Goal: Task Accomplishment & Management: Complete application form

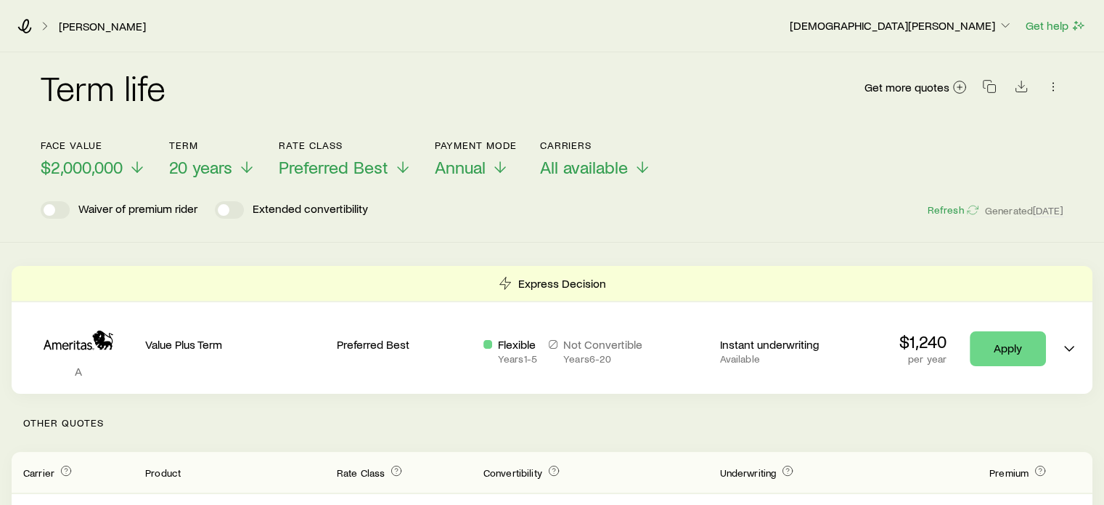
click at [676, 211] on div "Waiver of premium rider Extended convertibility Refresh Generated [DATE]" at bounding box center [552, 209] width 1023 height 17
click at [27, 25] on icon at bounding box center [25, 26] width 14 height 15
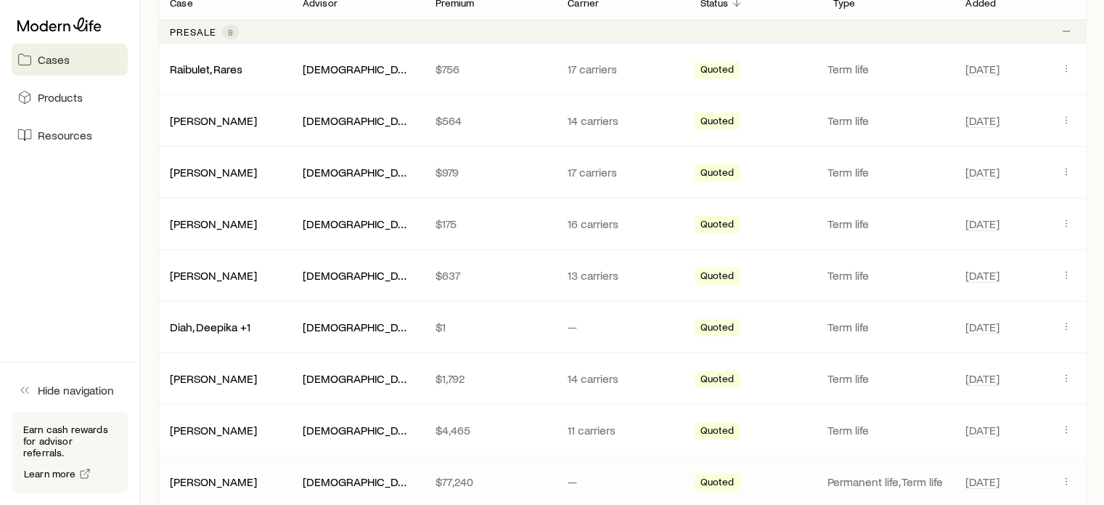
scroll to position [290, 0]
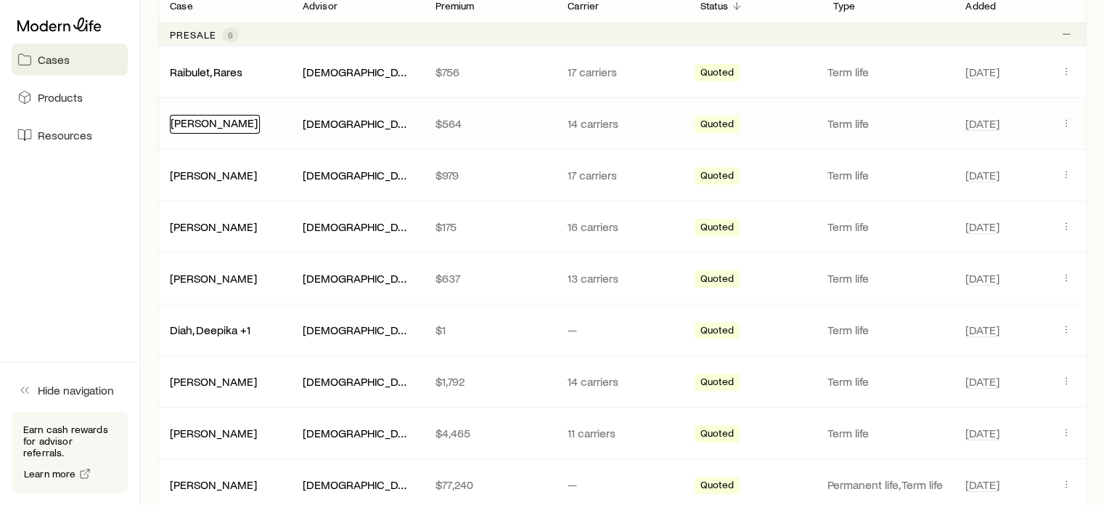
click at [221, 121] on link "[PERSON_NAME]" at bounding box center [214, 122] width 87 height 14
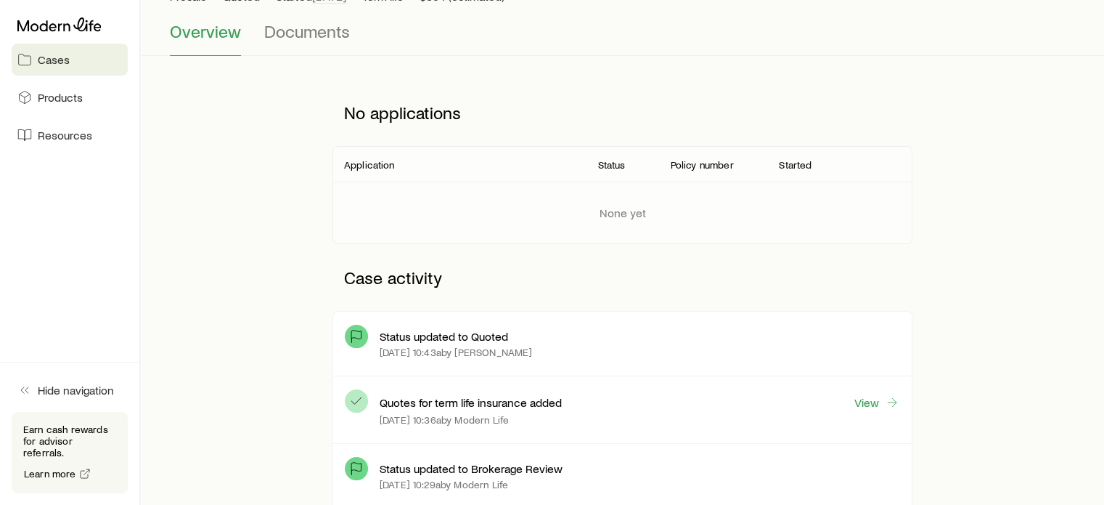
scroll to position [218, 0]
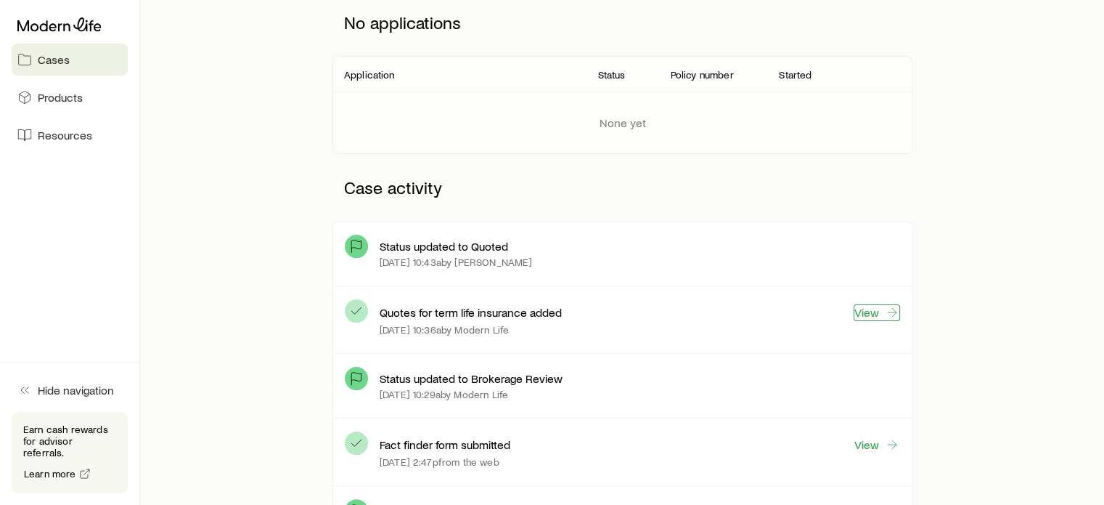
click at [857, 313] on link "View" at bounding box center [877, 312] width 46 height 17
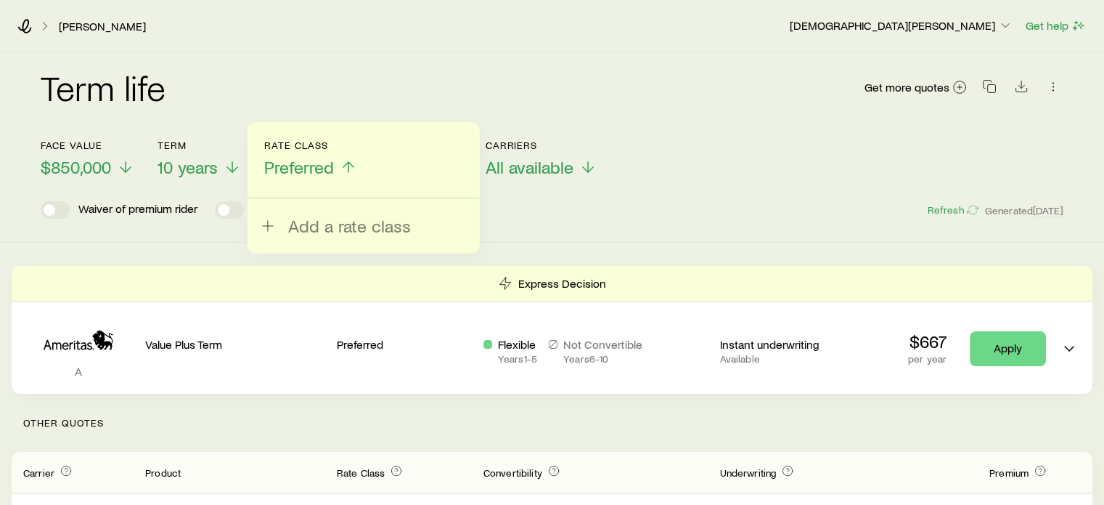
click at [706, 226] on div "Term life Get more quotes Face value $850,000 Term 10 years Rate Class Preferre…" at bounding box center [552, 147] width 1104 height 190
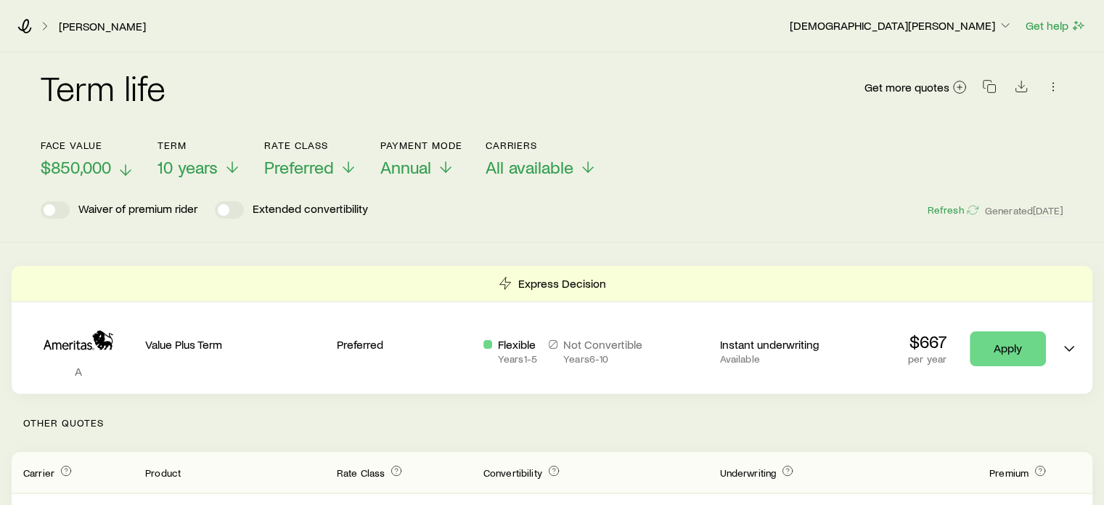
click at [102, 169] on span "$850,000" at bounding box center [76, 167] width 70 height 20
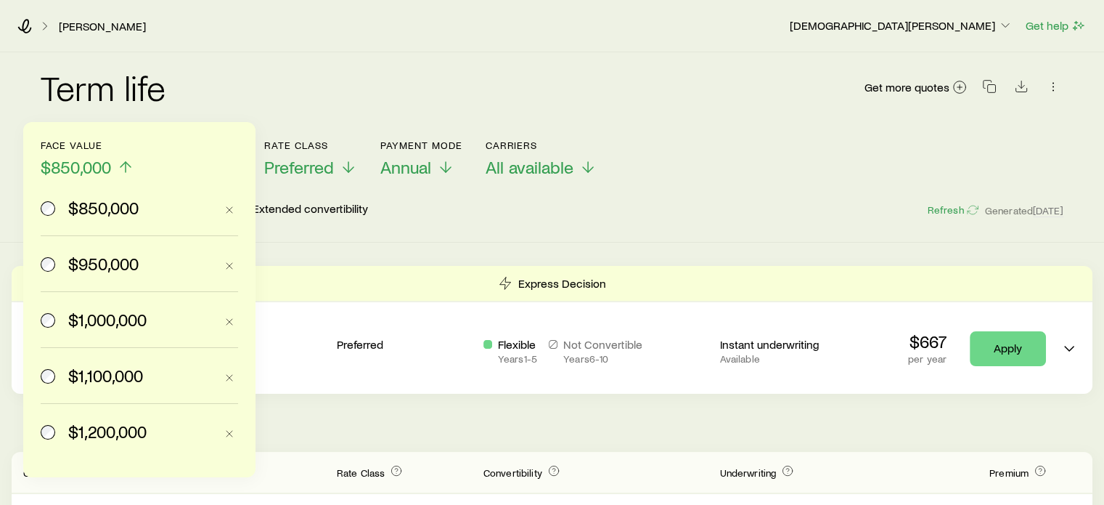
click at [81, 261] on span "$950,000" at bounding box center [103, 263] width 70 height 20
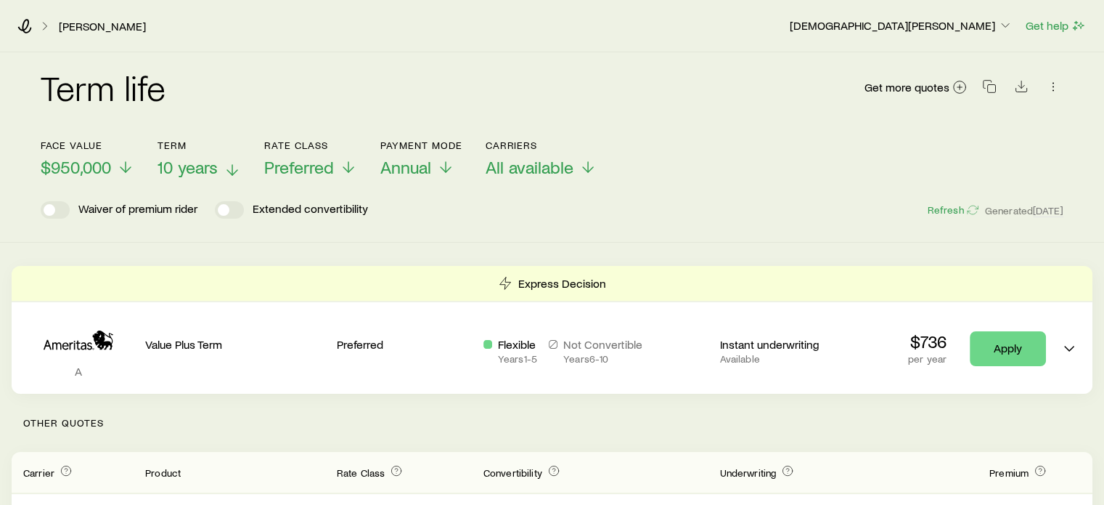
click at [216, 166] on span "10 years" at bounding box center [188, 167] width 60 height 20
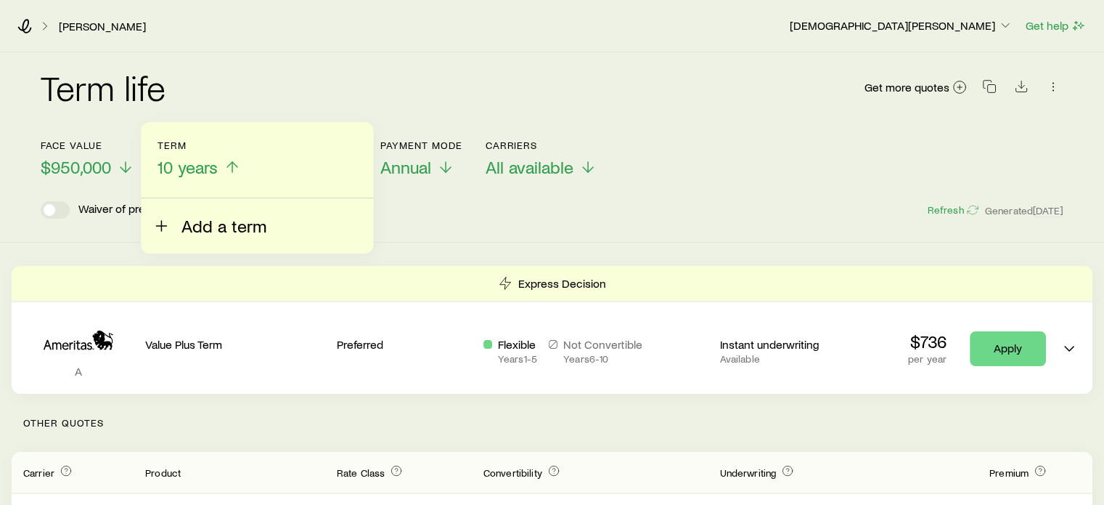
click at [221, 223] on span "Add a term" at bounding box center [224, 226] width 85 height 20
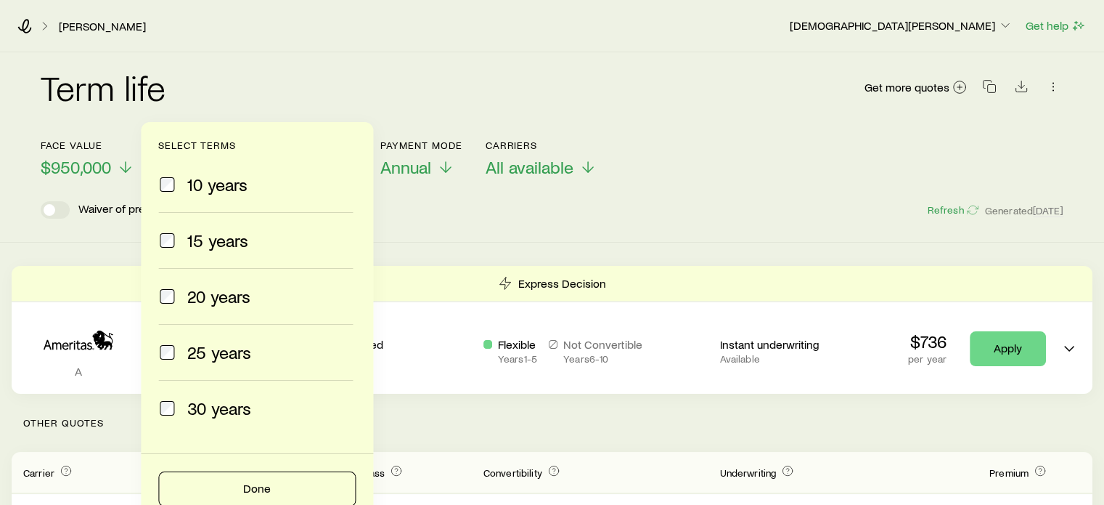
click at [203, 241] on span "15 years" at bounding box center [217, 240] width 61 height 20
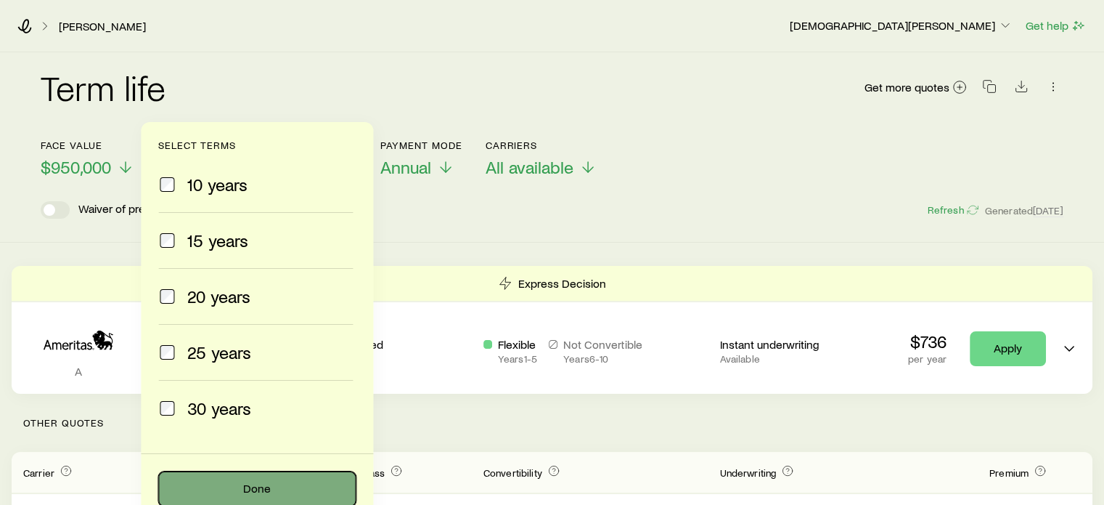
click at [250, 489] on button "Done" at bounding box center [256, 488] width 197 height 35
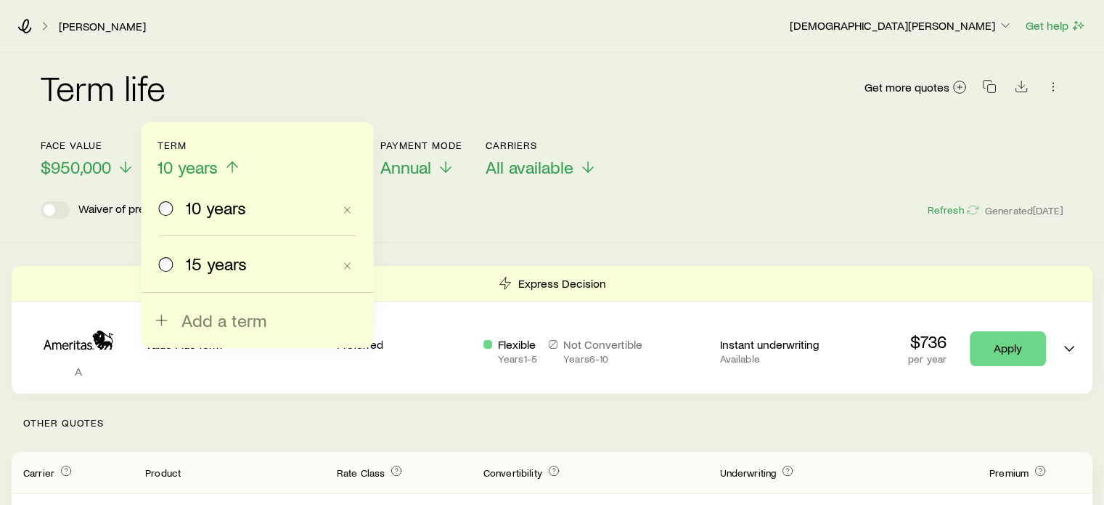
click at [183, 272] on div "15 years" at bounding box center [245, 263] width 174 height 20
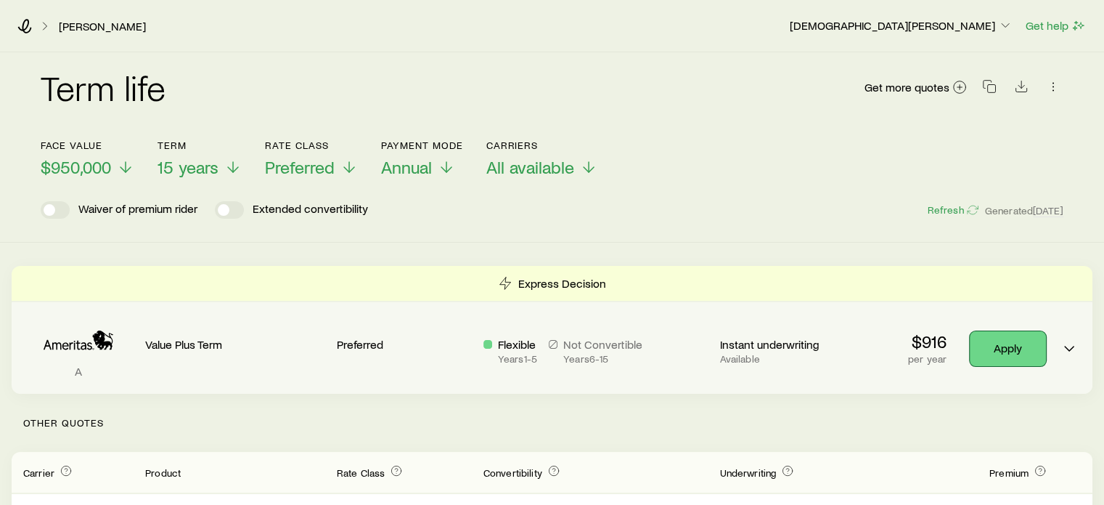
click at [996, 343] on link "Apply" at bounding box center [1008, 348] width 76 height 35
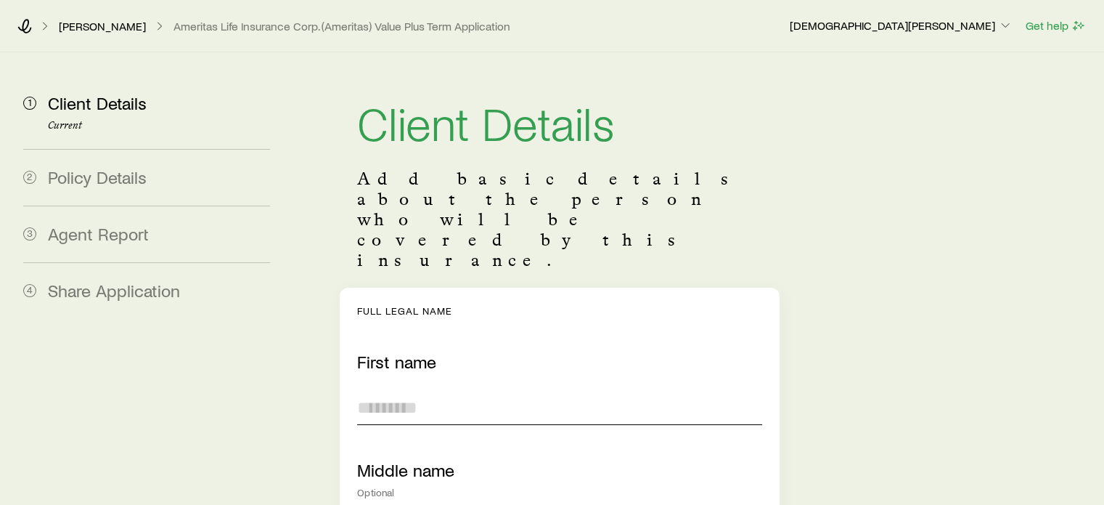
click at [448, 390] on input "First name" at bounding box center [559, 407] width 404 height 35
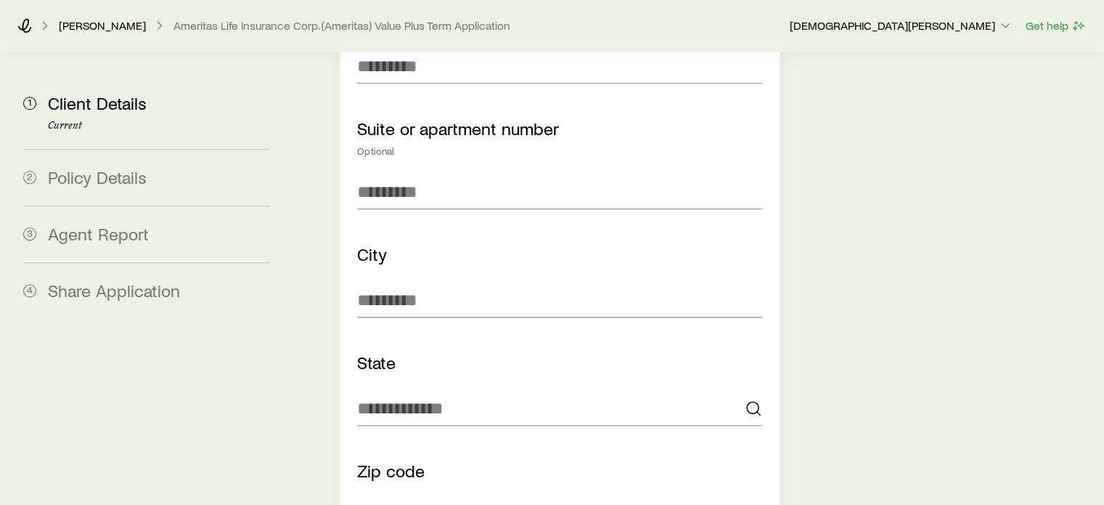
scroll to position [1162, 0]
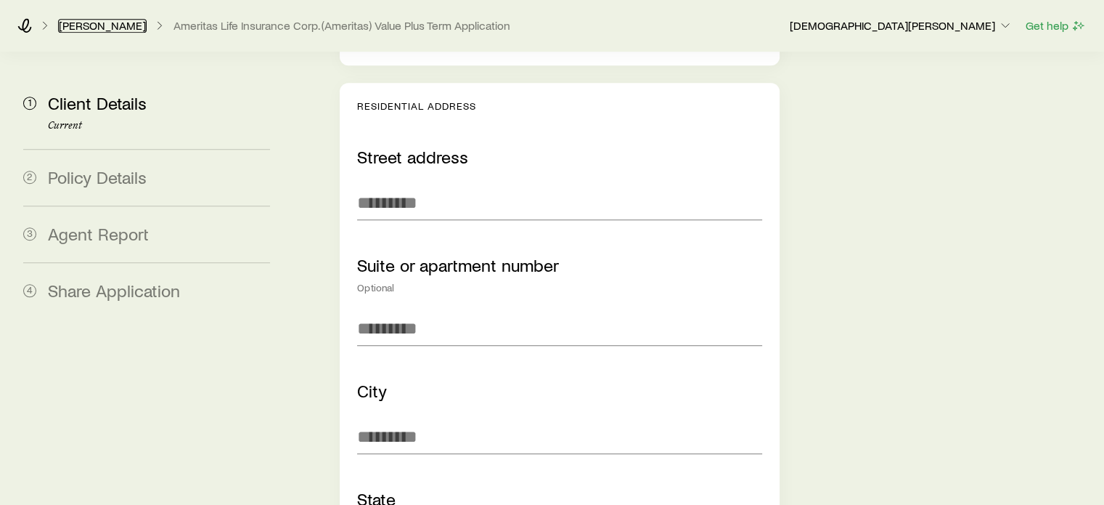
click at [102, 27] on link "[PERSON_NAME]" at bounding box center [102, 26] width 89 height 14
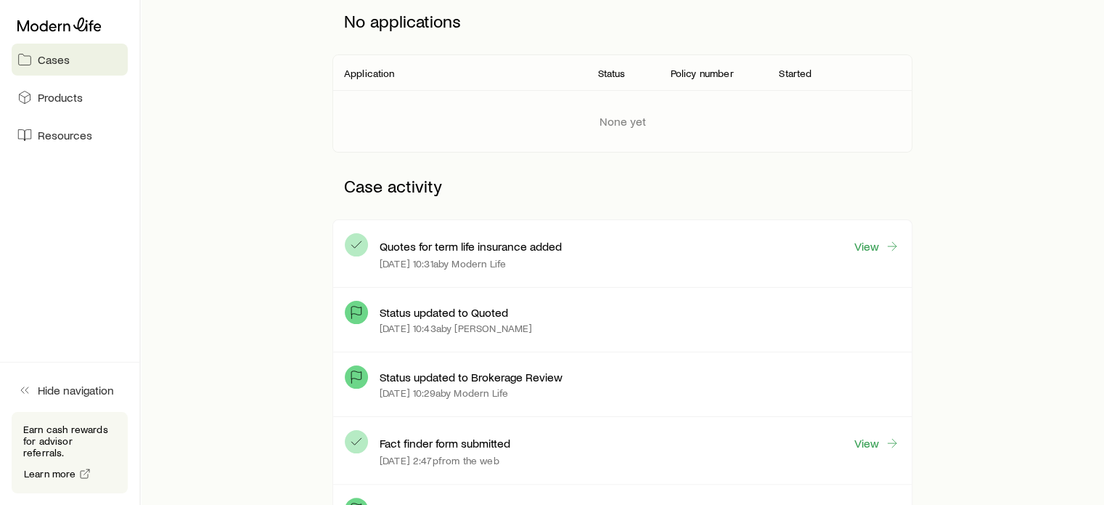
scroll to position [218, 0]
click at [865, 247] on link "View" at bounding box center [877, 248] width 46 height 17
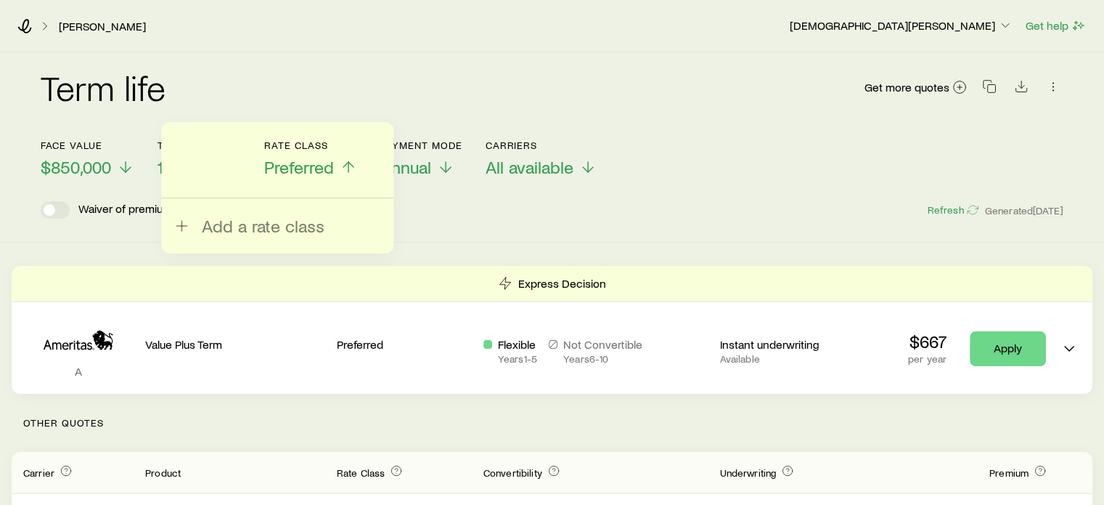
drag, startPoint x: 430, startPoint y: 224, endPoint x: 424, endPoint y: 219, distance: 7.7
click at [430, 223] on div "Term life Get more quotes Face value $850,000 Term 10 years Rate Class Preferre…" at bounding box center [552, 147] width 1104 height 190
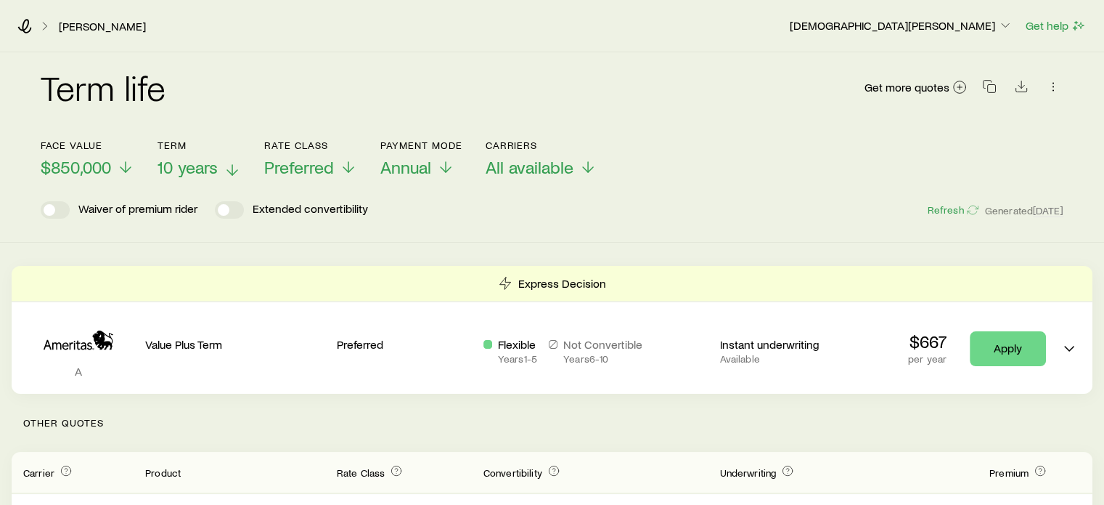
click at [190, 176] on span "10 years" at bounding box center [188, 167] width 60 height 20
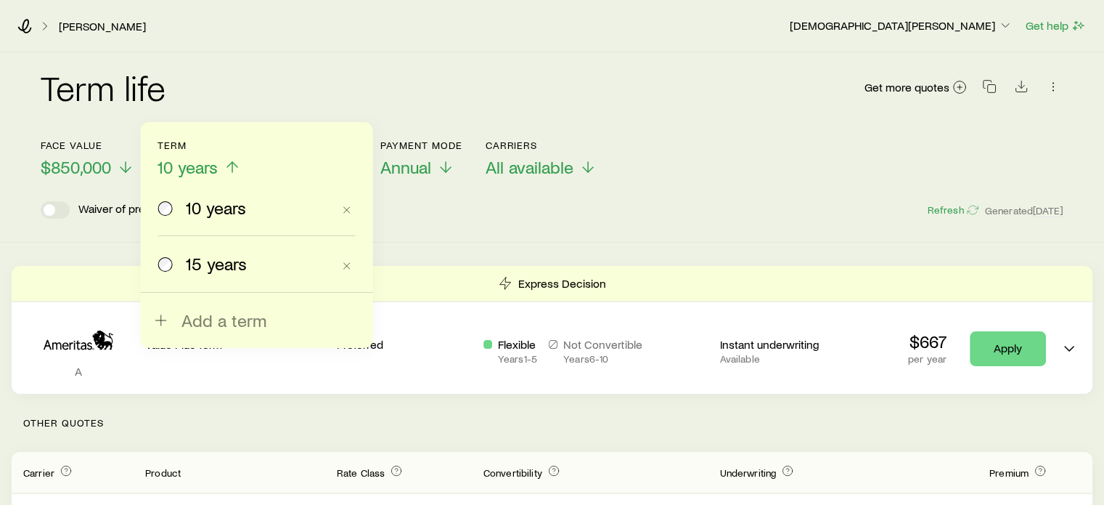
click at [204, 267] on span "15 years" at bounding box center [216, 263] width 61 height 20
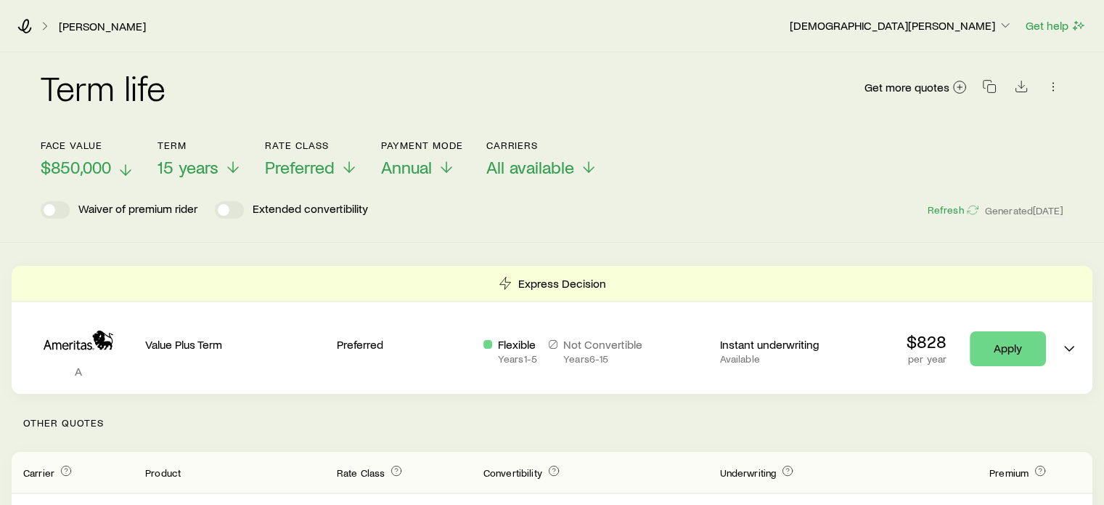
click at [110, 168] on span "$850,000" at bounding box center [76, 167] width 70 height 20
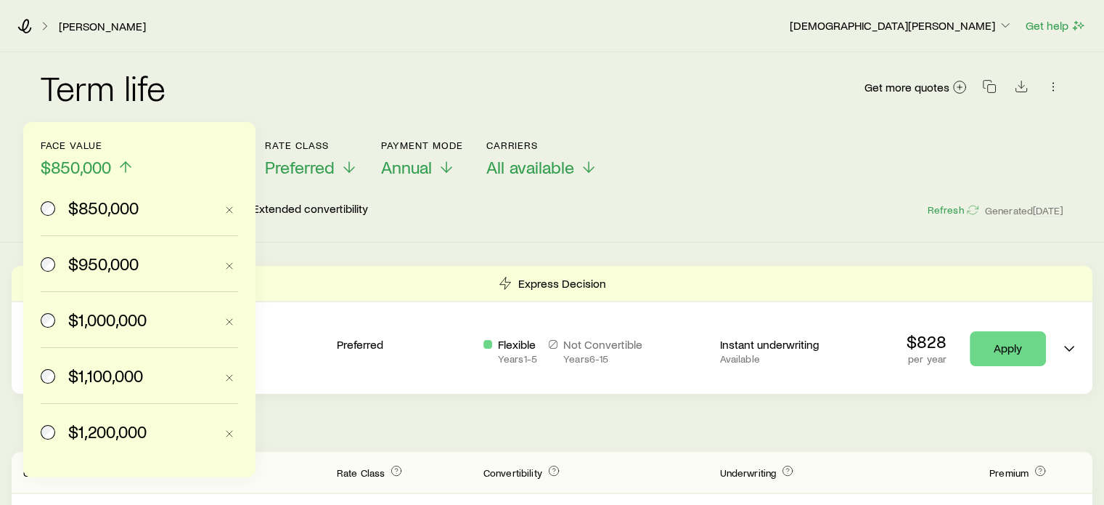
click at [107, 266] on span "$950,000" at bounding box center [103, 263] width 70 height 20
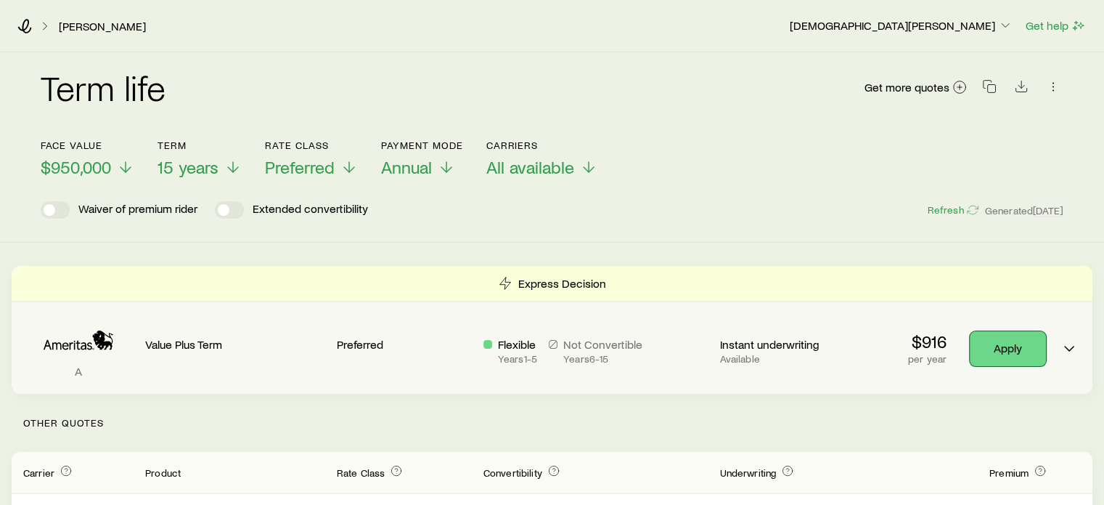
click at [990, 346] on link "Apply" at bounding box center [1008, 348] width 76 height 35
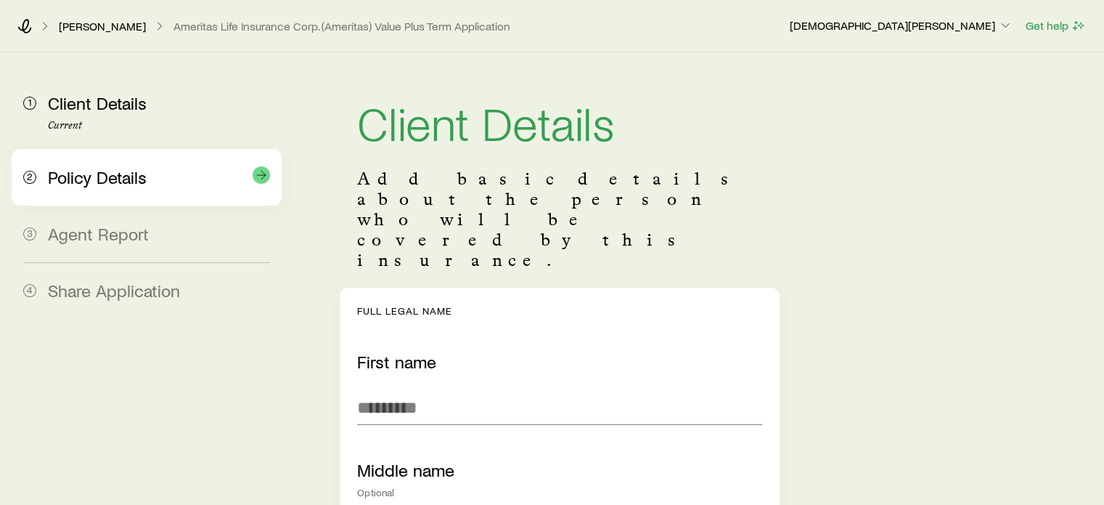
click at [58, 171] on span "Policy Details" at bounding box center [97, 176] width 99 height 21
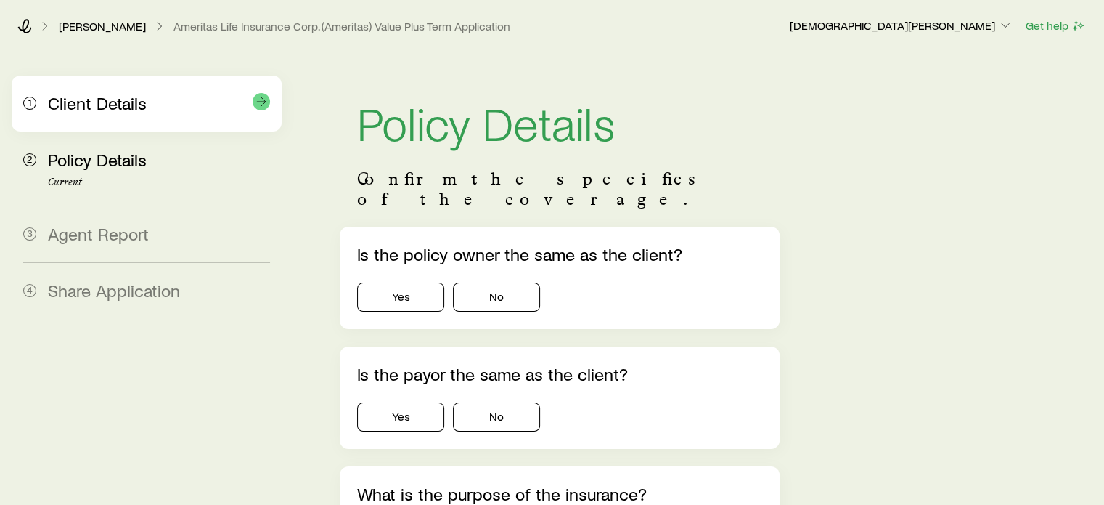
click at [95, 114] on div "1 Client Details" at bounding box center [146, 104] width 247 height 56
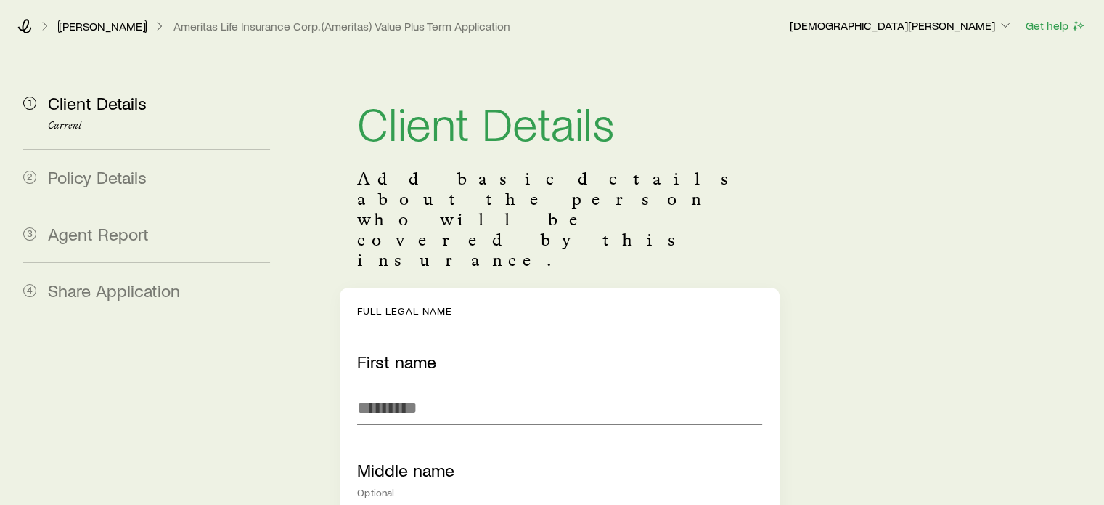
click at [116, 25] on link "[PERSON_NAME]" at bounding box center [102, 27] width 89 height 14
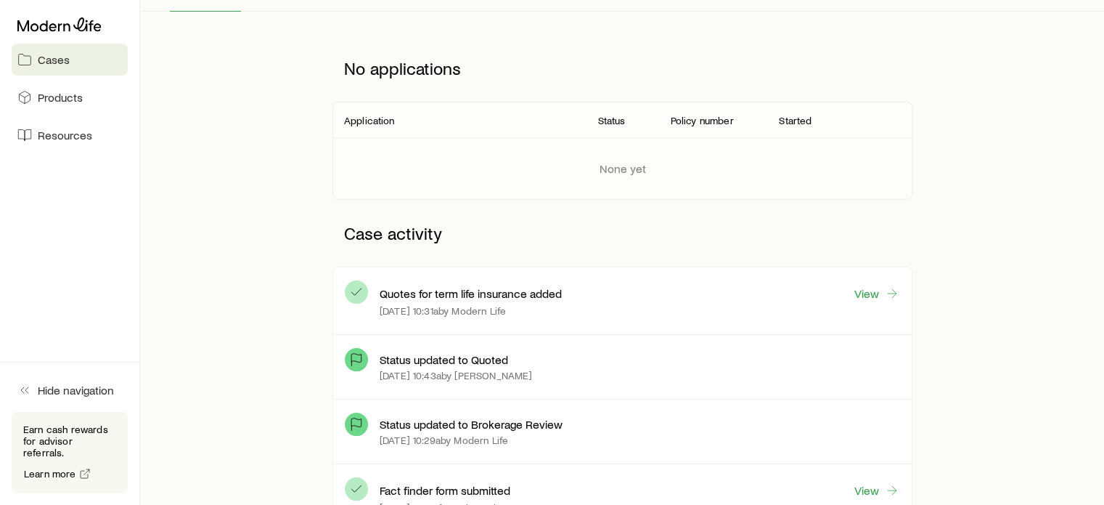
scroll to position [363, 0]
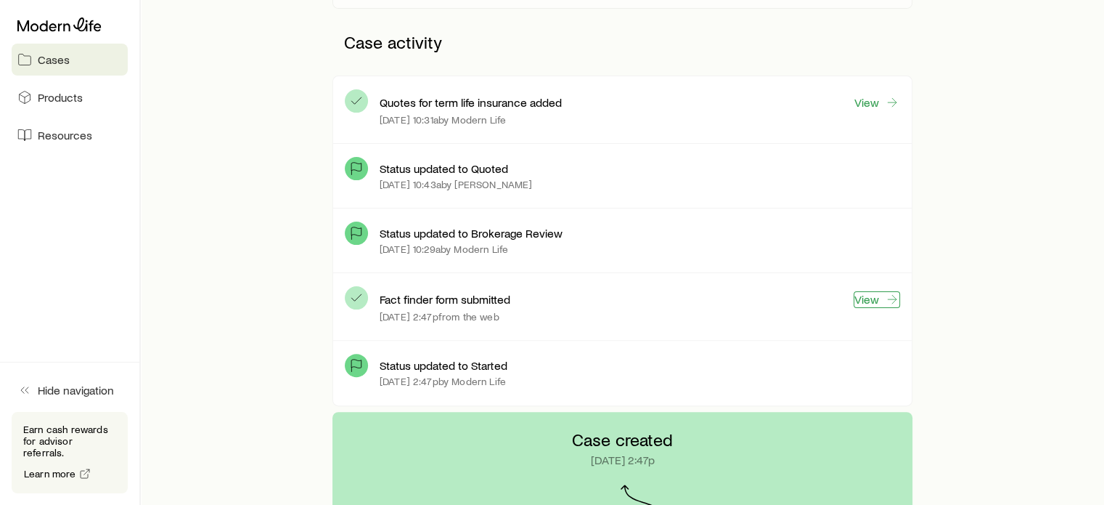
click at [881, 298] on link "View" at bounding box center [877, 299] width 46 height 17
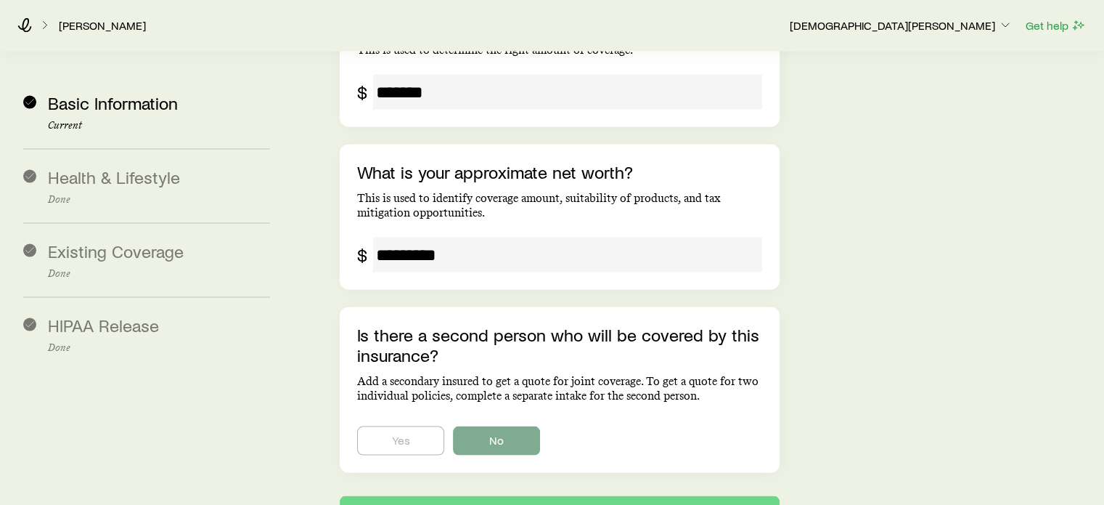
scroll to position [2834, 0]
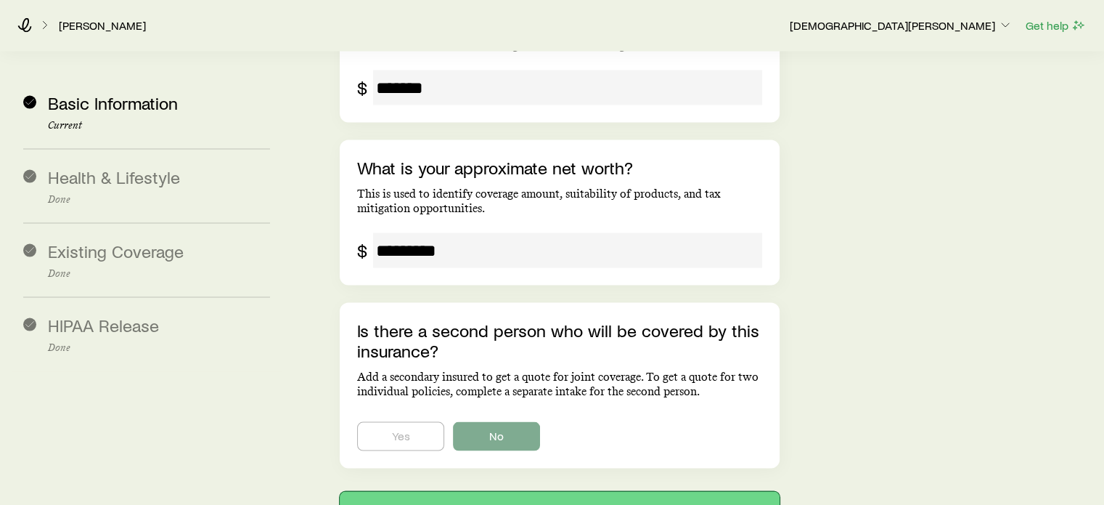
click at [566, 492] on button "Next: Health & Lifestyle" at bounding box center [559, 509] width 439 height 35
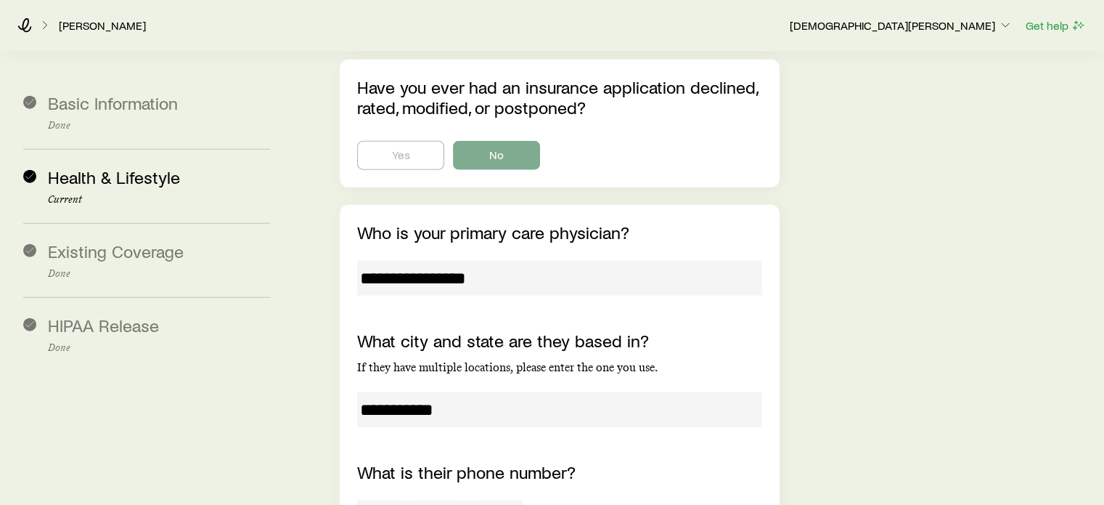
scroll to position [9152, 0]
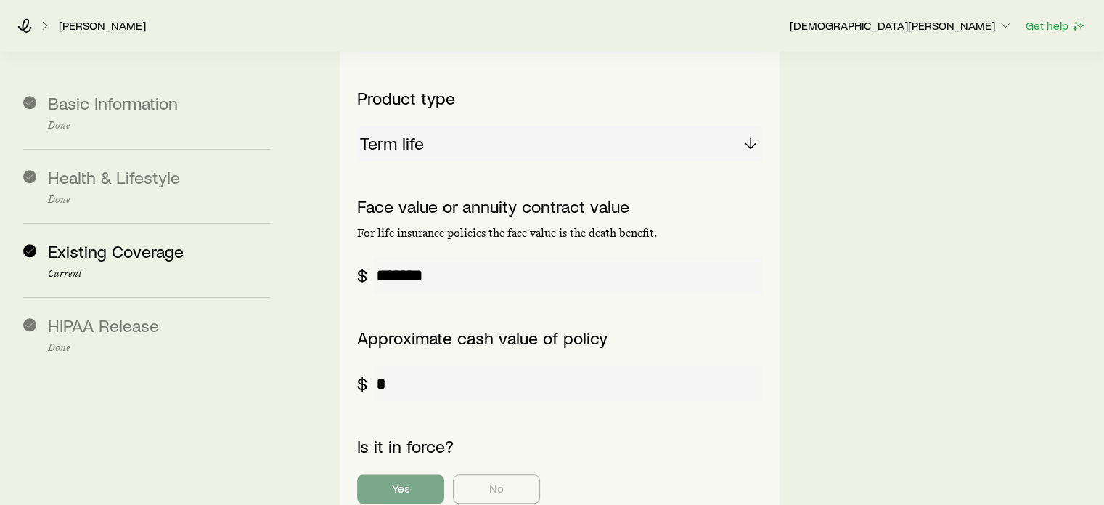
scroll to position [1582, 0]
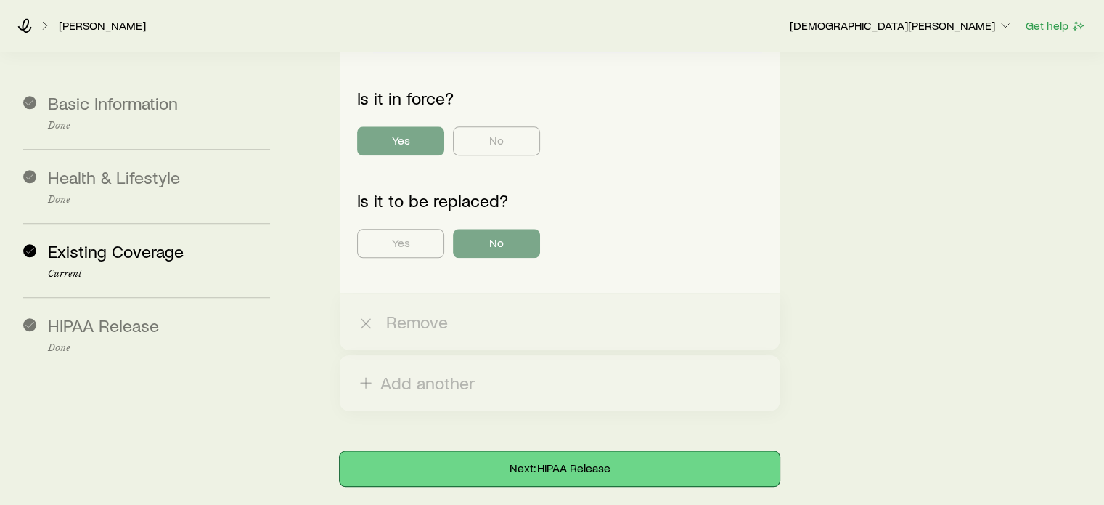
click at [561, 451] on button "Next: HIPAA Release" at bounding box center [559, 468] width 439 height 35
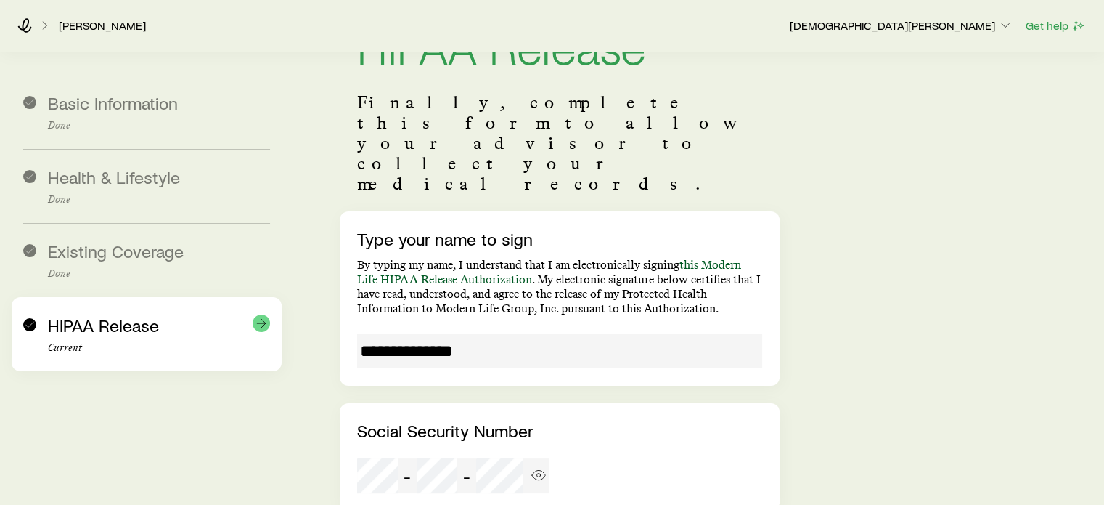
scroll to position [0, 0]
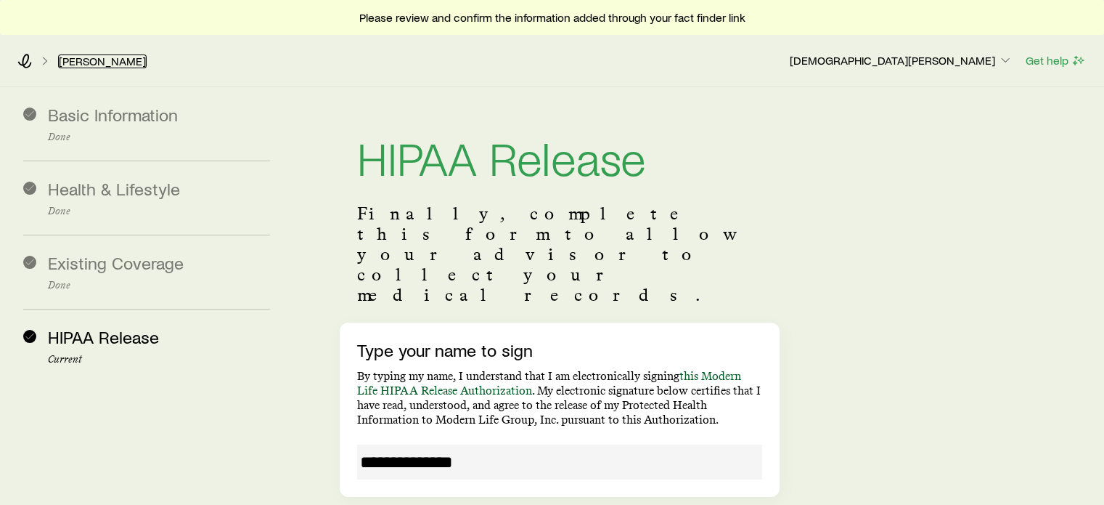
click at [96, 59] on link "[PERSON_NAME]" at bounding box center [102, 61] width 89 height 14
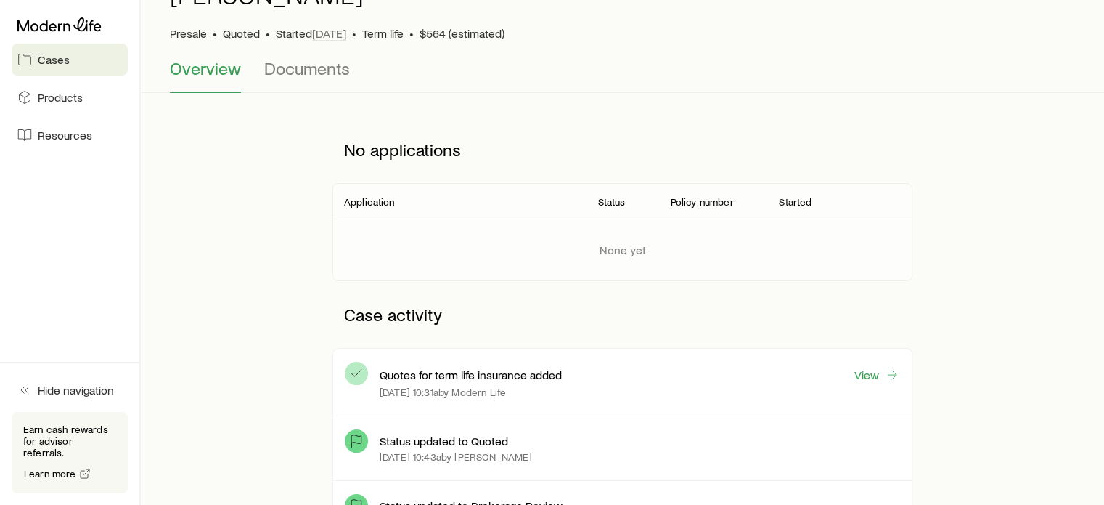
scroll to position [218, 0]
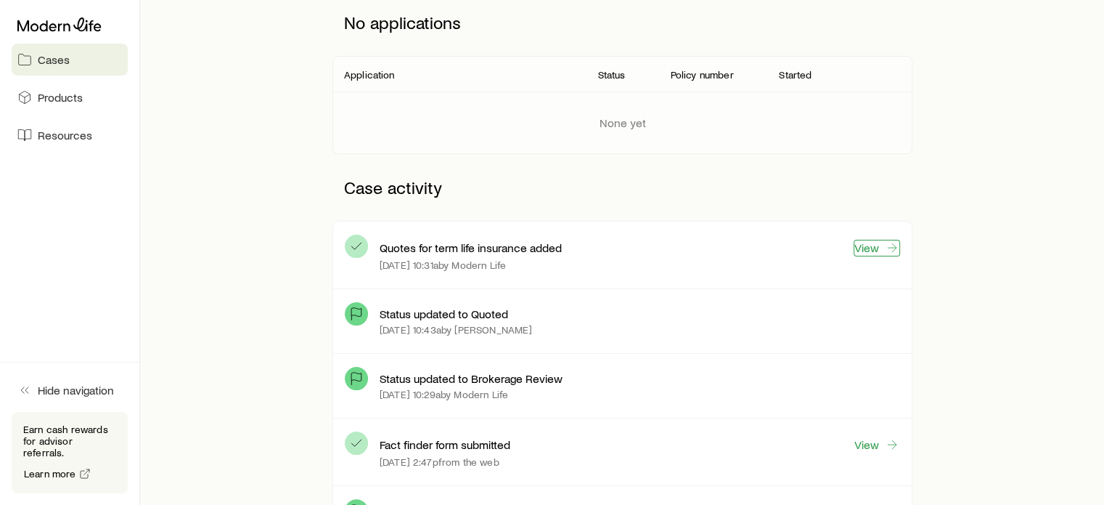
click at [876, 243] on link "View" at bounding box center [877, 248] width 46 height 17
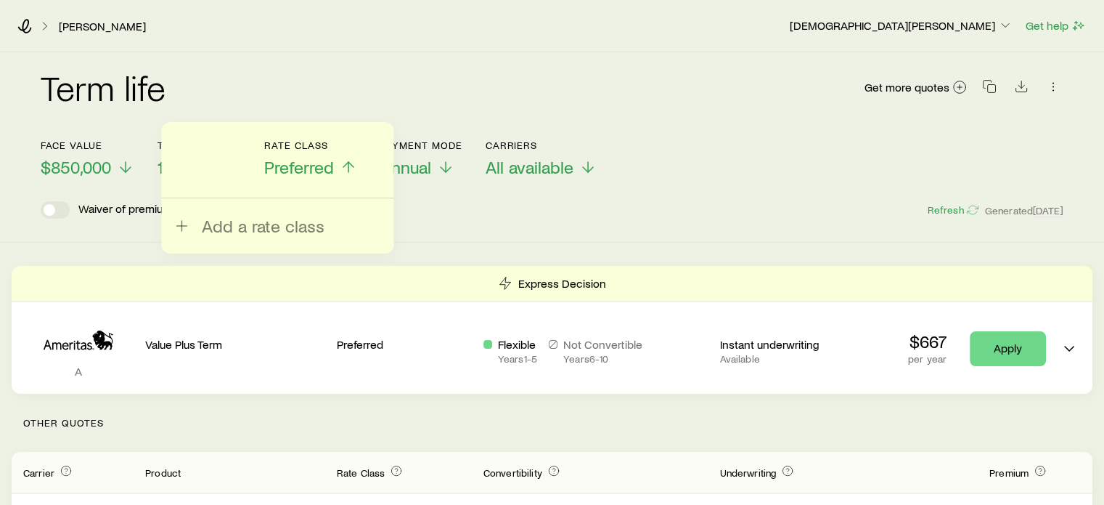
click at [702, 228] on div "Term life Get more quotes Face value $850,000 Term 10 years Rate Class Preferre…" at bounding box center [552, 147] width 1104 height 190
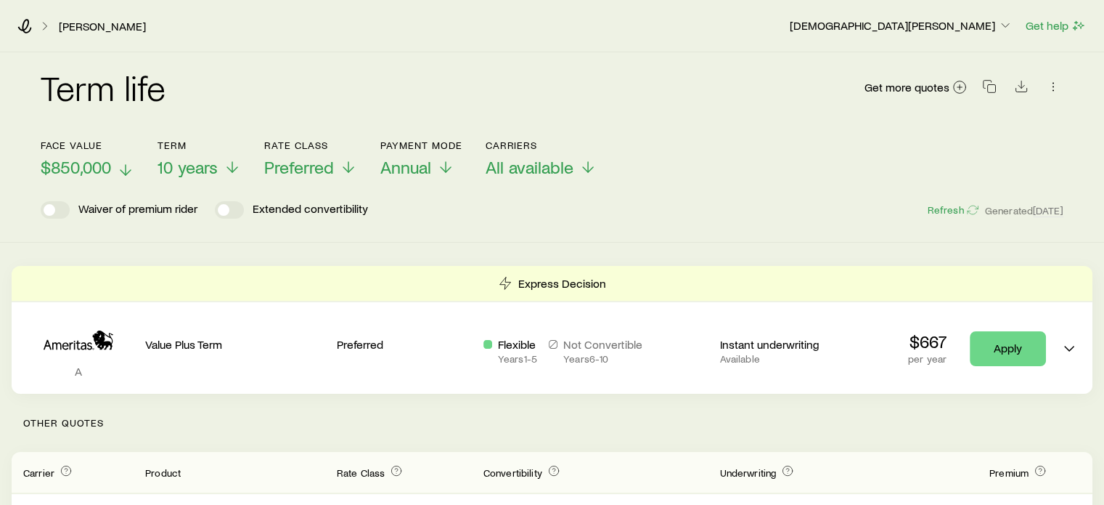
click at [102, 166] on span "$850,000" at bounding box center [76, 167] width 70 height 20
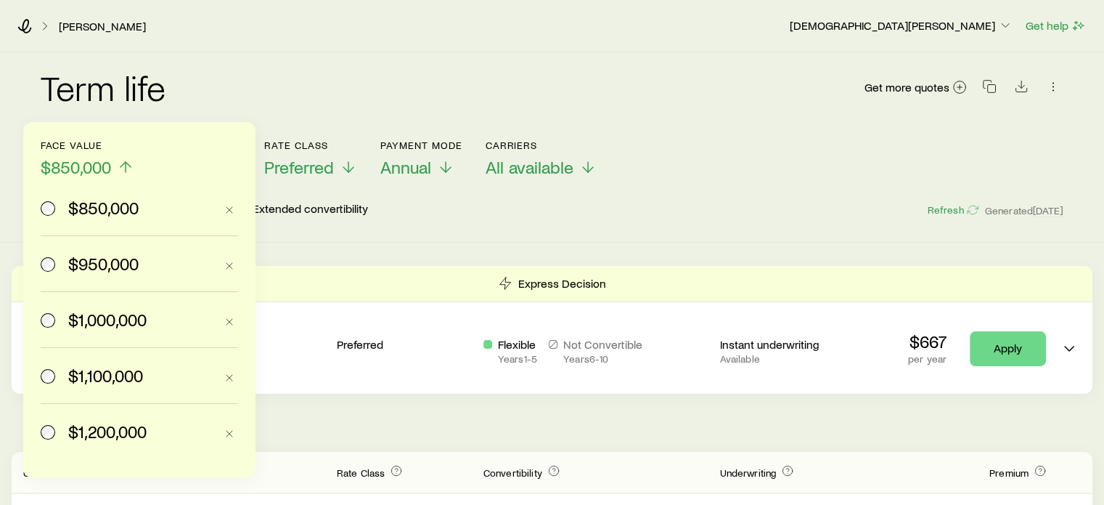
click at [94, 261] on span "$950,000" at bounding box center [103, 263] width 70 height 20
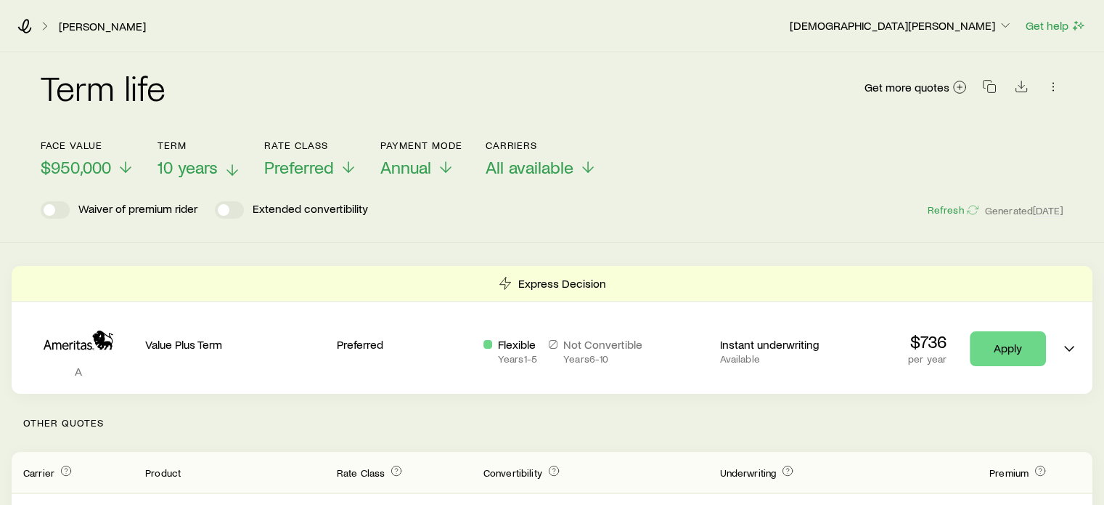
click at [213, 168] on span "10 years" at bounding box center [188, 167] width 60 height 20
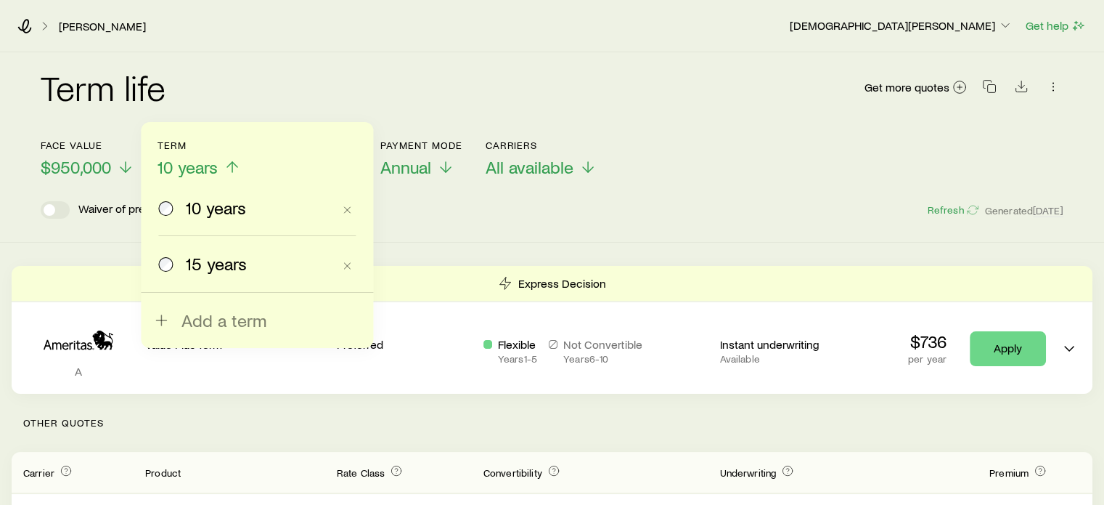
click at [219, 262] on span "15 years" at bounding box center [216, 263] width 61 height 20
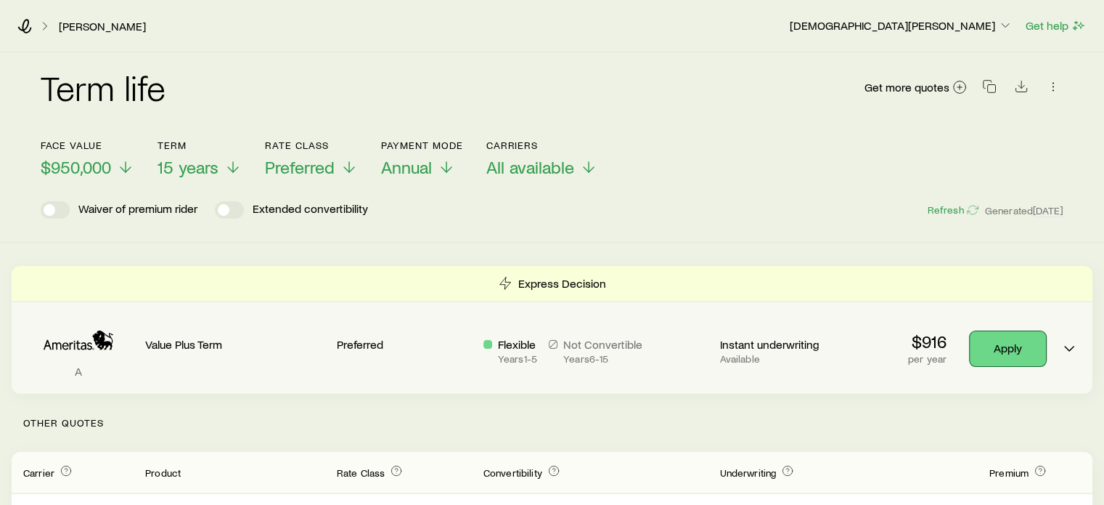
click at [1002, 343] on link "Apply" at bounding box center [1008, 348] width 76 height 35
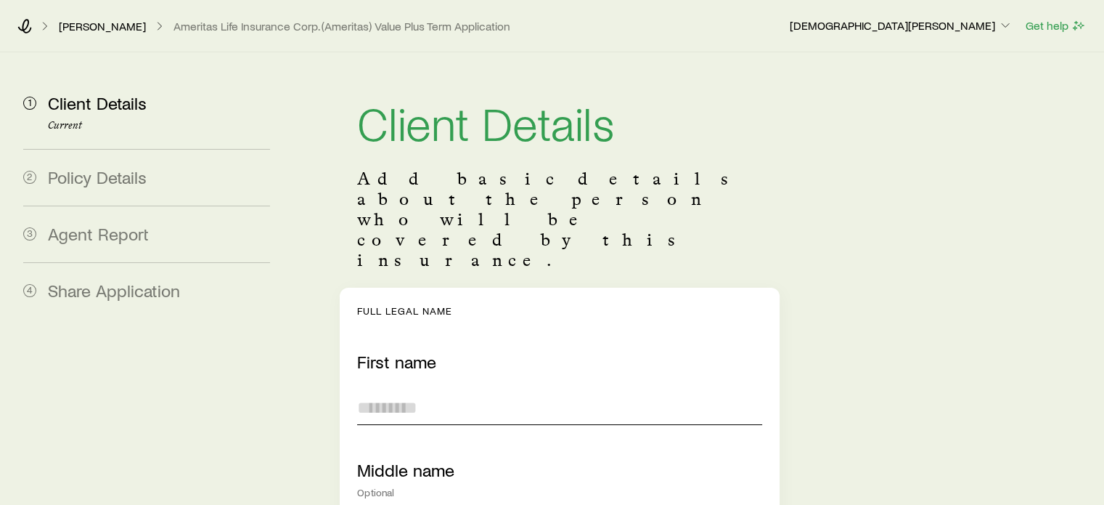
click at [462, 390] on input "First name" at bounding box center [559, 407] width 404 height 35
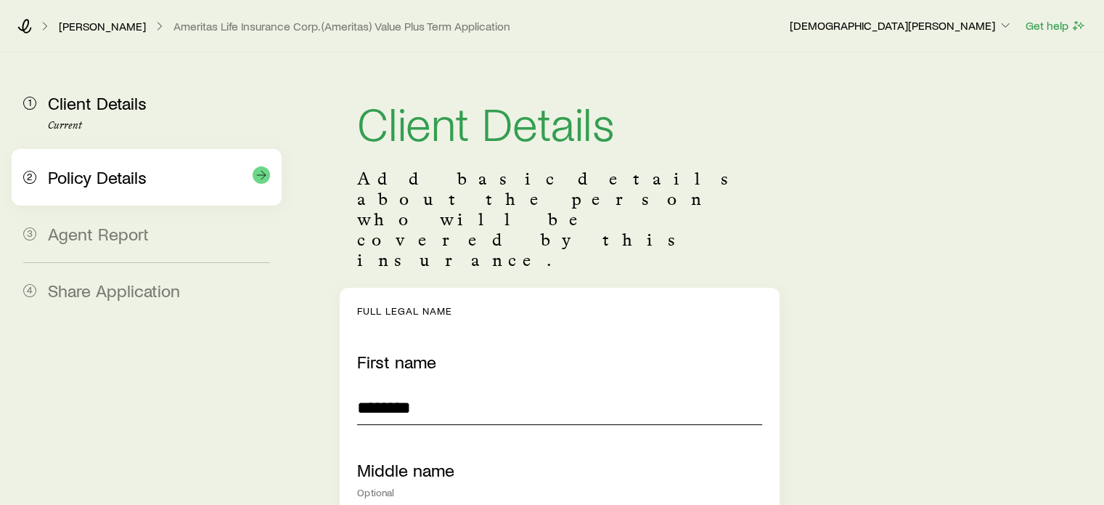
type input "********"
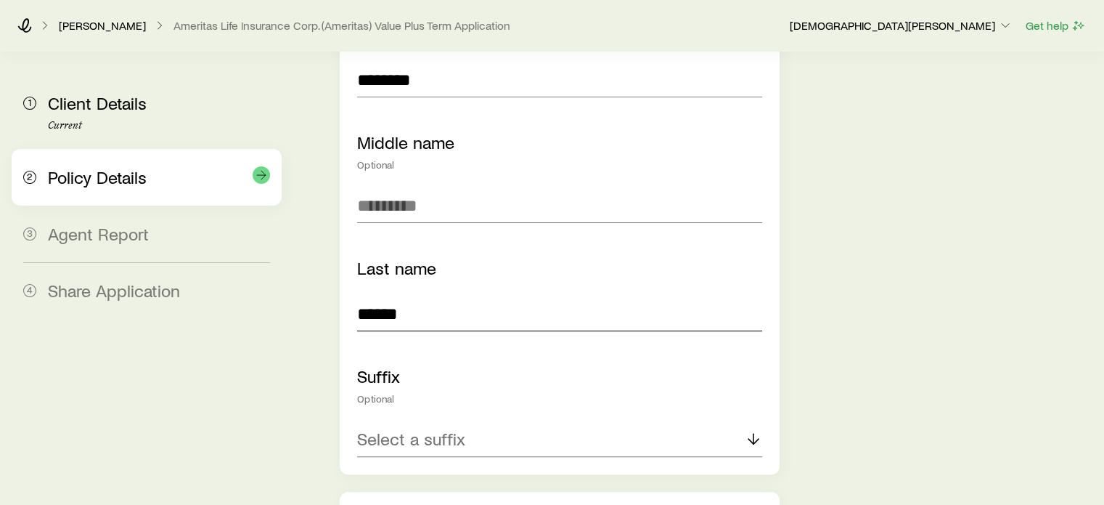
type input "*****"
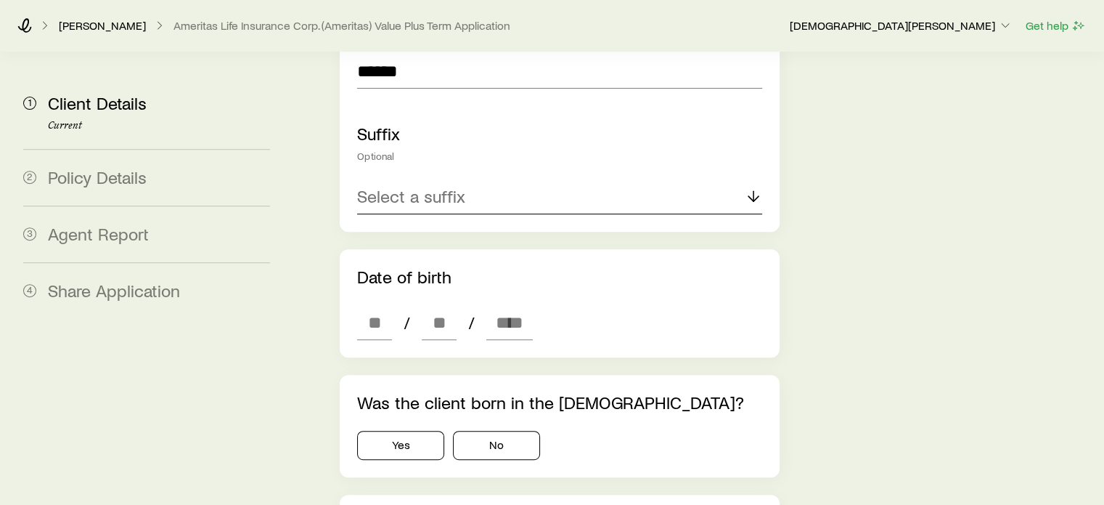
scroll to position [545, 0]
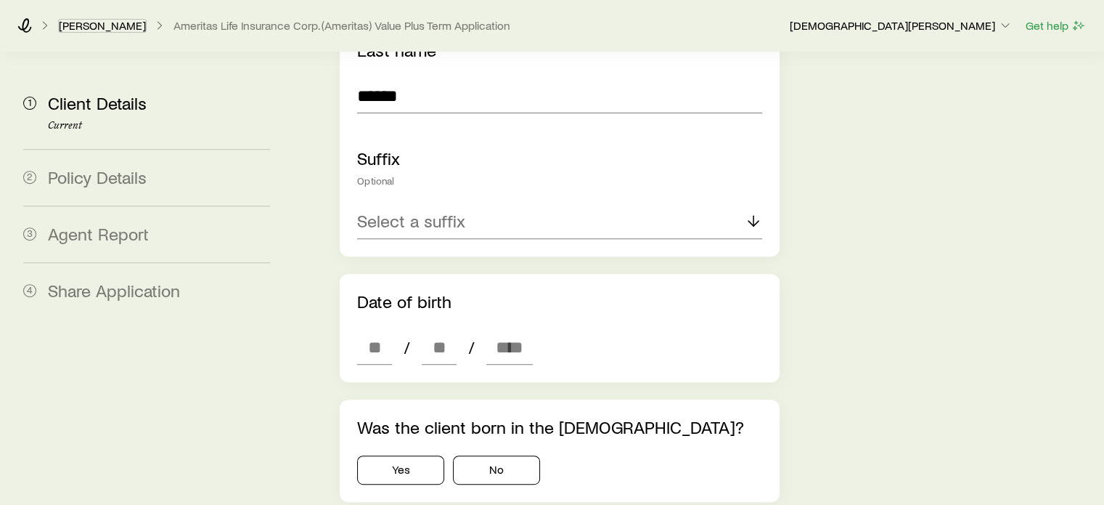
click at [100, 25] on link "[PERSON_NAME]" at bounding box center [102, 26] width 89 height 14
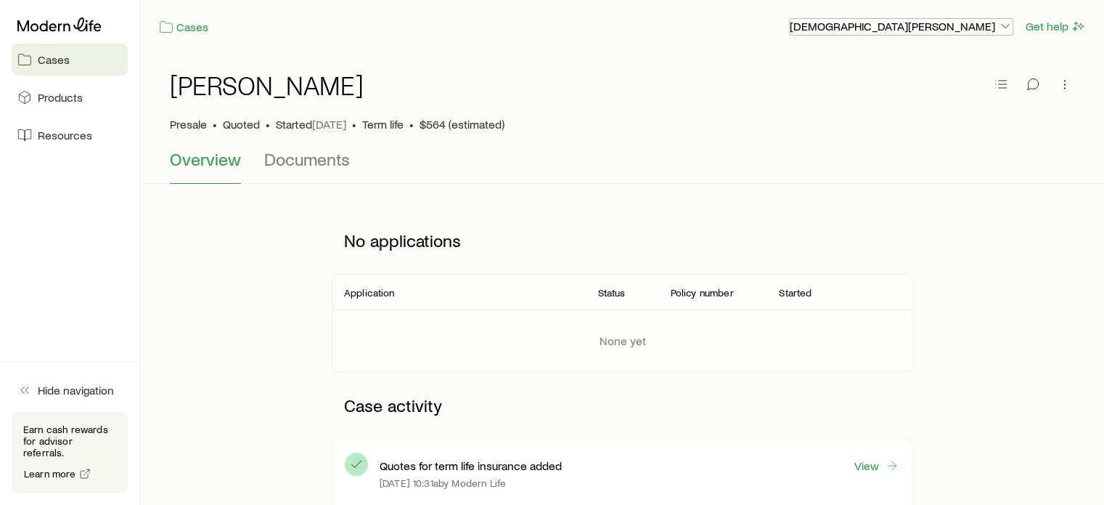
click at [955, 26] on p "[DEMOGRAPHIC_DATA][PERSON_NAME]" at bounding box center [901, 26] width 223 height 15
click at [892, 126] on button "Sign out" at bounding box center [927, 137] width 163 height 26
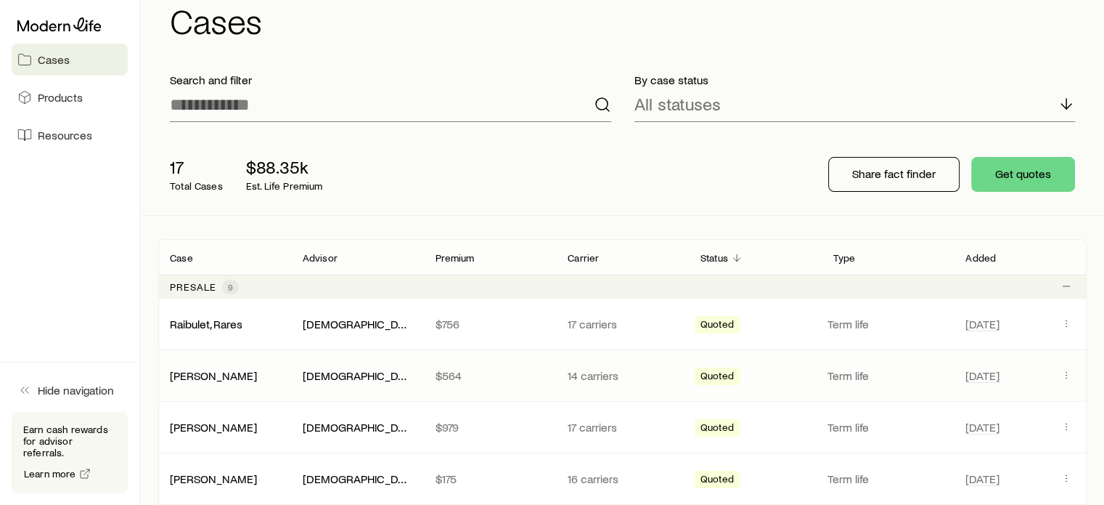
scroll to position [73, 0]
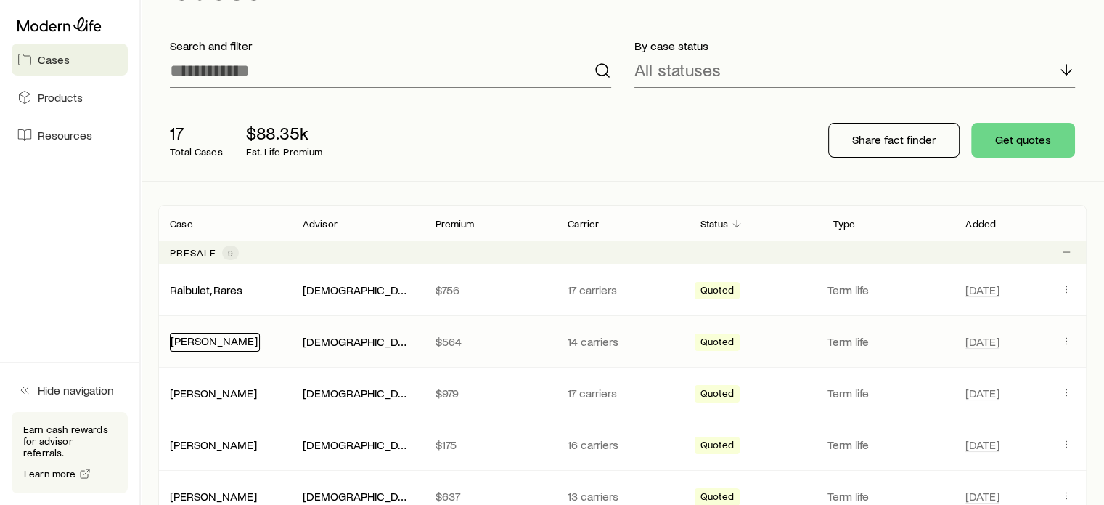
click at [186, 342] on link "[PERSON_NAME]" at bounding box center [214, 340] width 87 height 14
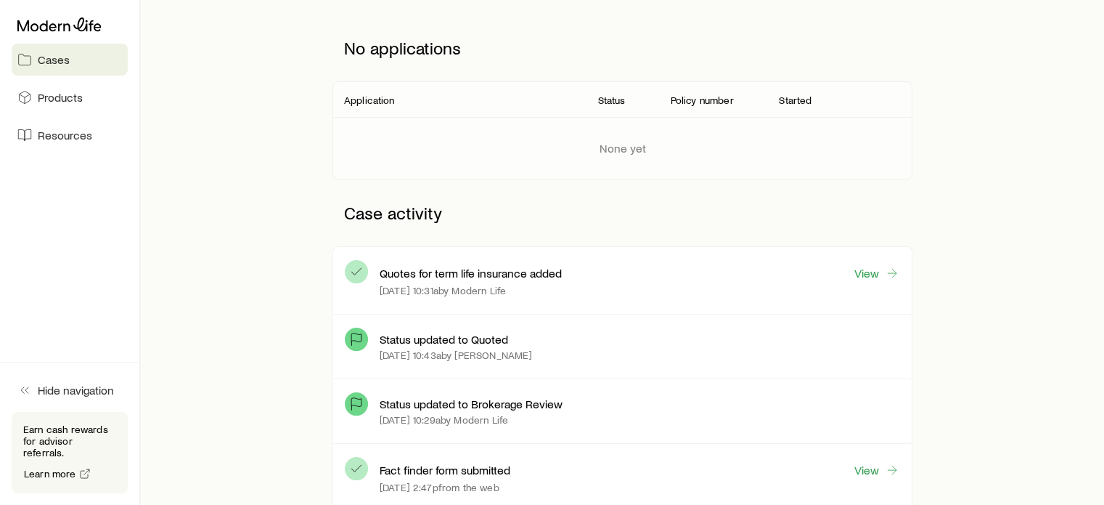
scroll to position [218, 0]
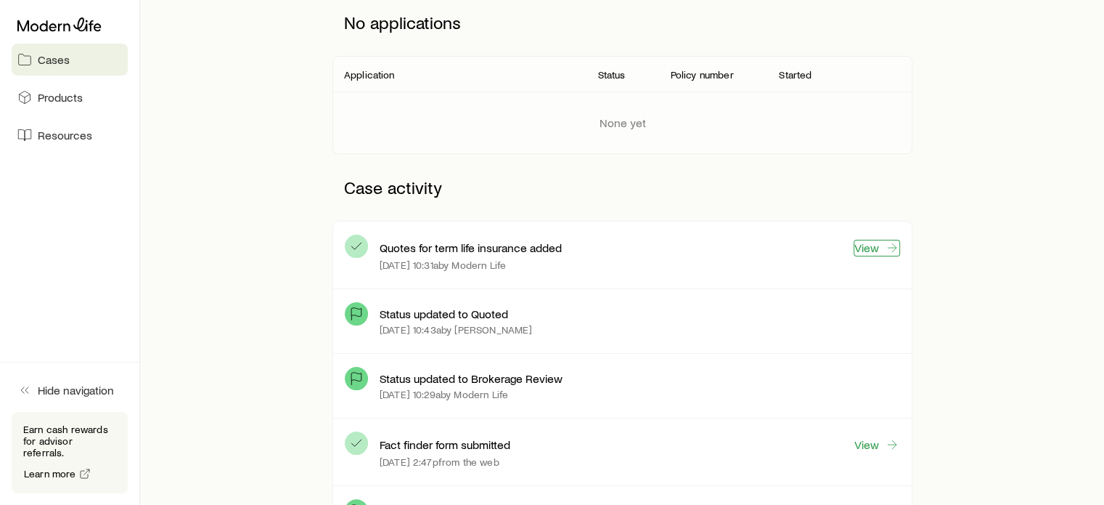
click at [861, 249] on link "View" at bounding box center [877, 248] width 46 height 17
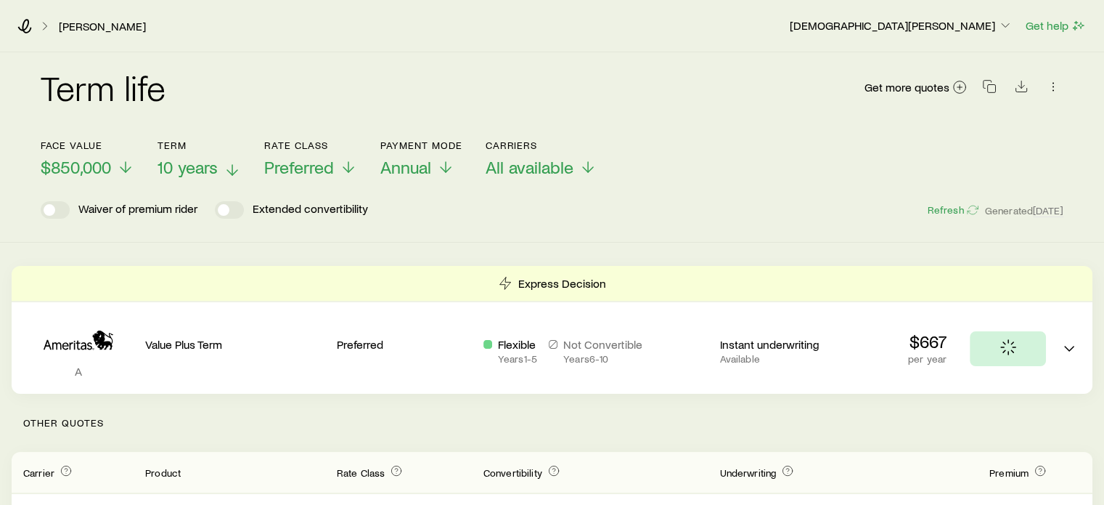
click at [192, 164] on span "10 years" at bounding box center [188, 167] width 60 height 20
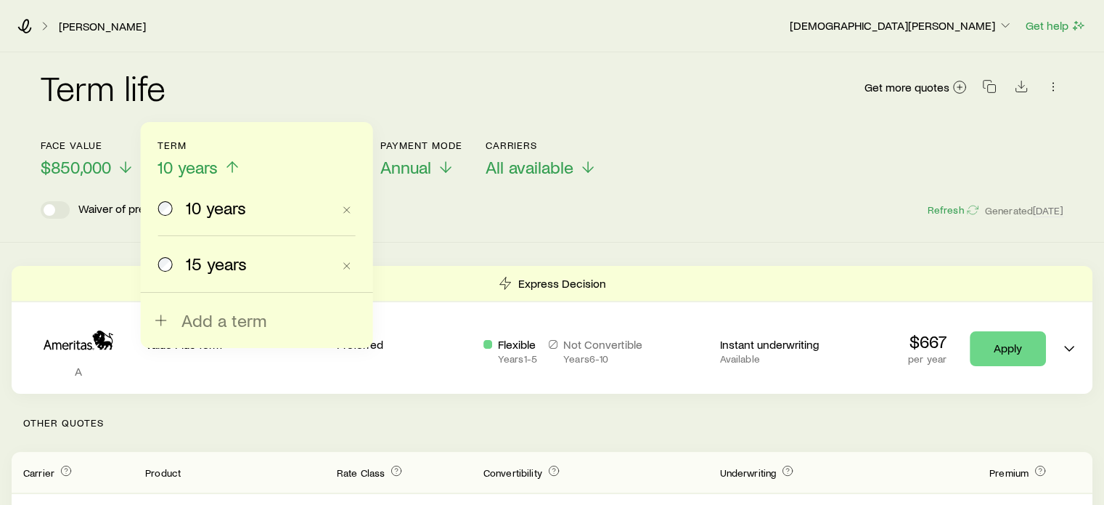
click at [182, 267] on div "15 years" at bounding box center [245, 263] width 174 height 20
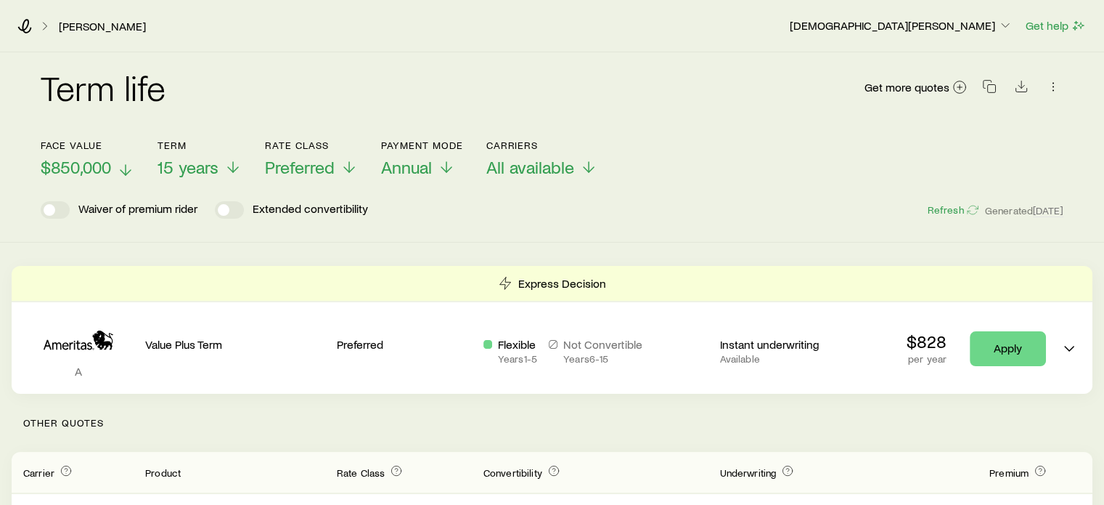
click at [98, 168] on span "$850,000" at bounding box center [76, 167] width 70 height 20
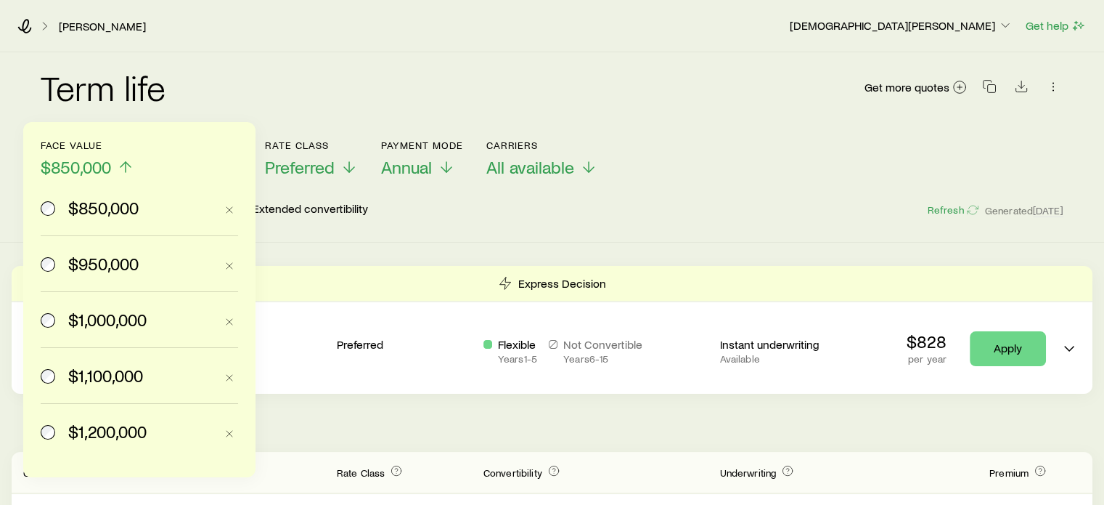
click at [98, 274] on label "$950,000" at bounding box center [128, 263] width 174 height 55
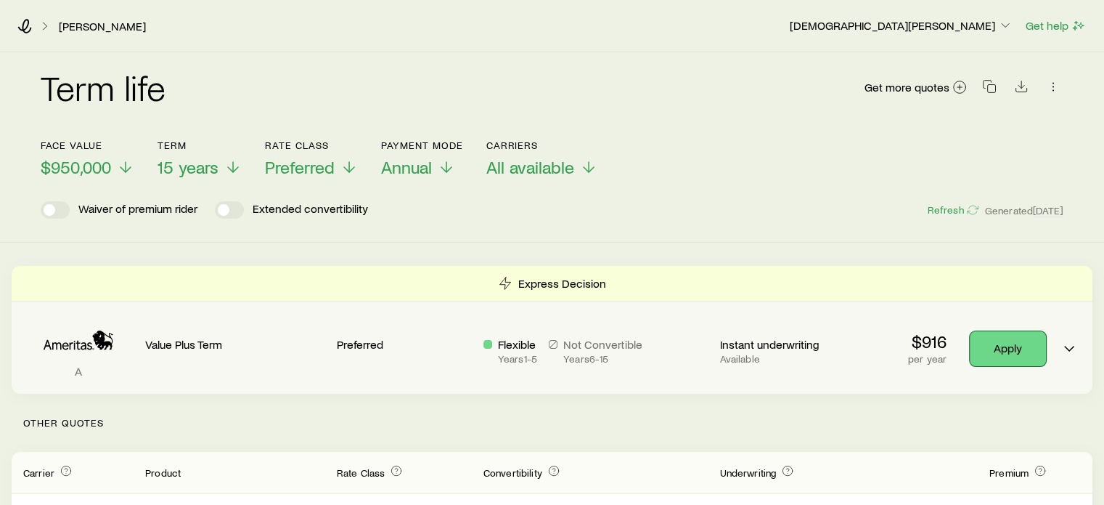
click at [1010, 349] on link "Apply" at bounding box center [1008, 348] width 76 height 35
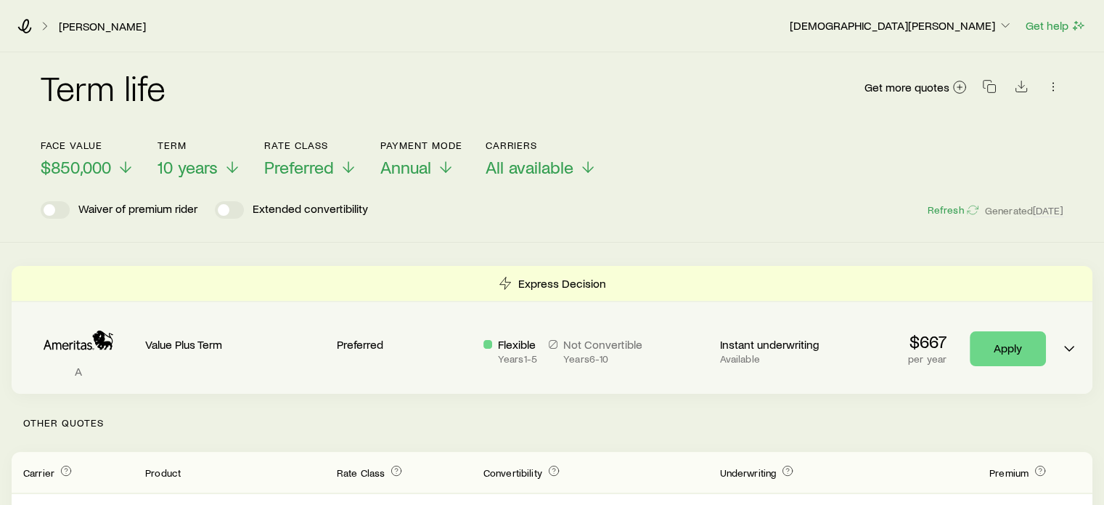
click at [197, 341] on p "Value Plus Term" at bounding box center [235, 344] width 180 height 15
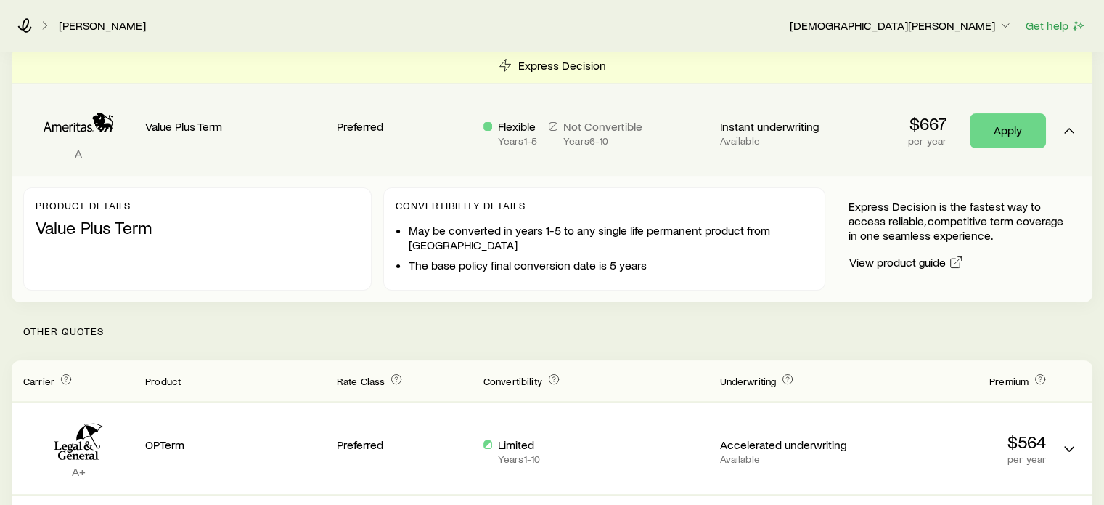
scroll to position [363, 0]
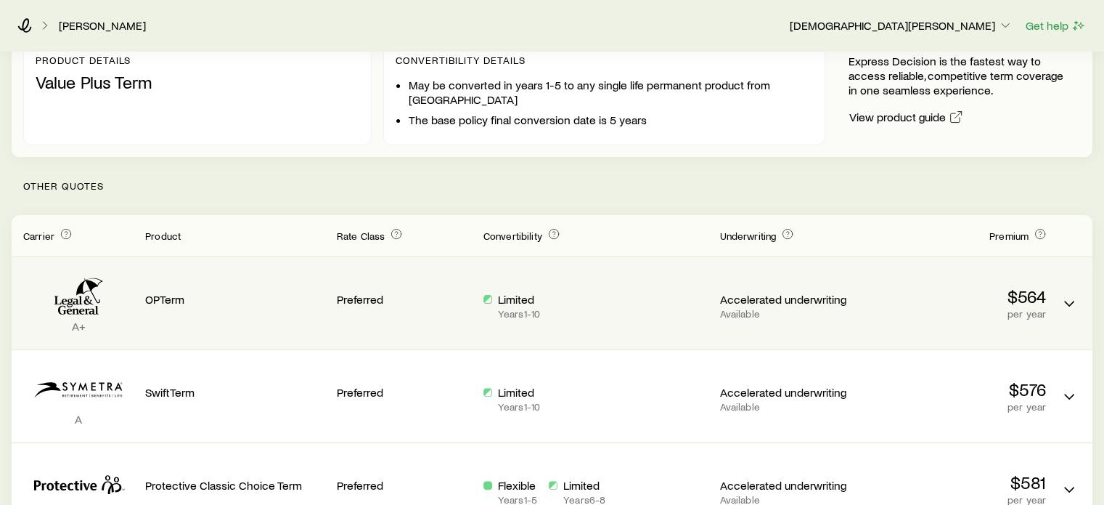
click at [599, 315] on div "Limited Years 1 - 10" at bounding box center [596, 306] width 225 height 28
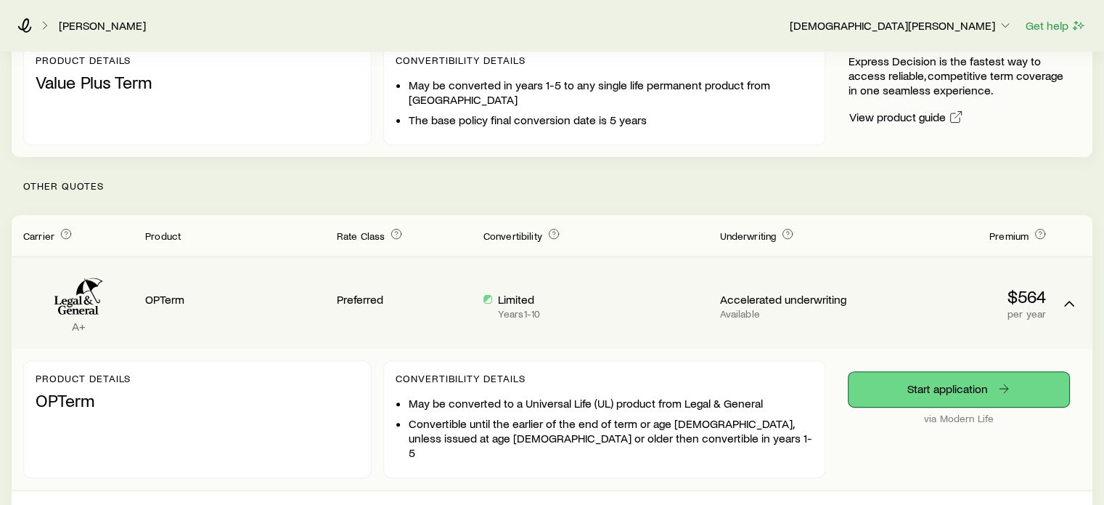
click at [921, 385] on link "Start application" at bounding box center [959, 389] width 221 height 35
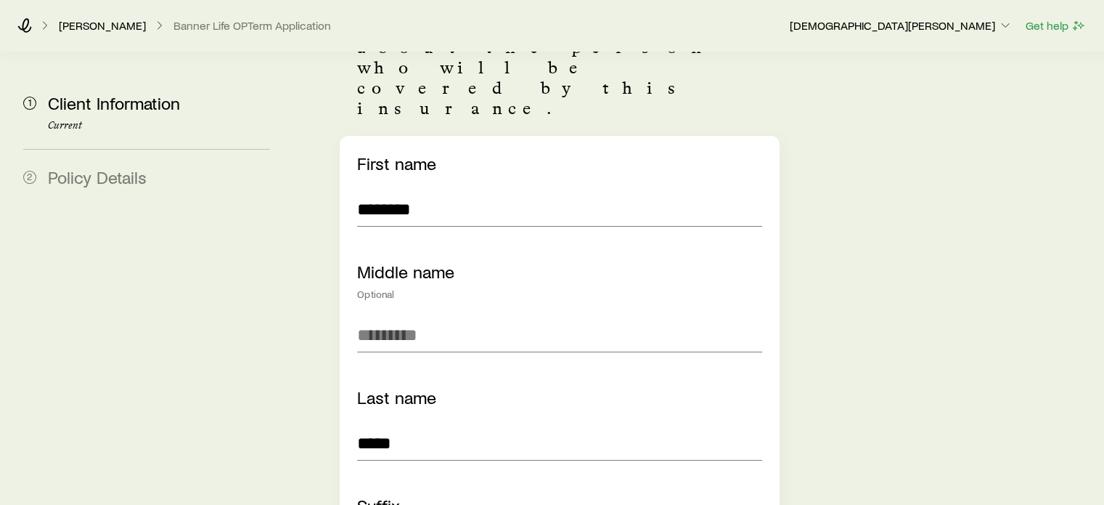
scroll to position [145, 0]
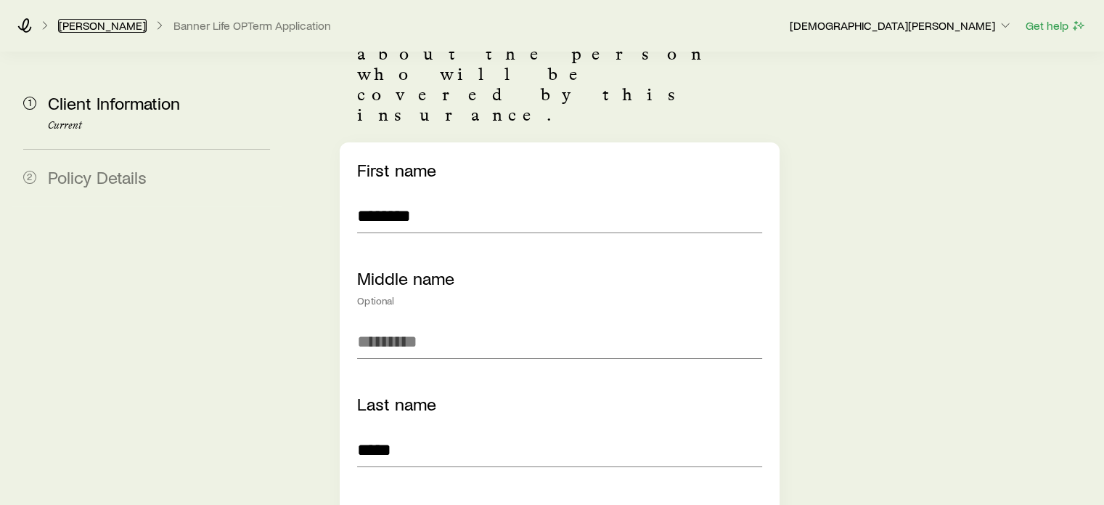
click at [92, 27] on link "[PERSON_NAME]" at bounding box center [102, 26] width 89 height 14
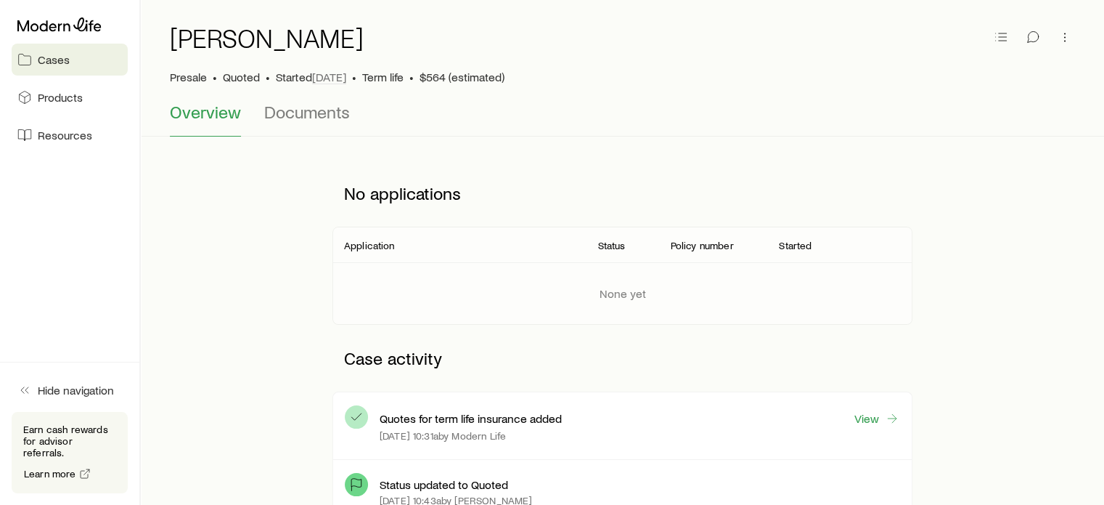
scroll to position [73, 0]
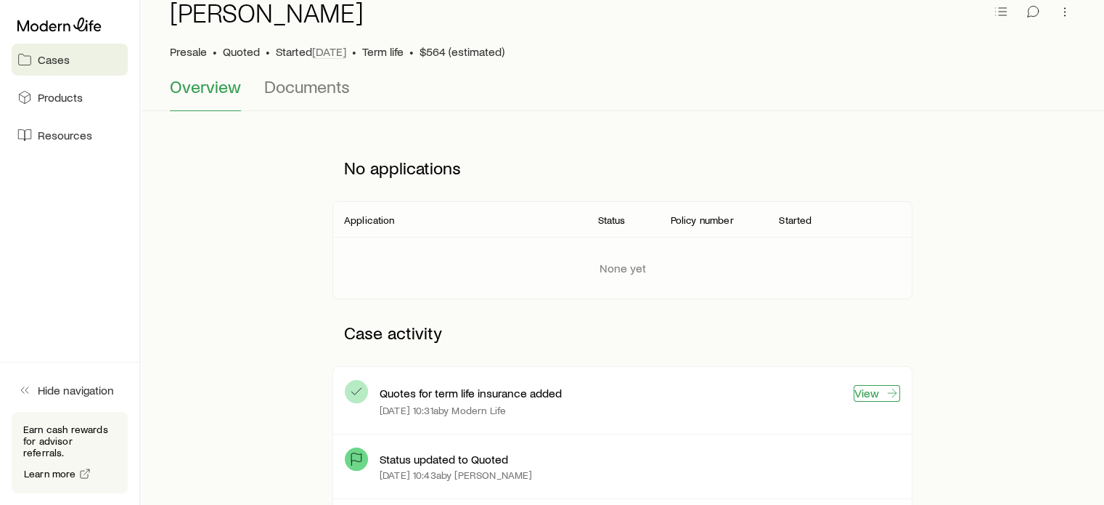
click at [873, 394] on link "View" at bounding box center [877, 393] width 46 height 17
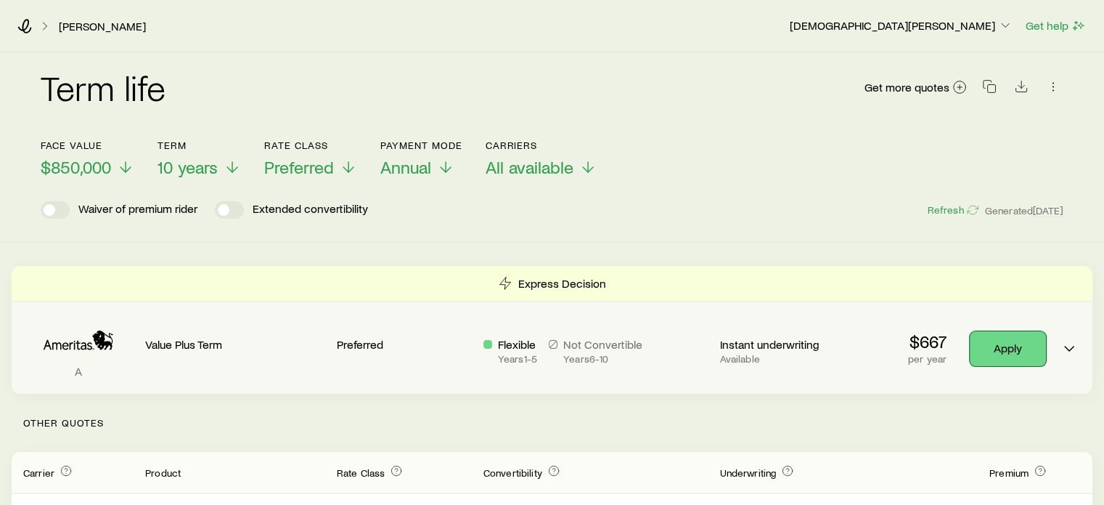
click at [1020, 343] on link "Apply" at bounding box center [1008, 348] width 76 height 35
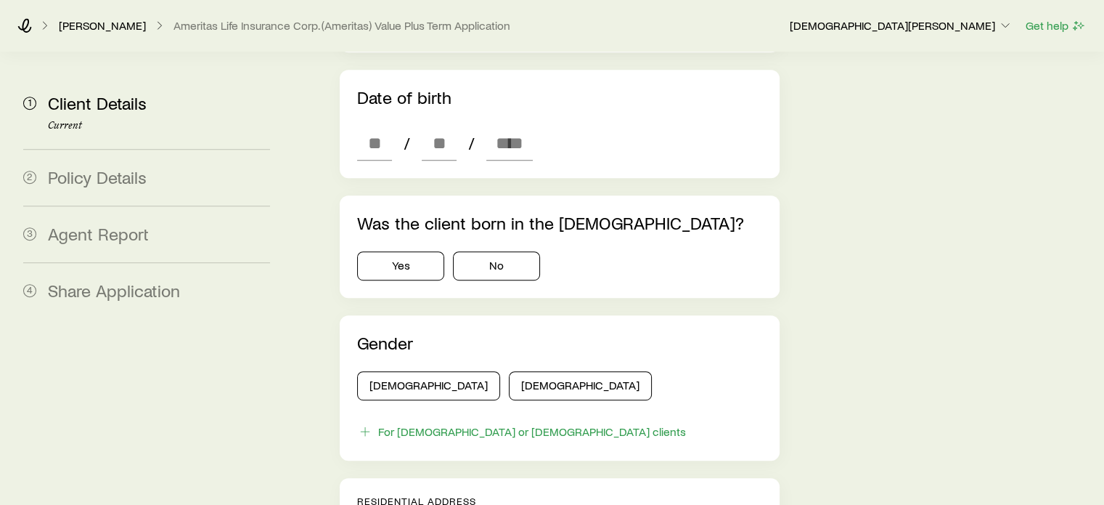
scroll to position [726, 0]
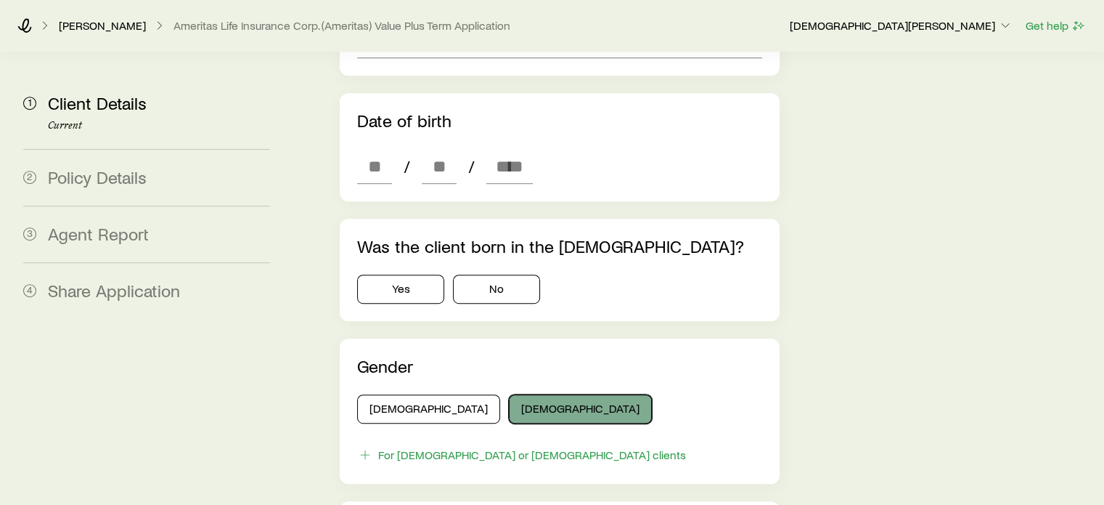
click at [509, 394] on button "[DEMOGRAPHIC_DATA]" at bounding box center [580, 408] width 143 height 29
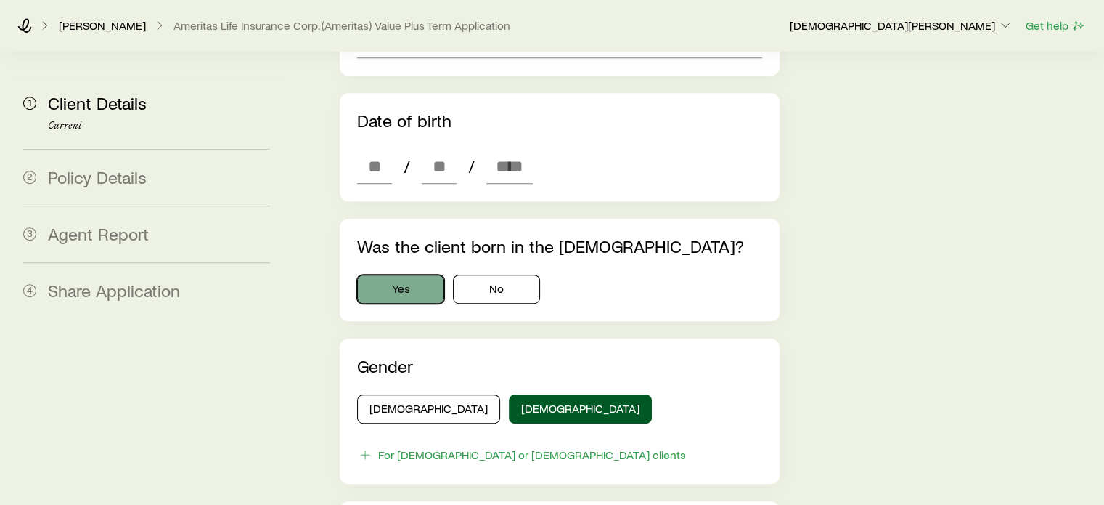
click at [415, 274] on button "Yes" at bounding box center [400, 288] width 87 height 29
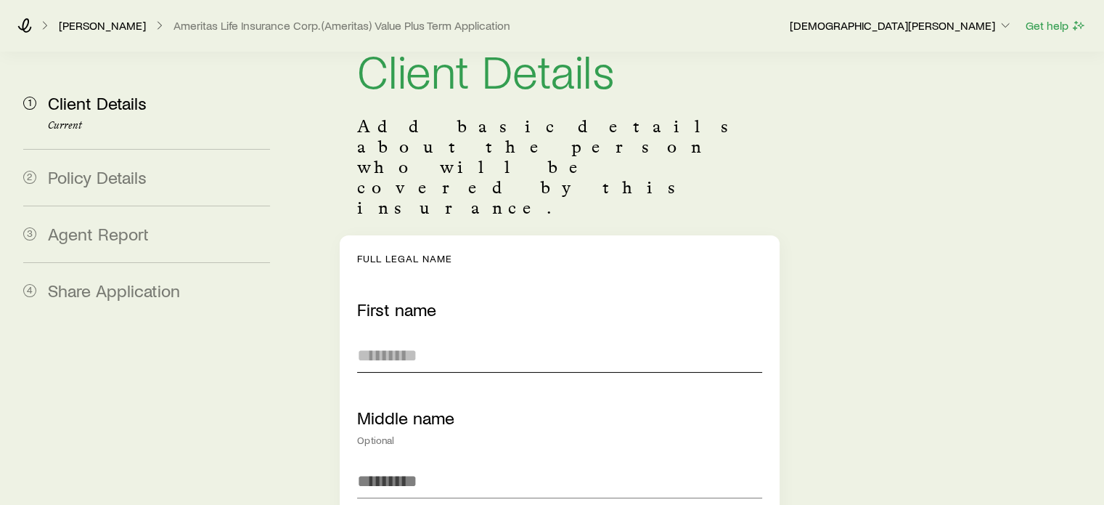
scroll to position [0, 0]
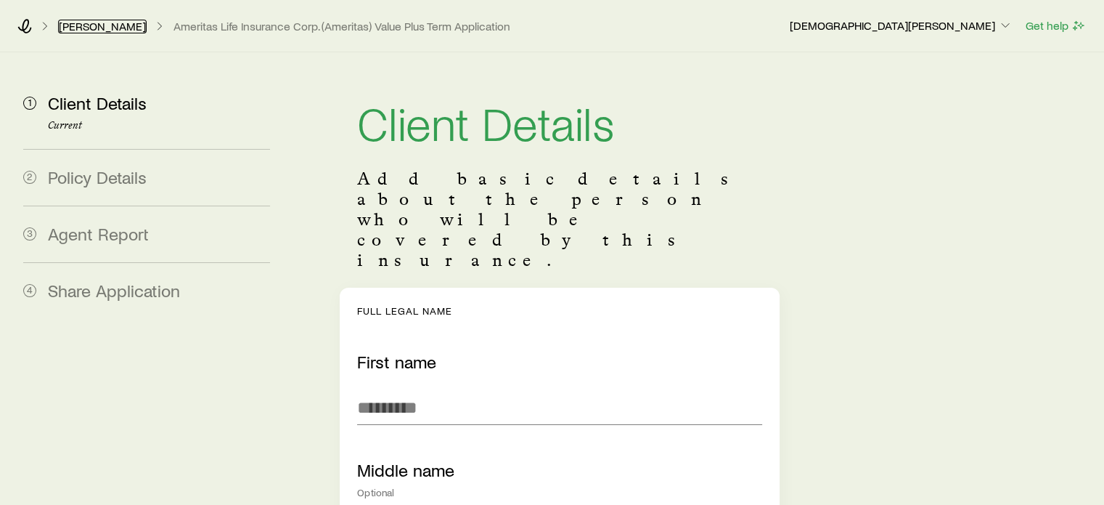
click at [110, 24] on link "[PERSON_NAME]" at bounding box center [102, 27] width 89 height 14
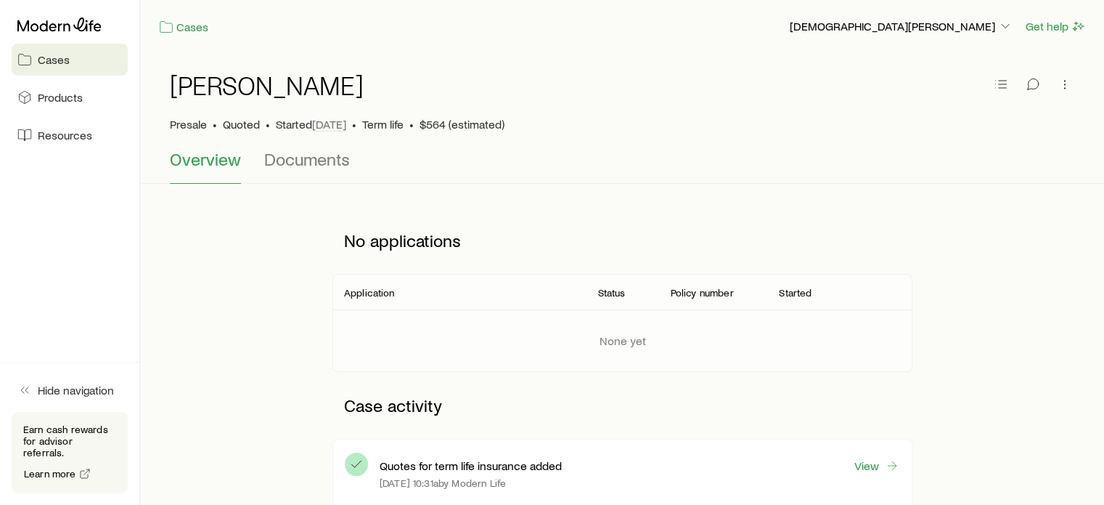
click at [221, 158] on span "Overview" at bounding box center [205, 159] width 71 height 20
click at [60, 59] on span "Cases" at bounding box center [54, 59] width 32 height 15
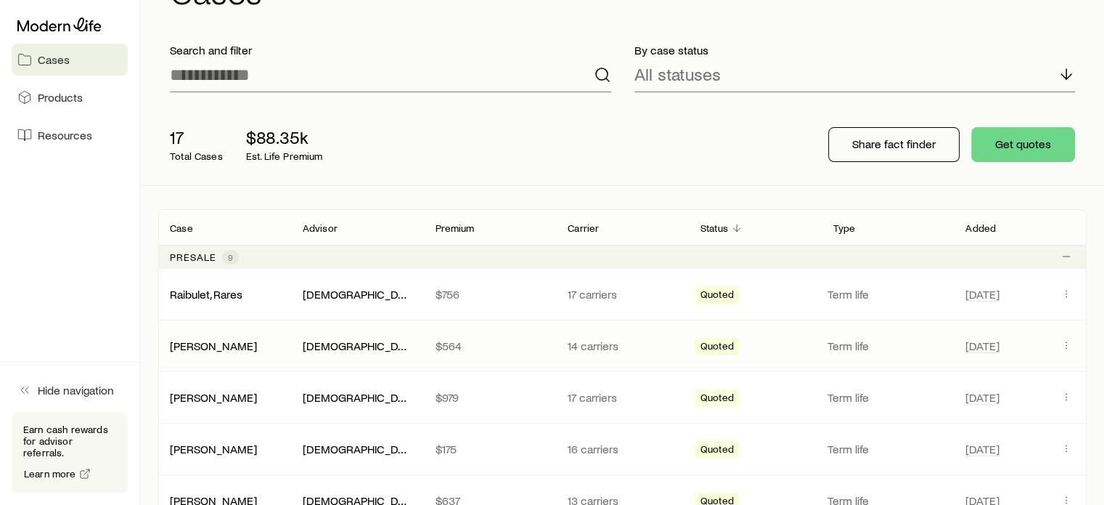
scroll to position [145, 0]
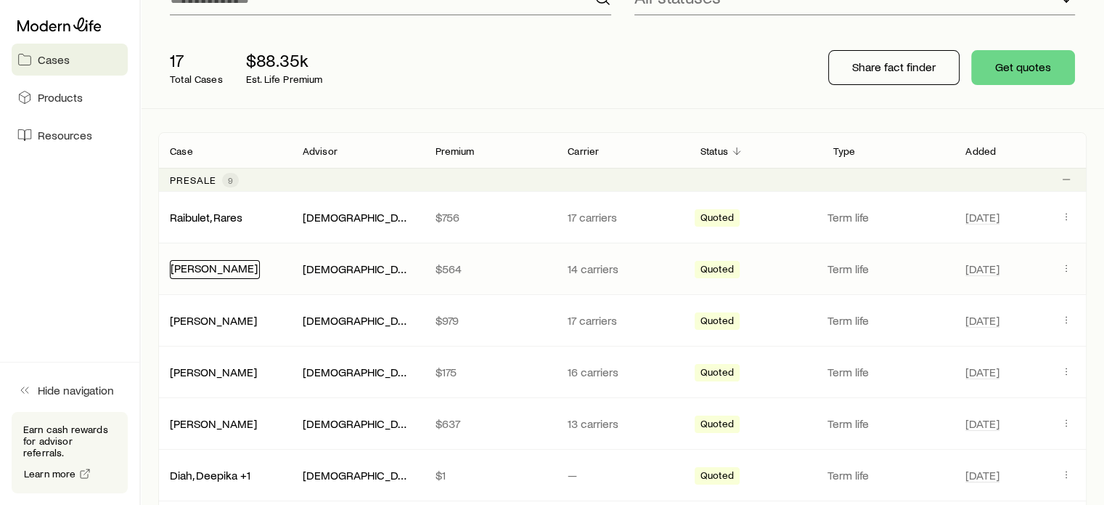
click at [227, 267] on link "[PERSON_NAME]" at bounding box center [214, 268] width 87 height 14
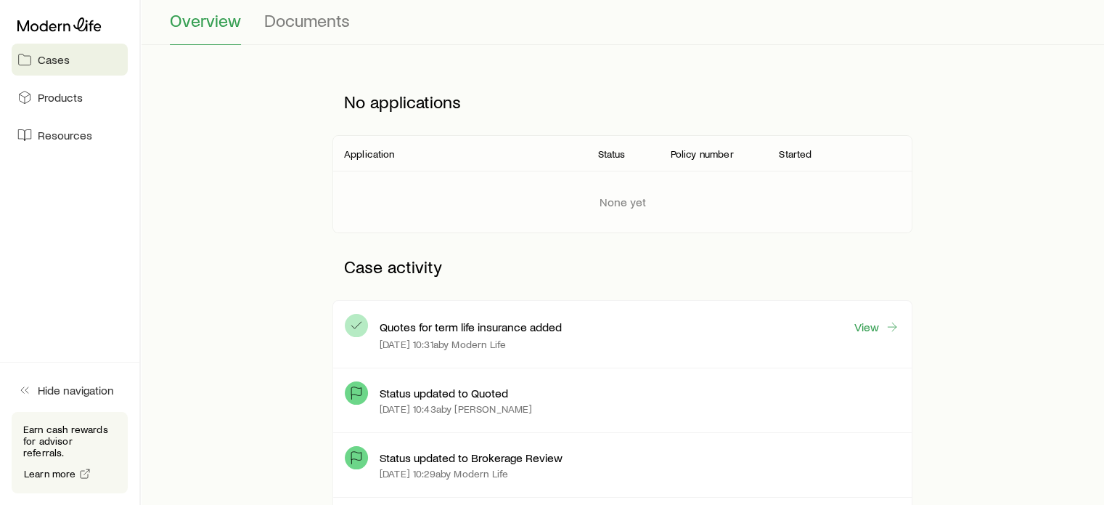
scroll to position [218, 0]
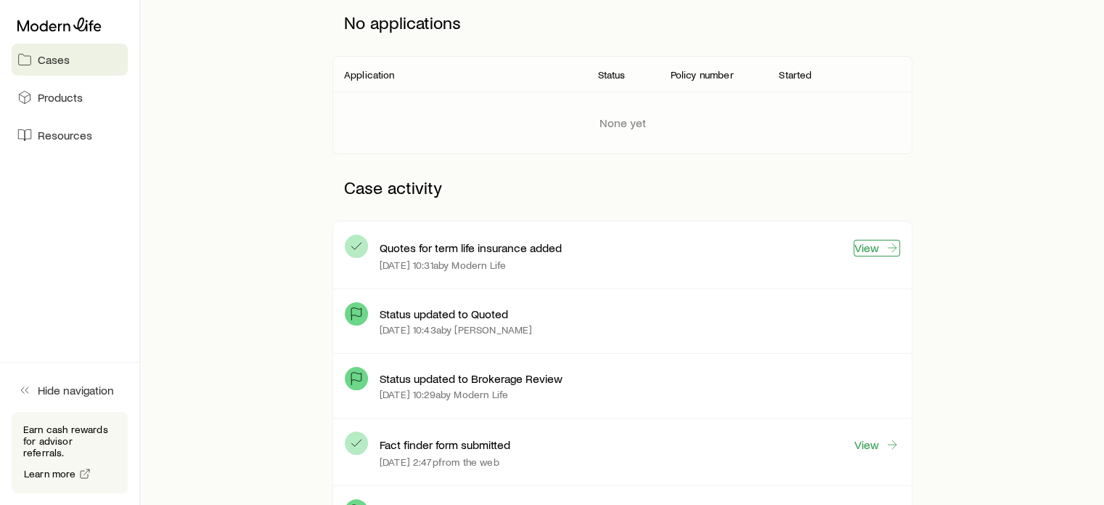
click at [871, 245] on link "View" at bounding box center [877, 248] width 46 height 17
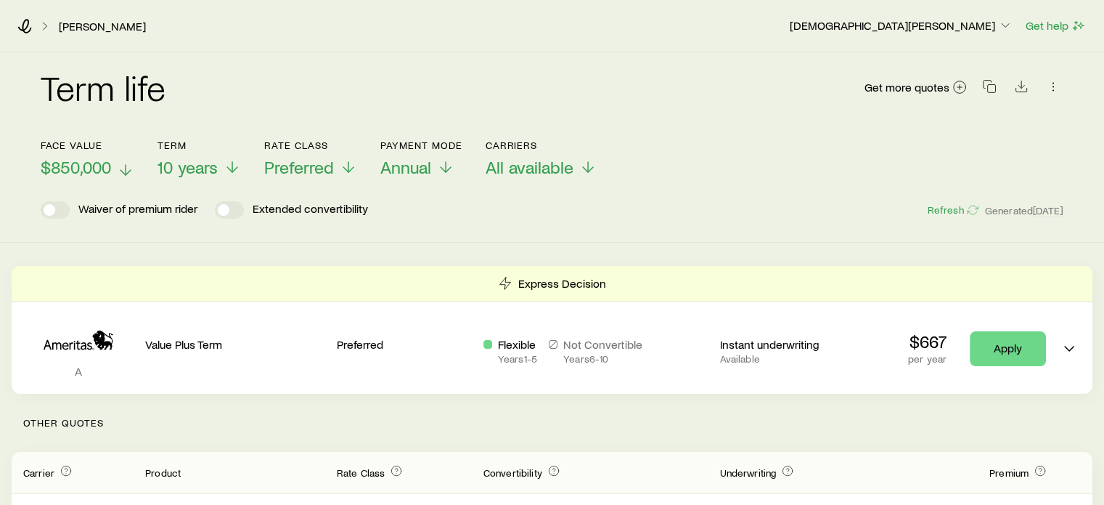
click at [131, 166] on icon at bounding box center [125, 169] width 17 height 17
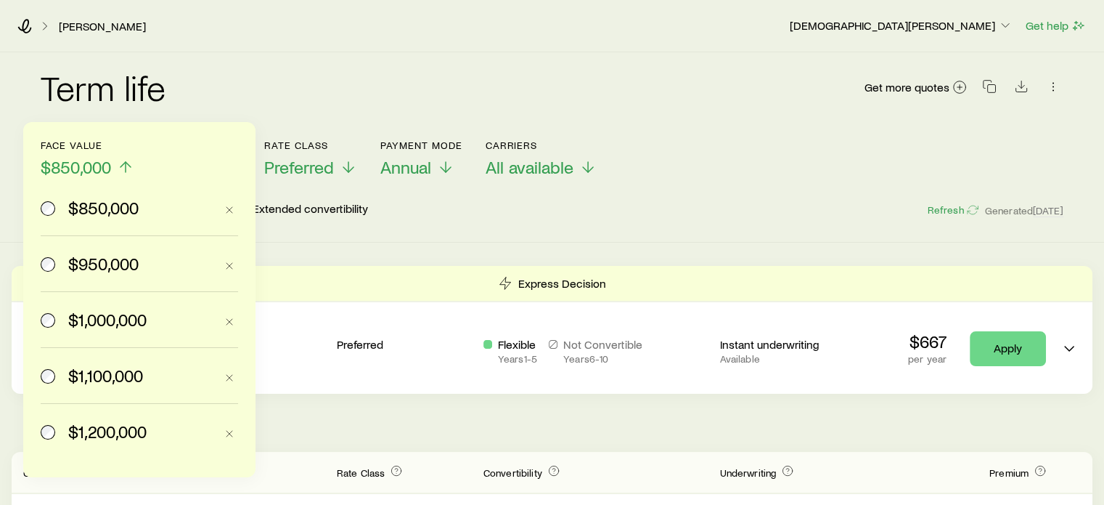
click at [101, 278] on label "$950,000" at bounding box center [128, 263] width 174 height 55
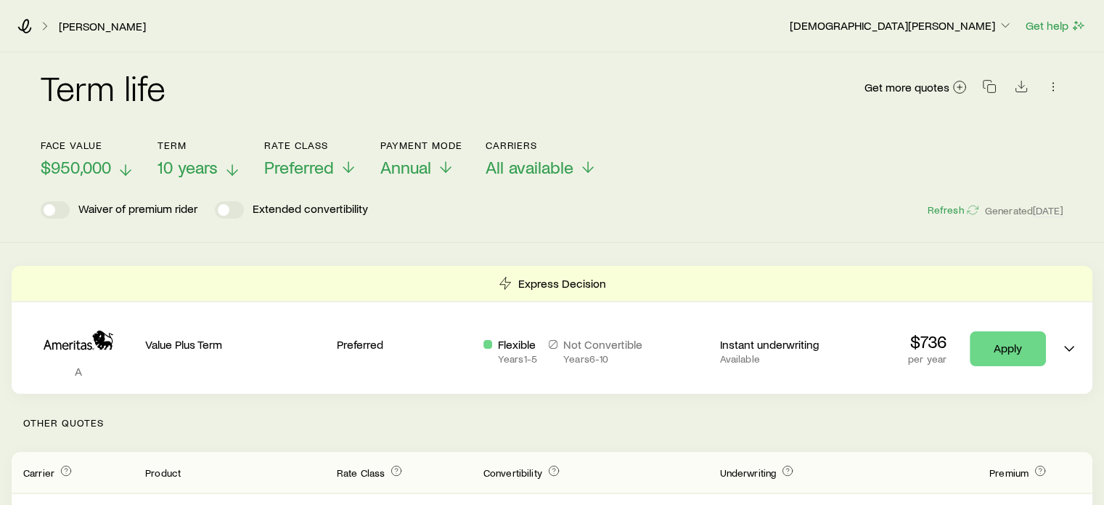
click at [196, 174] on span "10 years" at bounding box center [188, 167] width 60 height 20
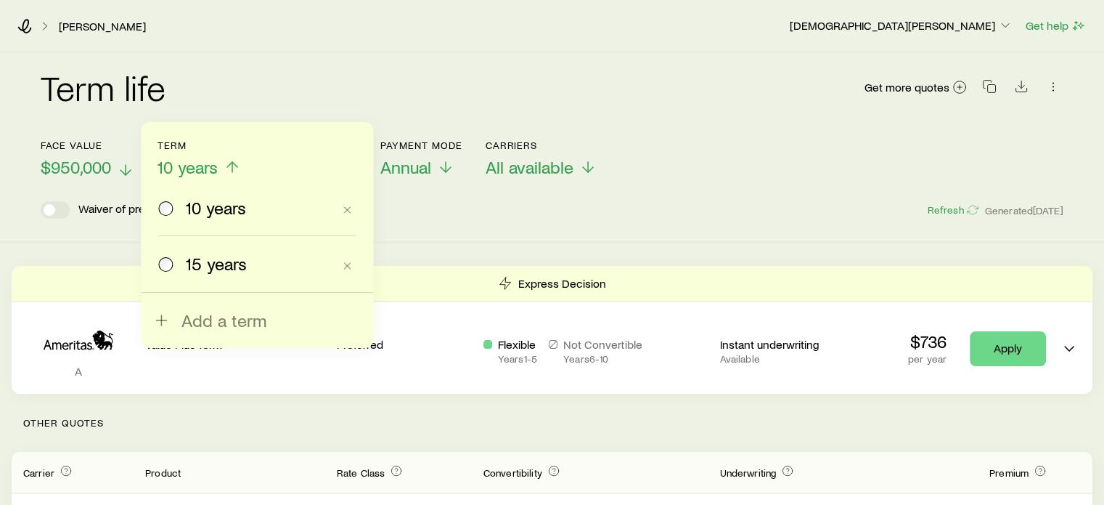
click at [206, 255] on span "15 years" at bounding box center [216, 263] width 61 height 20
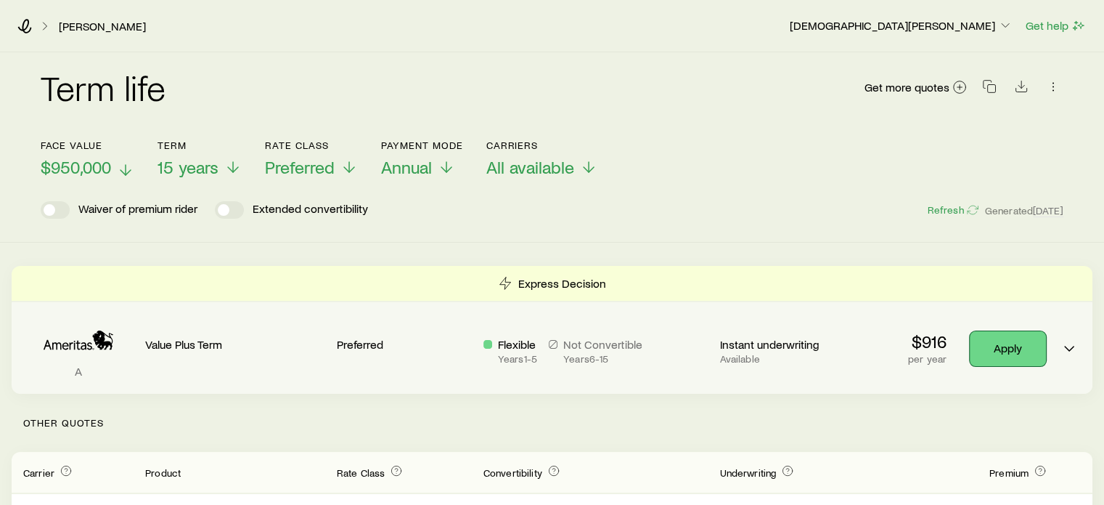
click at [993, 338] on link "Apply" at bounding box center [1008, 348] width 76 height 35
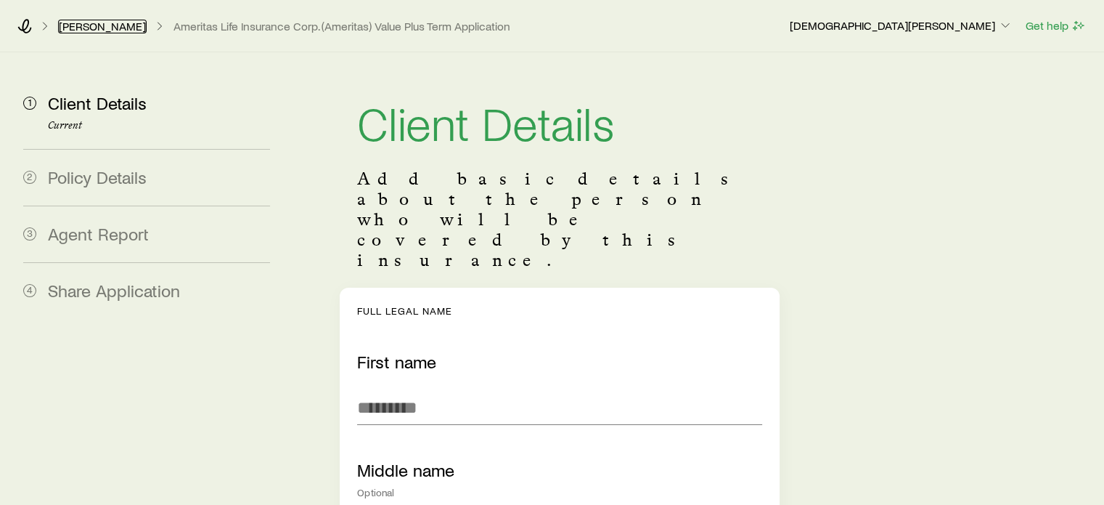
click at [110, 24] on link "[PERSON_NAME]" at bounding box center [102, 27] width 89 height 14
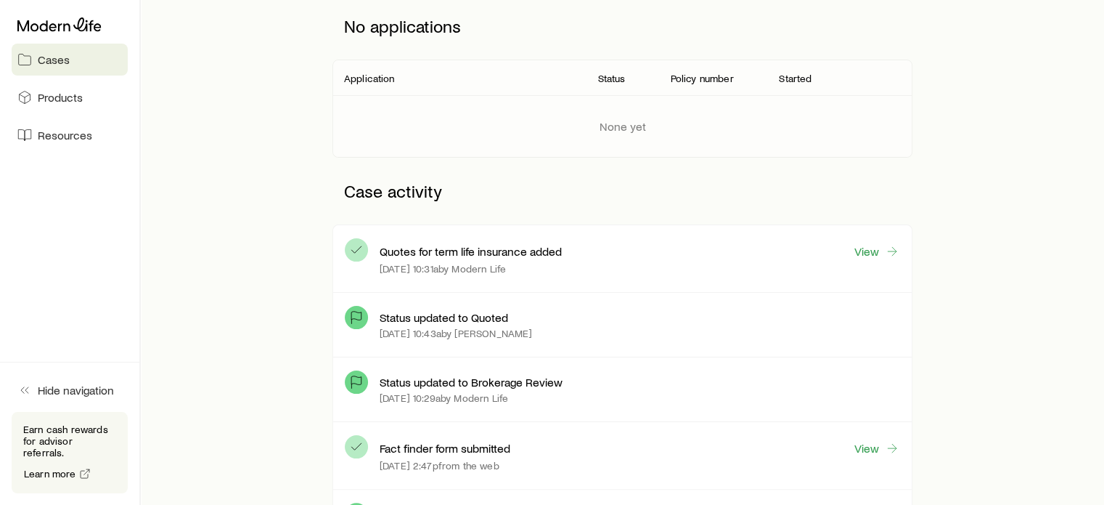
scroll to position [218, 0]
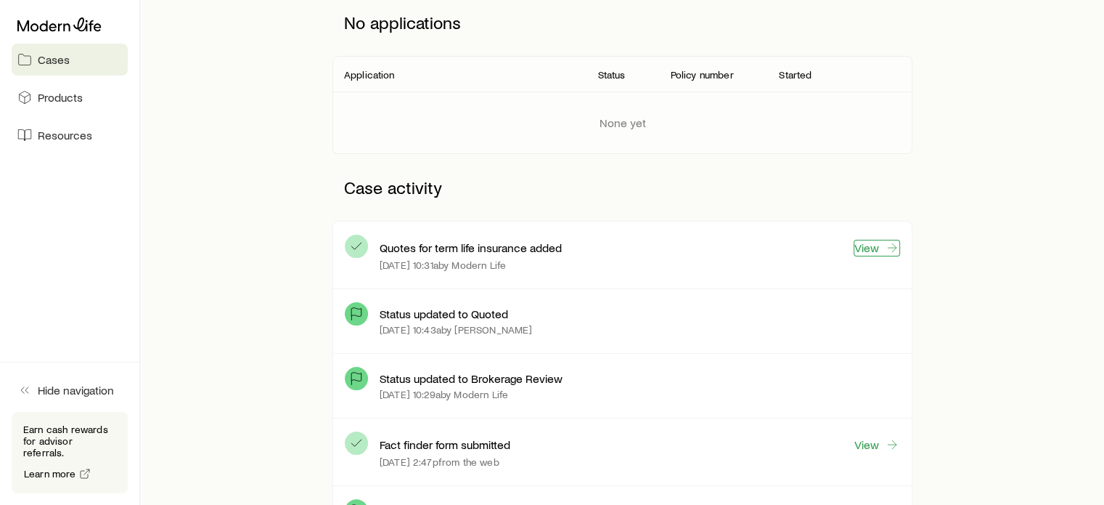
click at [865, 249] on link "View" at bounding box center [877, 248] width 46 height 17
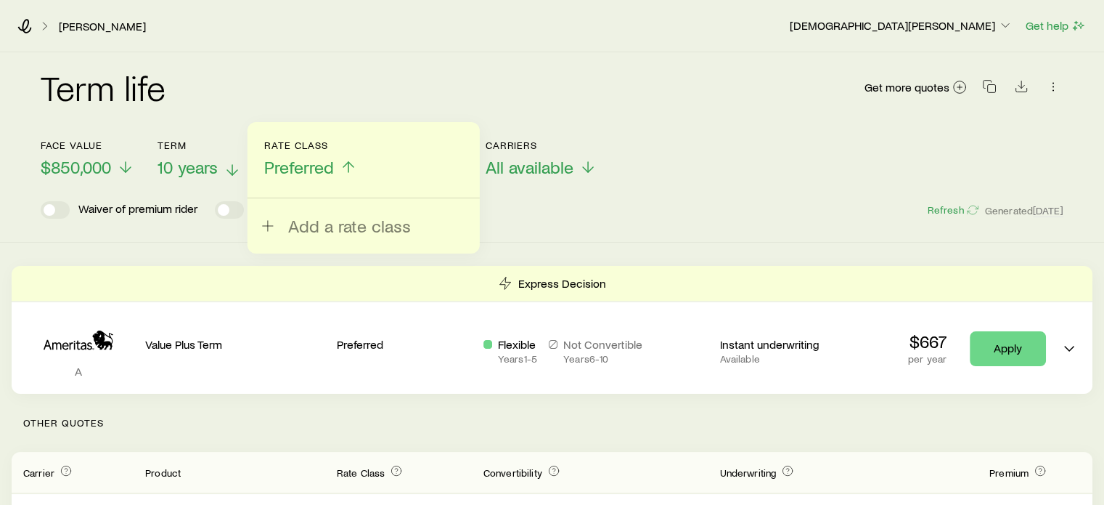
click at [176, 168] on span "10 years" at bounding box center [188, 167] width 60 height 20
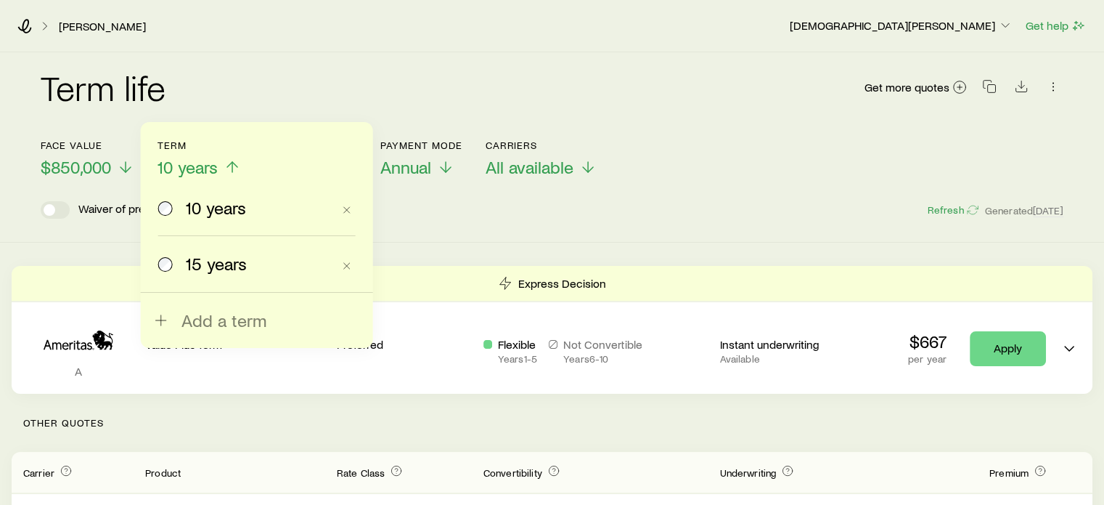
click at [188, 266] on span "15 years" at bounding box center [216, 263] width 61 height 20
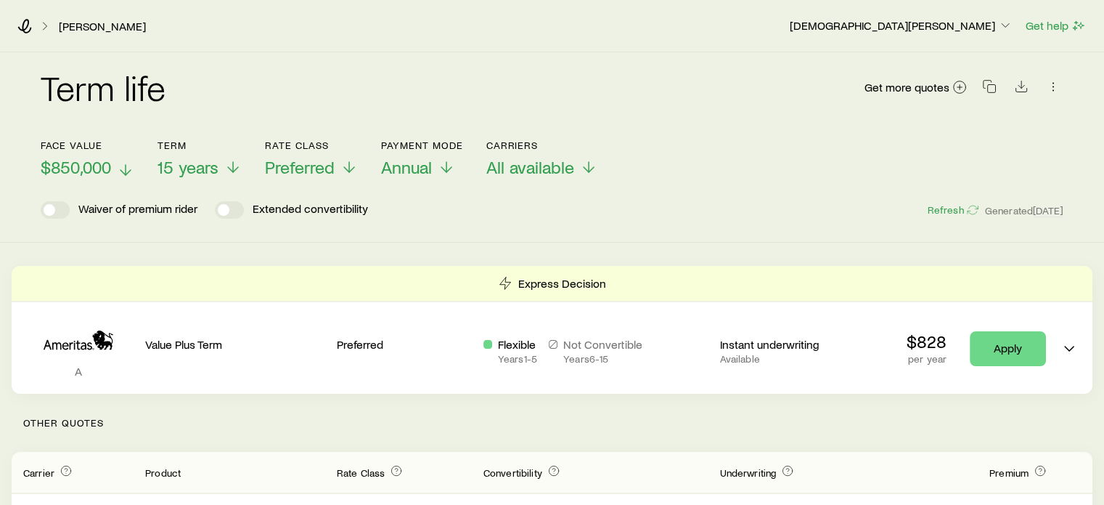
click at [96, 174] on span "$850,000" at bounding box center [76, 167] width 70 height 20
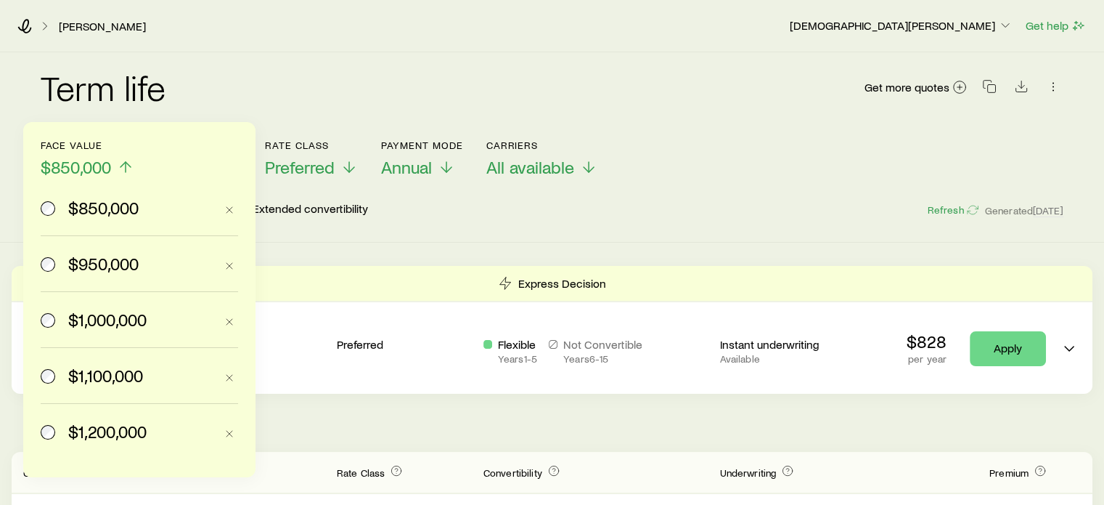
click at [102, 264] on span "$950,000" at bounding box center [103, 263] width 70 height 20
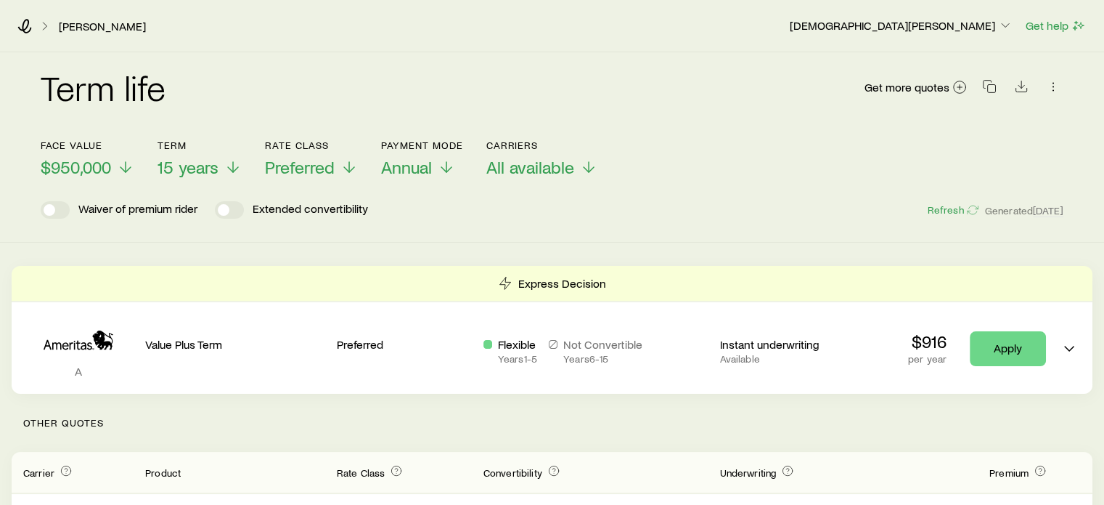
click at [592, 208] on div "Waiver of premium rider Extended convertibility Refresh Generated [DATE]" at bounding box center [552, 209] width 1023 height 17
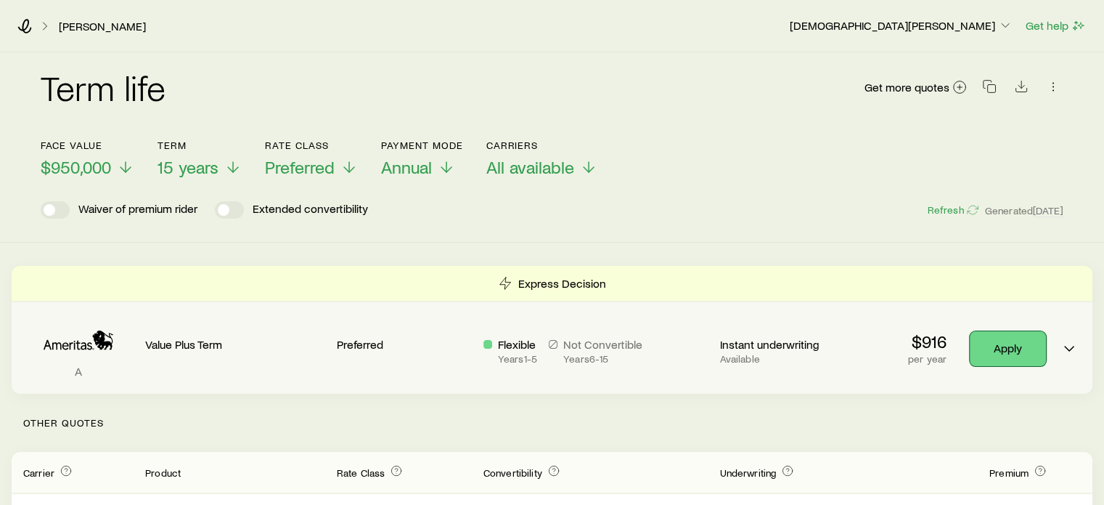
click at [1002, 342] on link "Apply" at bounding box center [1008, 348] width 76 height 35
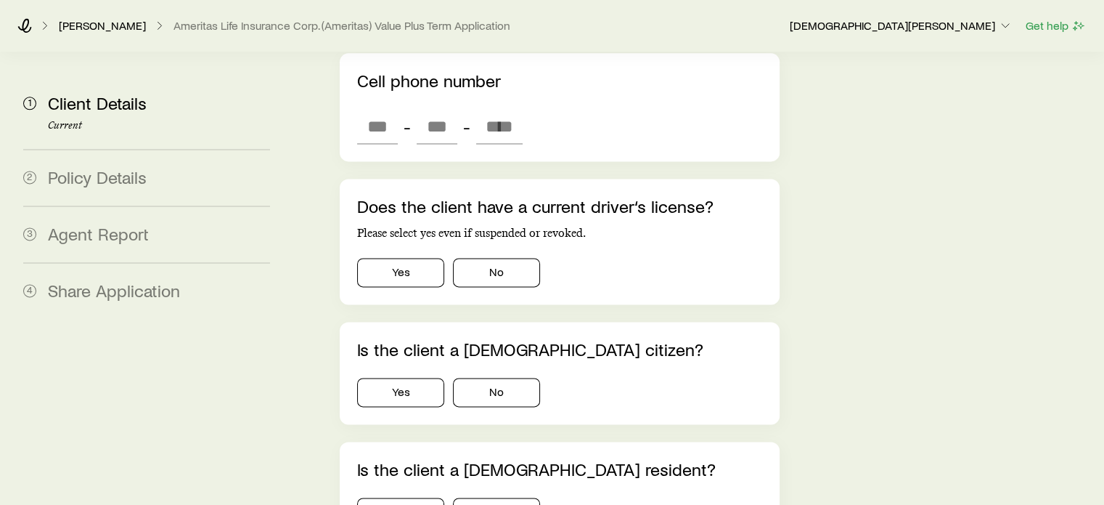
scroll to position [1705, 0]
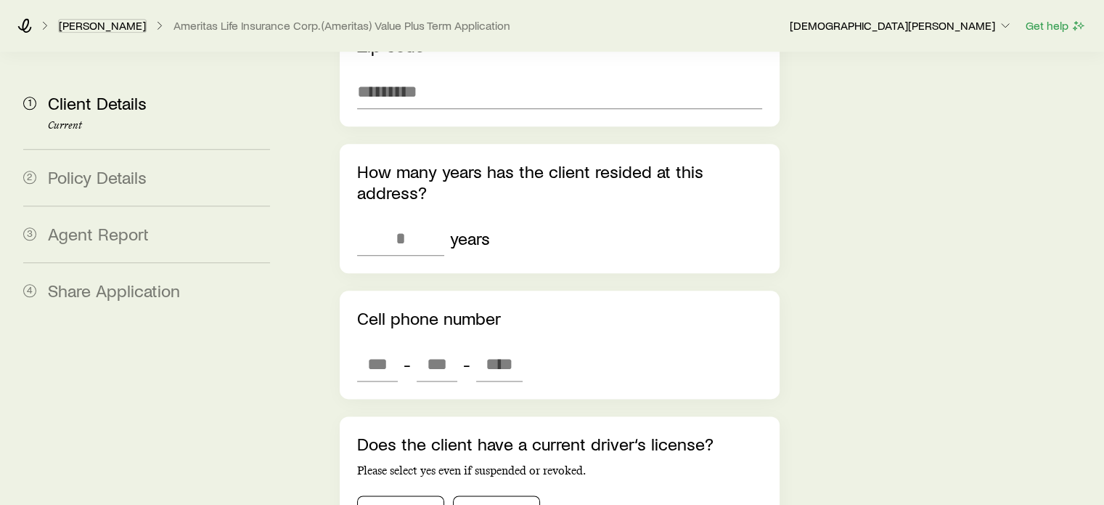
click at [122, 24] on link "[PERSON_NAME]" at bounding box center [102, 26] width 89 height 14
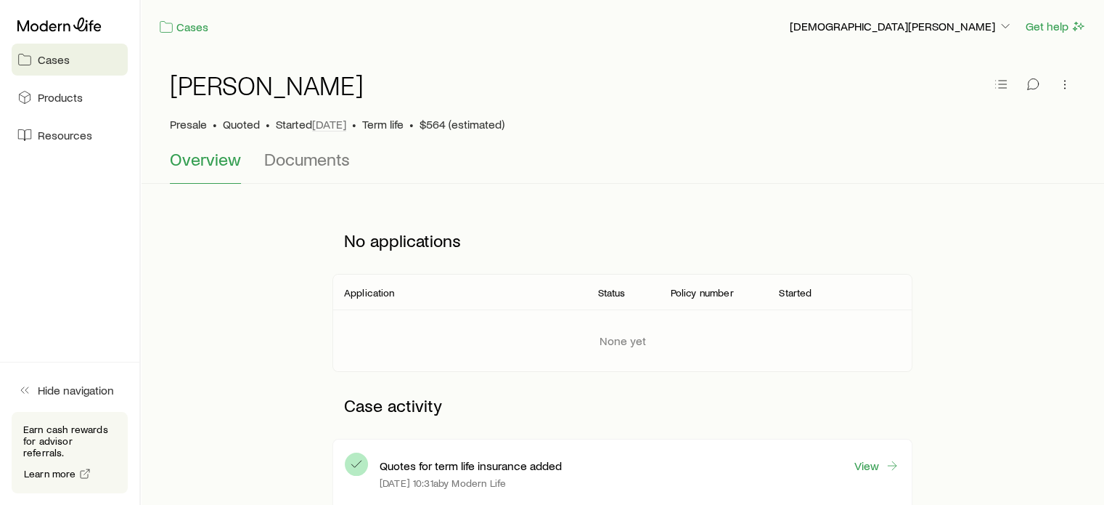
click at [212, 156] on span "Overview" at bounding box center [205, 159] width 71 height 20
click at [61, 28] on icon at bounding box center [59, 24] width 84 height 15
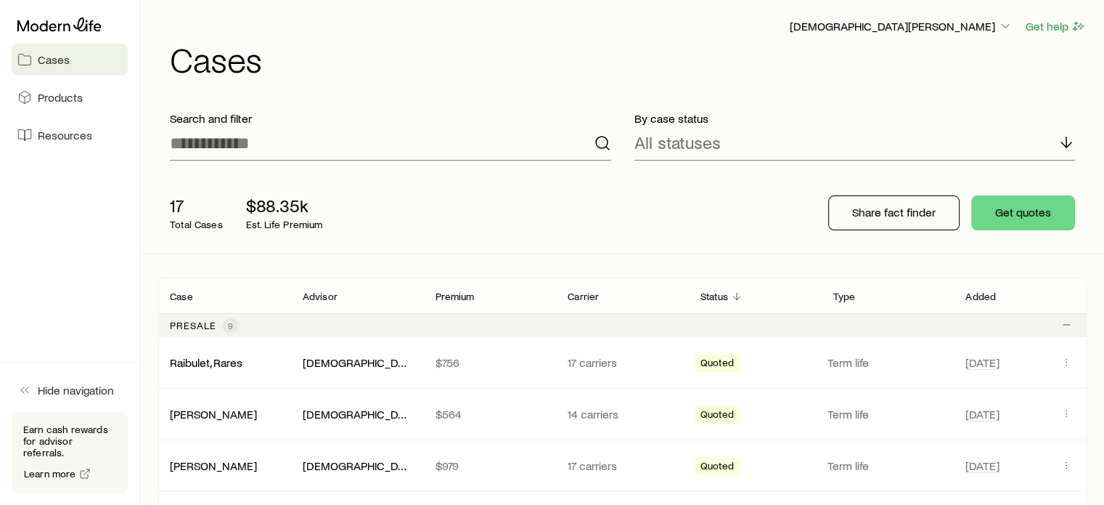
scroll to position [145, 0]
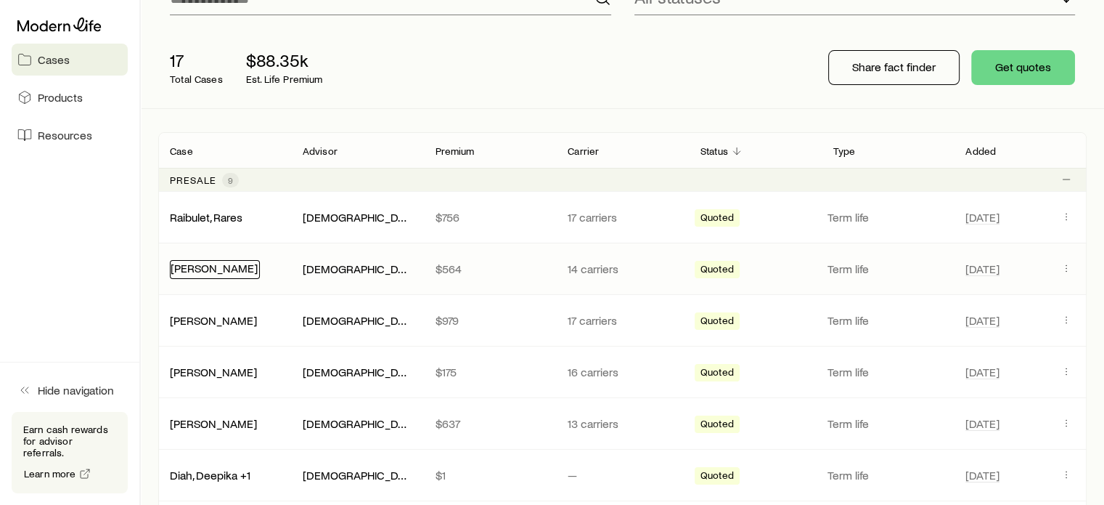
click at [227, 272] on link "[PERSON_NAME]" at bounding box center [214, 268] width 87 height 14
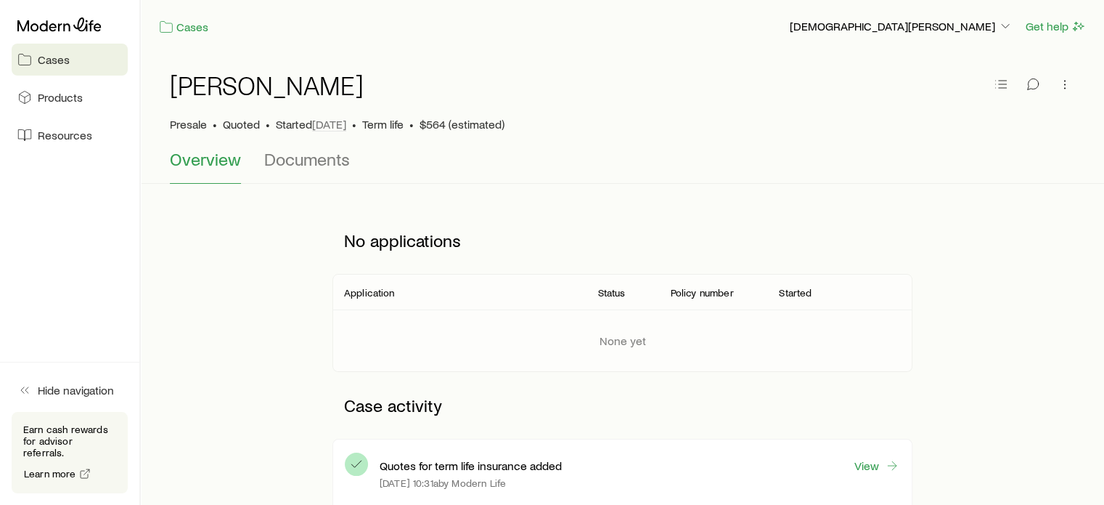
click at [211, 160] on span "Overview" at bounding box center [205, 159] width 71 height 20
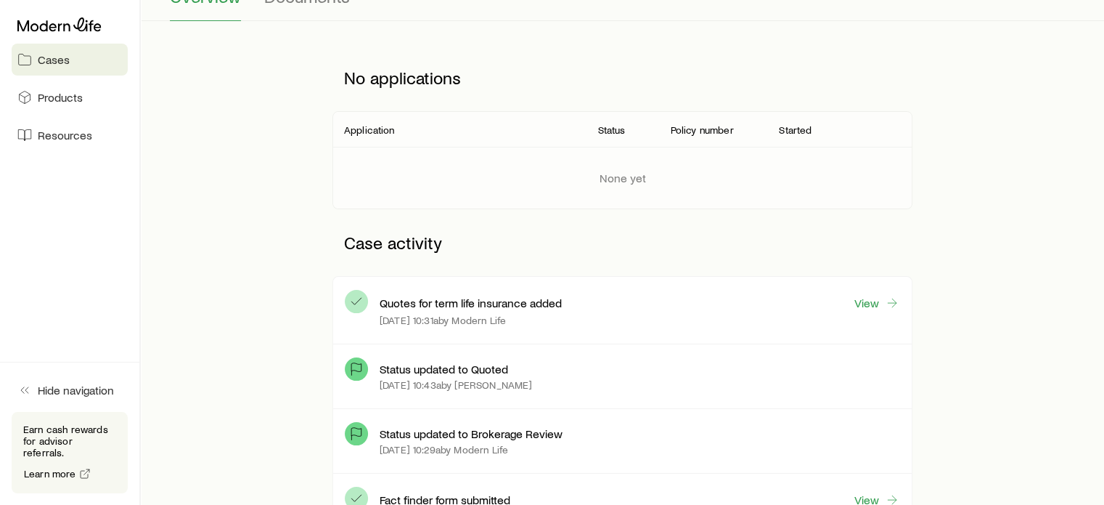
scroll to position [363, 0]
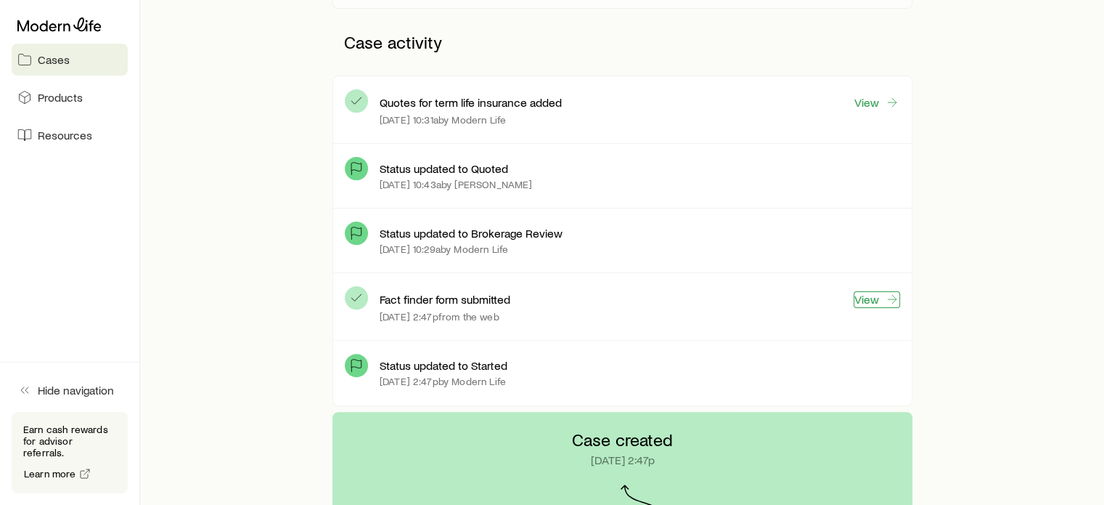
click at [875, 297] on link "View" at bounding box center [877, 299] width 46 height 17
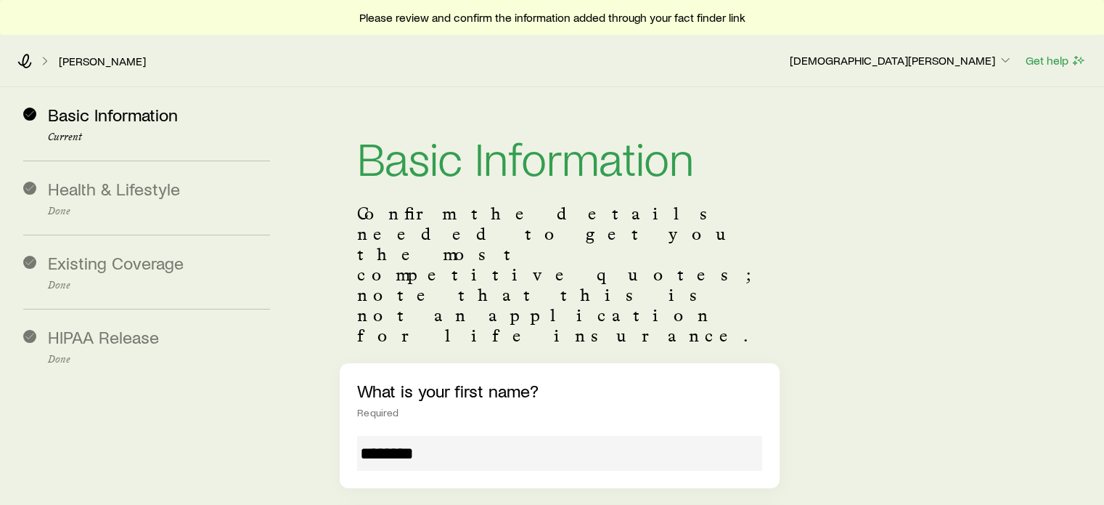
click at [764, 240] on header "Basic Information Confirm the details needed to get you the most competitive qu…" at bounding box center [559, 239] width 439 height 247
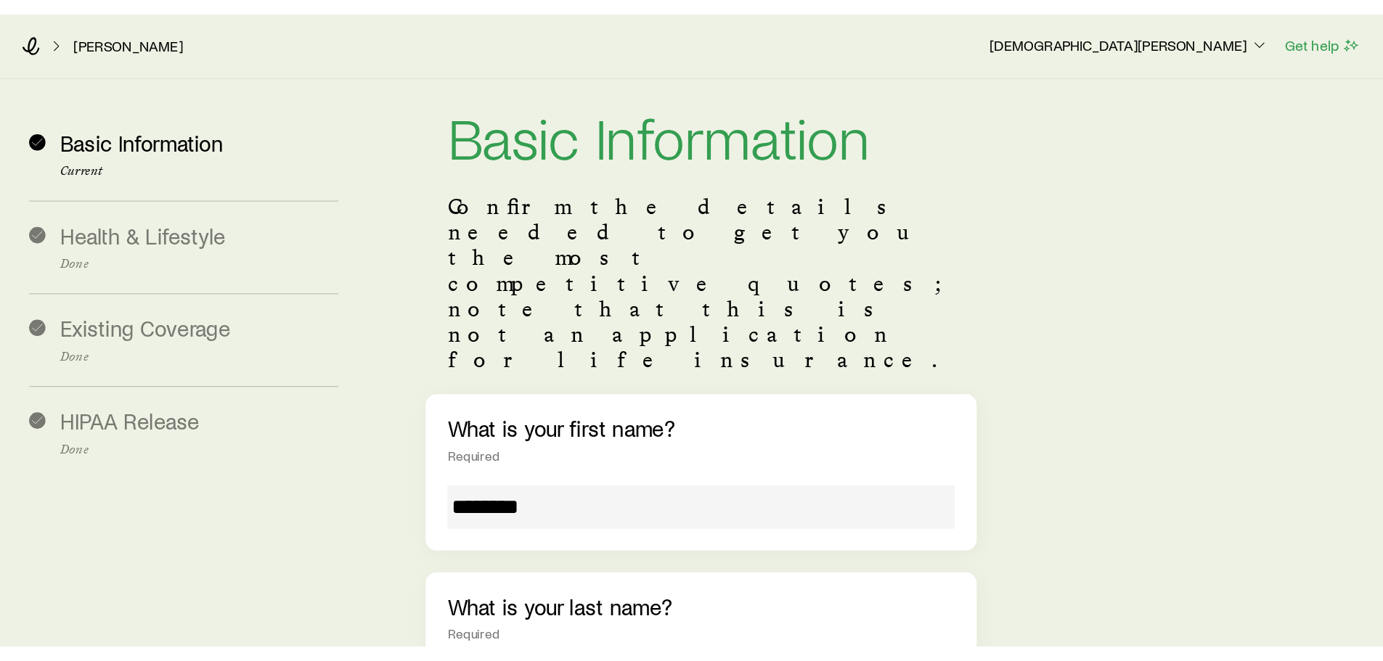
scroll to position [145, 0]
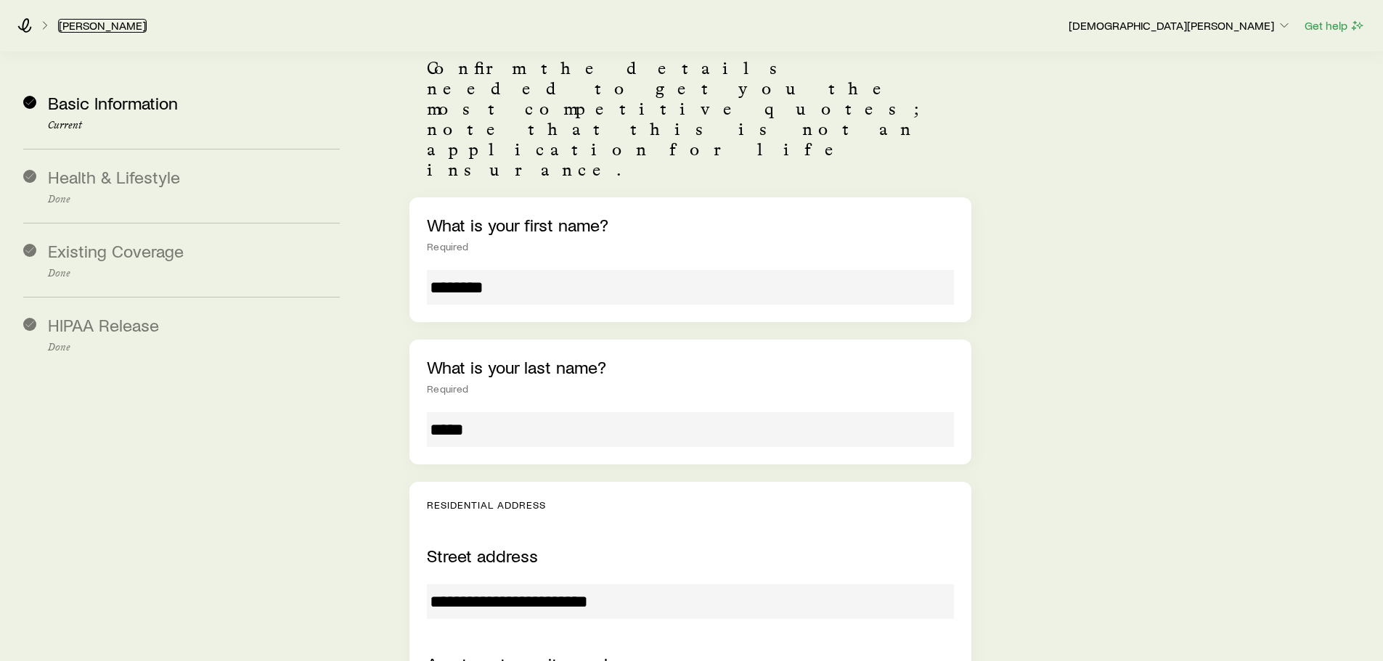
click at [69, 21] on link "[PERSON_NAME]" at bounding box center [102, 26] width 89 height 14
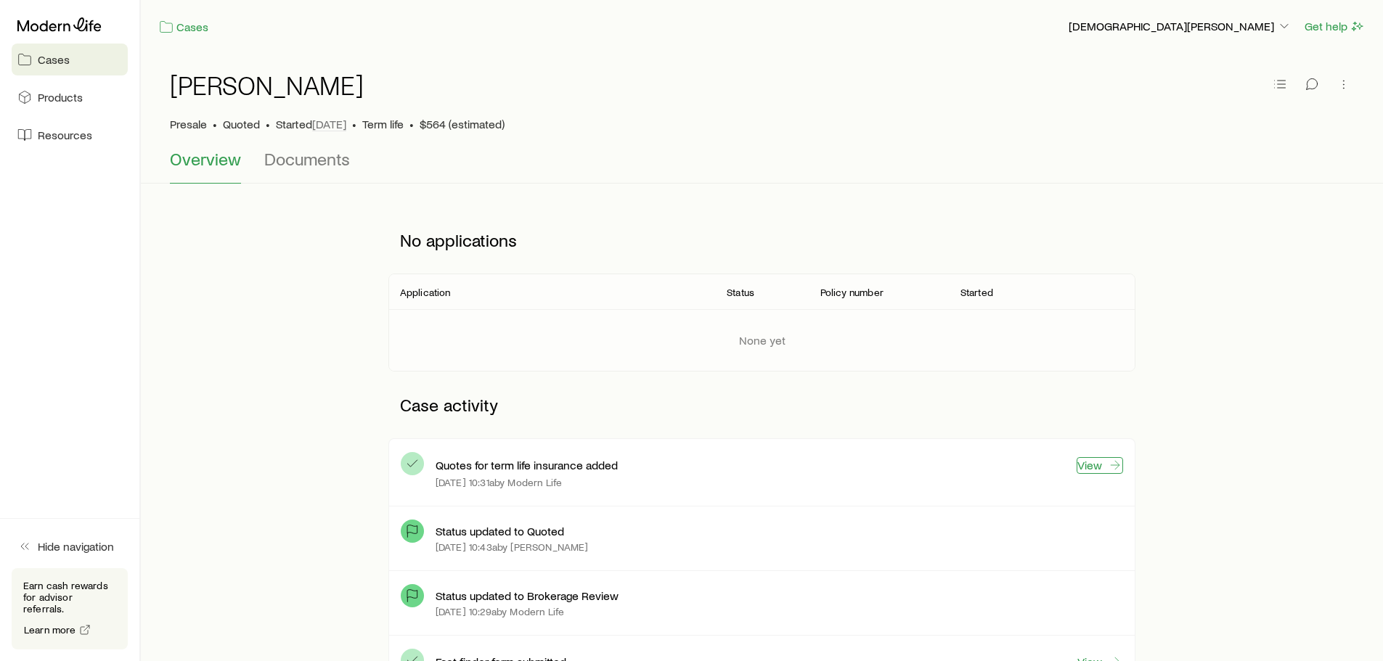
click at [1107, 464] on link "View" at bounding box center [1100, 465] width 46 height 17
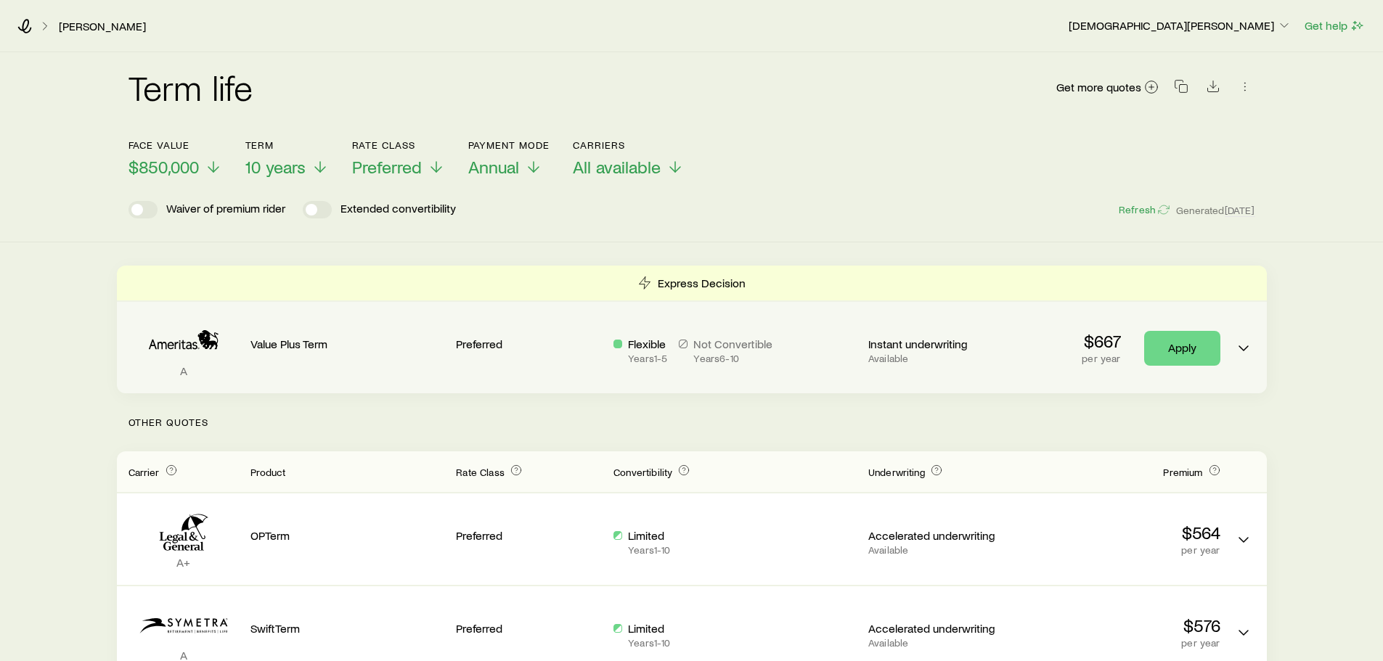
click at [380, 351] on p "Value Plus Term" at bounding box center [347, 344] width 195 height 15
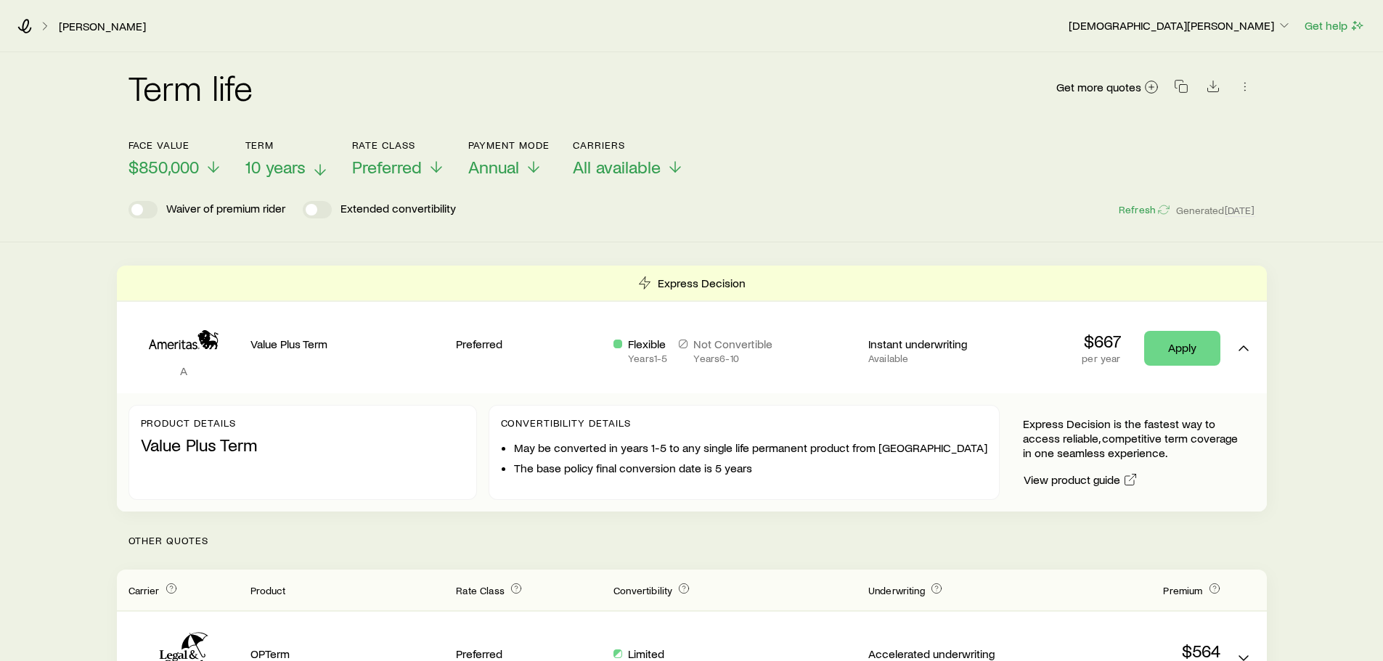
click at [281, 174] on span "10 years" at bounding box center [275, 167] width 60 height 20
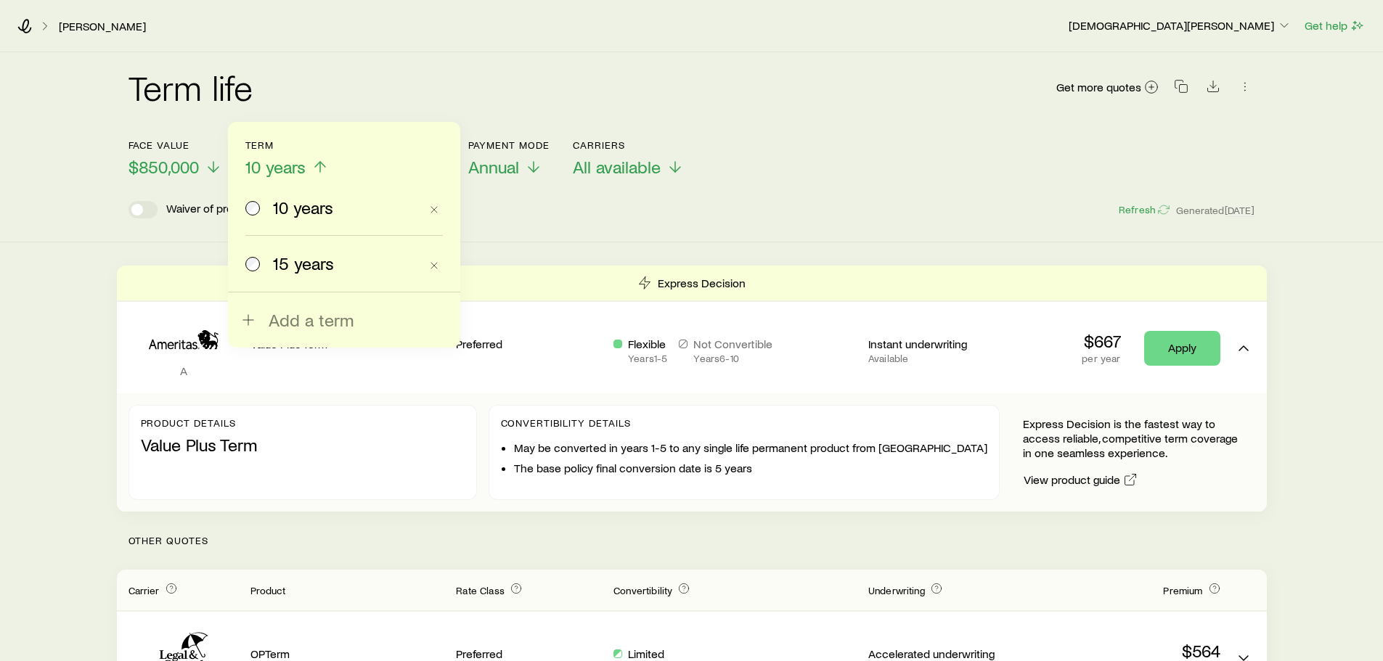
click at [301, 269] on span "15 years" at bounding box center [303, 263] width 61 height 20
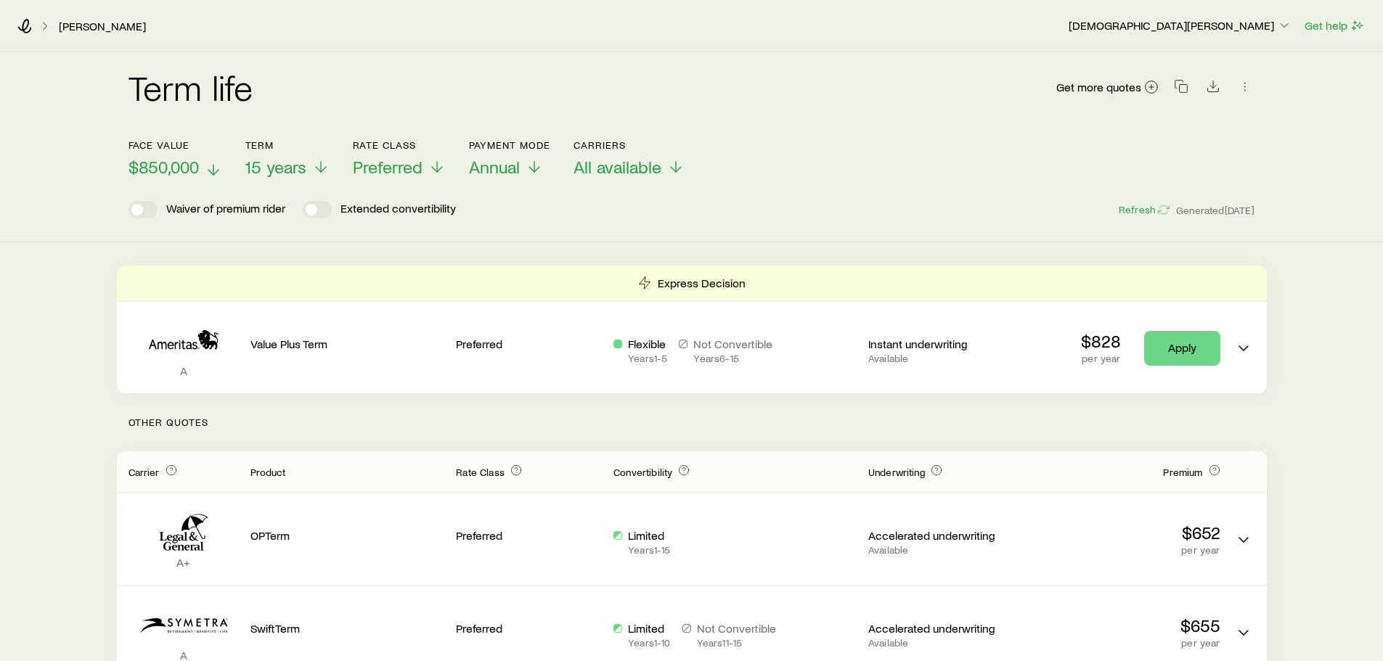
click at [201, 168] on p "$850,000" at bounding box center [176, 167] width 94 height 20
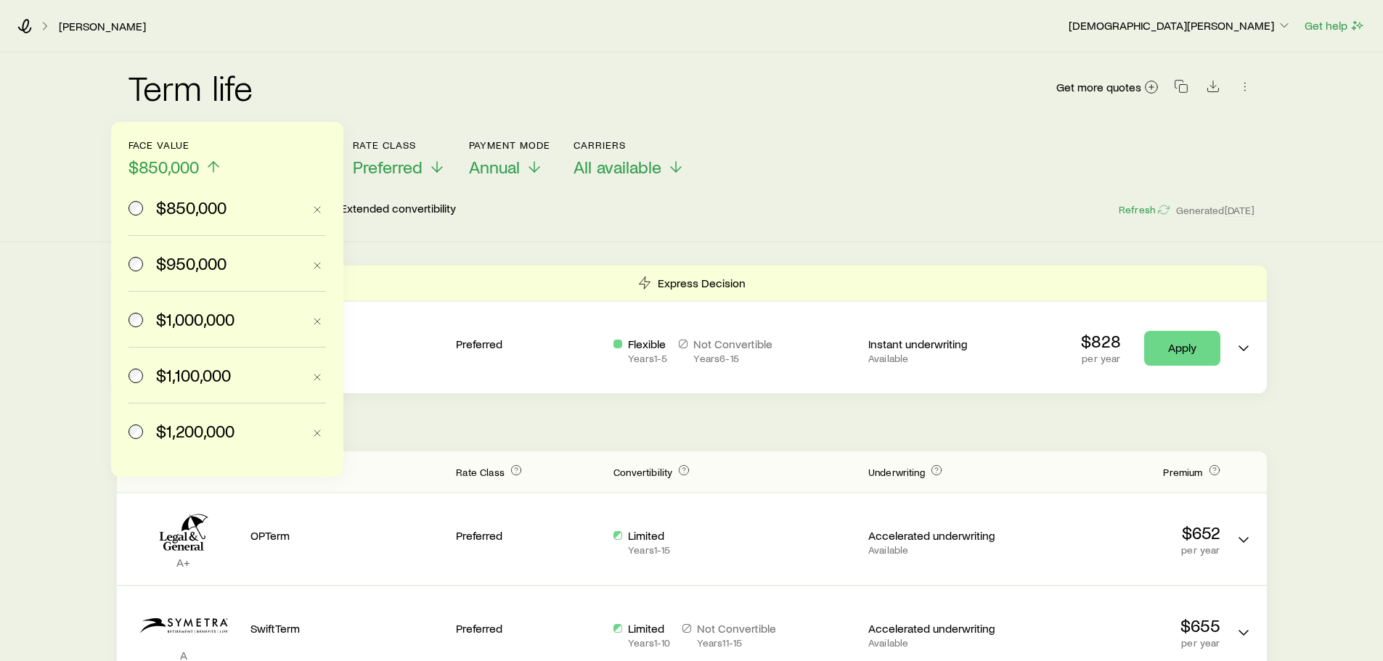
click at [190, 259] on span "$950,000" at bounding box center [191, 263] width 70 height 20
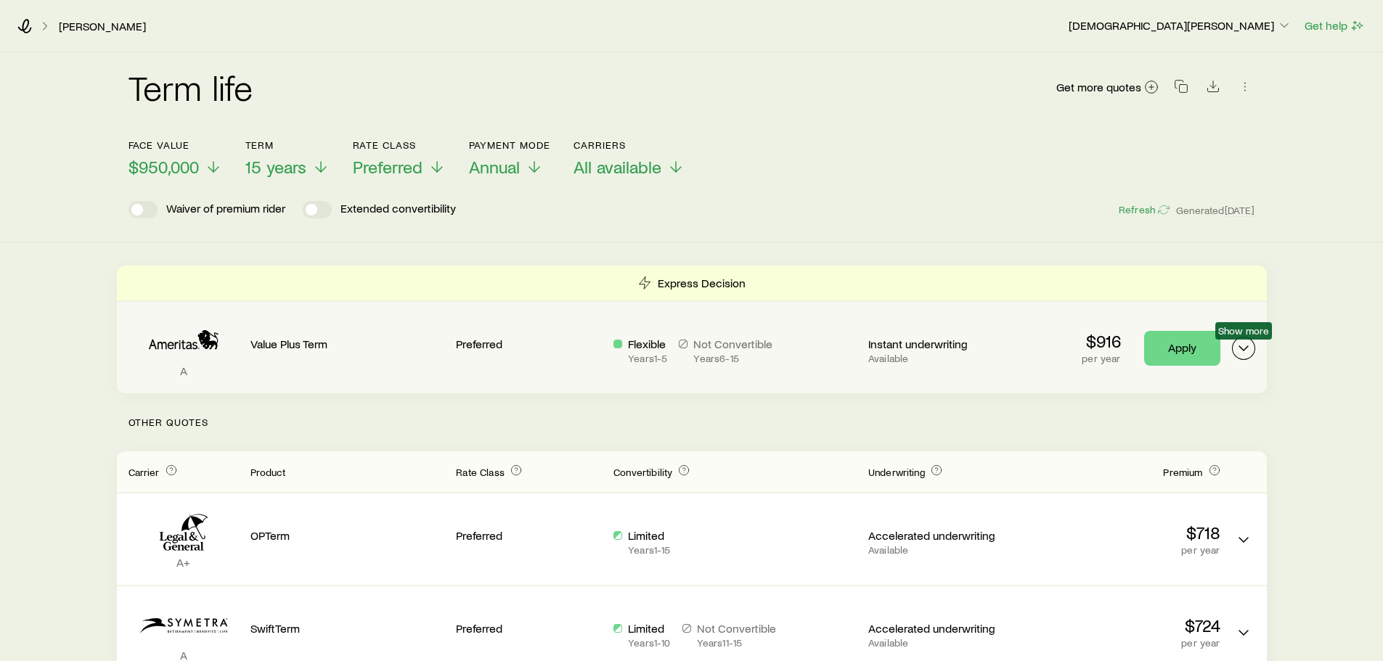
click at [1114, 353] on icon "Term quotes" at bounding box center [1243, 348] width 17 height 17
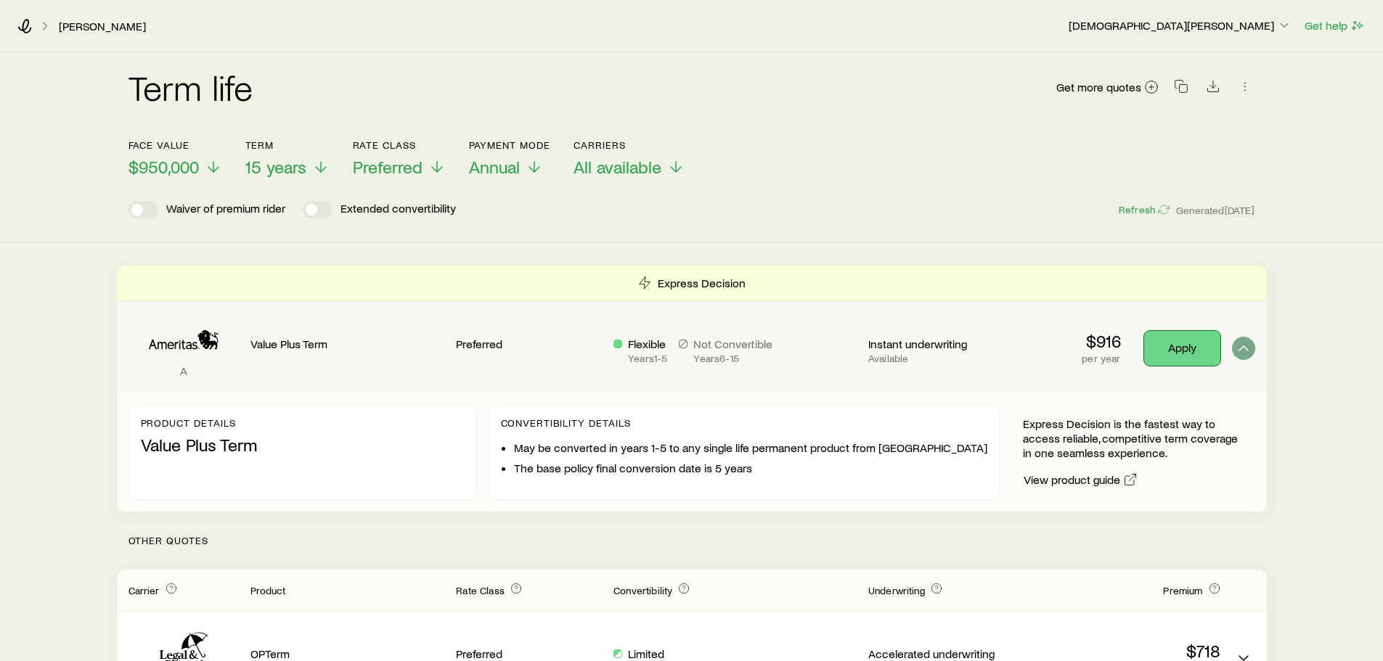
click at [1114, 351] on link "Apply" at bounding box center [1182, 348] width 76 height 35
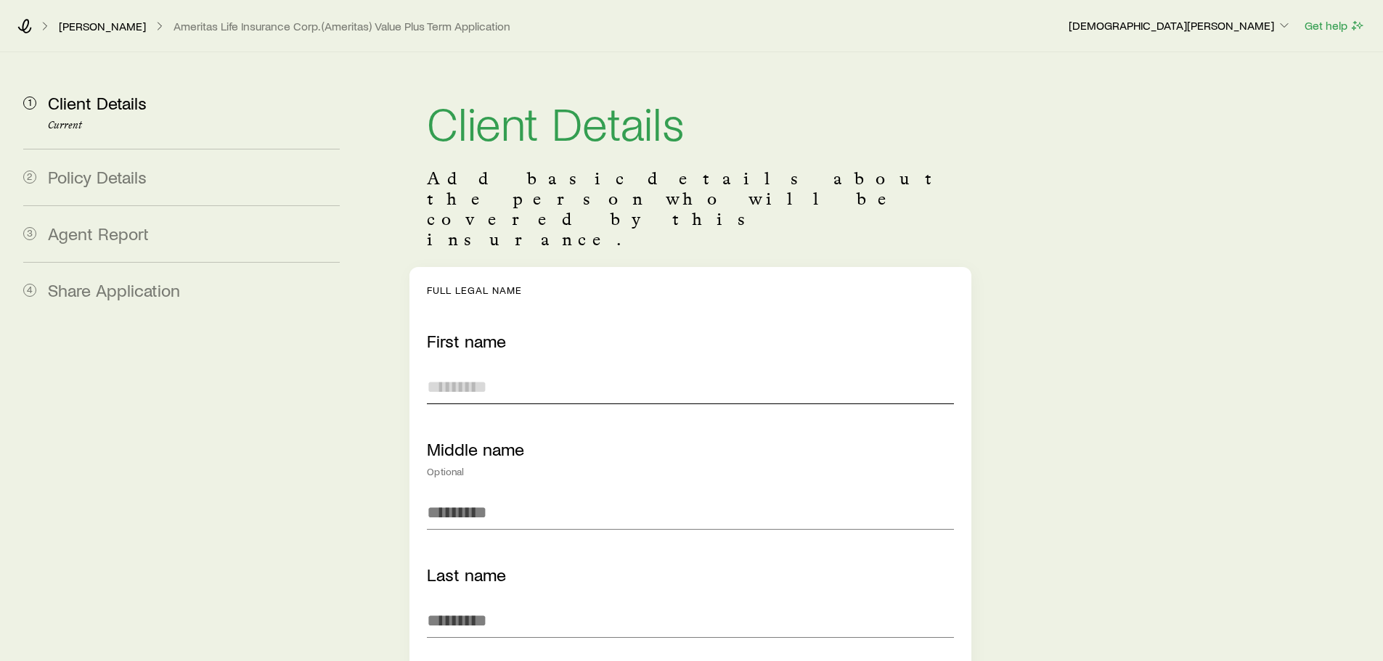
paste input "********"
type input "********"
click at [548, 504] on input "Last name" at bounding box center [690, 620] width 526 height 35
paste input "*****"
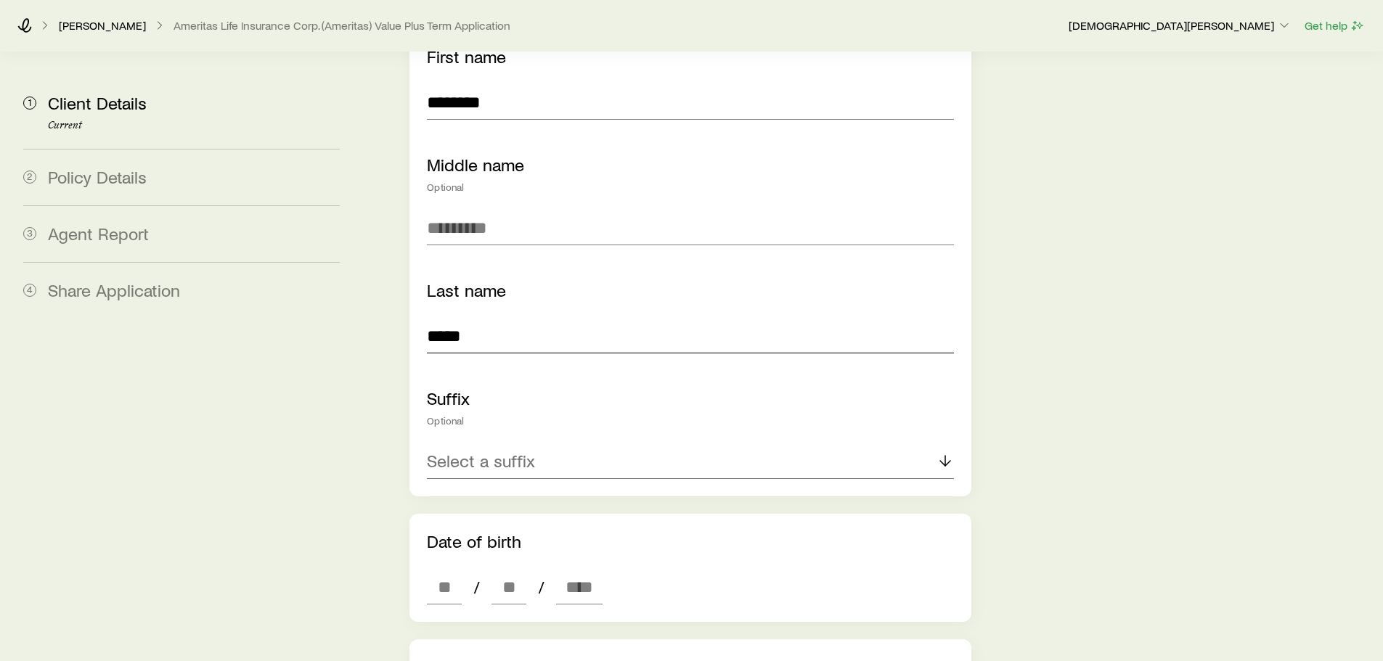
scroll to position [363, 0]
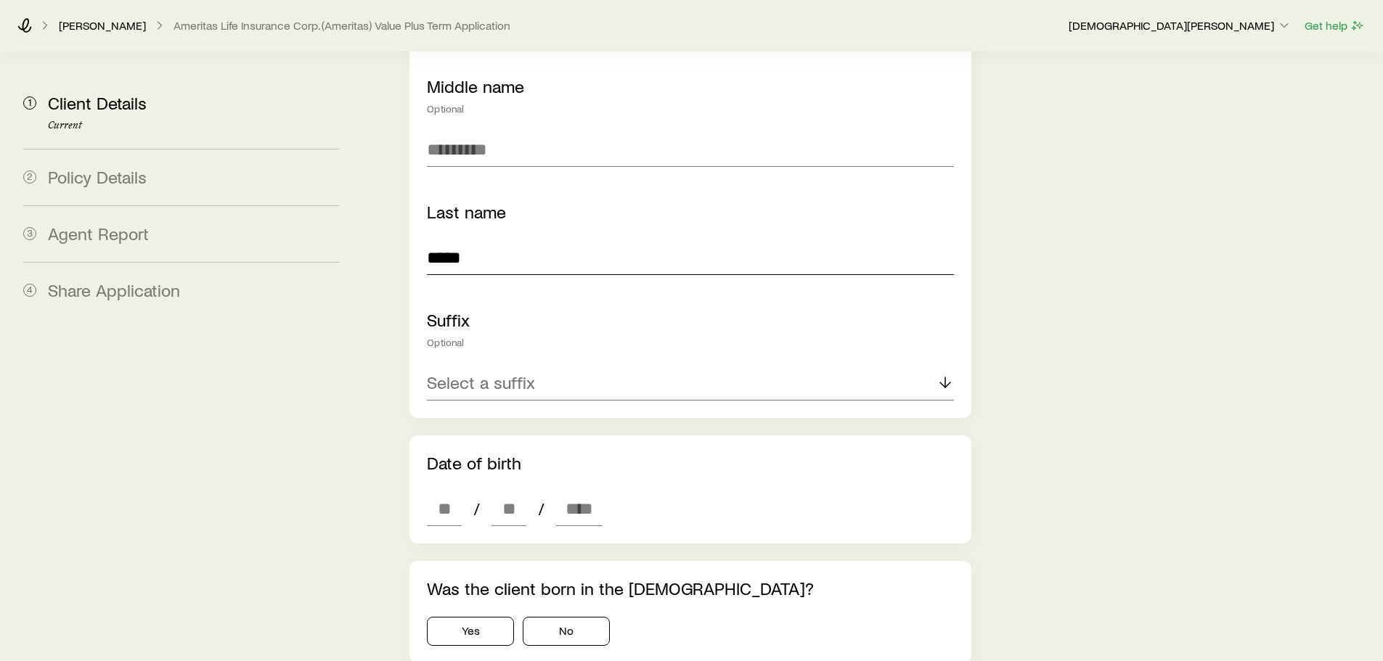
type input "*****"
click at [589, 366] on div "Select a suffix" at bounding box center [690, 383] width 526 height 35
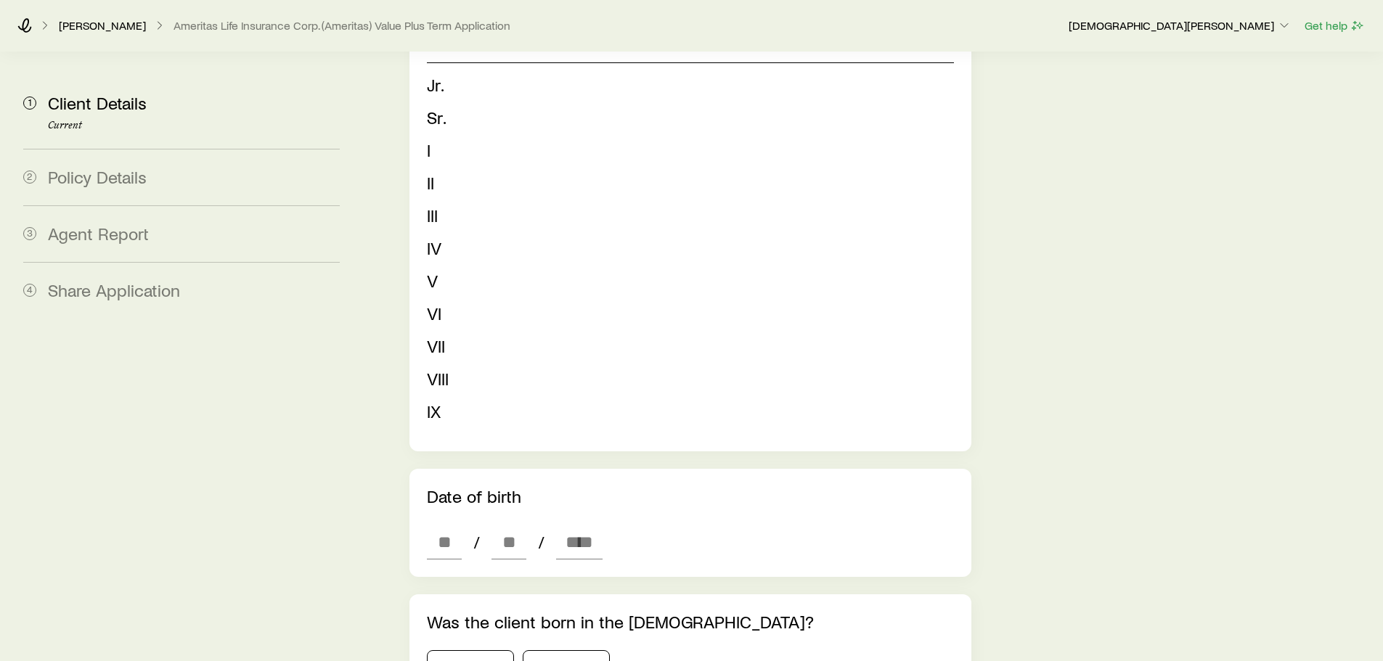
scroll to position [726, 0]
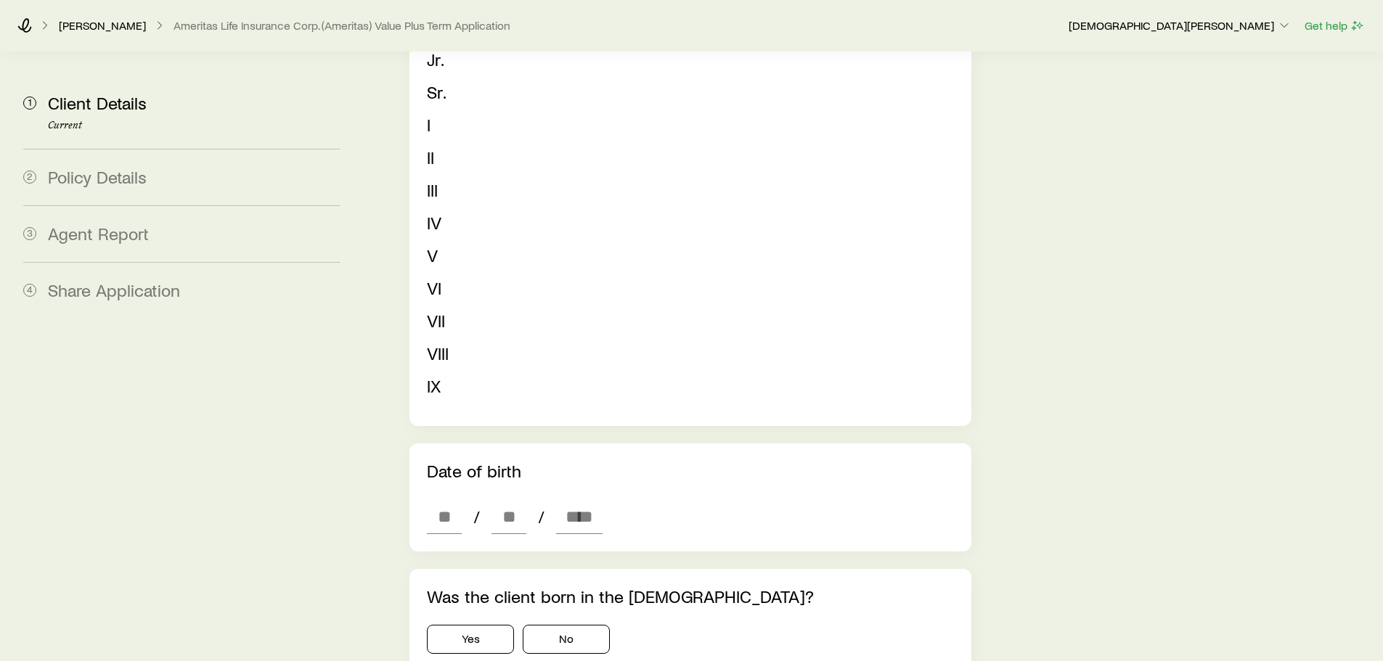
click at [448, 500] on input at bounding box center [444, 517] width 35 height 35
type input "**"
type input "****"
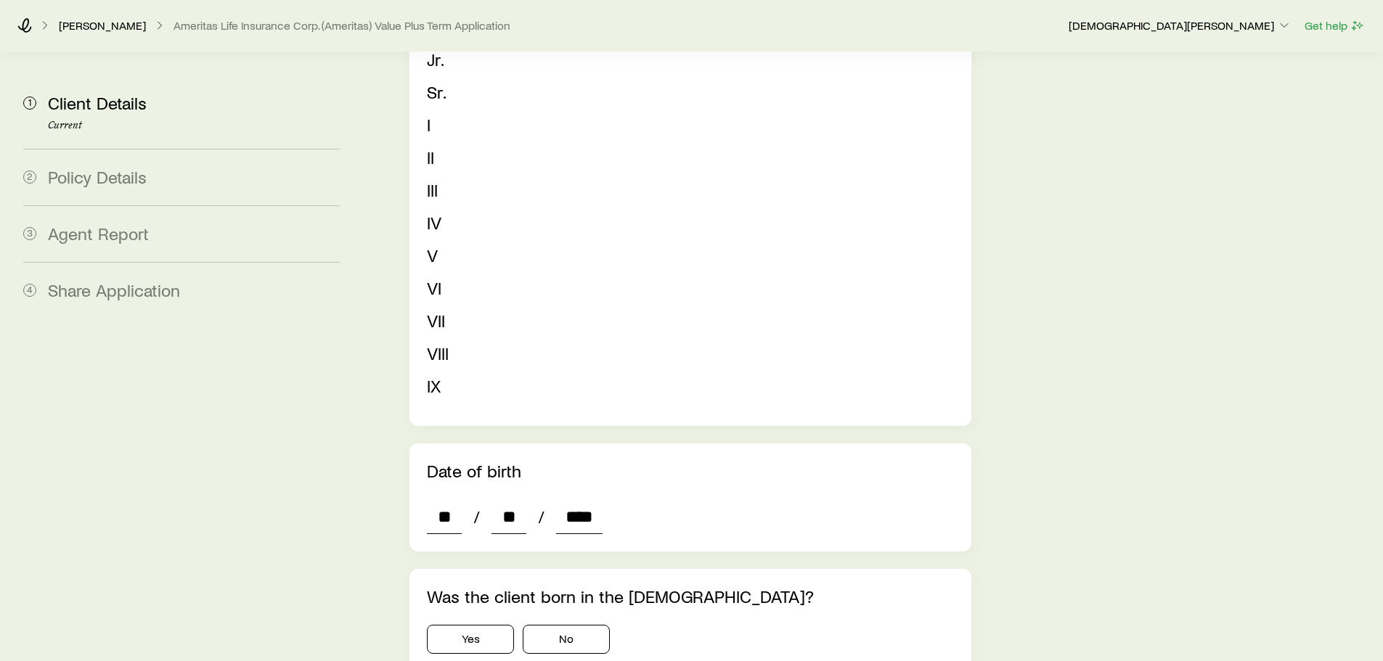
type input "*"
type input "****"
click at [481, 504] on button "Yes" at bounding box center [470, 639] width 87 height 29
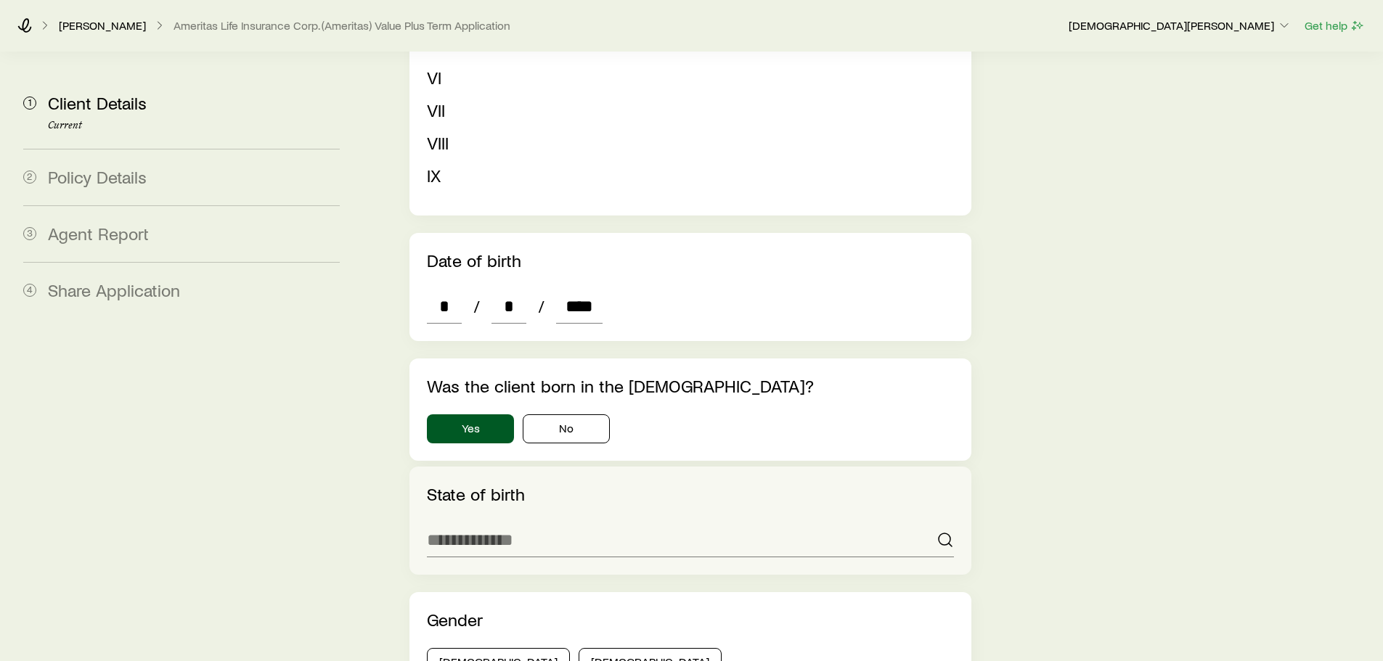
scroll to position [944, 0]
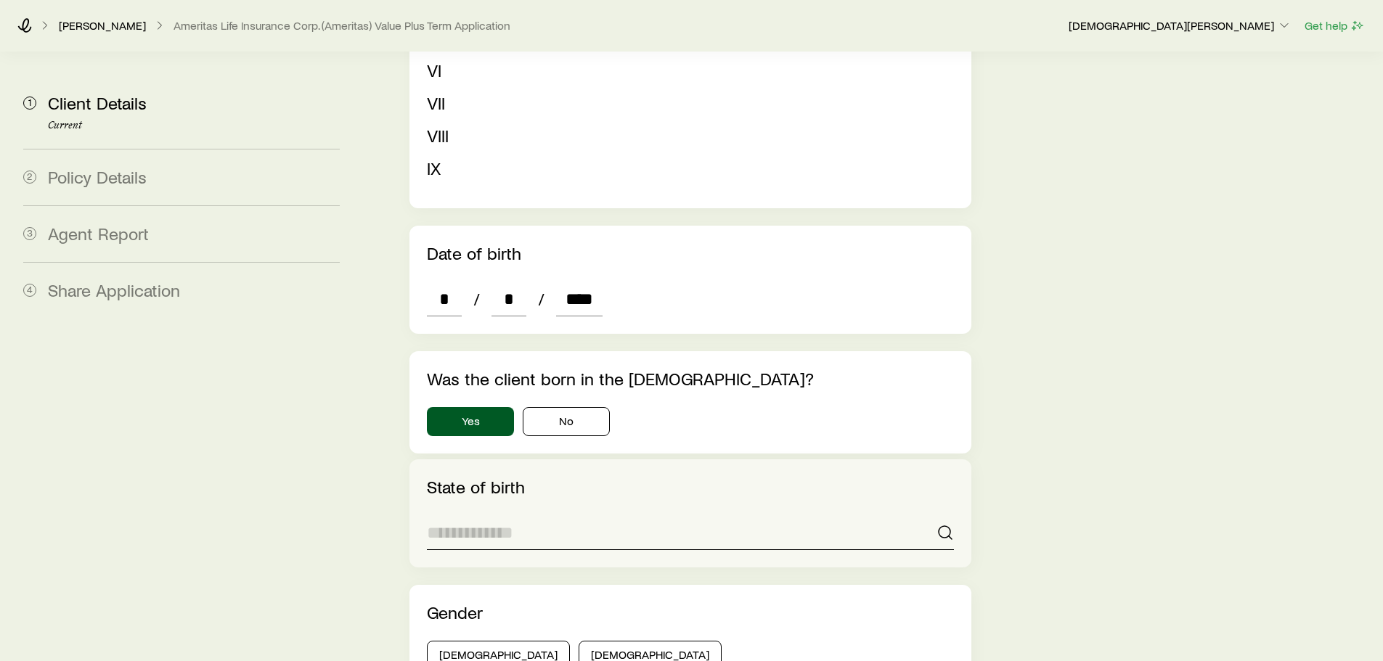
click at [652, 504] on input at bounding box center [690, 532] width 526 height 35
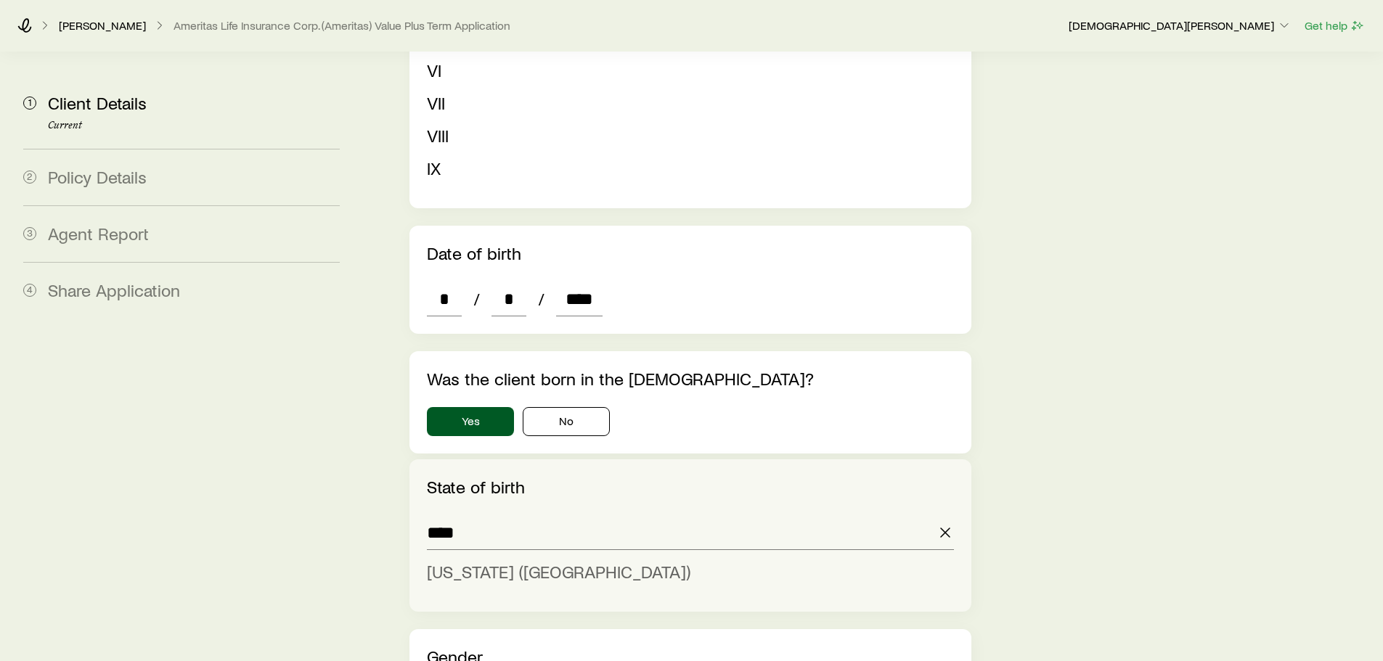
click at [505, 504] on li "[US_STATE] ([GEOGRAPHIC_DATA])" at bounding box center [686, 572] width 518 height 33
type input "**********"
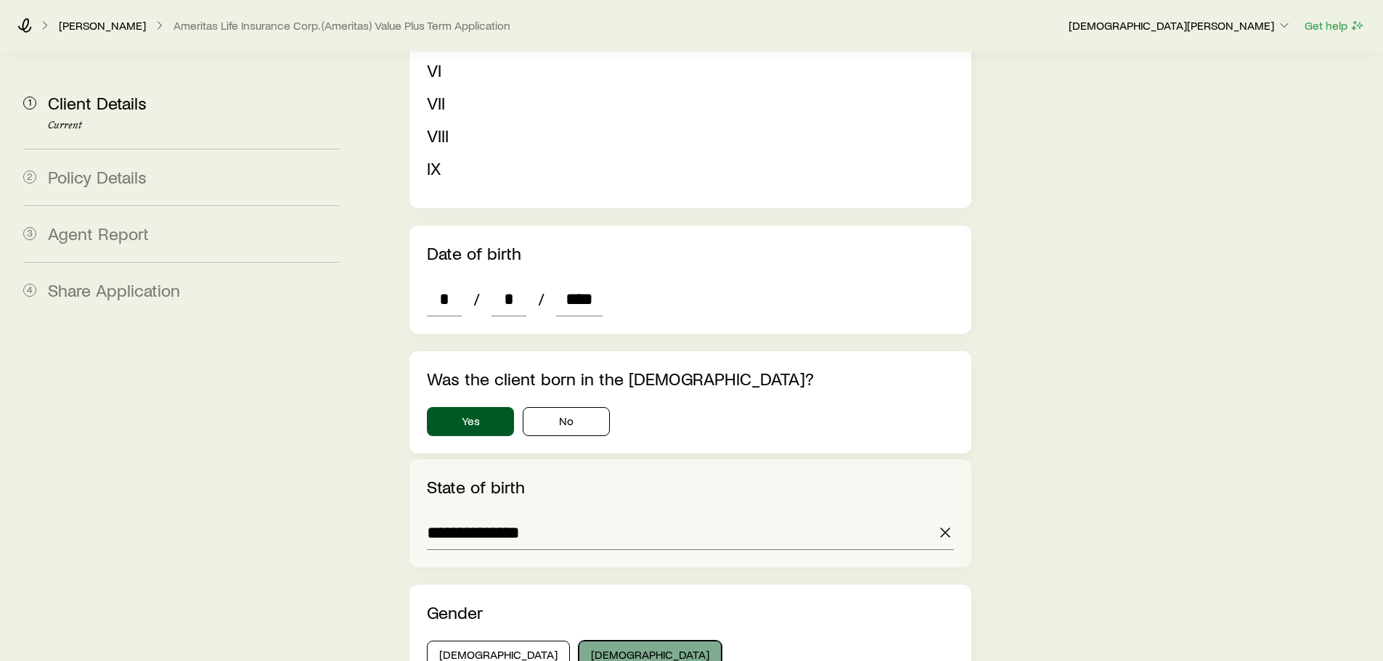
click at [579, 504] on button "[DEMOGRAPHIC_DATA]" at bounding box center [650, 655] width 143 height 29
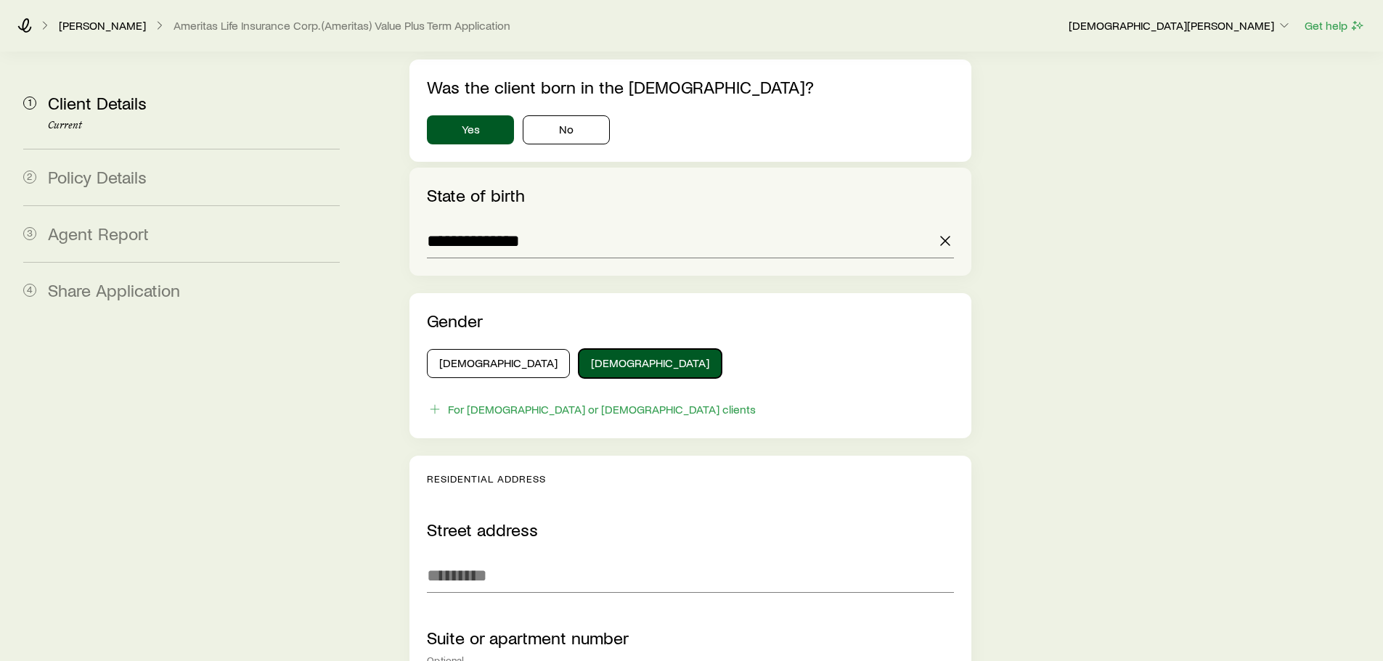
scroll to position [1307, 0]
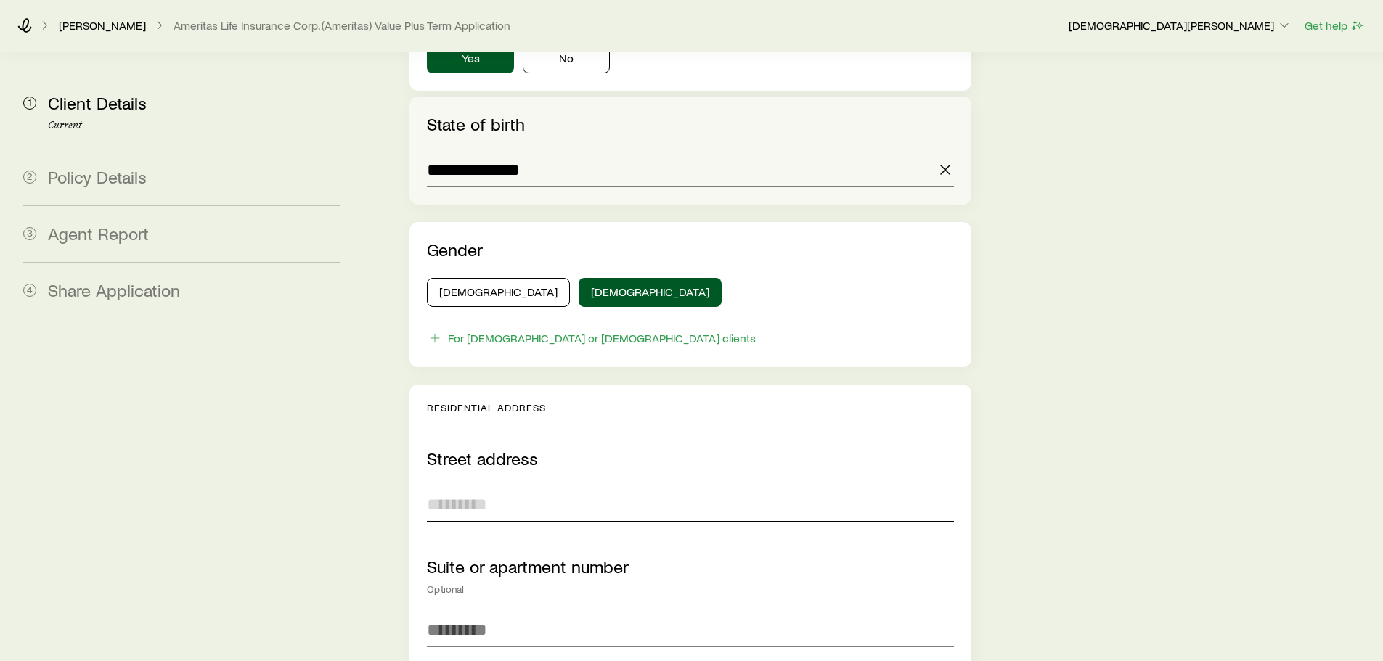
click at [558, 487] on input "Street address" at bounding box center [690, 504] width 526 height 35
paste input "**********"
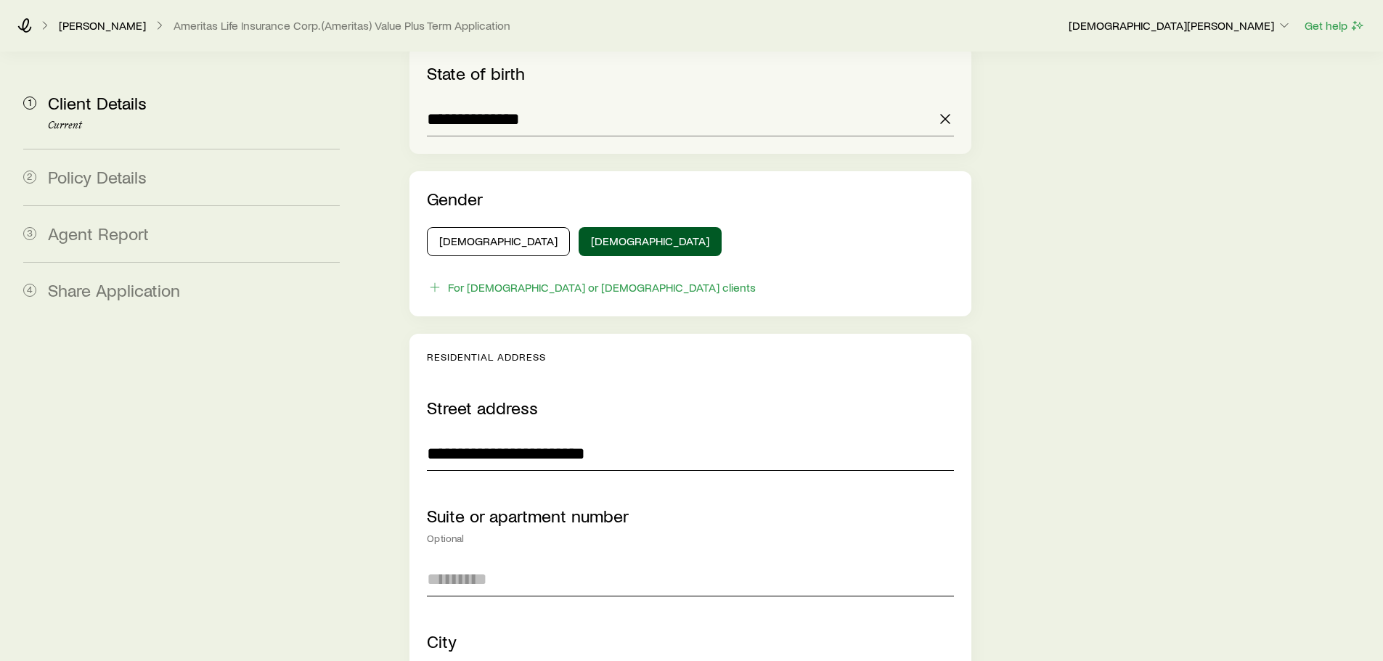
scroll to position [1452, 0]
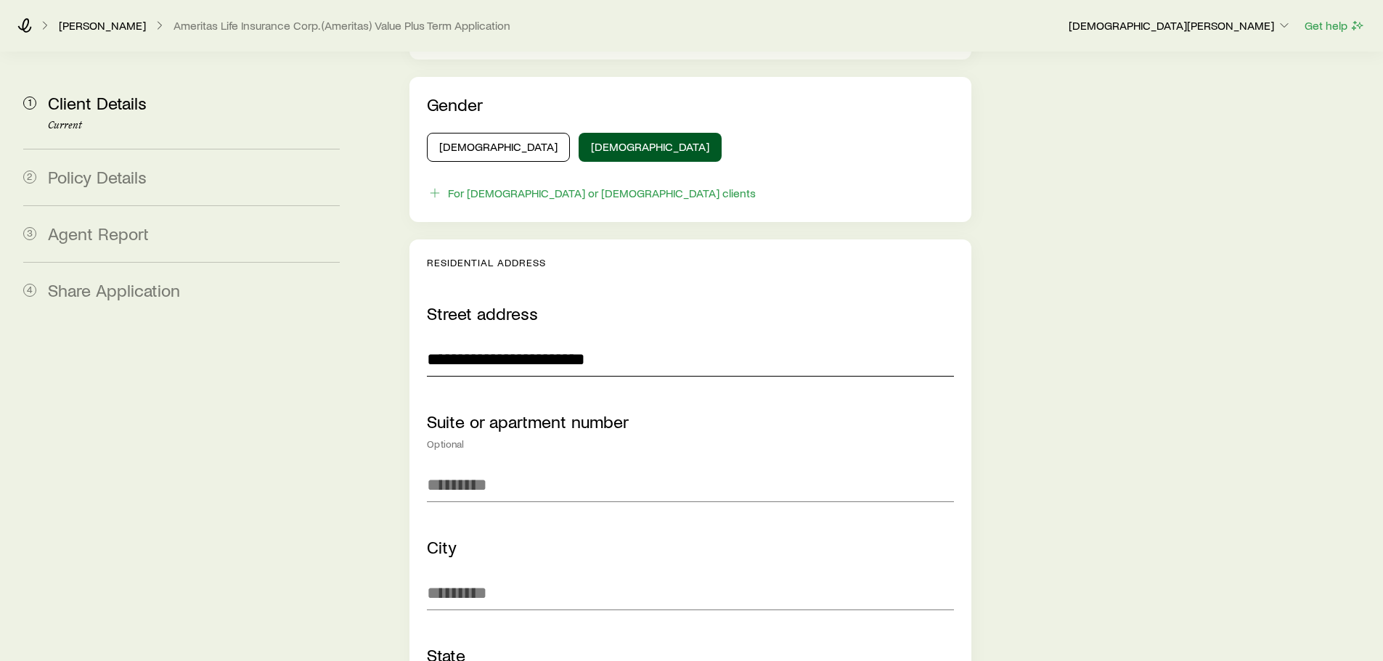
type input "**********"
click at [602, 504] on input "City" at bounding box center [690, 593] width 526 height 35
type input "*"
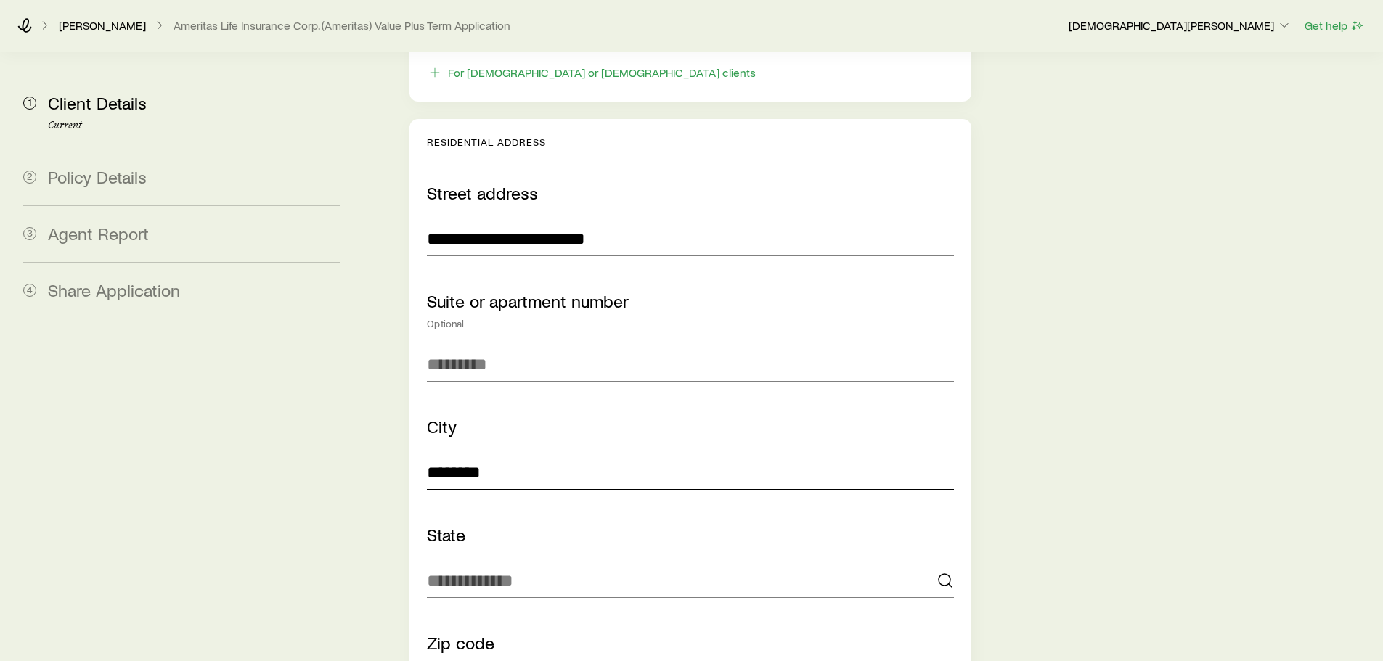
scroll to position [1597, 0]
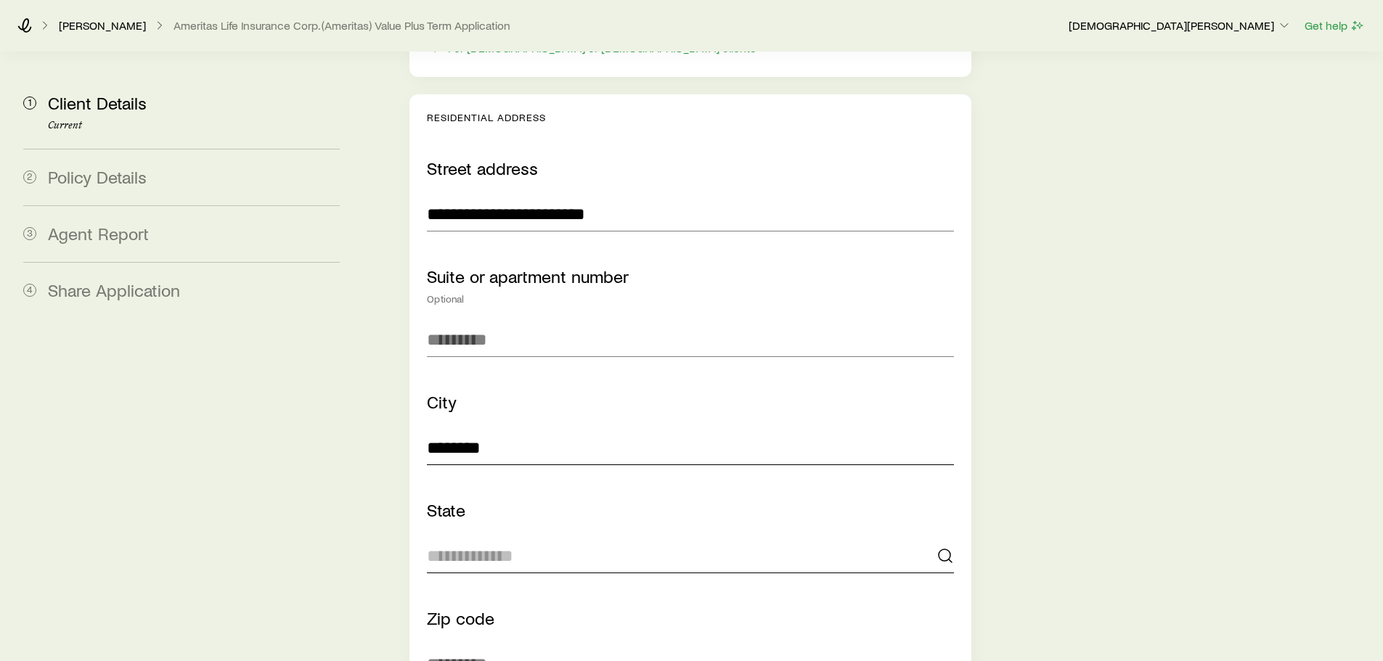
type input "********"
click at [610, 504] on input at bounding box center [690, 556] width 526 height 35
type input "*******"
type input "*****"
type input "***"
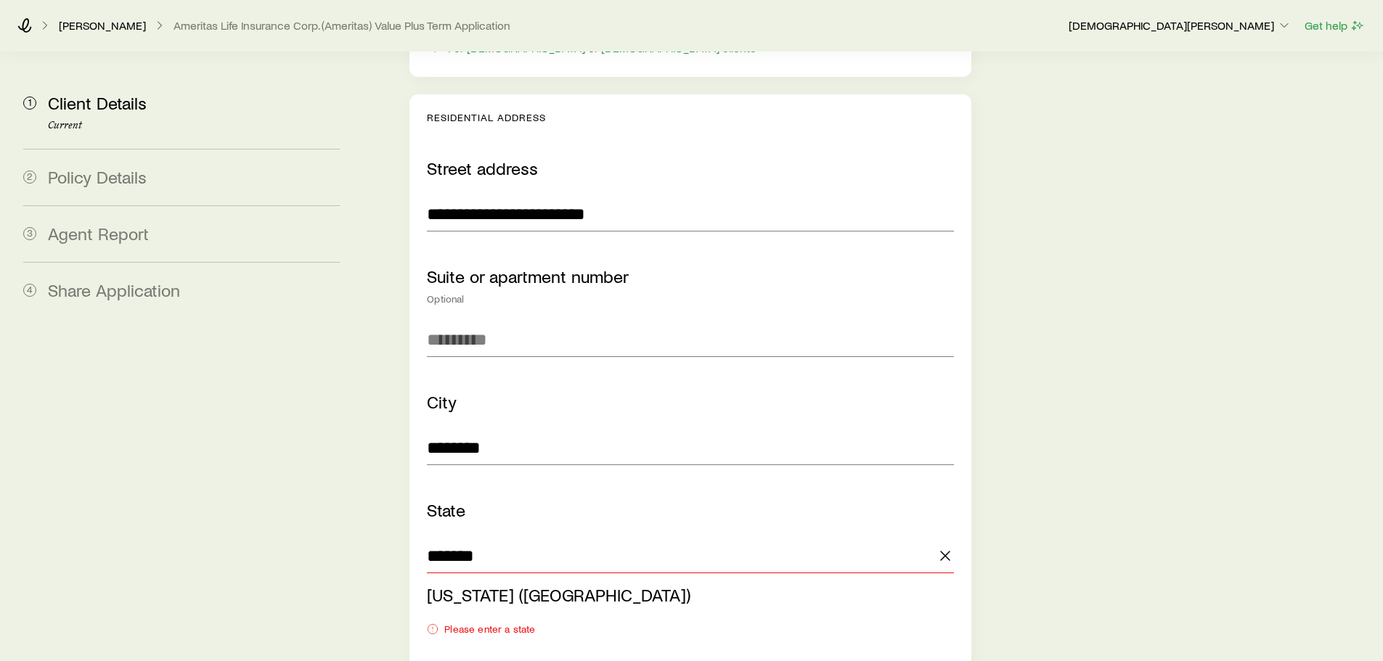
scroll to position [2142, 0]
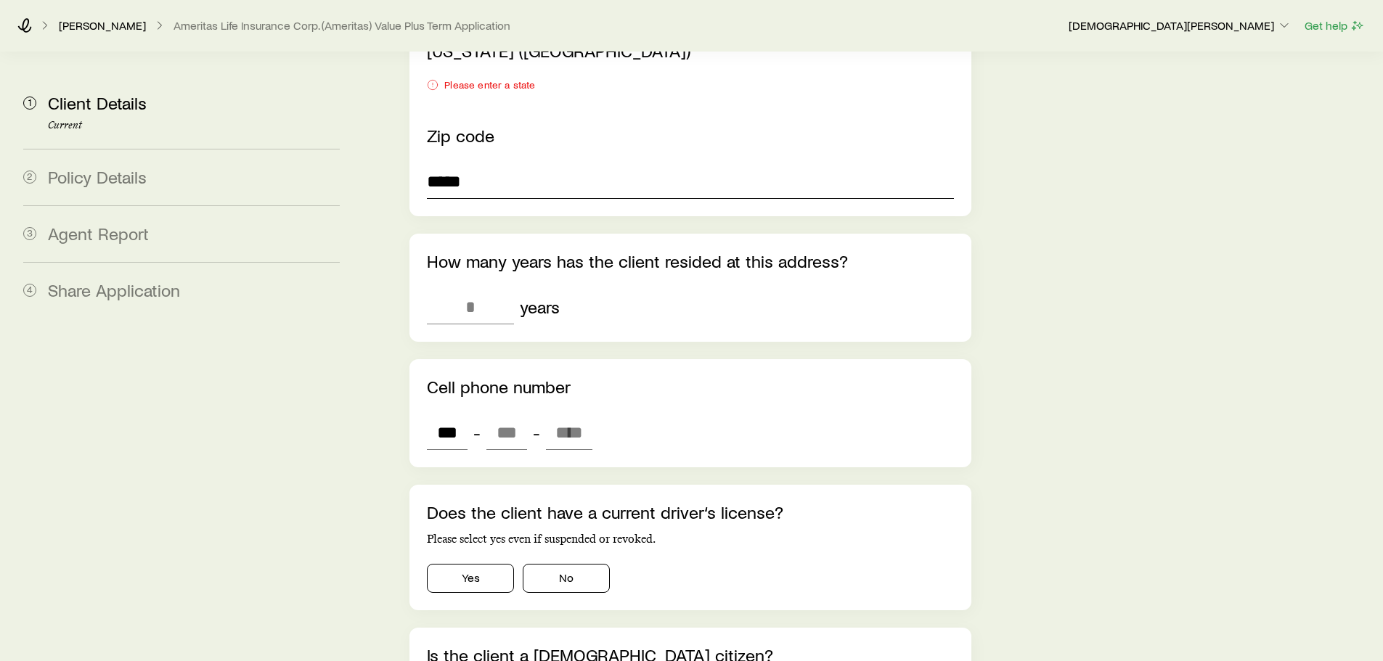
type input "**********"
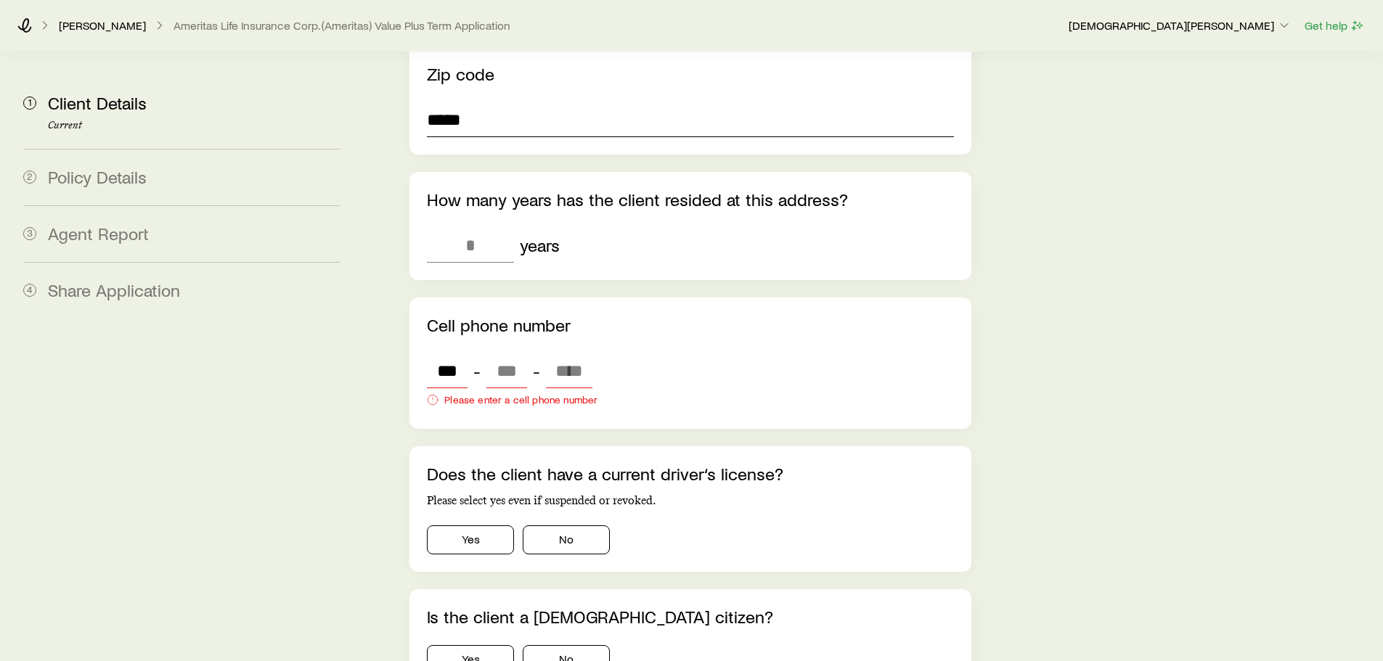
drag, startPoint x: 460, startPoint y: 150, endPoint x: 445, endPoint y: 150, distance: 15.3
click at [445, 150] on div "**********" at bounding box center [689, 492] width 561 height 4735
type input "*"
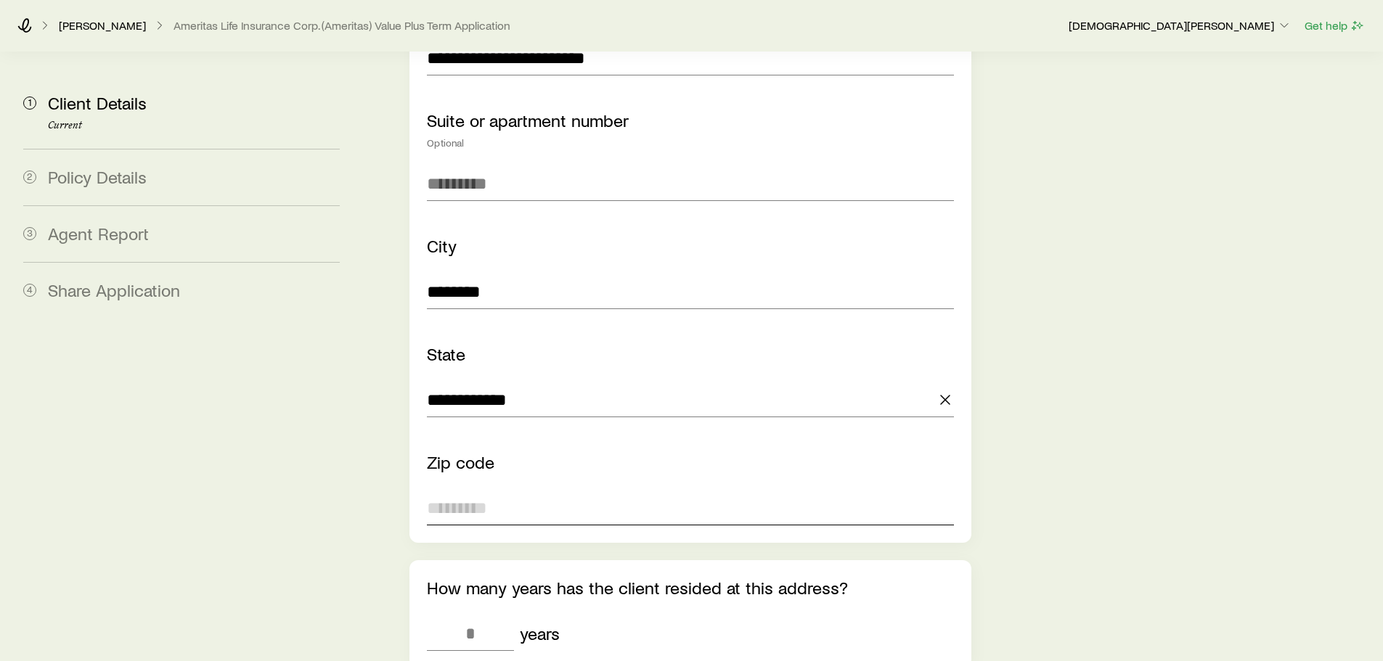
scroll to position [1779, 0]
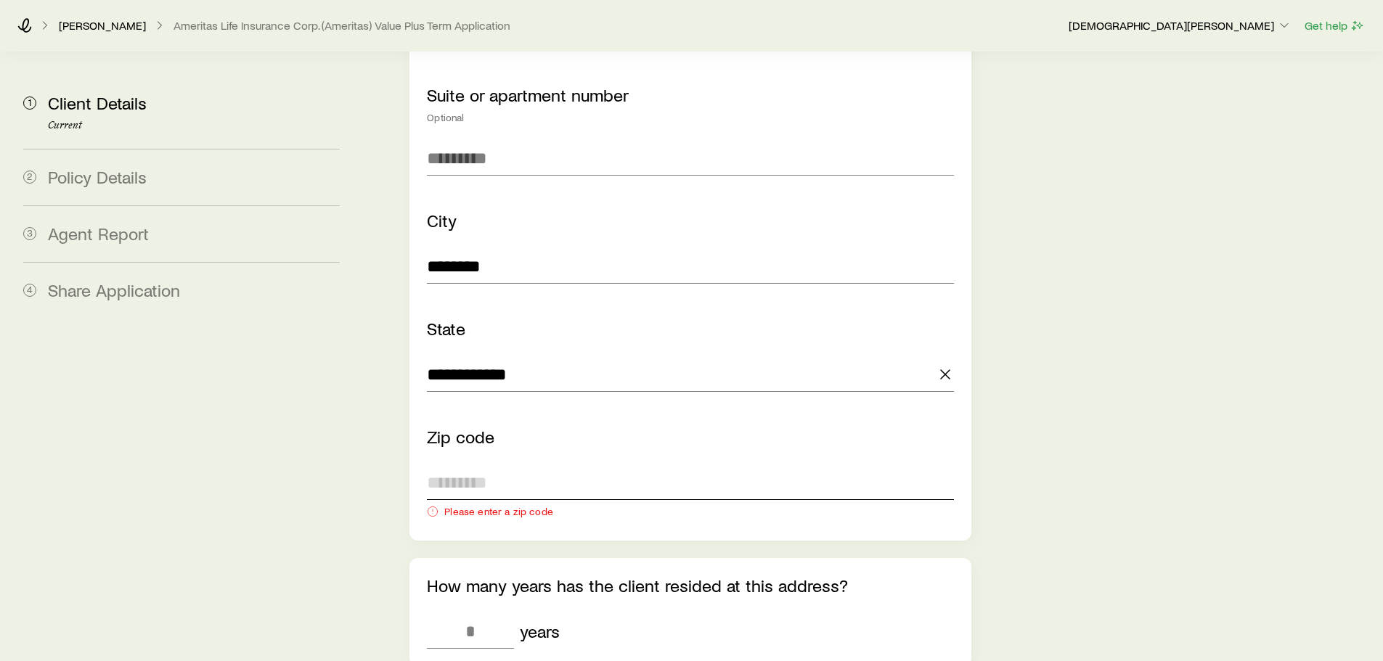
click at [672, 465] on input "Zip code" at bounding box center [690, 482] width 526 height 35
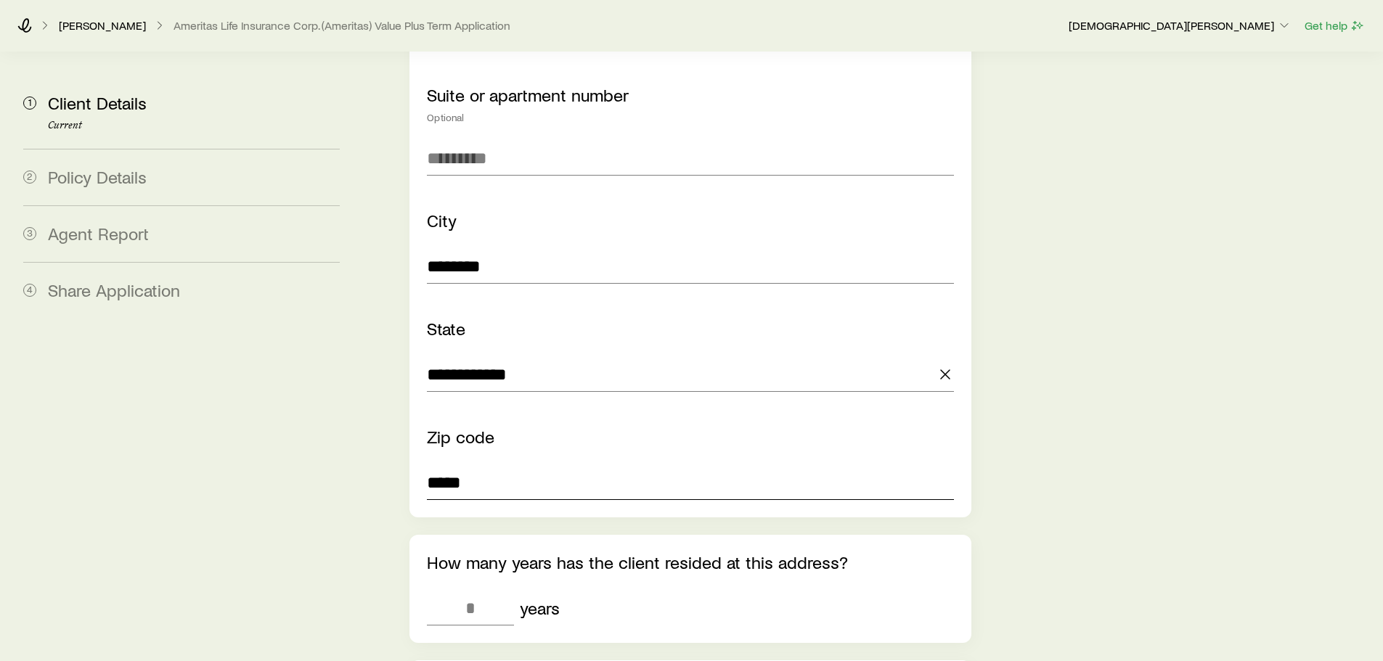
type input "*****"
click at [478, 504] on input "tel" at bounding box center [470, 608] width 87 height 35
type input "*"
click at [746, 504] on div "How many years has the client resided at this address? * years" at bounding box center [689, 589] width 561 height 108
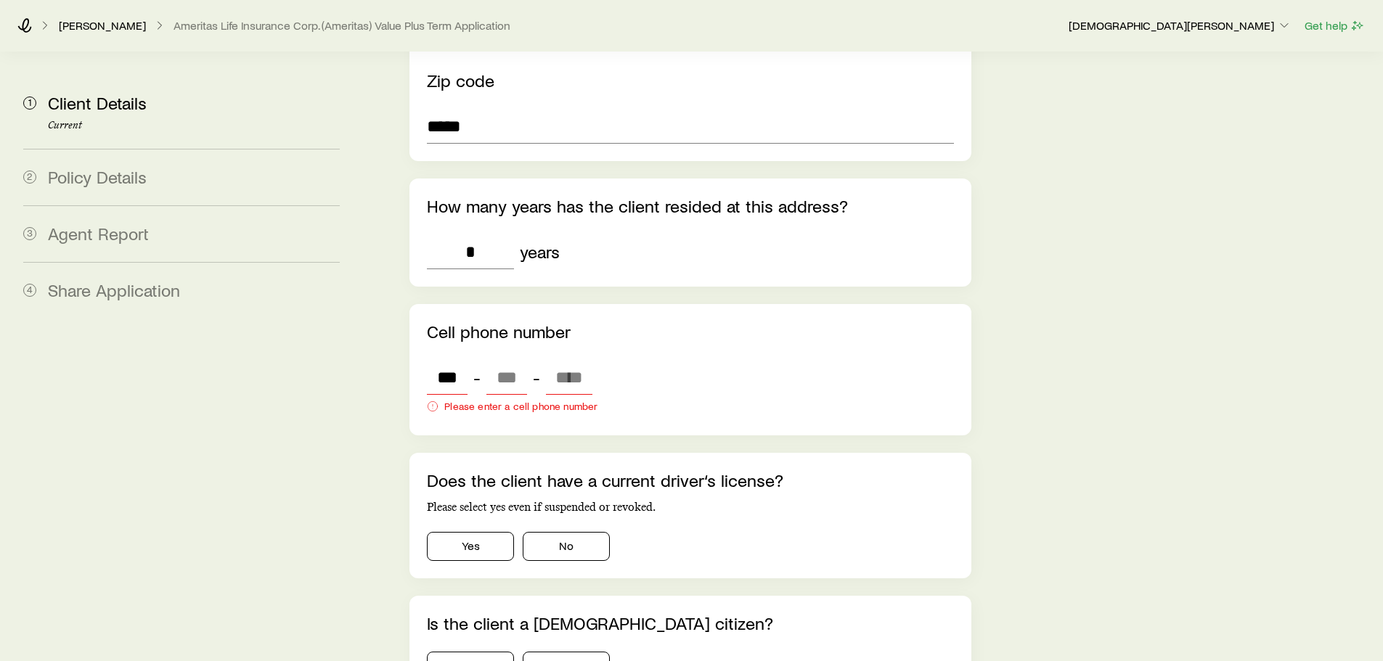
scroll to position [2142, 0]
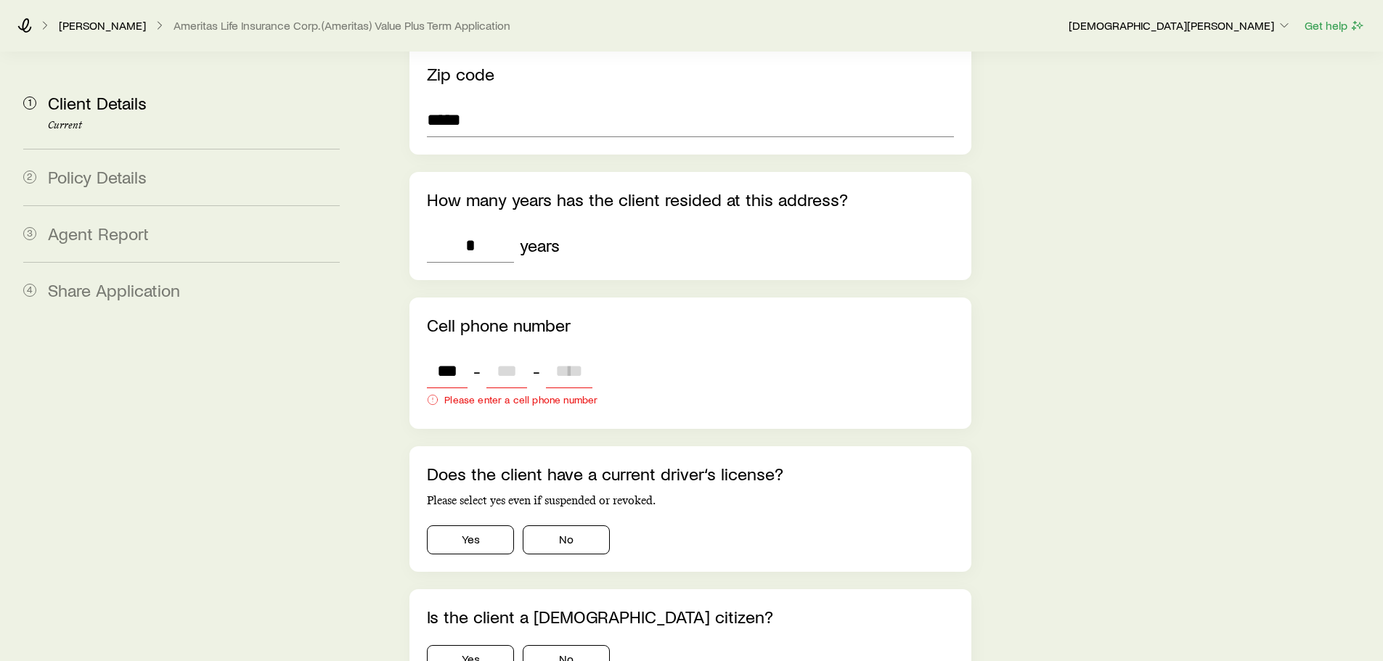
click at [445, 354] on input "***" at bounding box center [447, 371] width 41 height 35
drag, startPoint x: 445, startPoint y: 338, endPoint x: 435, endPoint y: 336, distance: 10.3
click at [435, 354] on input "***" at bounding box center [447, 371] width 41 height 35
type input "***"
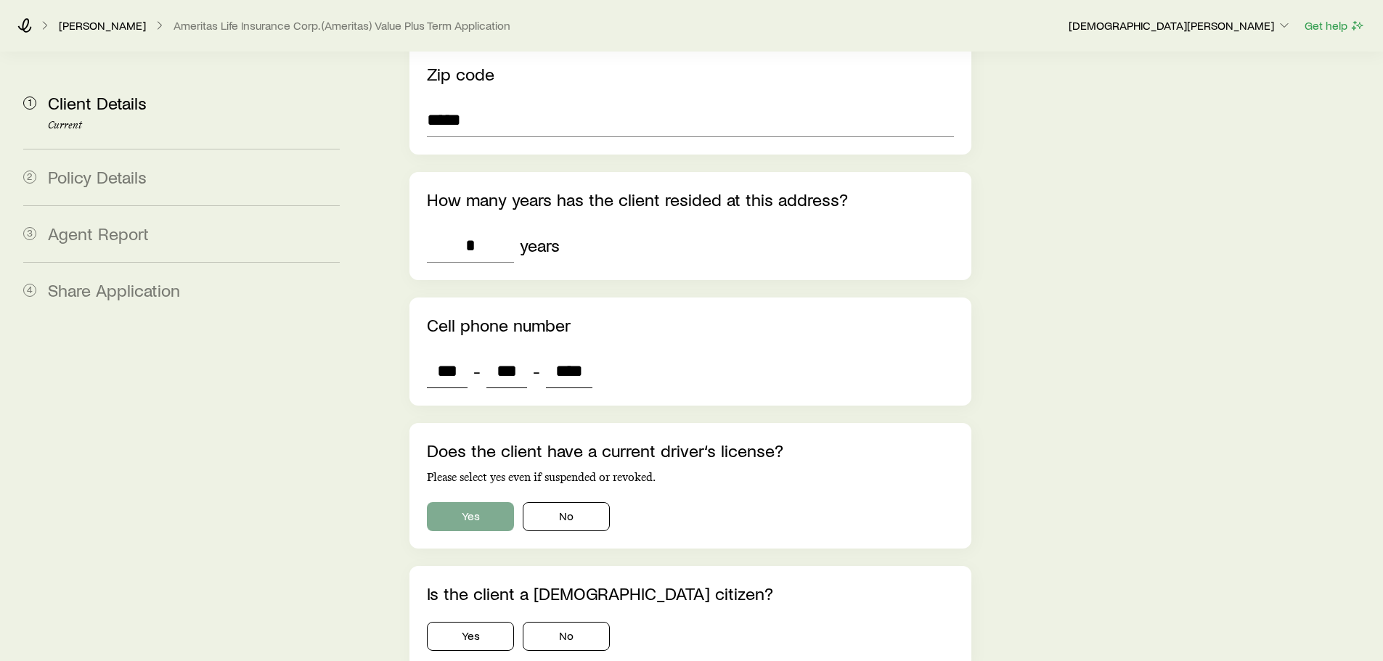
type input "****"
click at [482, 502] on button "Yes" at bounding box center [470, 516] width 87 height 29
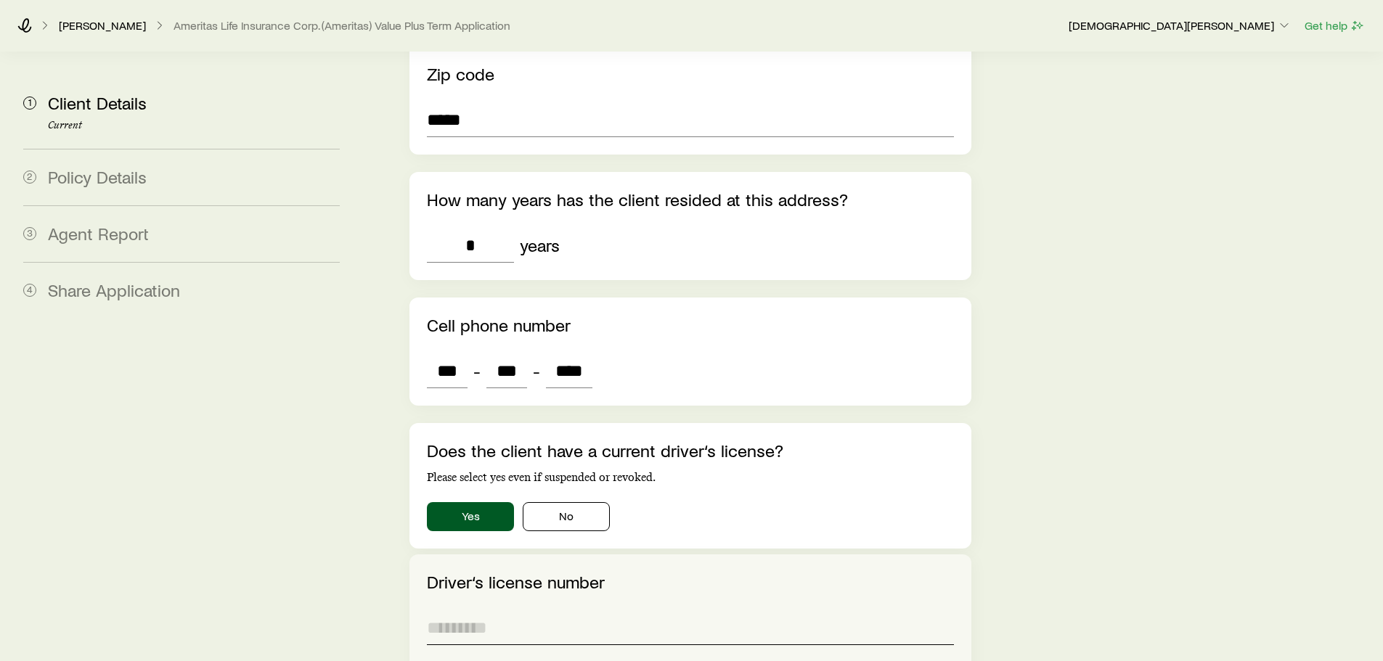
click at [462, 504] on input "Driver‘s license number" at bounding box center [690, 628] width 526 height 35
paste input "**********"
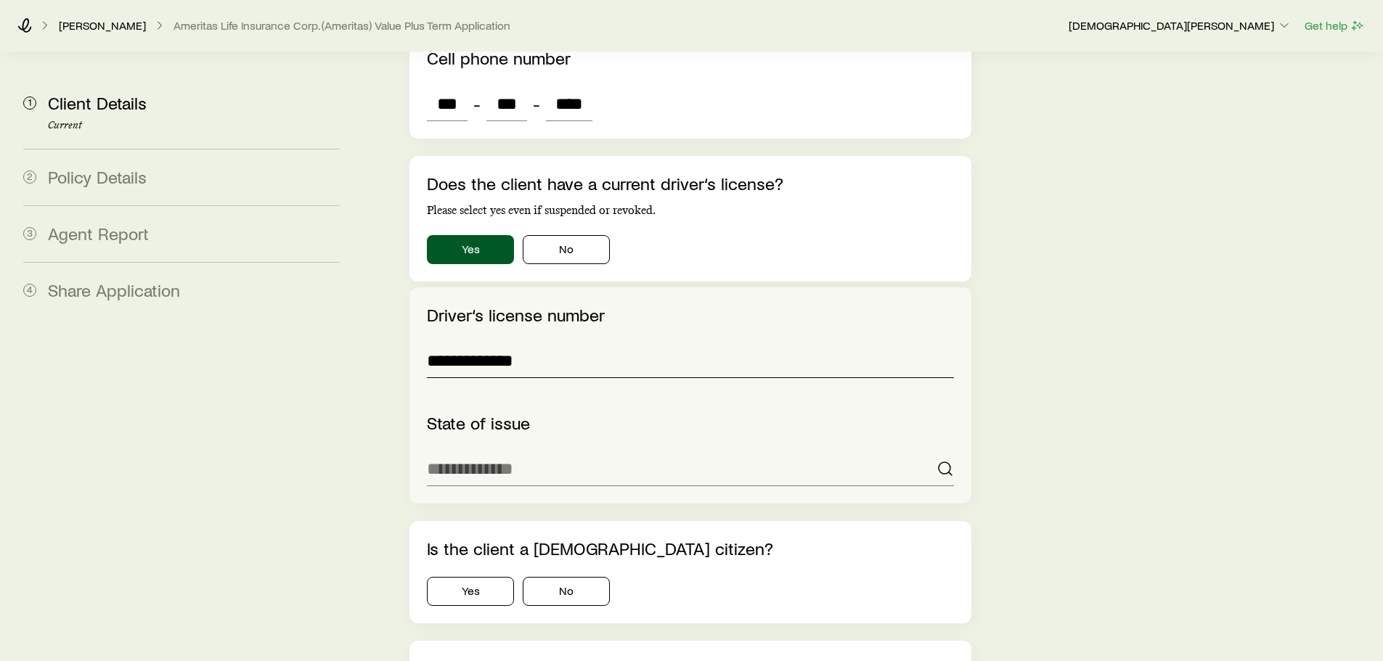
scroll to position [2432, 0]
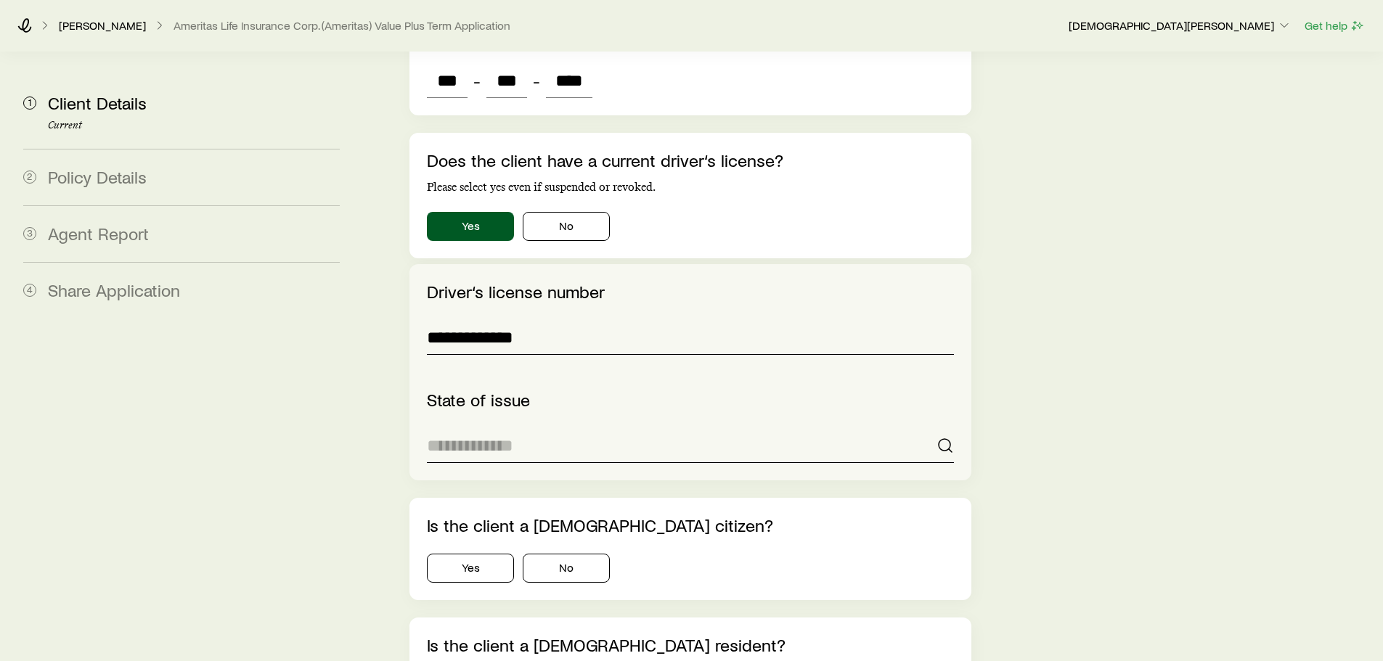
type input "**********"
click at [569, 428] on input at bounding box center [690, 445] width 526 height 35
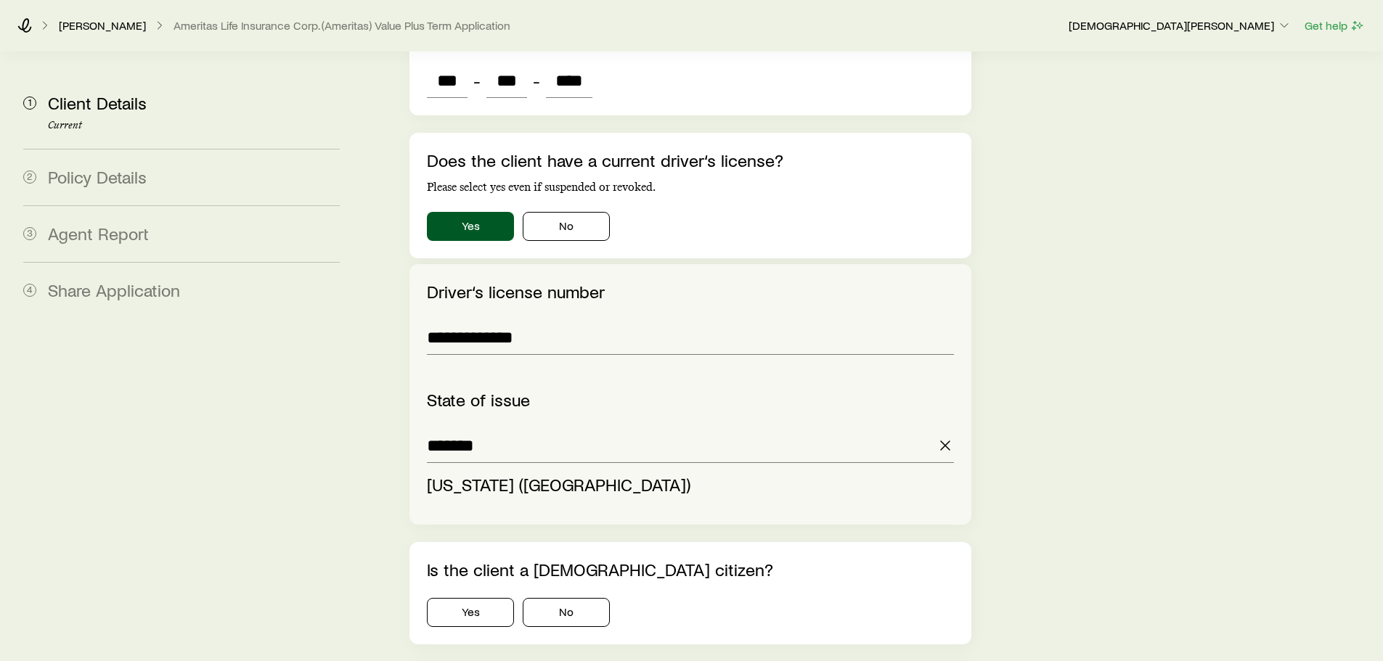
type input "**********"
click at [745, 504] on div "Is the client a [DEMOGRAPHIC_DATA] citizen? Yes No" at bounding box center [689, 593] width 561 height 102
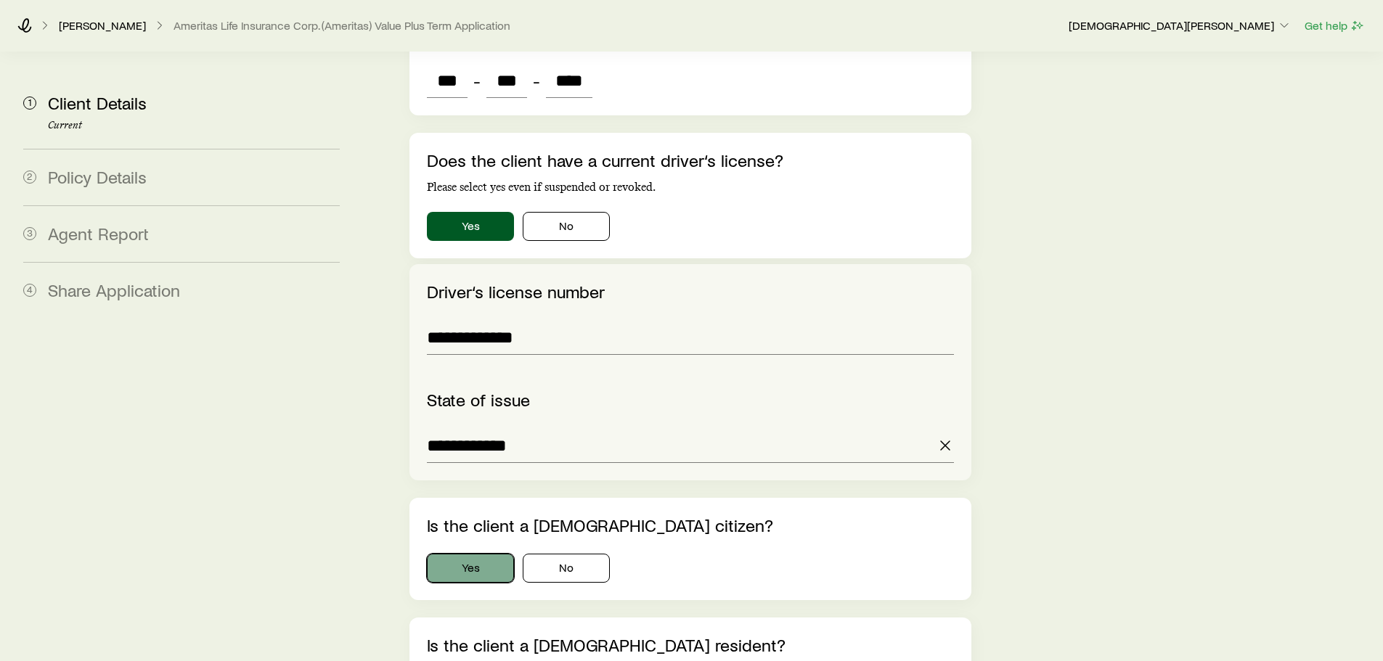
click at [477, 504] on button "Yes" at bounding box center [470, 568] width 87 height 29
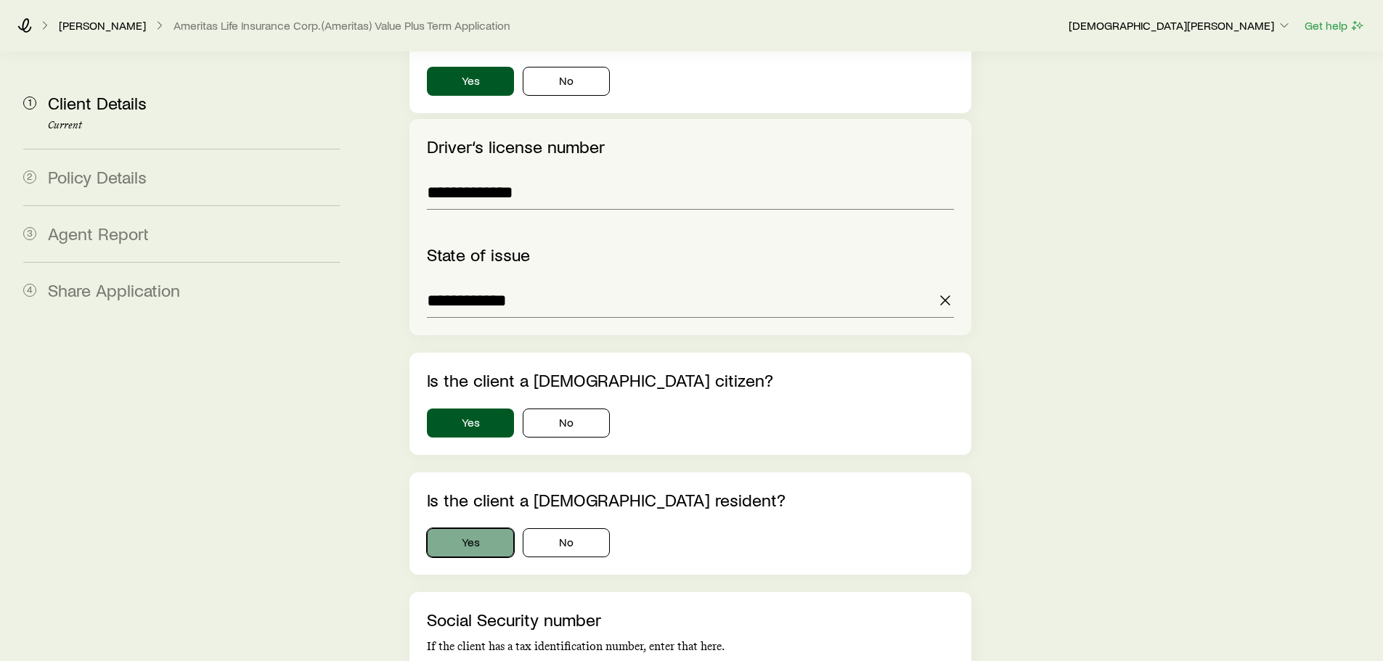
click at [475, 504] on button "Yes" at bounding box center [470, 543] width 87 height 29
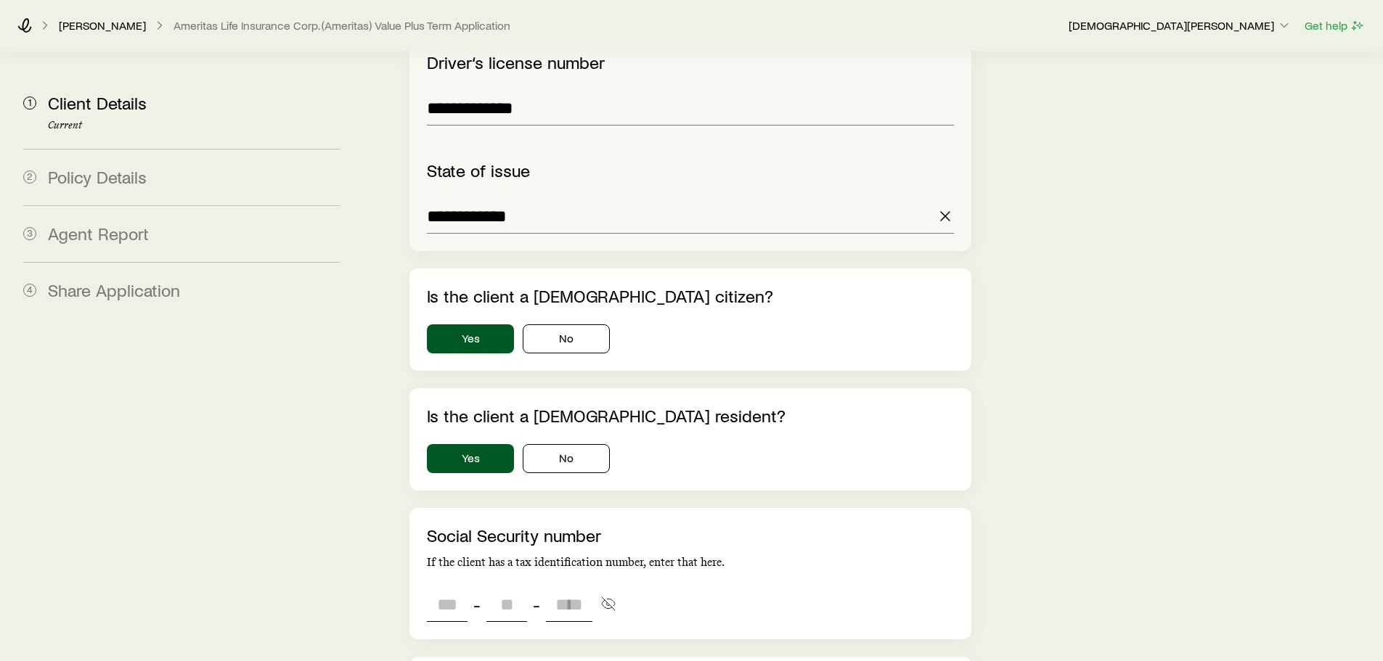
scroll to position [2795, 0]
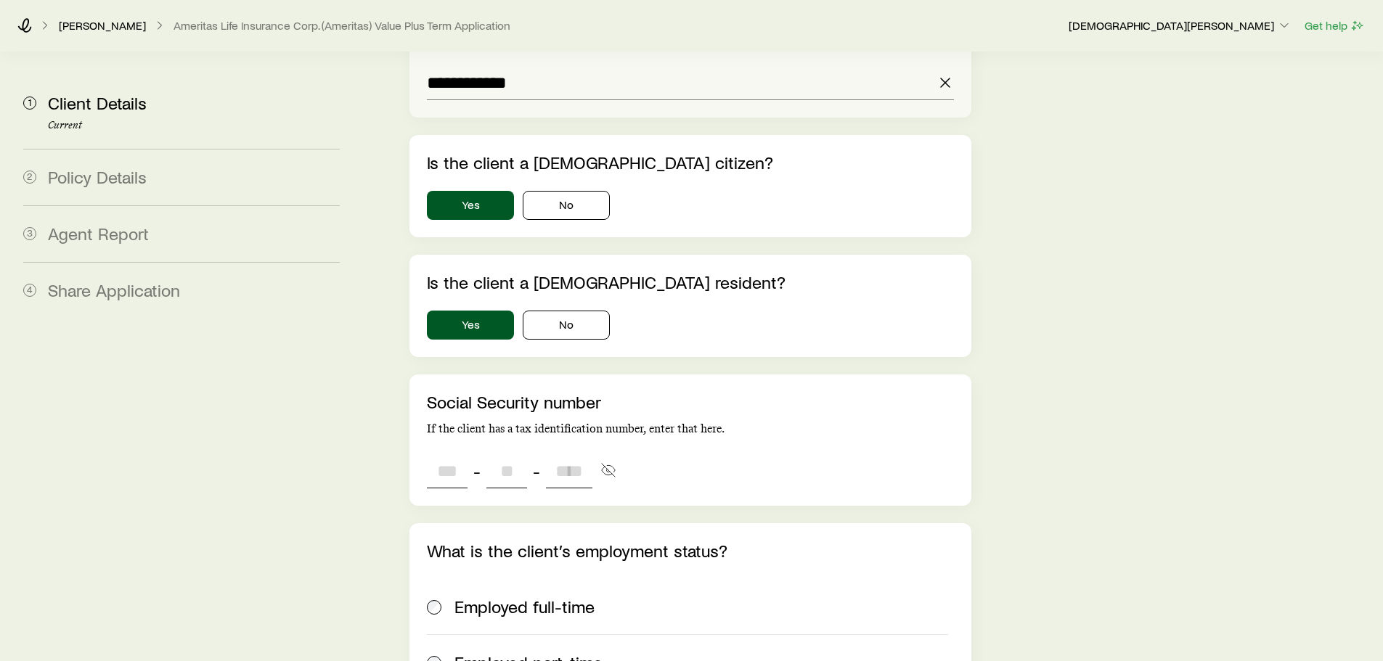
click at [452, 454] on input "tel" at bounding box center [447, 471] width 41 height 35
type input "***"
type input "**"
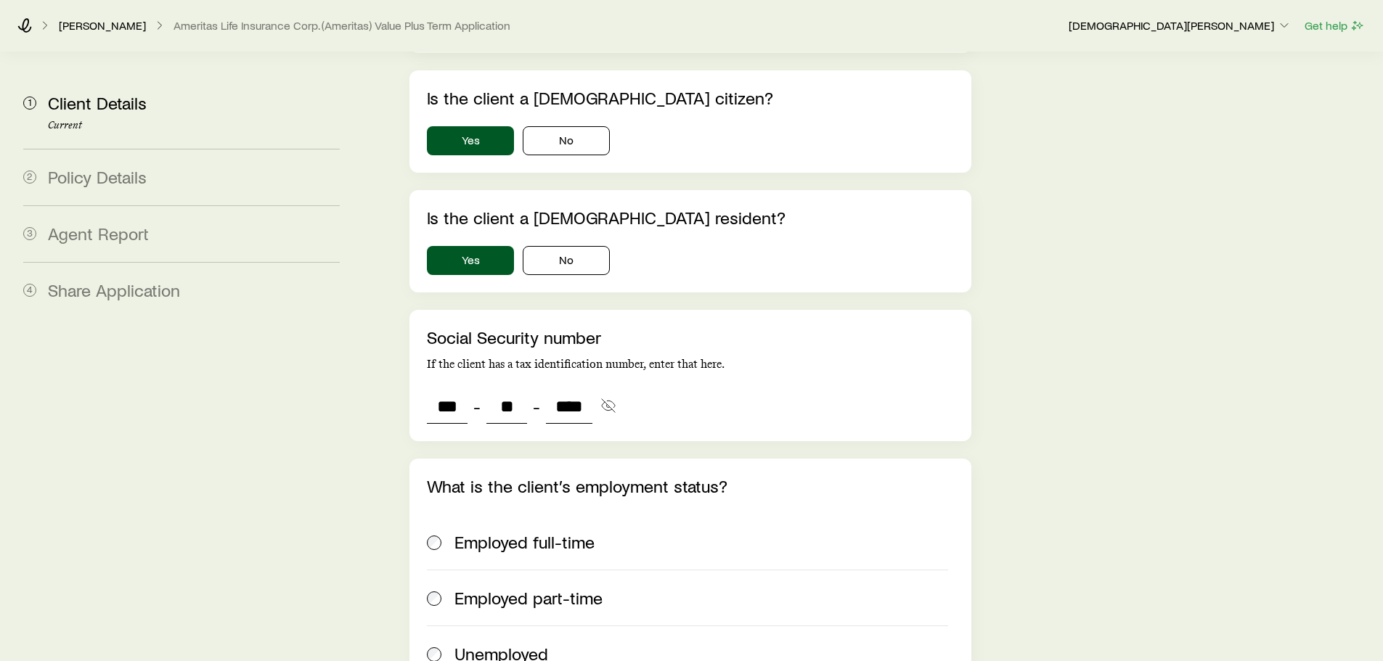
scroll to position [2940, 0]
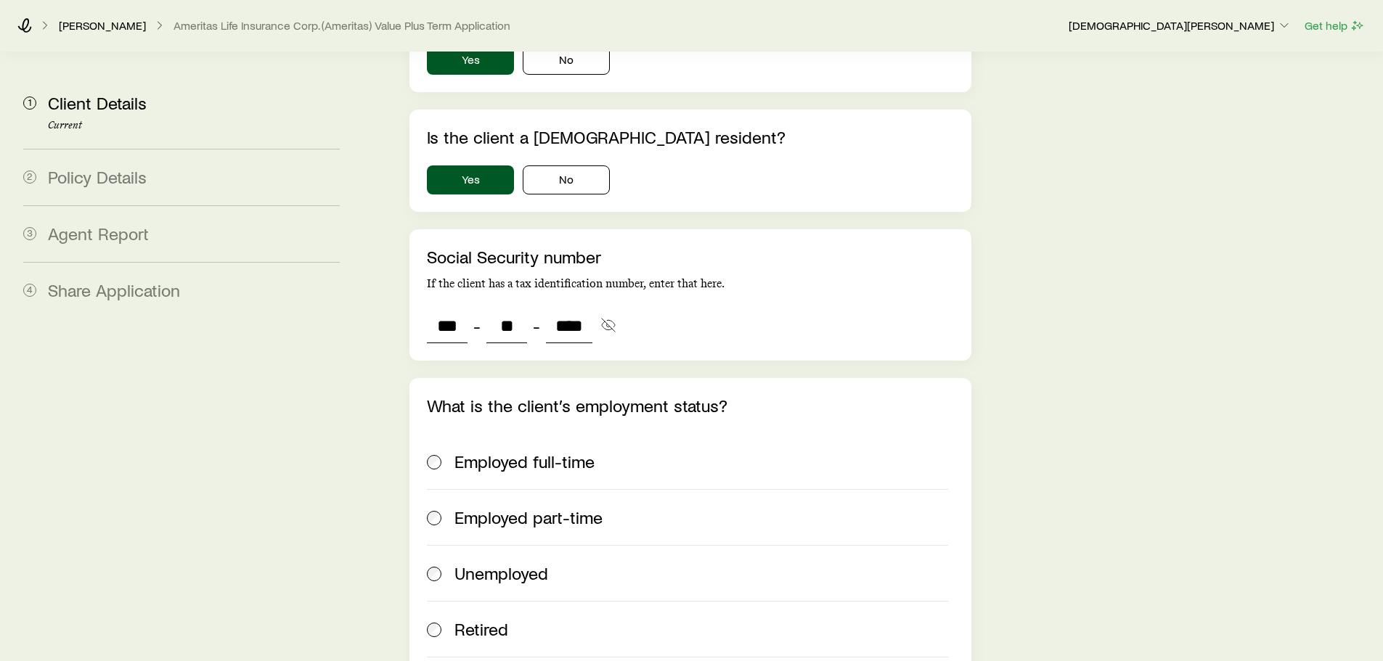
type input "****"
drag, startPoint x: 466, startPoint y: 429, endPoint x: 515, endPoint y: 439, distance: 50.3
click at [466, 452] on span "Employed full-time" at bounding box center [524, 462] width 140 height 20
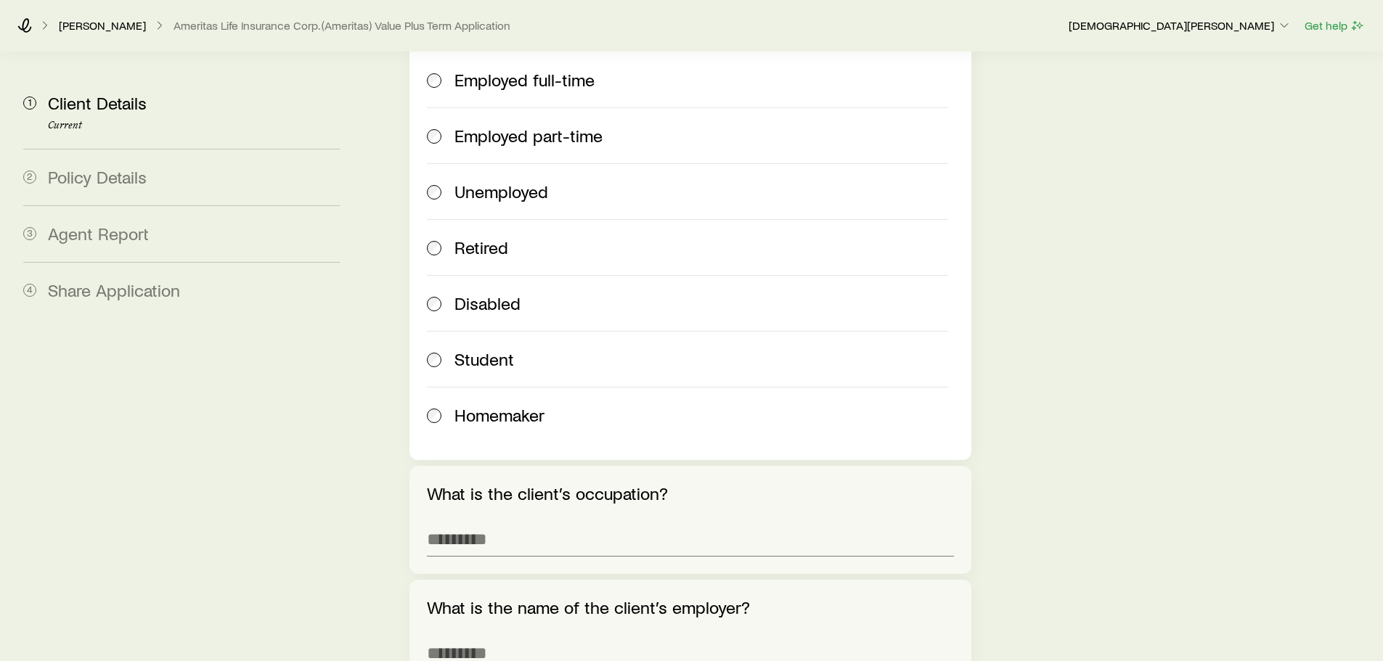
scroll to position [3376, 0]
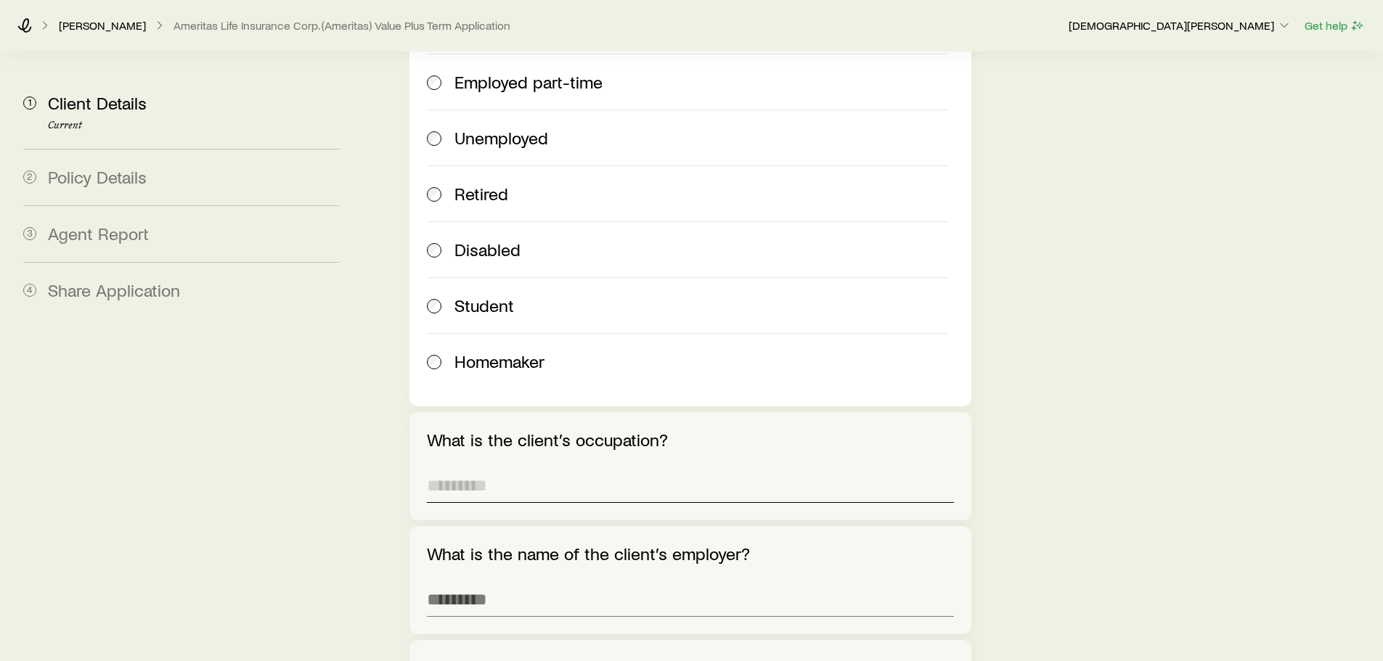
click at [555, 468] on input "What is the client’s occupation?" at bounding box center [690, 485] width 526 height 35
type input "**********"
click at [542, 504] on input "What is the name of the client’s employer?" at bounding box center [690, 599] width 526 height 35
type input "*"
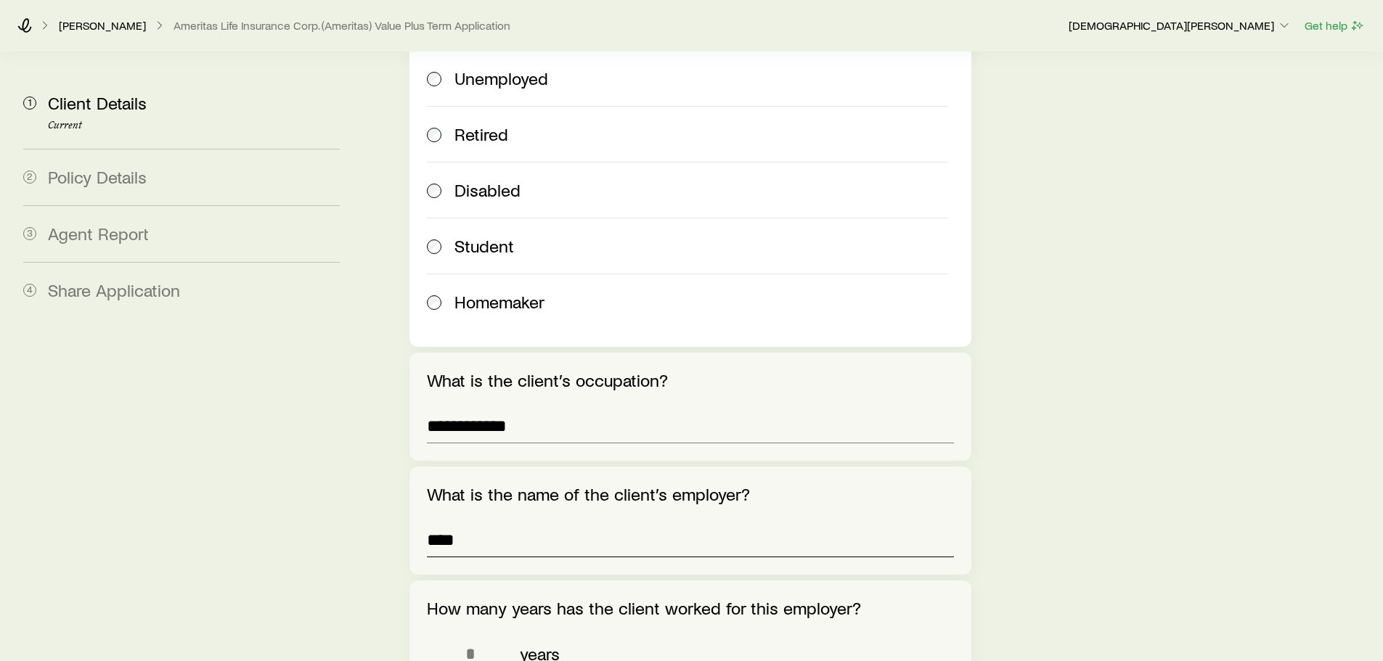
scroll to position [3521, 0]
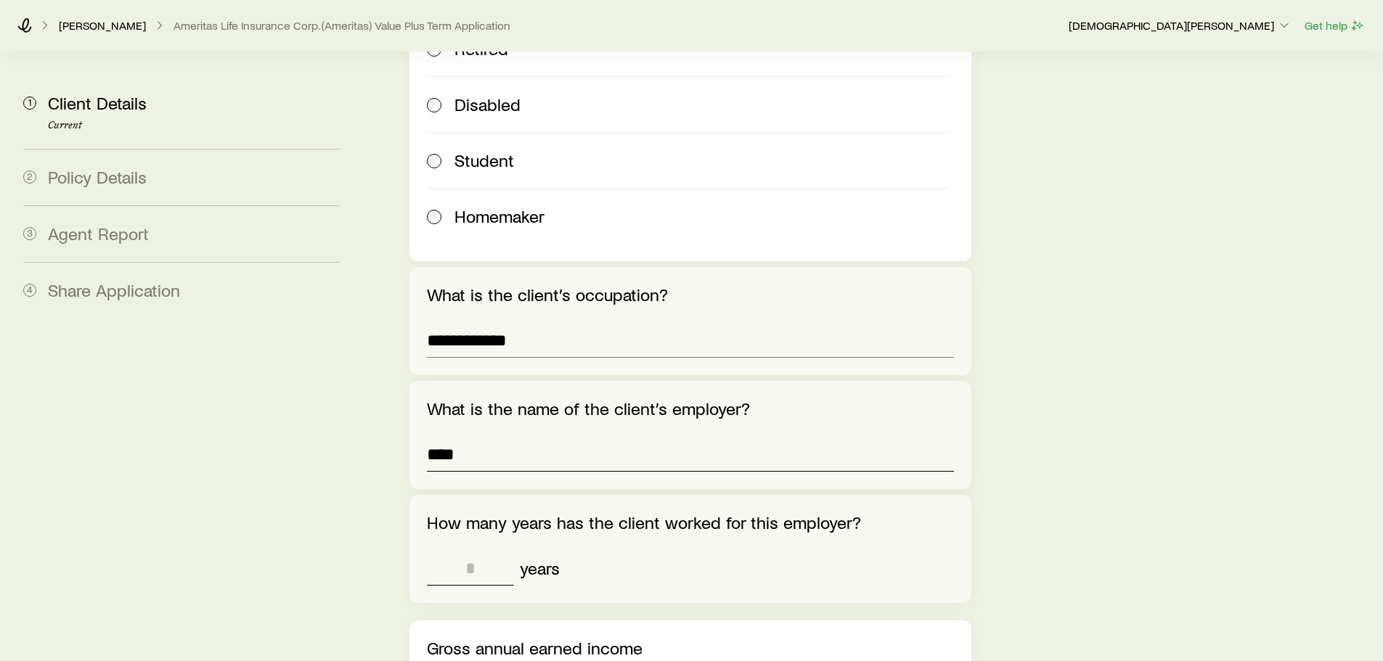
type input "****"
click at [478, 504] on input "tel" at bounding box center [470, 568] width 87 height 35
type input "*"
click at [629, 504] on div "* years" at bounding box center [690, 568] width 526 height 35
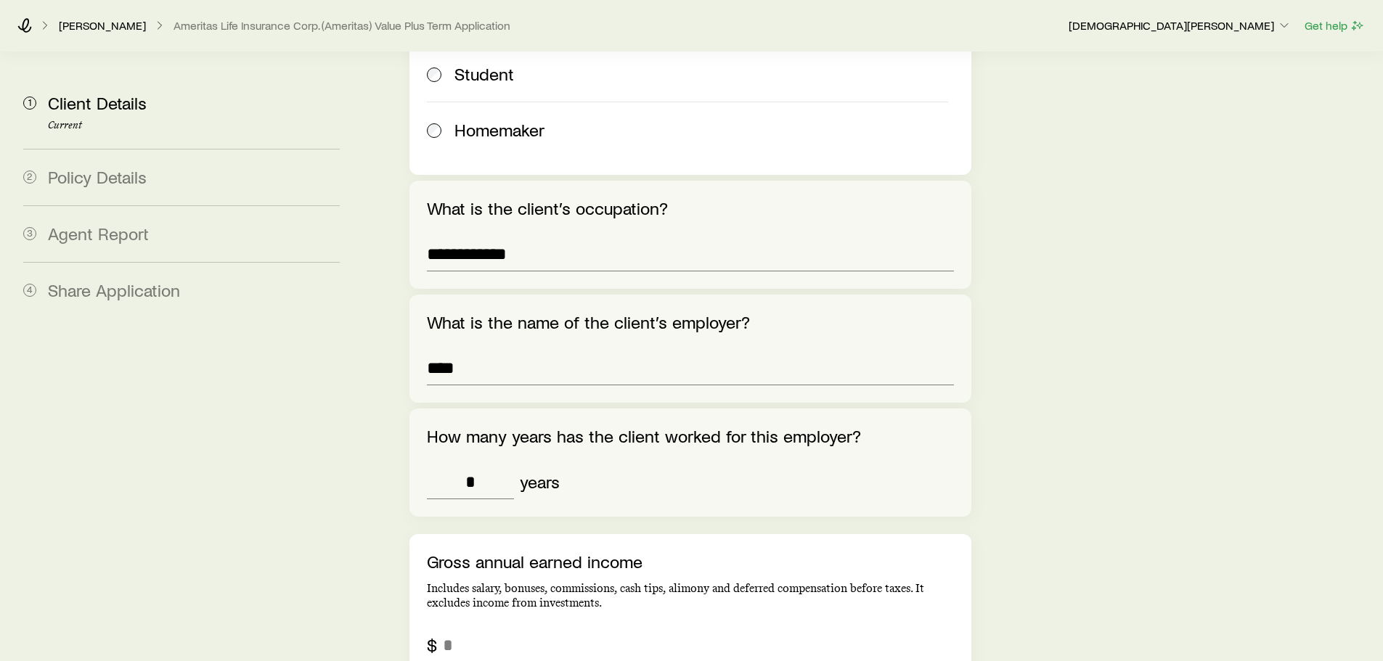
scroll to position [3739, 0]
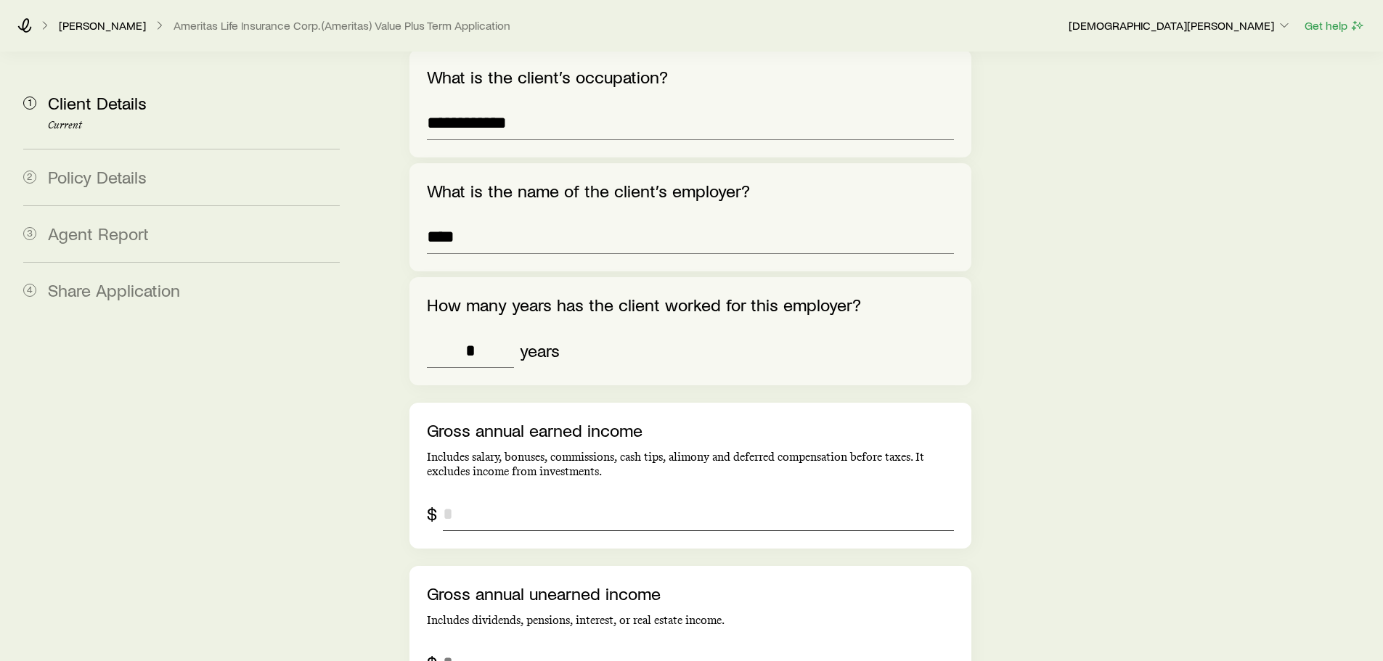
click at [518, 497] on input "grossAnnualEarnedIncome" at bounding box center [698, 514] width 510 height 35
type input "*******"
click at [516, 504] on input "grossAnnualUnearnedIncome" at bounding box center [698, 662] width 510 height 35
type input "*"
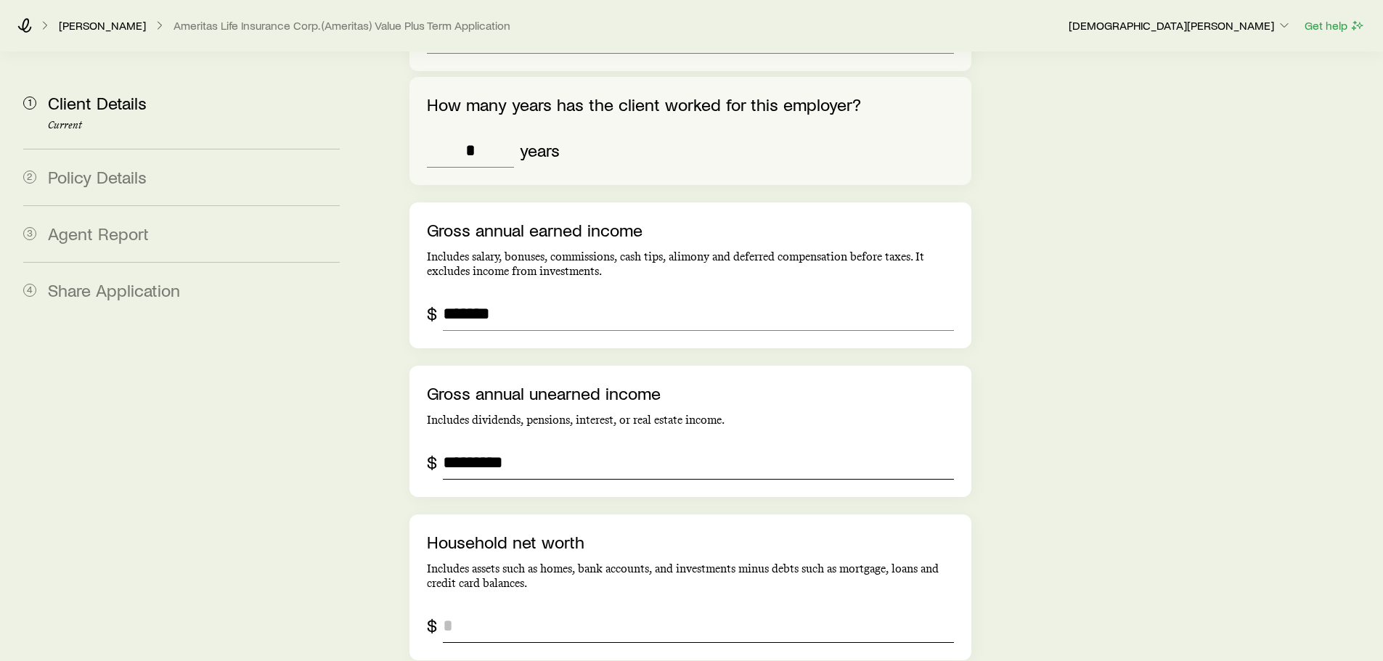
scroll to position [4029, 0]
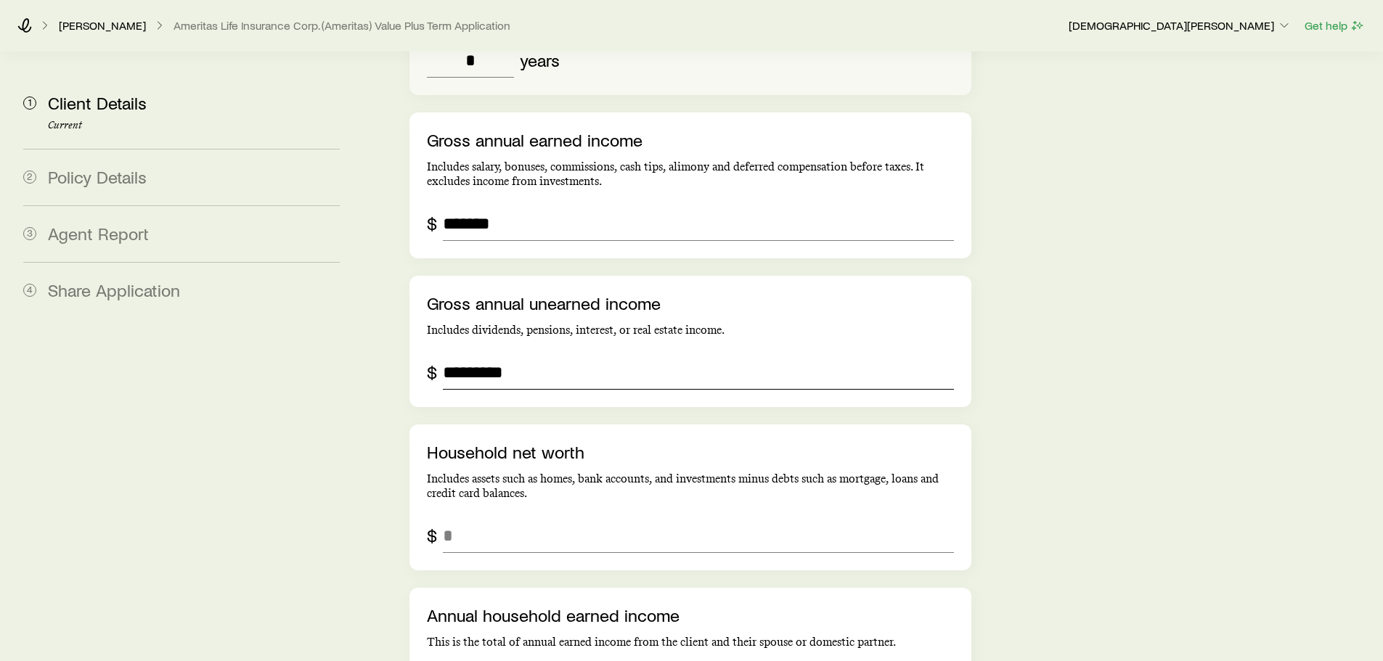
drag, startPoint x: 543, startPoint y: 342, endPoint x: 417, endPoint y: 350, distance: 126.6
click at [417, 350] on div "Gross annual unearned income Includes dividends, pensions, interest, or real es…" at bounding box center [689, 341] width 561 height 131
type input "*"
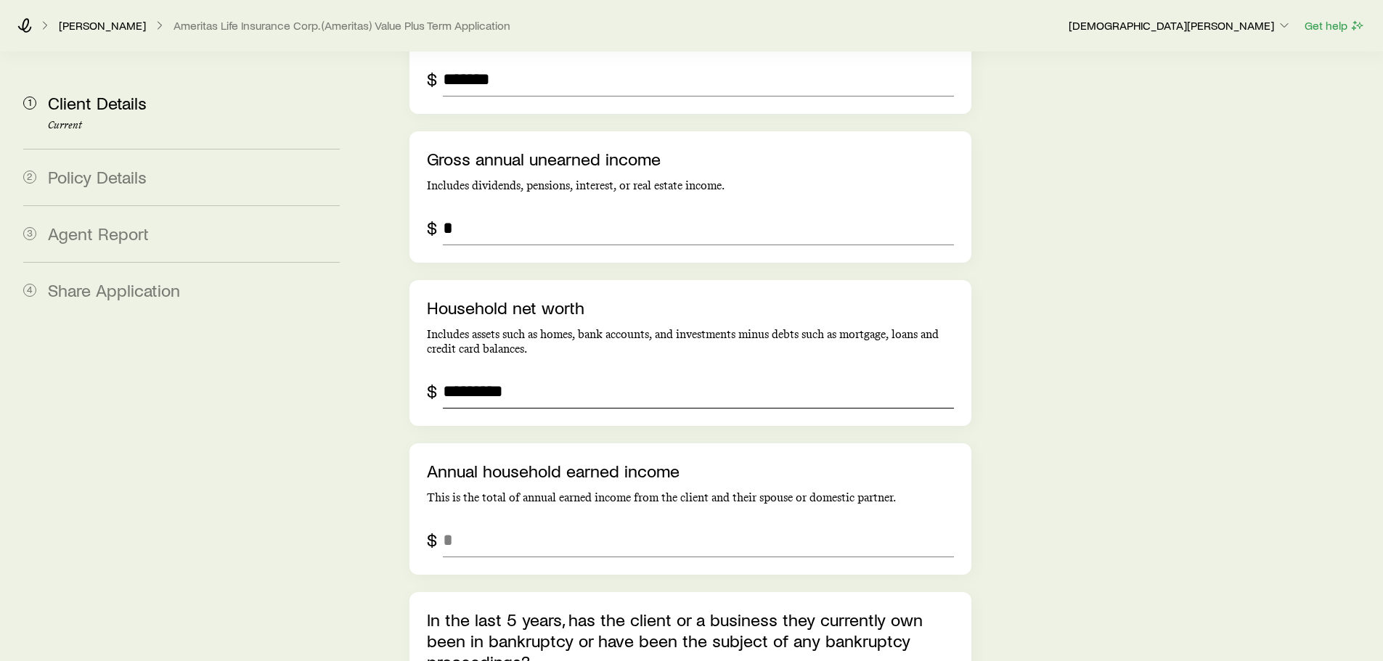
scroll to position [4175, 0]
type input "*********"
click at [505, 504] on input "annualHouseholdEarnedIncome" at bounding box center [698, 539] width 510 height 35
click at [560, 504] on input "*" at bounding box center [698, 539] width 510 height 35
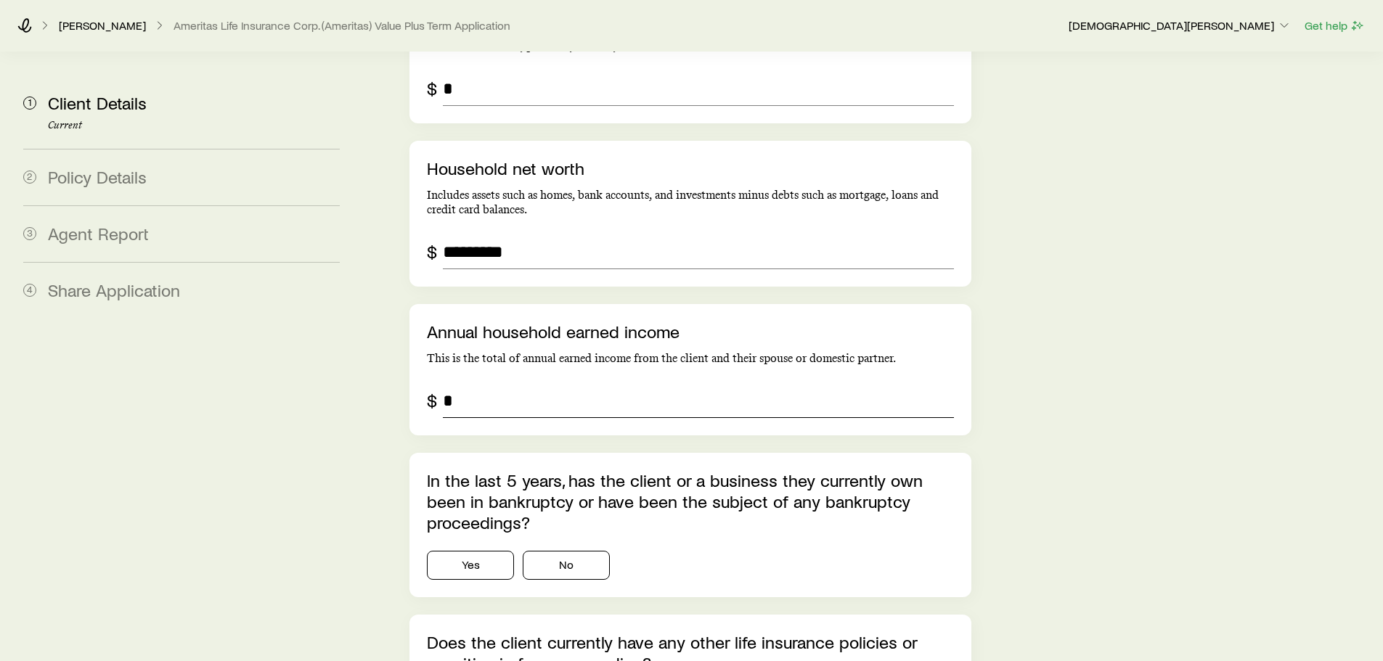
scroll to position [4320, 0]
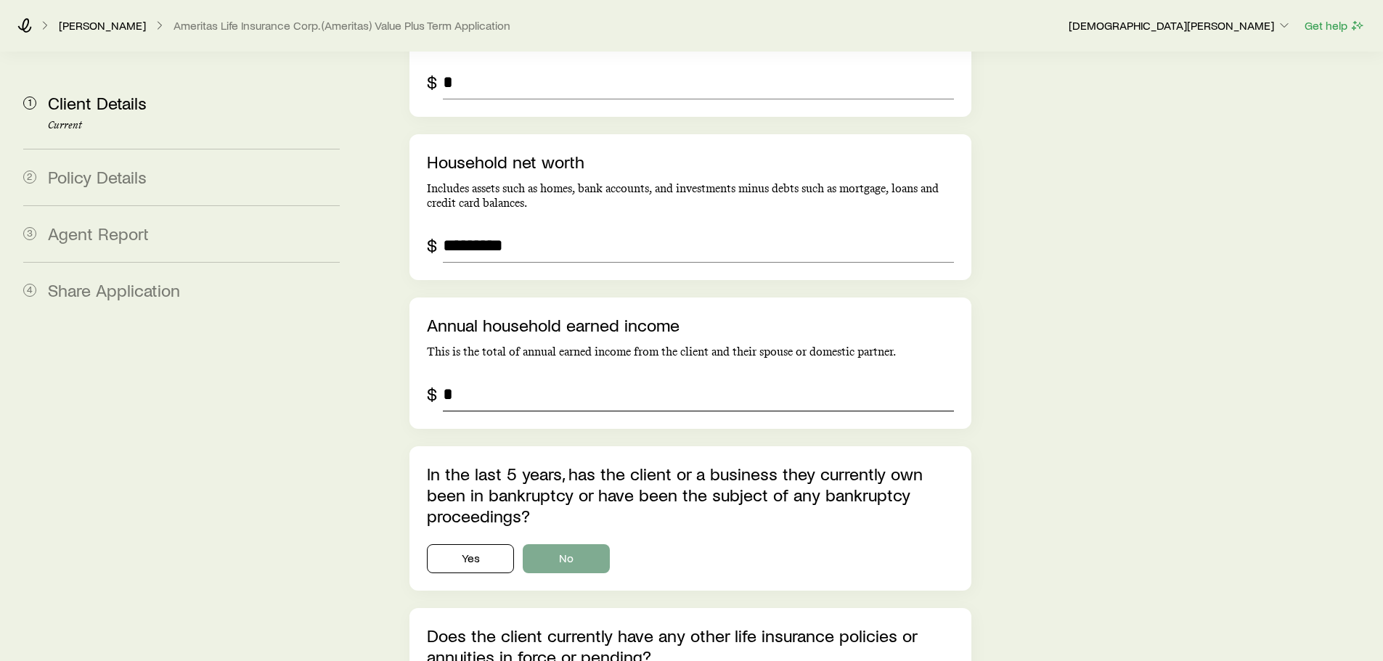
type input "*"
click at [571, 504] on button "No" at bounding box center [566, 559] width 87 height 29
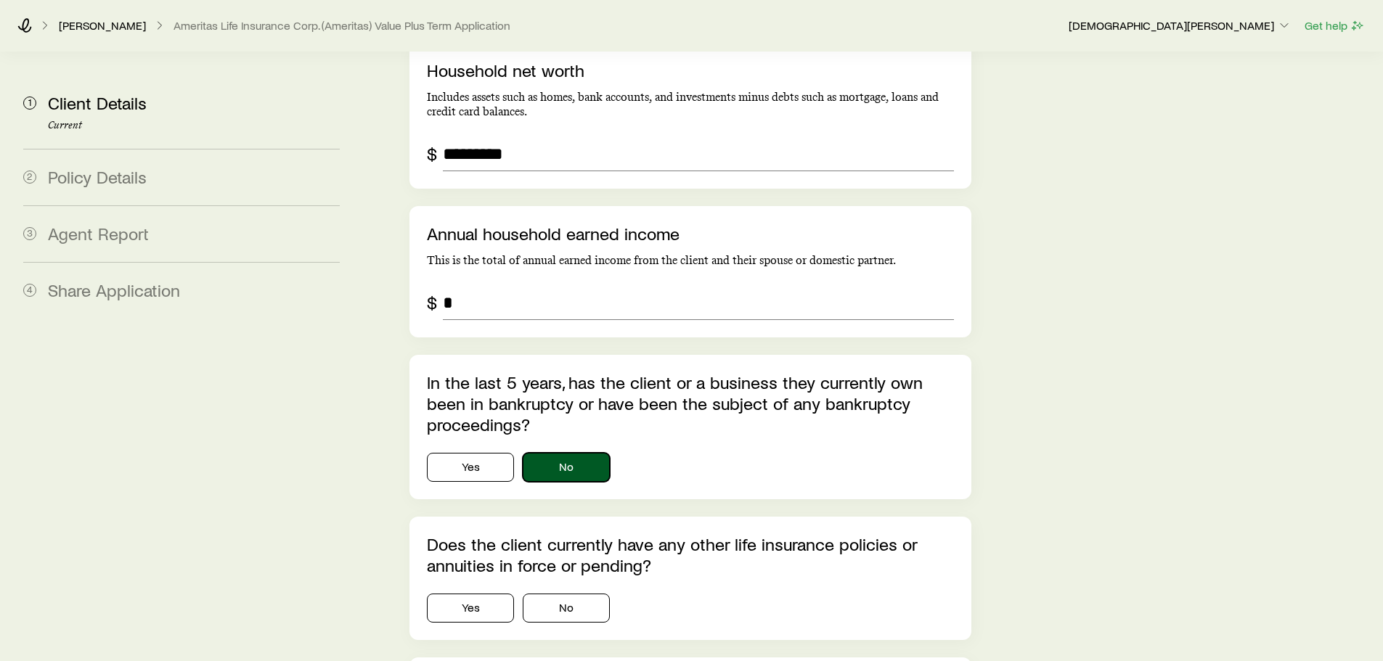
scroll to position [4538, 0]
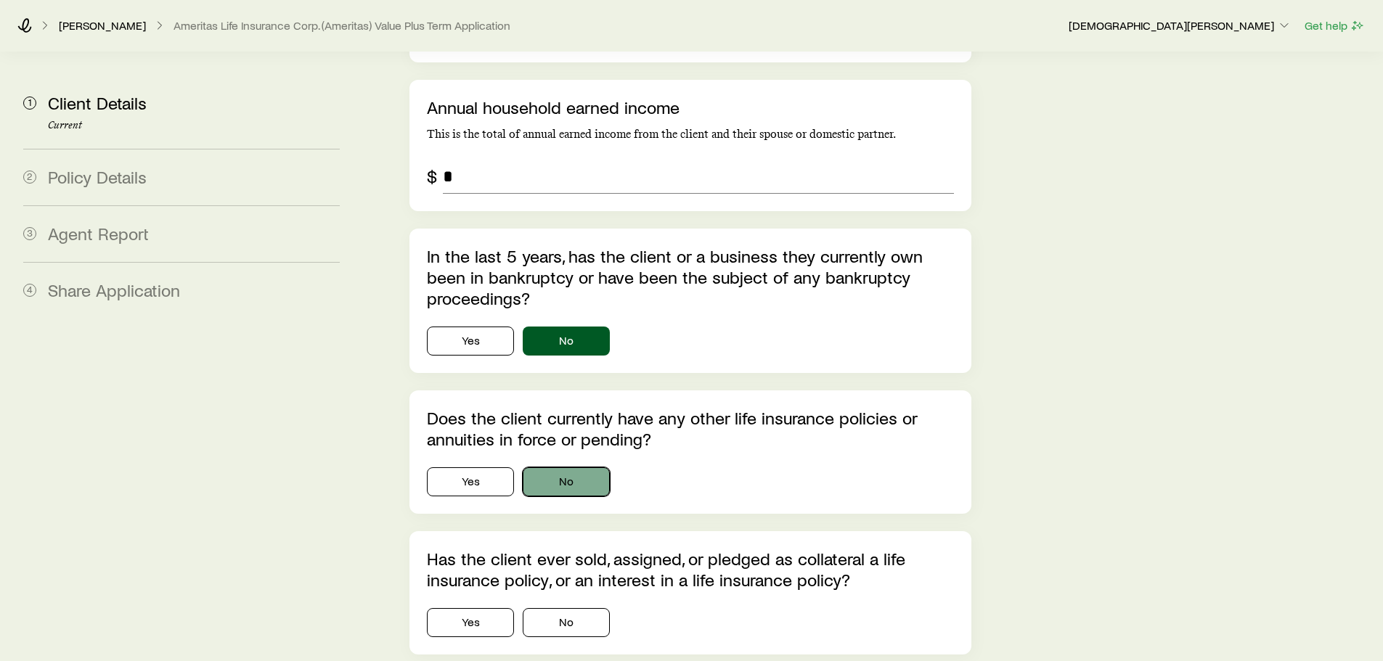
click at [568, 468] on button "No" at bounding box center [566, 482] width 87 height 29
click at [586, 504] on button "No" at bounding box center [566, 622] width 87 height 29
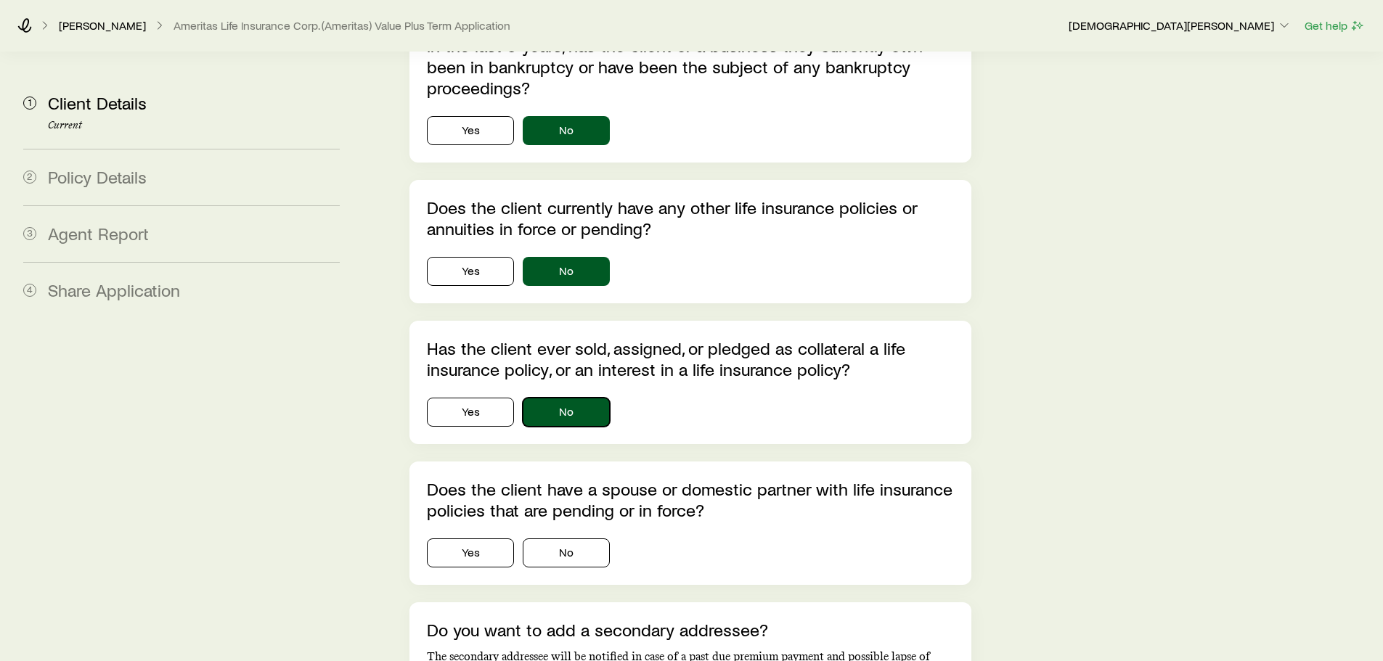
scroll to position [4755, 0]
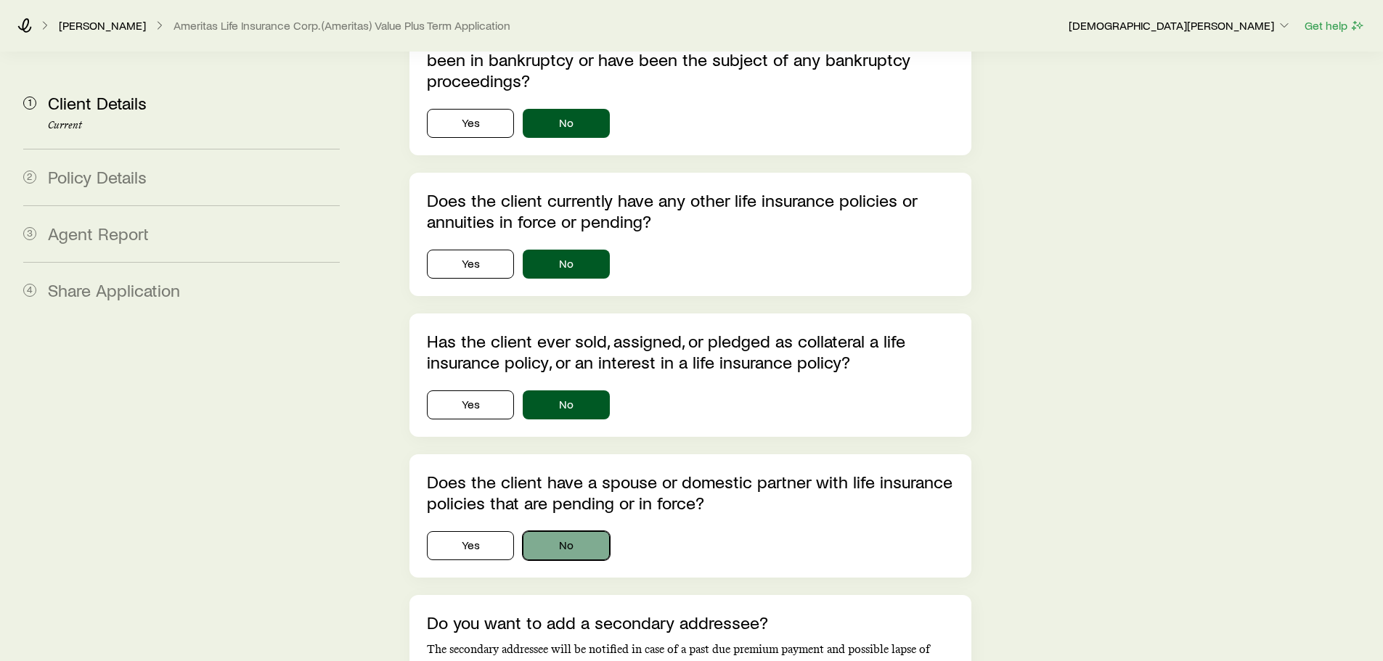
click at [574, 504] on button "No" at bounding box center [566, 545] width 87 height 29
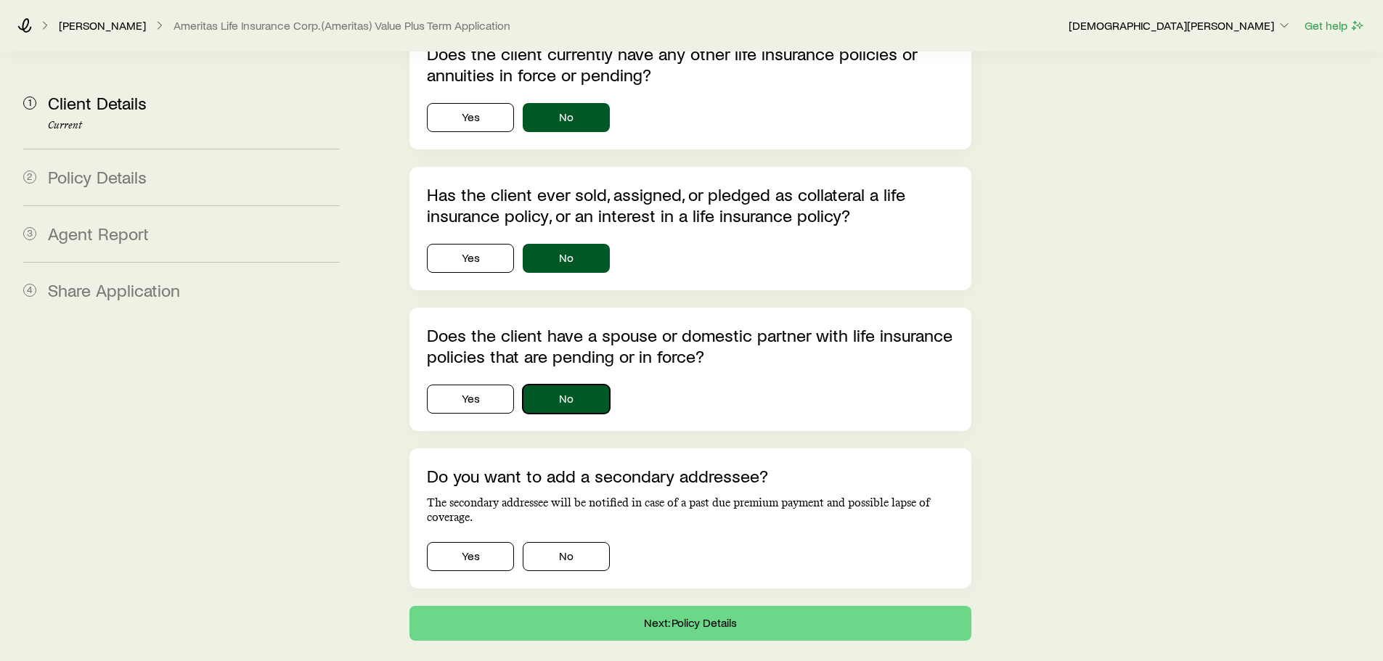
scroll to position [4923, 0]
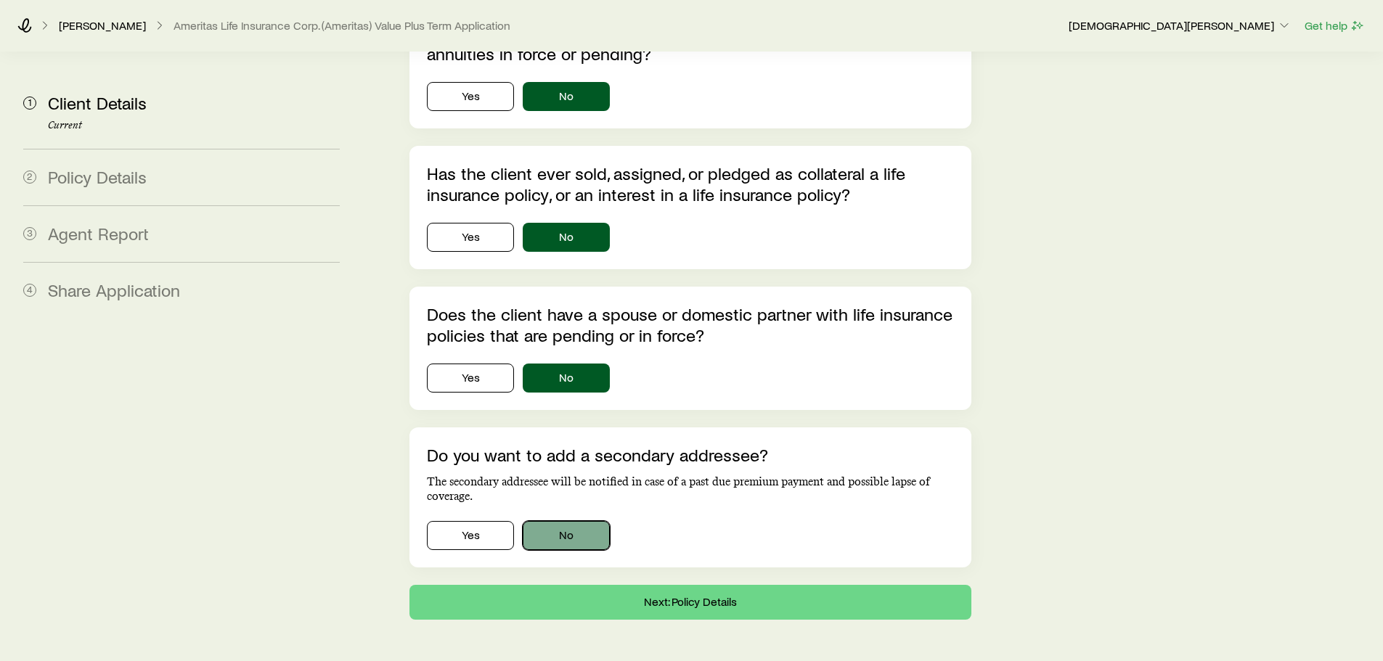
click at [586, 504] on button "No" at bounding box center [566, 535] width 87 height 29
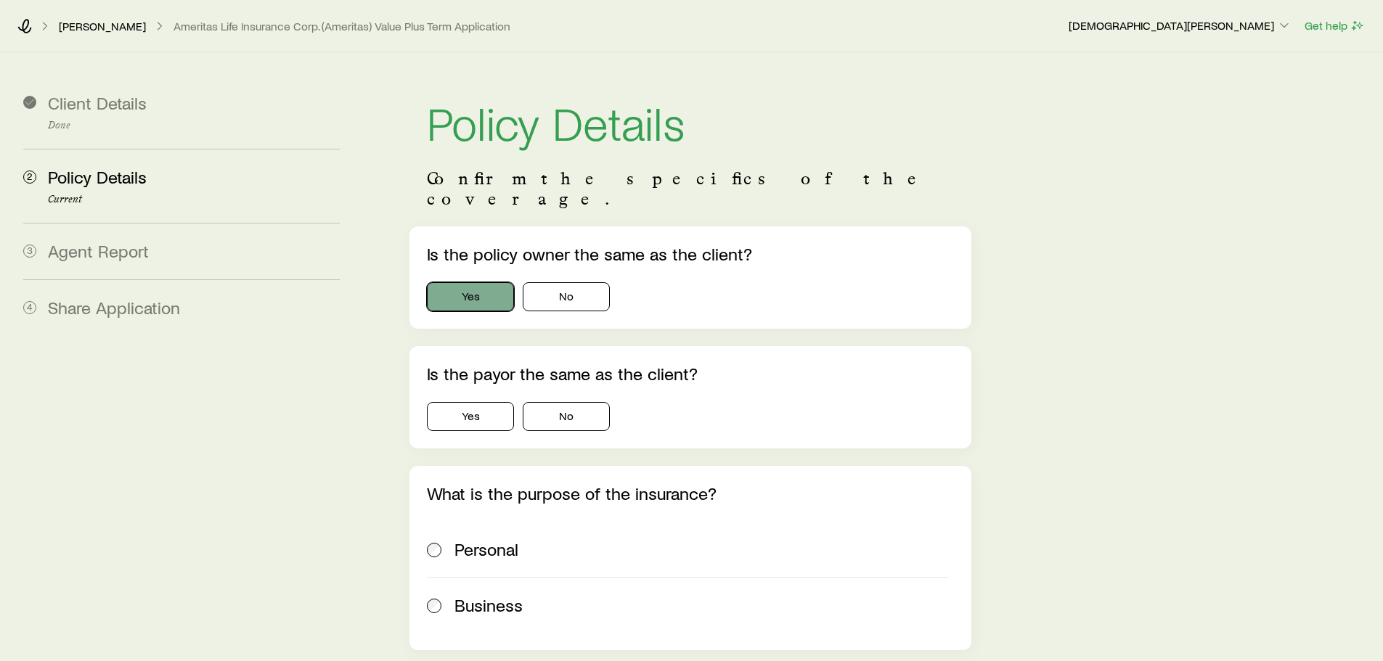
click at [495, 282] on button "Yes" at bounding box center [470, 296] width 87 height 29
click at [473, 412] on div "Is the payor the same as the client? Yes No" at bounding box center [689, 397] width 561 height 102
click at [475, 402] on button "Yes" at bounding box center [470, 416] width 87 height 29
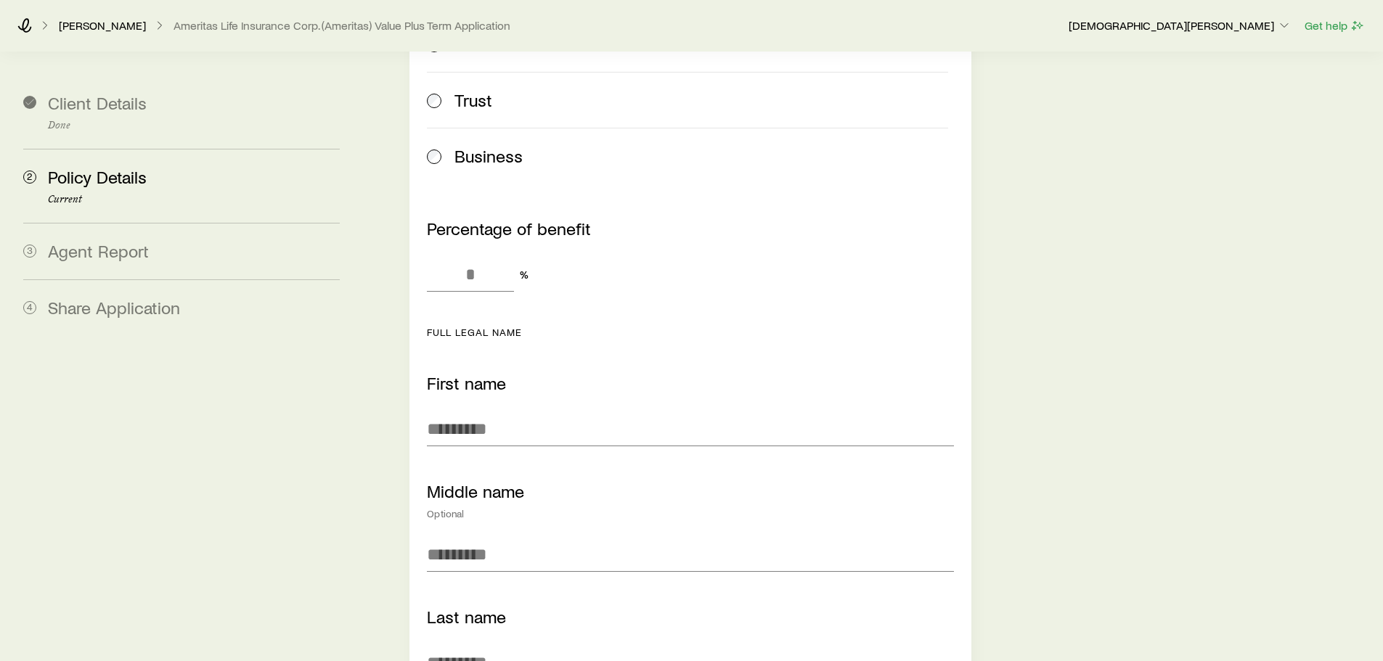
scroll to position [1307, 0]
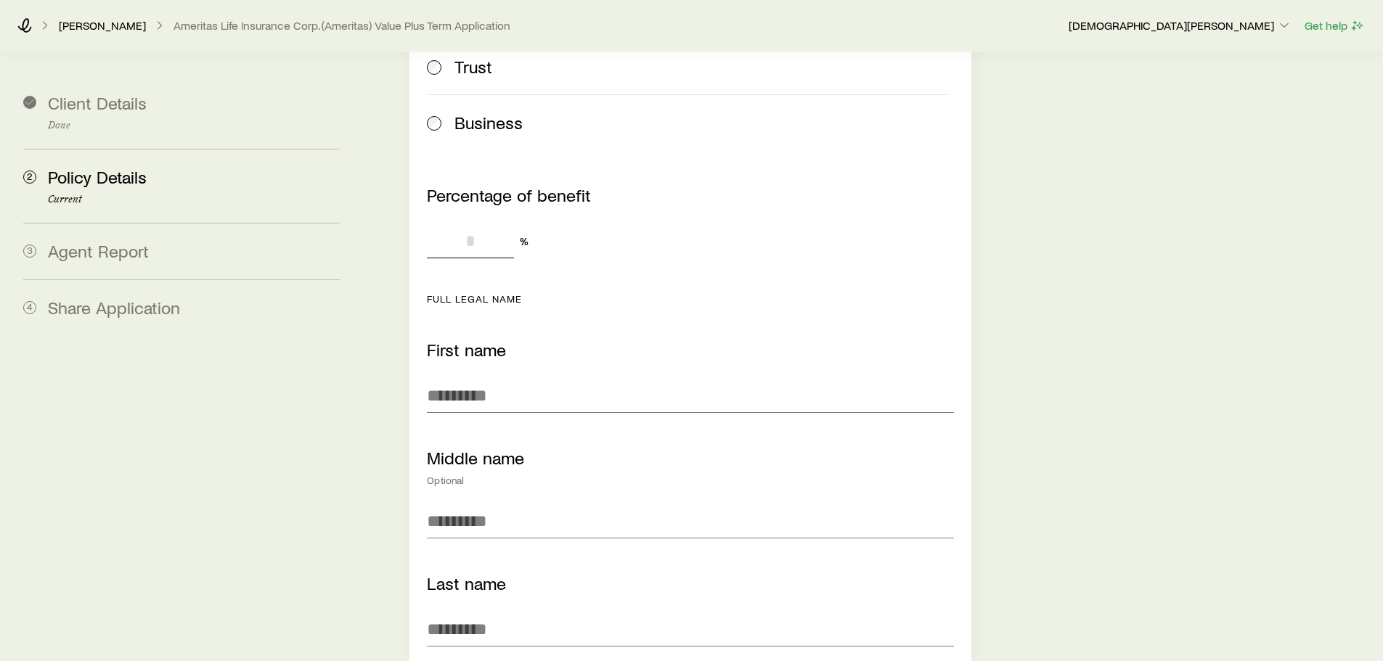
click at [454, 224] on input "Percentage of benefit" at bounding box center [470, 241] width 87 height 35
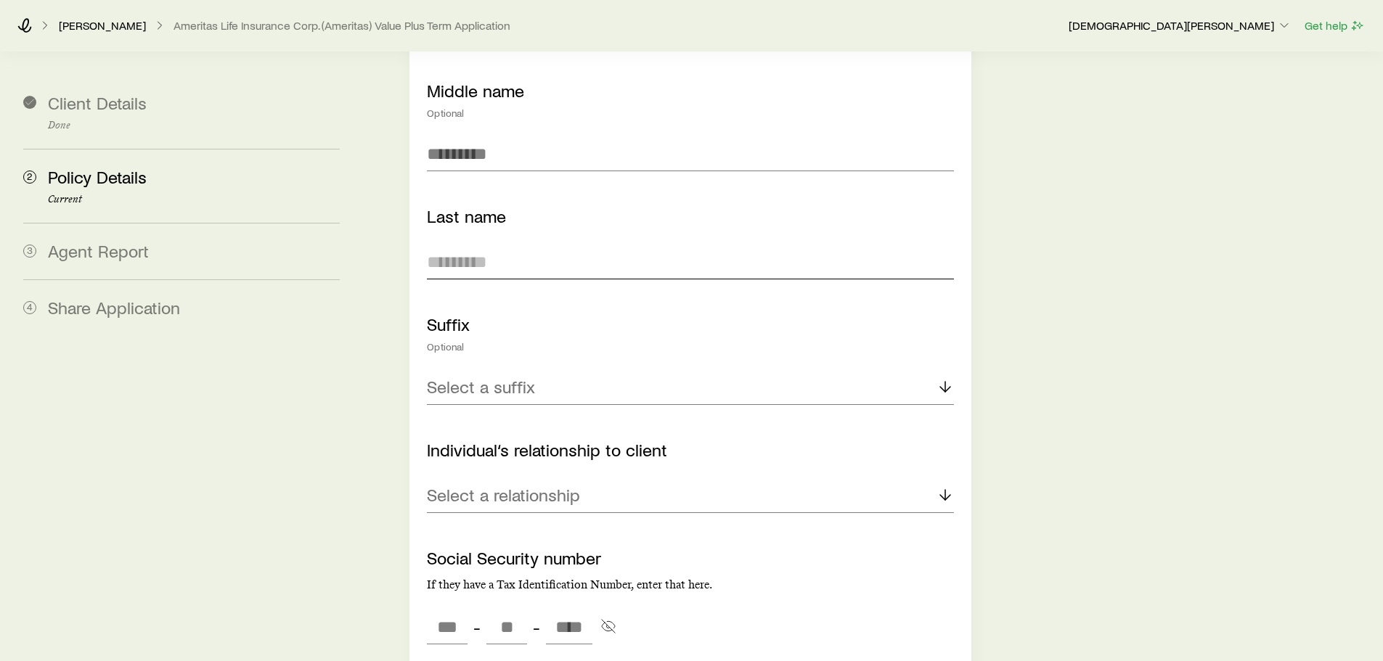
scroll to position [1742, 0]
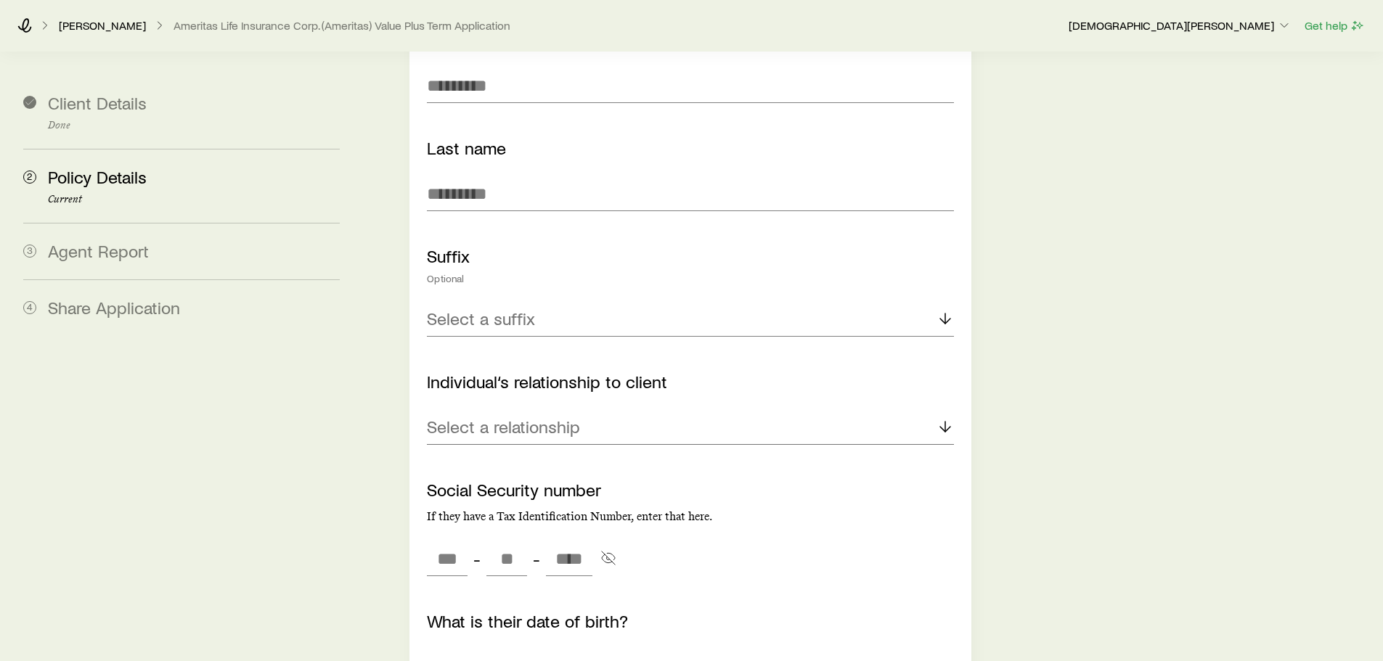
type input "***"
click at [621, 410] on div "Select a relationship" at bounding box center [690, 427] width 526 height 35
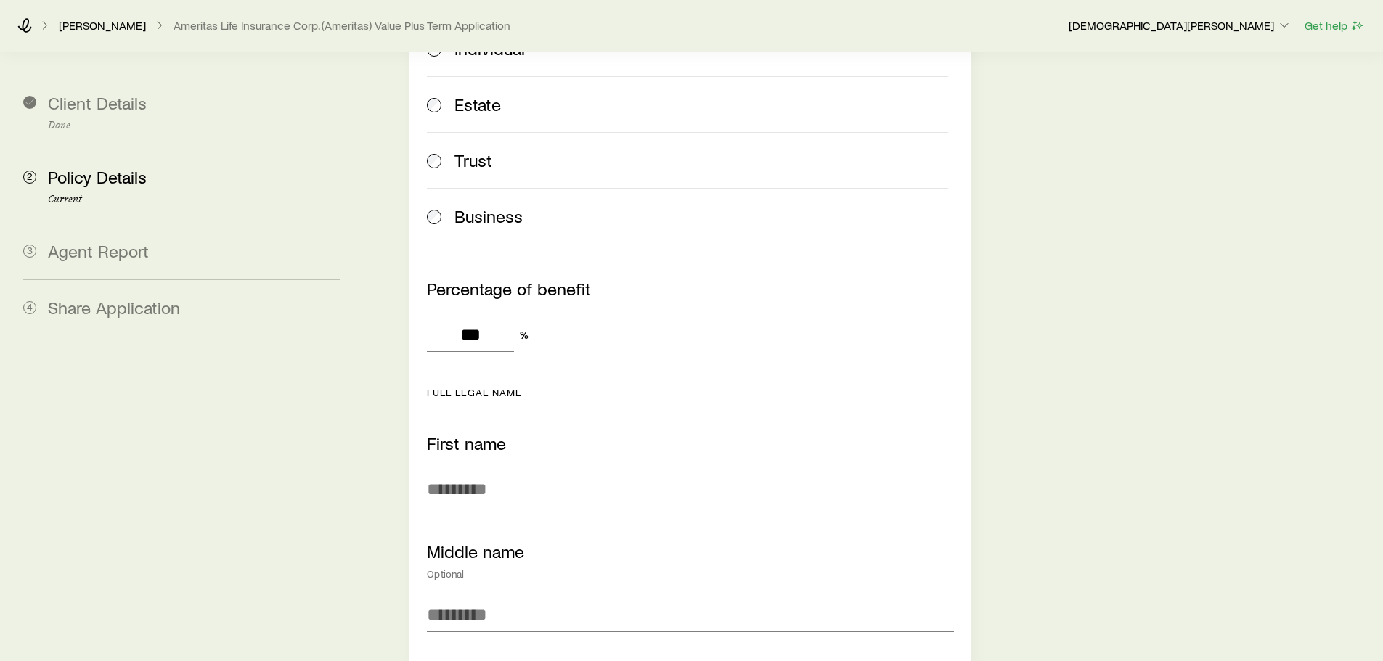
scroll to position [1234, 0]
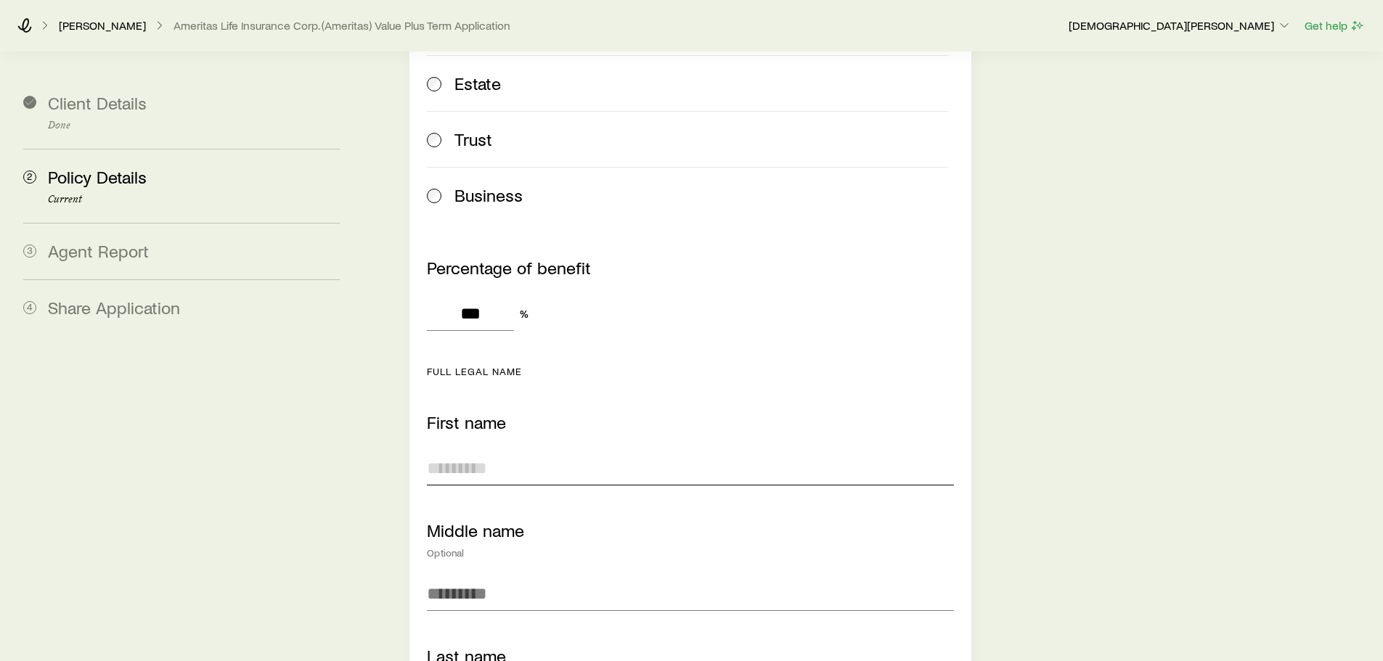
click at [601, 451] on input "First name" at bounding box center [690, 468] width 526 height 35
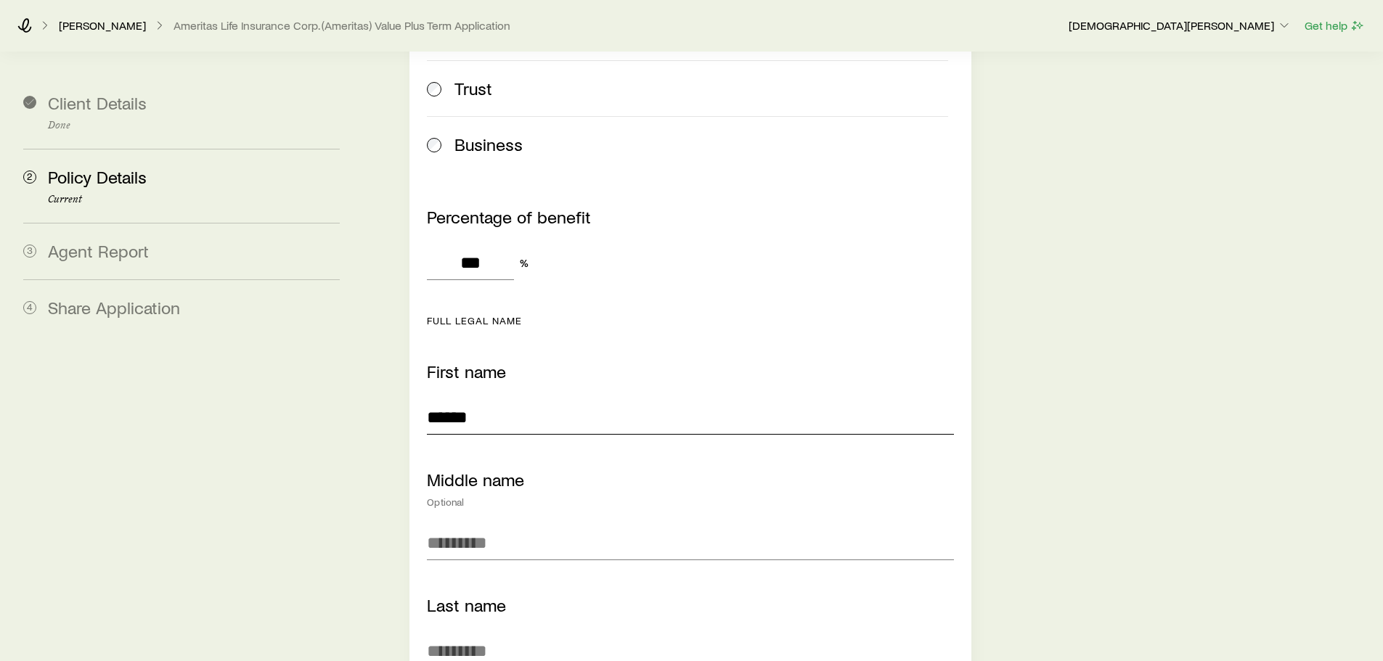
scroll to position [1379, 0]
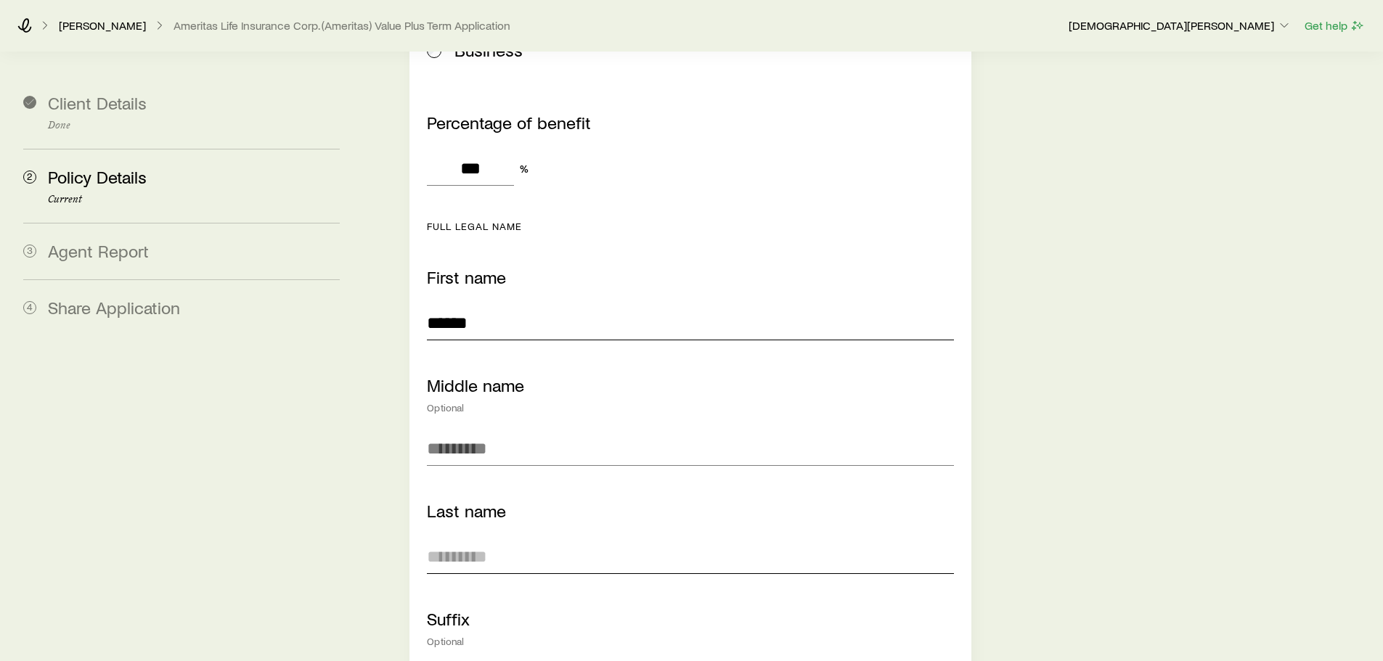
type input "******"
click at [545, 504] on input "Last name" at bounding box center [690, 556] width 526 height 35
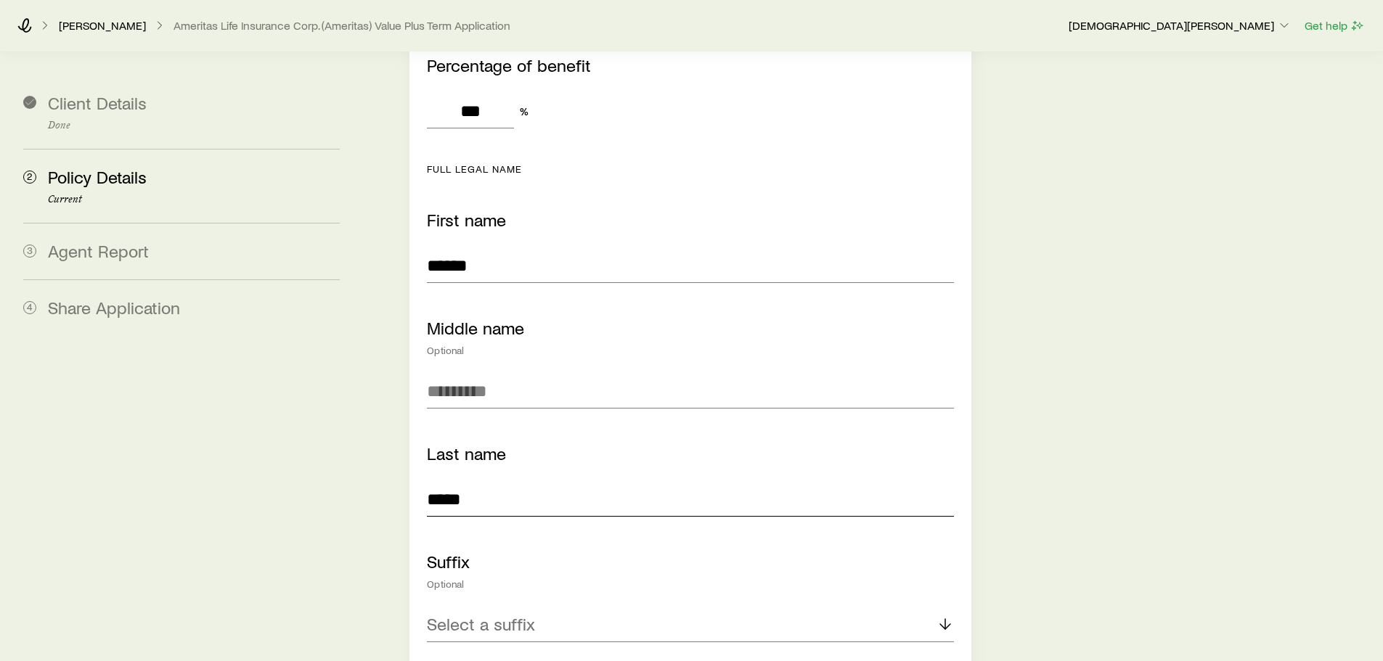
scroll to position [1525, 0]
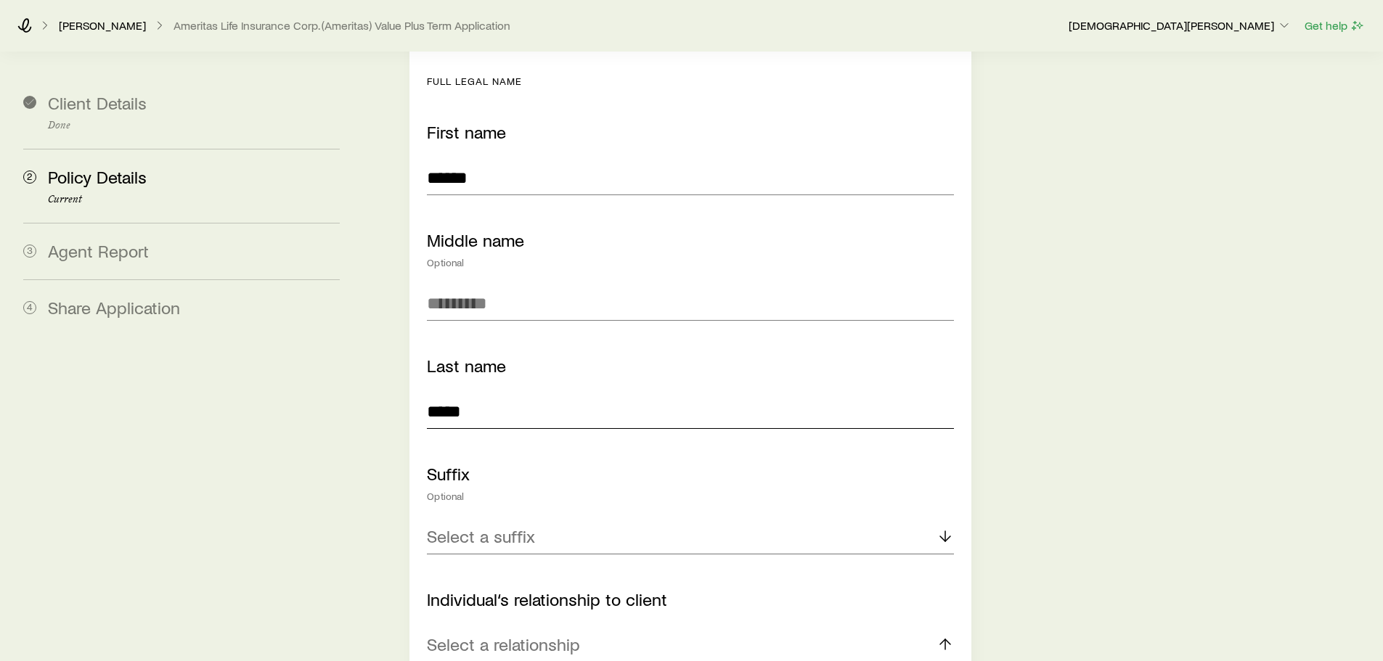
type input "*****"
click at [617, 504] on div "Select a suffix" at bounding box center [690, 537] width 526 height 35
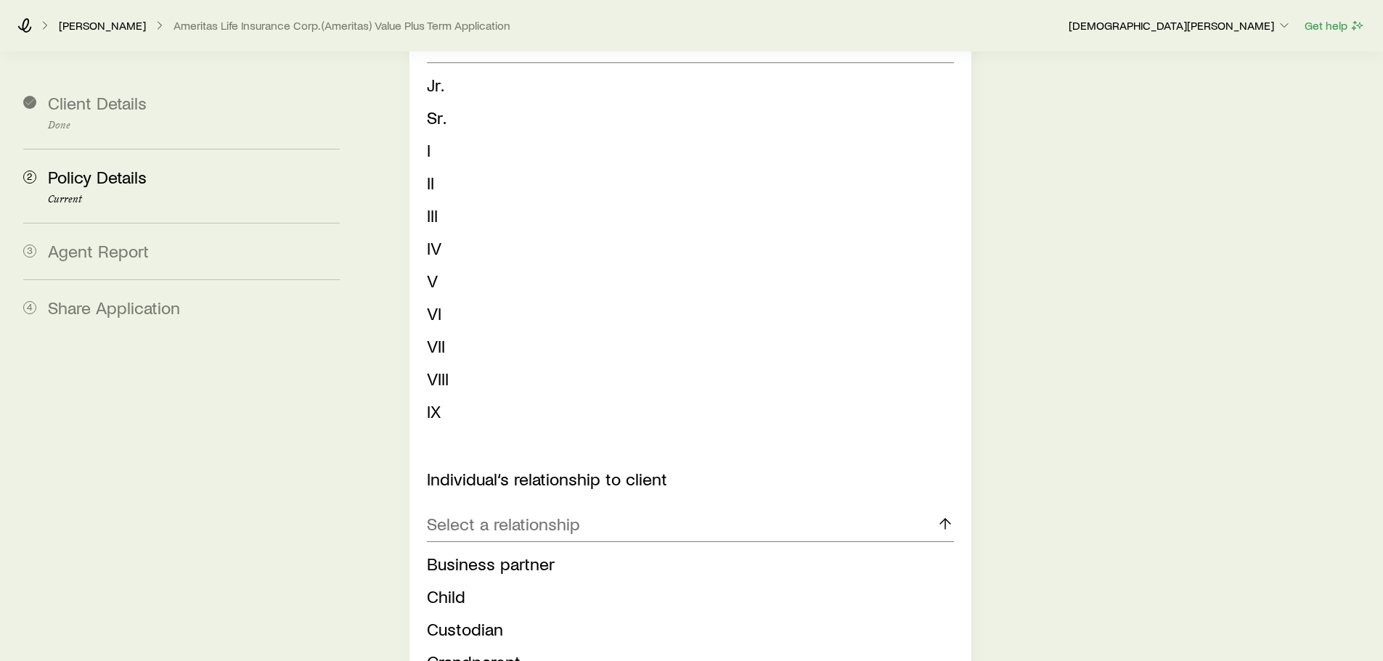
scroll to position [2033, 0]
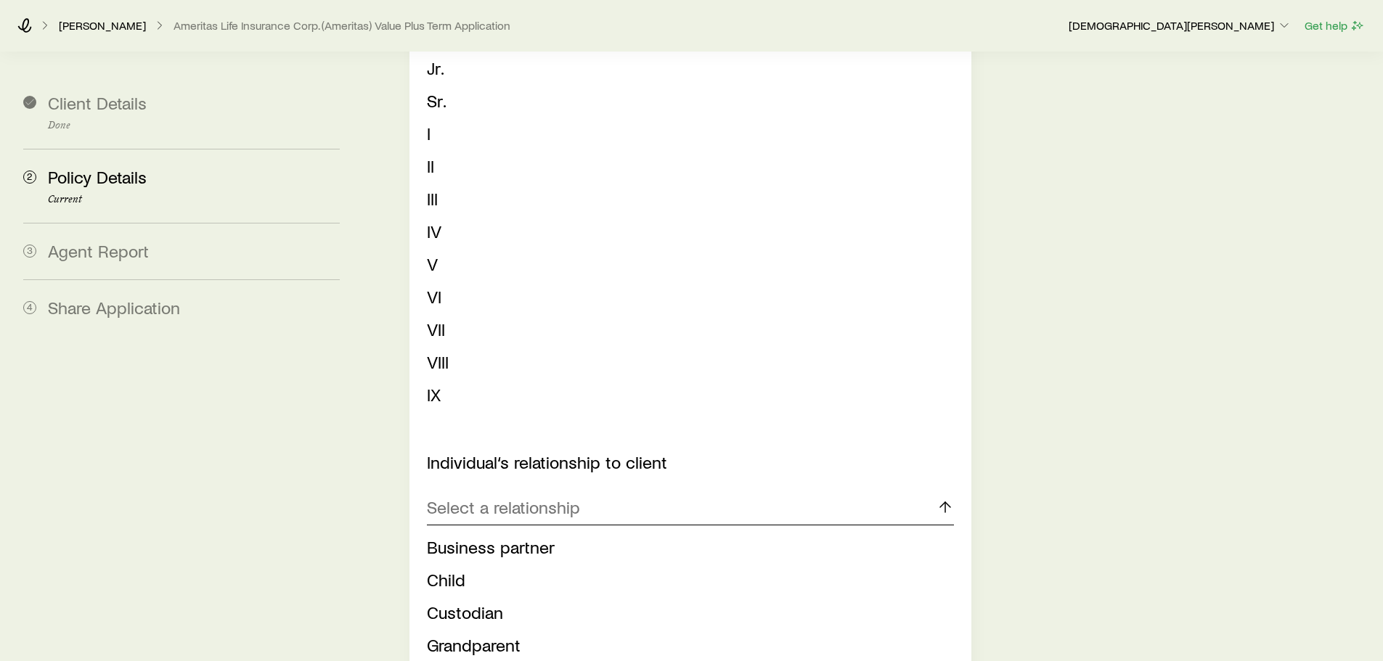
click at [619, 492] on div "Select a relationship" at bounding box center [690, 508] width 526 height 35
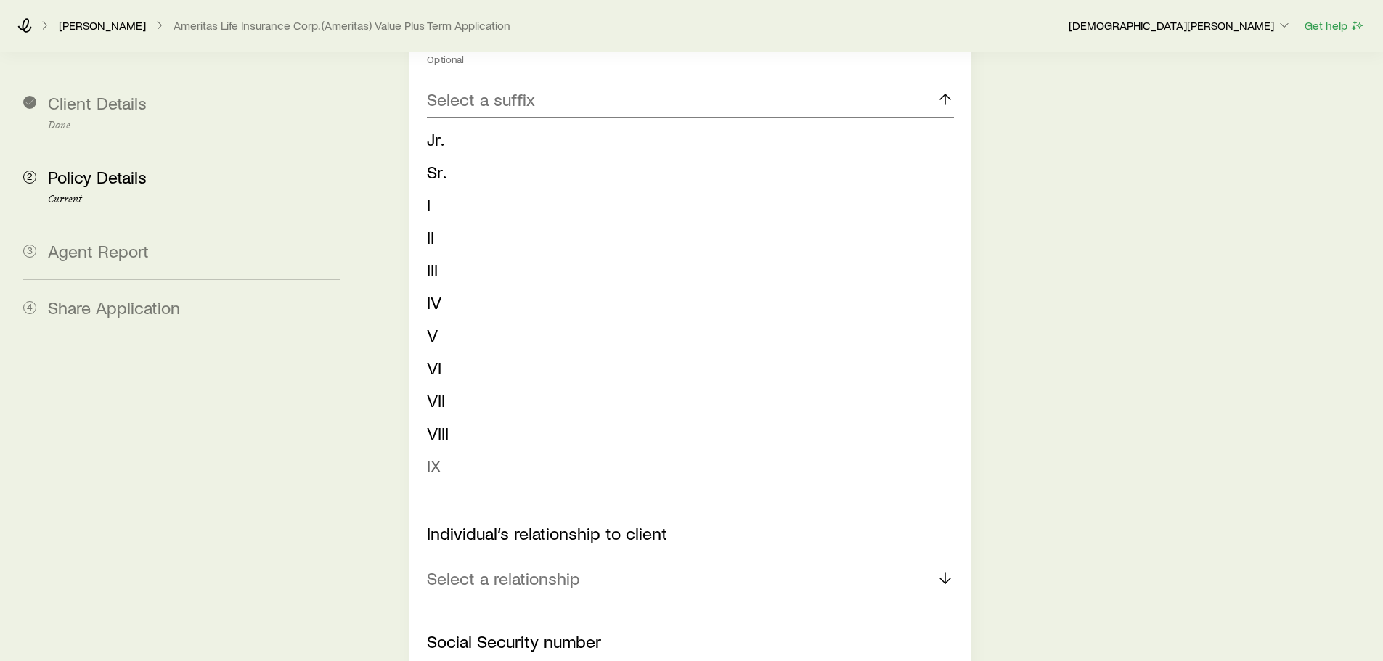
scroll to position [2105, 0]
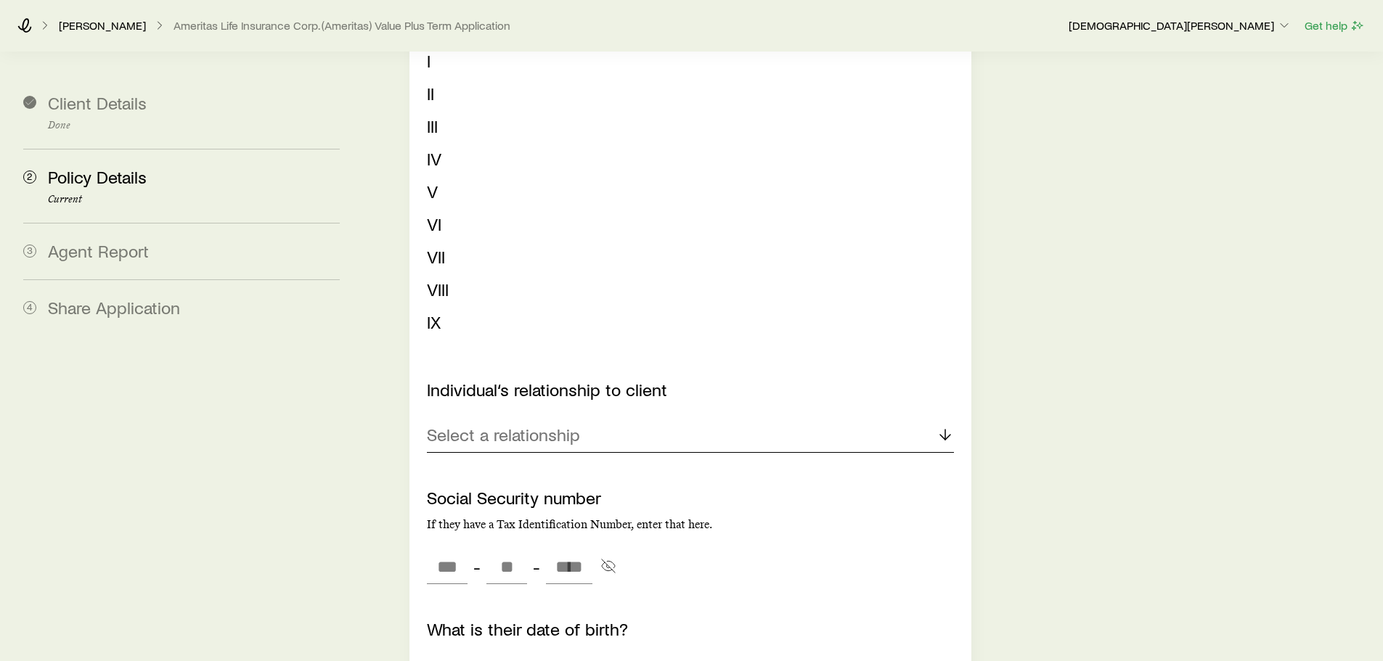
click at [653, 418] on div "Select a relationship" at bounding box center [690, 435] width 526 height 35
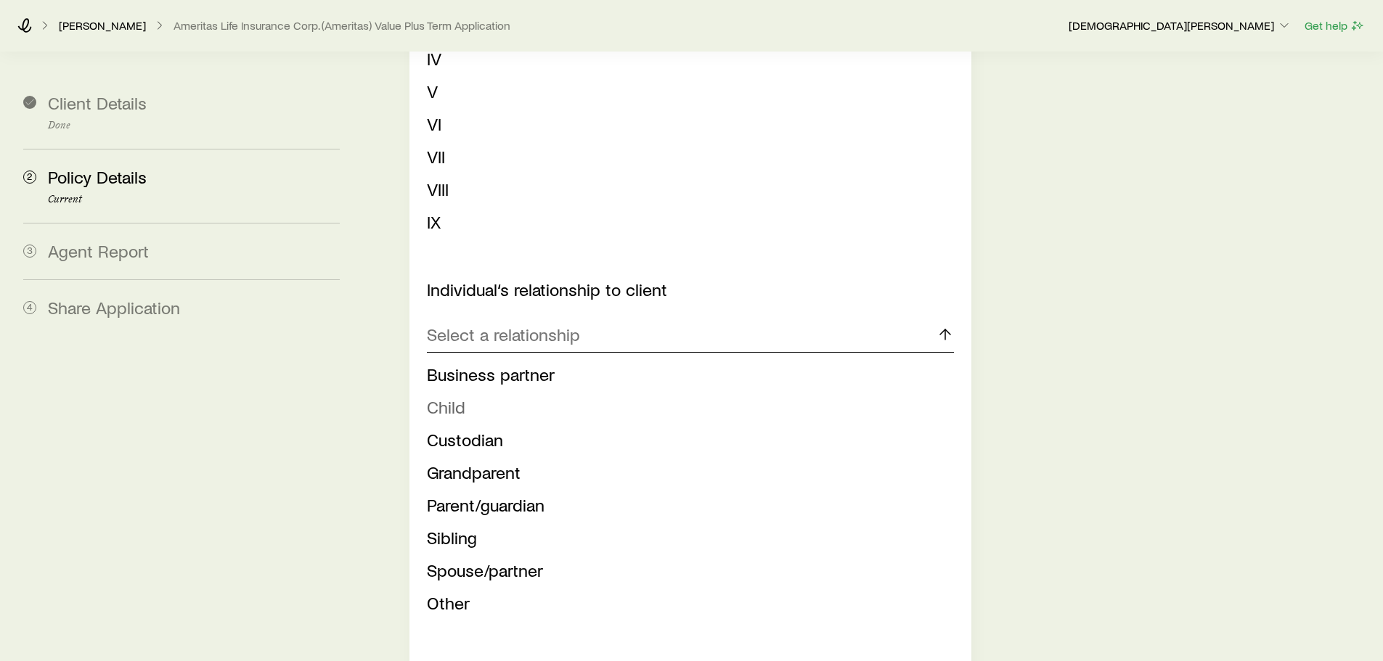
scroll to position [2251, 0]
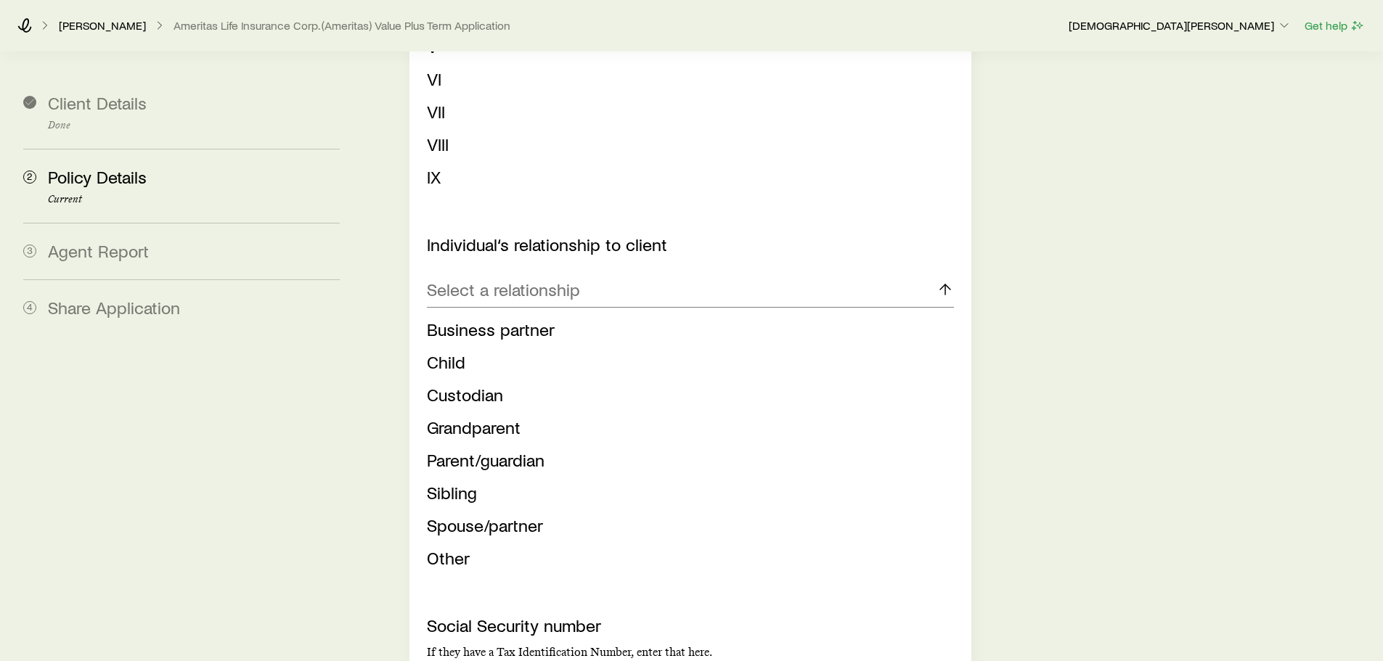
click at [493, 348] on li "Child" at bounding box center [686, 362] width 518 height 33
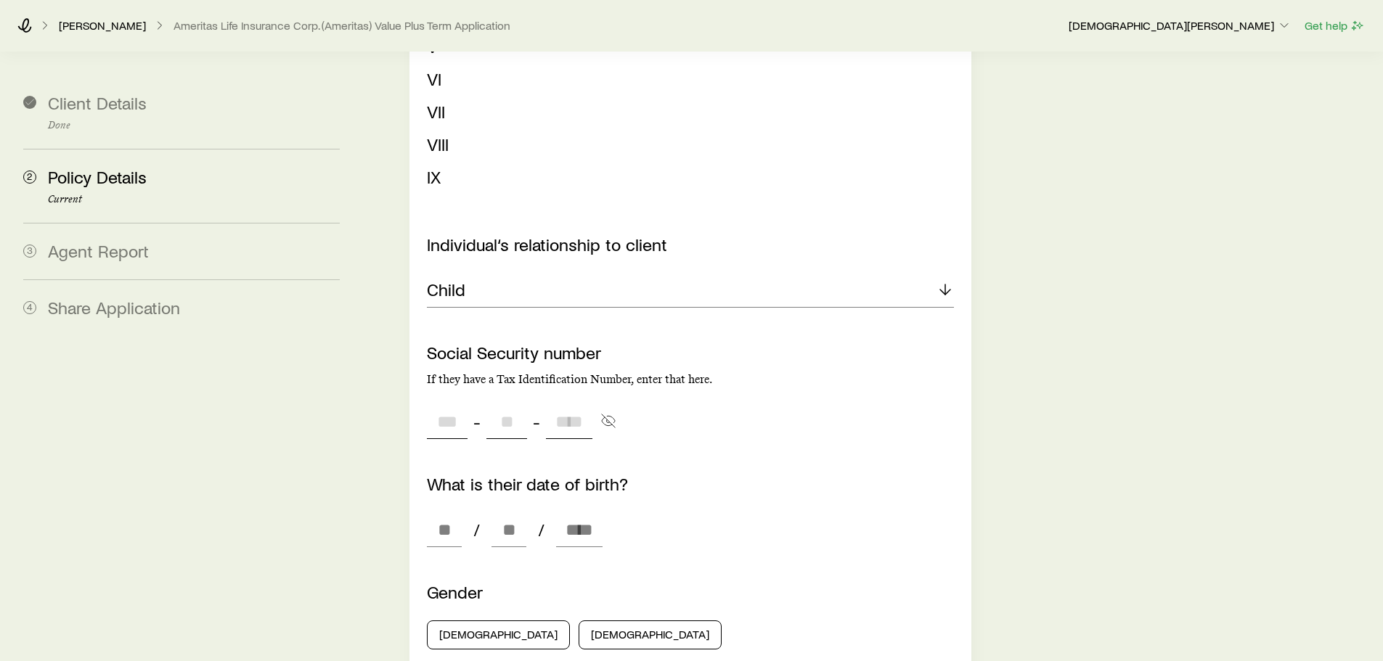
click at [457, 406] on input "tel" at bounding box center [447, 421] width 41 height 35
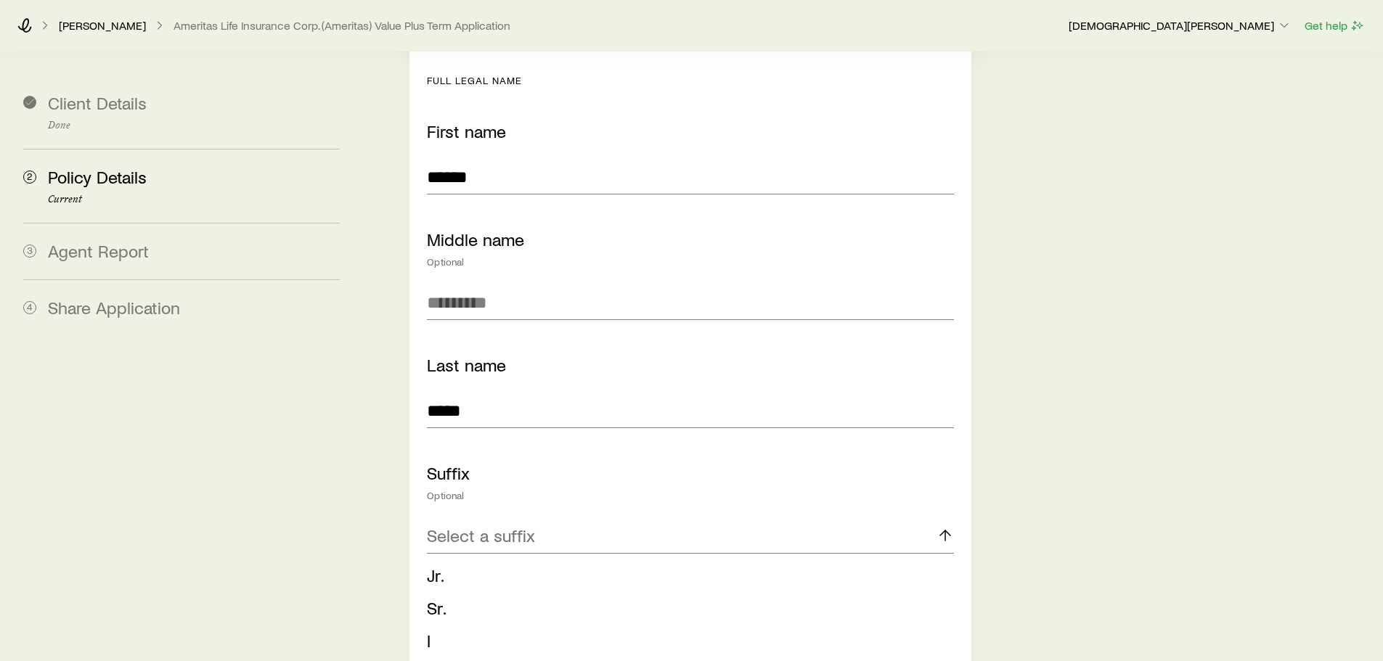
scroll to position [1525, 0]
drag, startPoint x: 494, startPoint y: 158, endPoint x: 420, endPoint y: 152, distance: 74.3
click at [412, 164] on div "What type of beneficiary? Individual Estate Trust Business Percentage of benefi…" at bounding box center [689, 583] width 561 height 1859
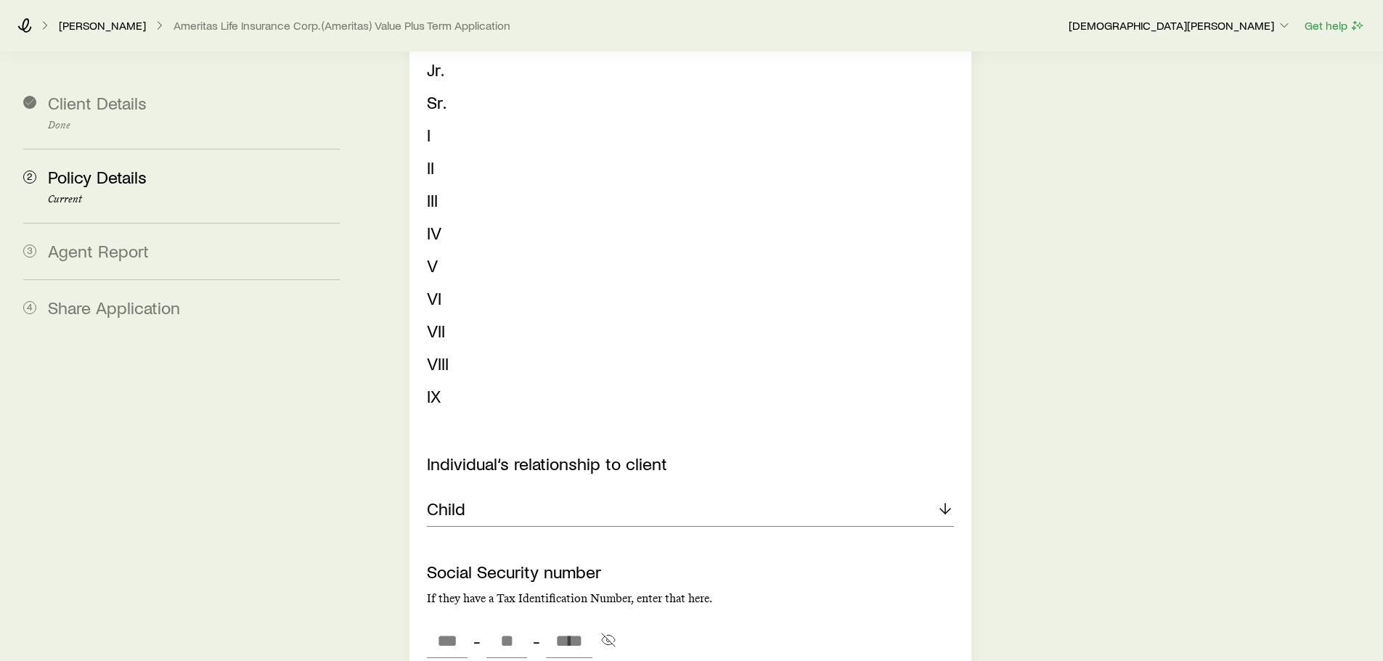
scroll to position [2033, 0]
type input "***"
click at [576, 491] on div "Child" at bounding box center [690, 508] width 526 height 35
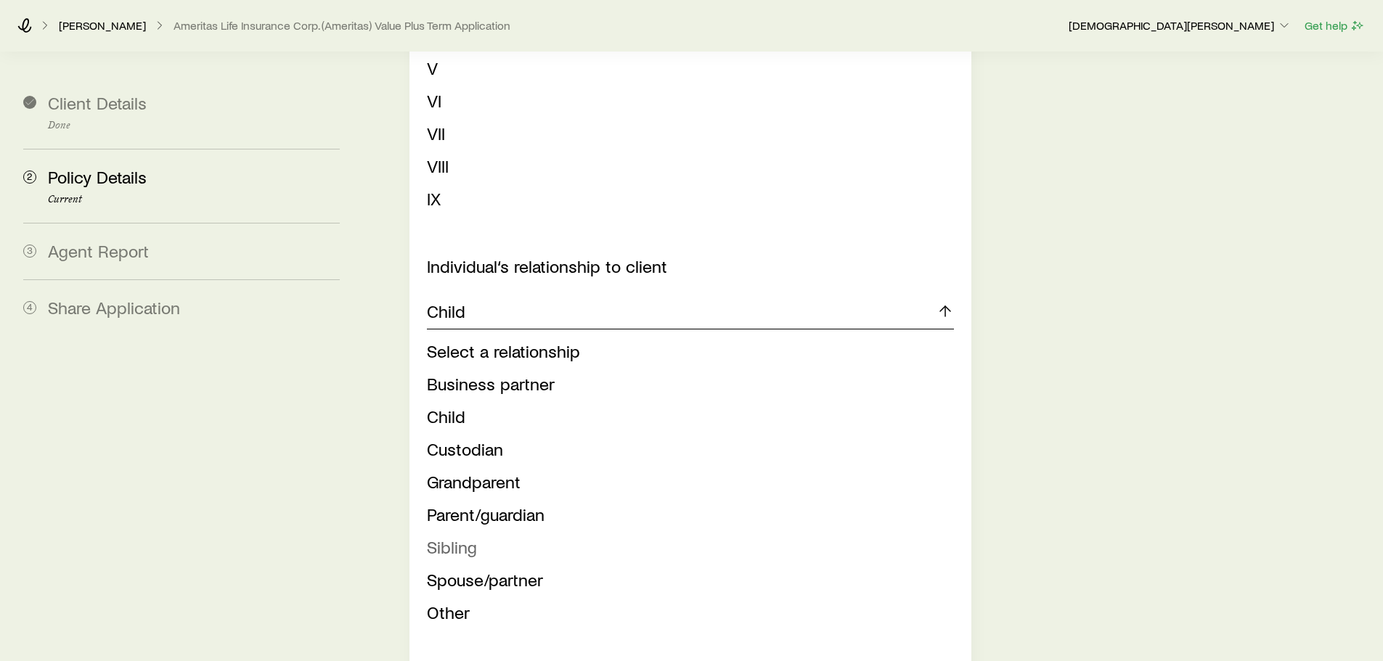
scroll to position [2251, 0]
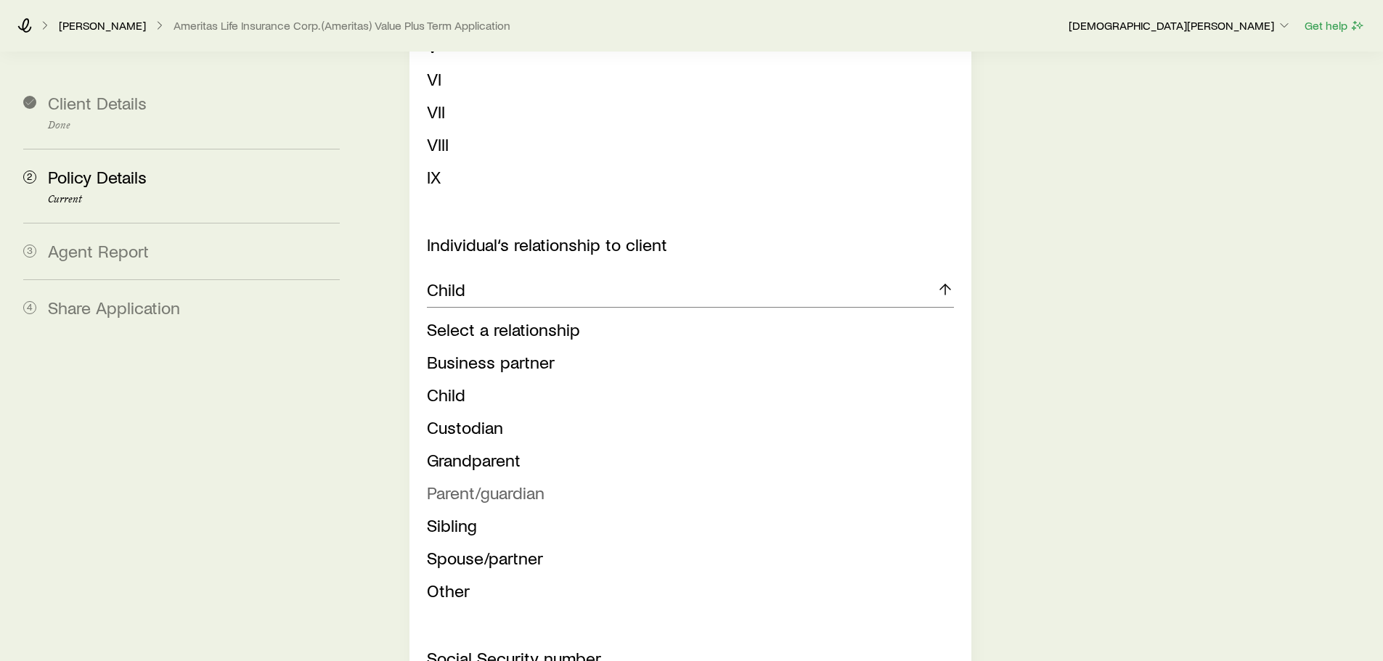
click at [521, 482] on span "Parent/guardian" at bounding box center [486, 492] width 118 height 21
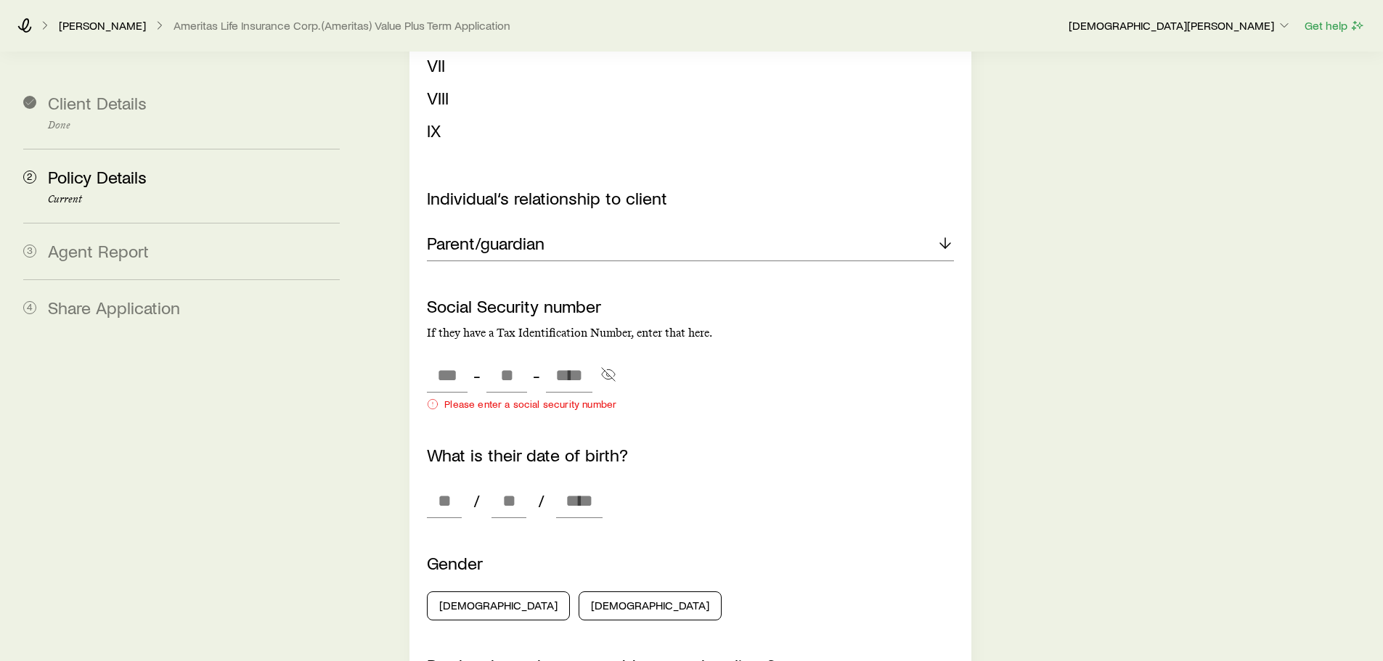
scroll to position [2323, 0]
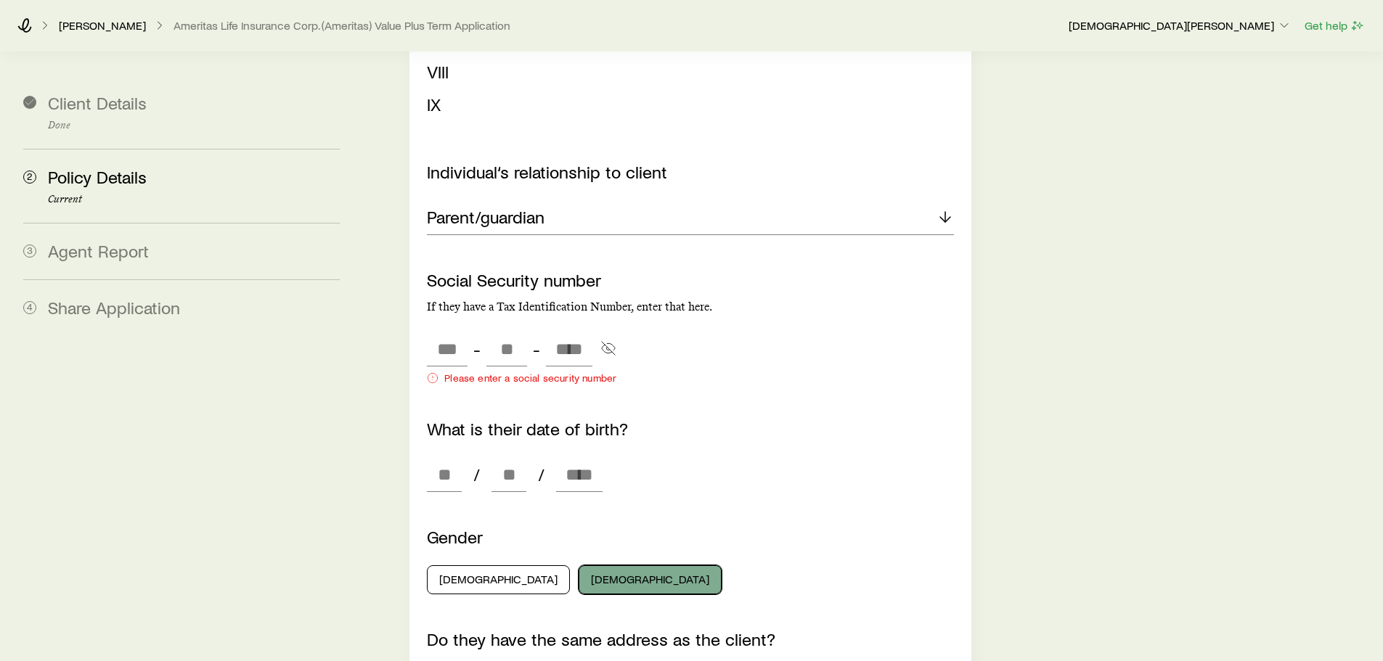
click at [579, 504] on button "[DEMOGRAPHIC_DATA]" at bounding box center [650, 580] width 143 height 29
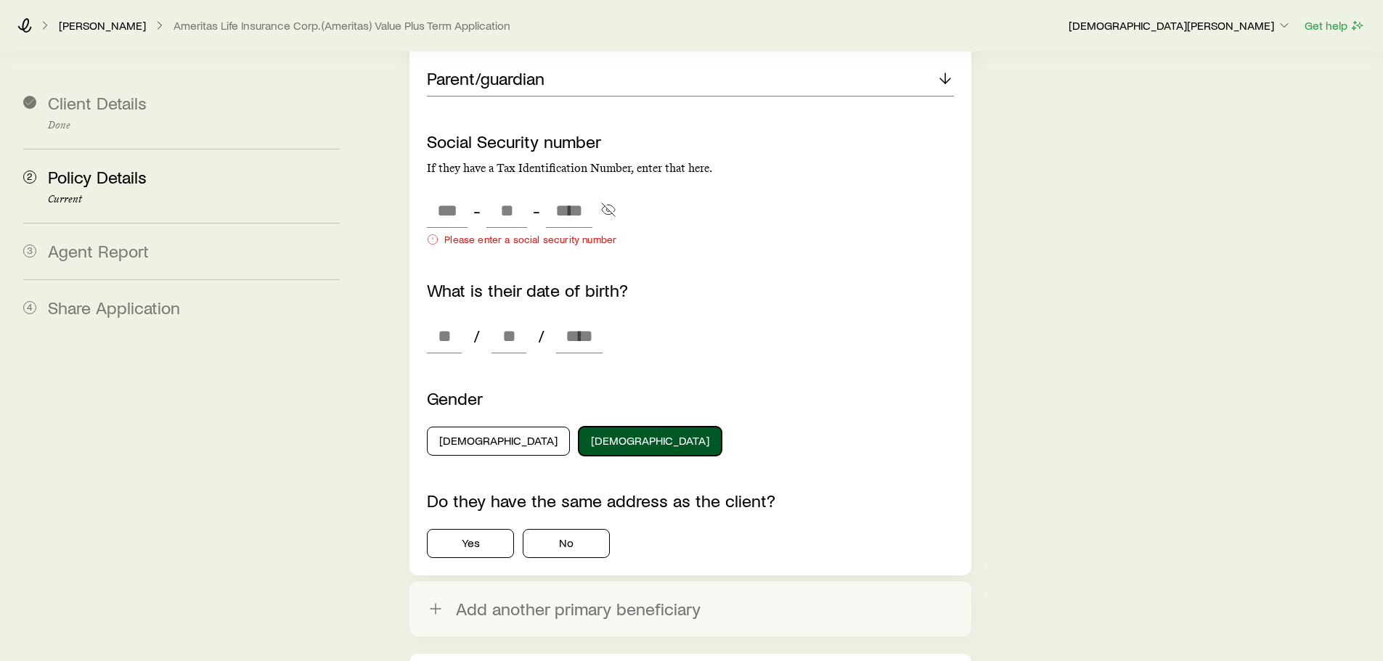
scroll to position [2468, 0]
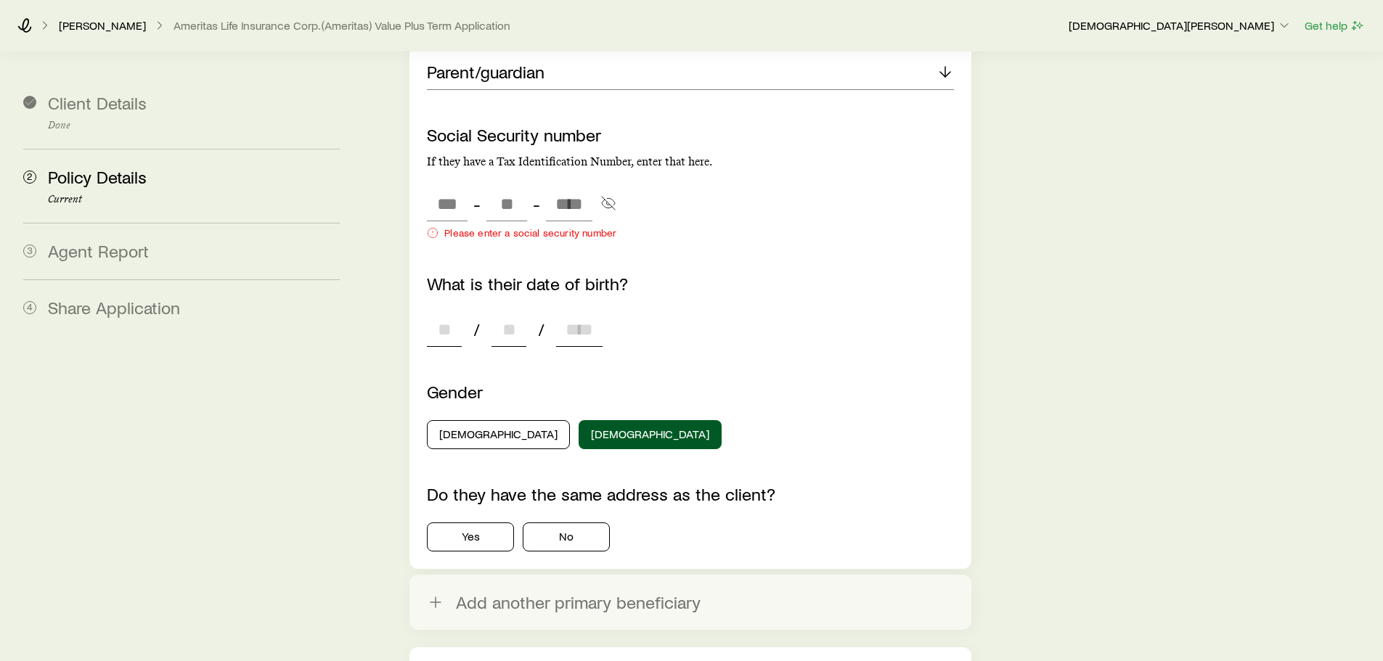
click at [449, 317] on input at bounding box center [444, 329] width 35 height 35
type input "**"
type input "****"
type input "*"
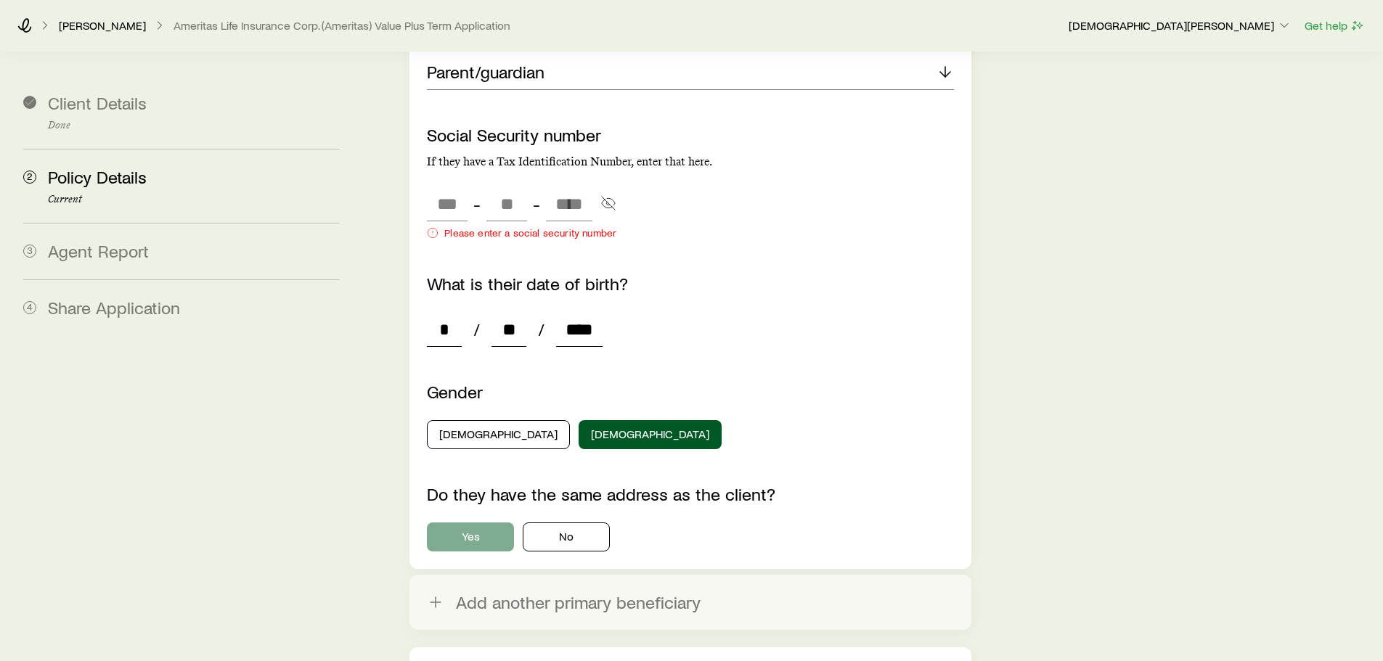
type input "****"
click at [497, 504] on button "Yes" at bounding box center [470, 537] width 87 height 29
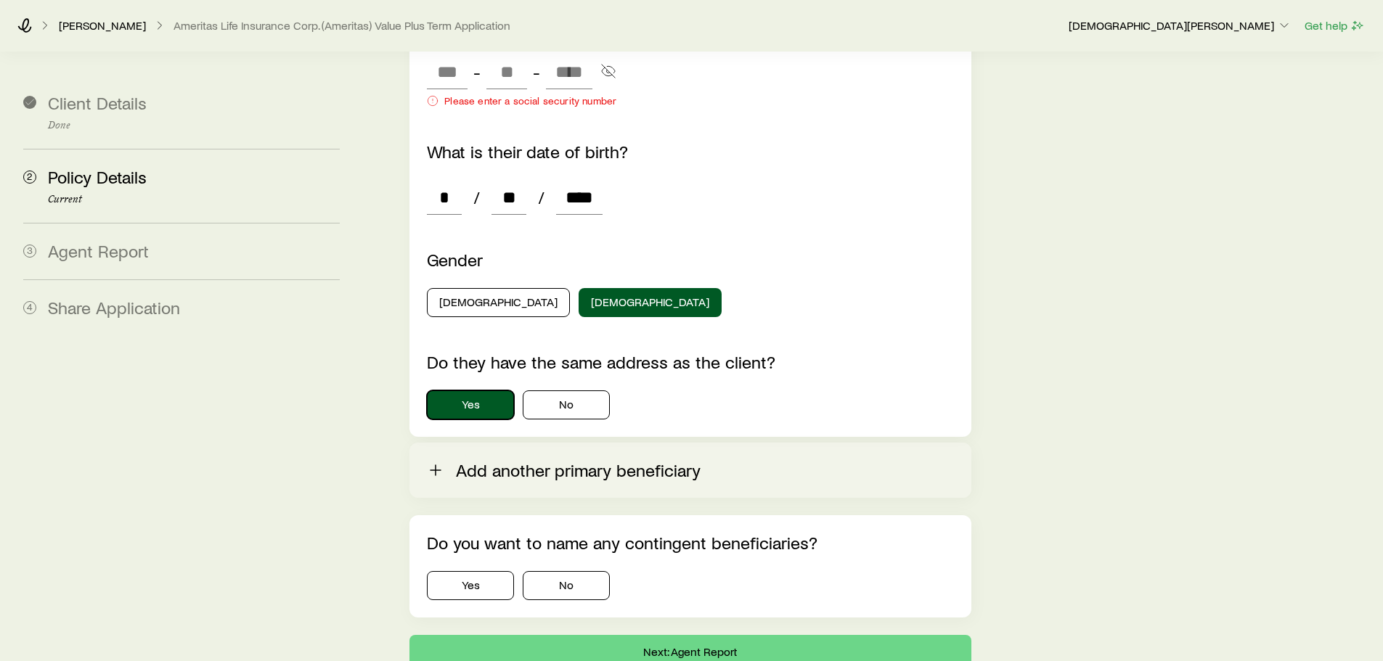
scroll to position [2614, 0]
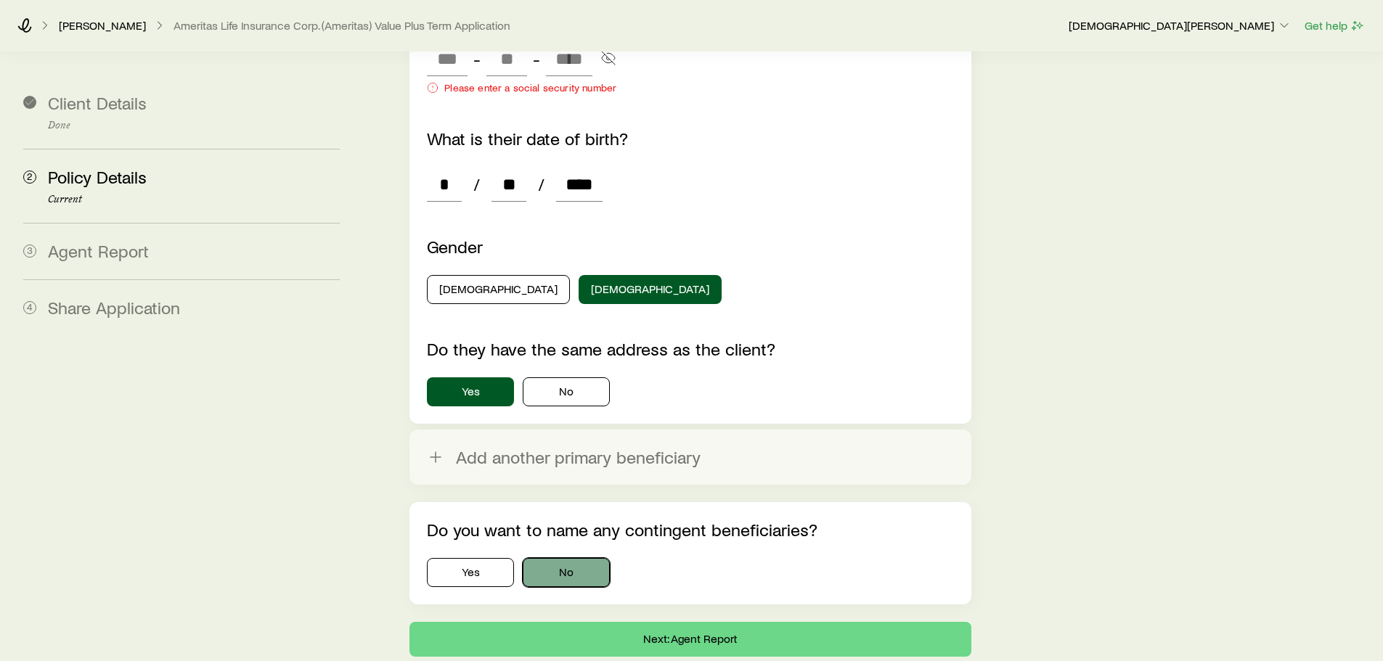
click at [571, 504] on button "No" at bounding box center [566, 572] width 87 height 29
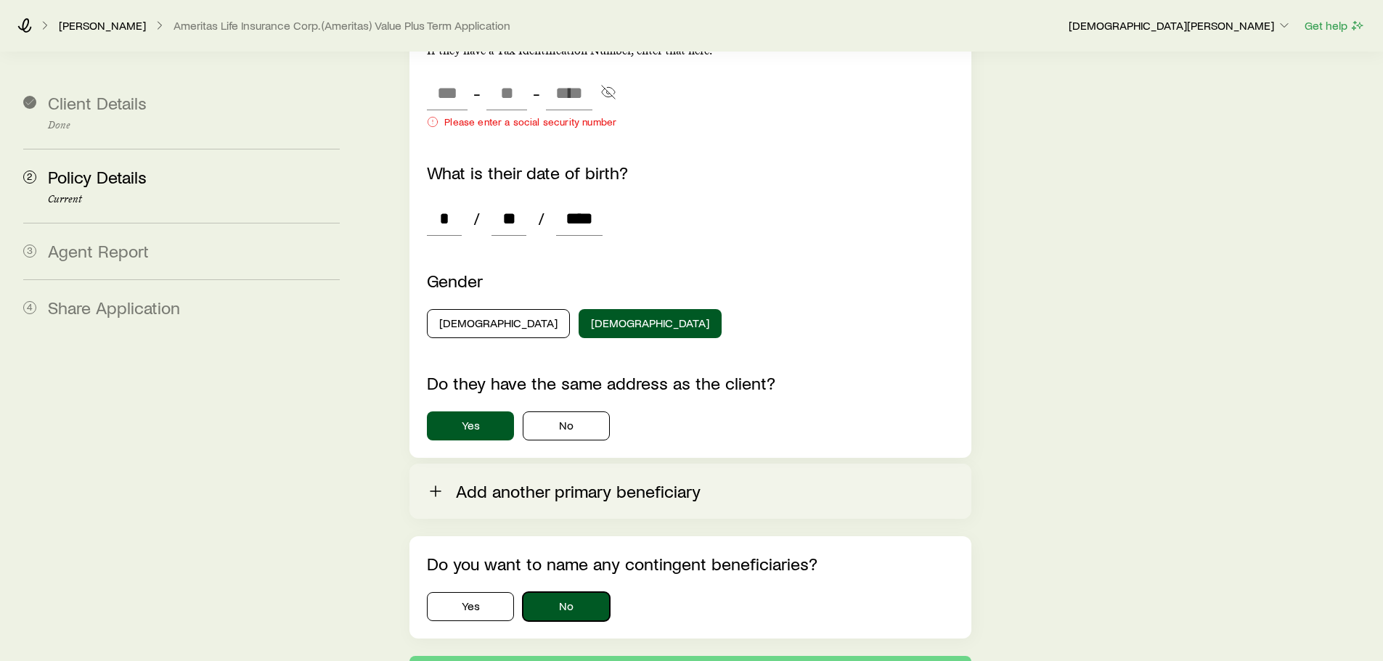
scroll to position [2010, 0]
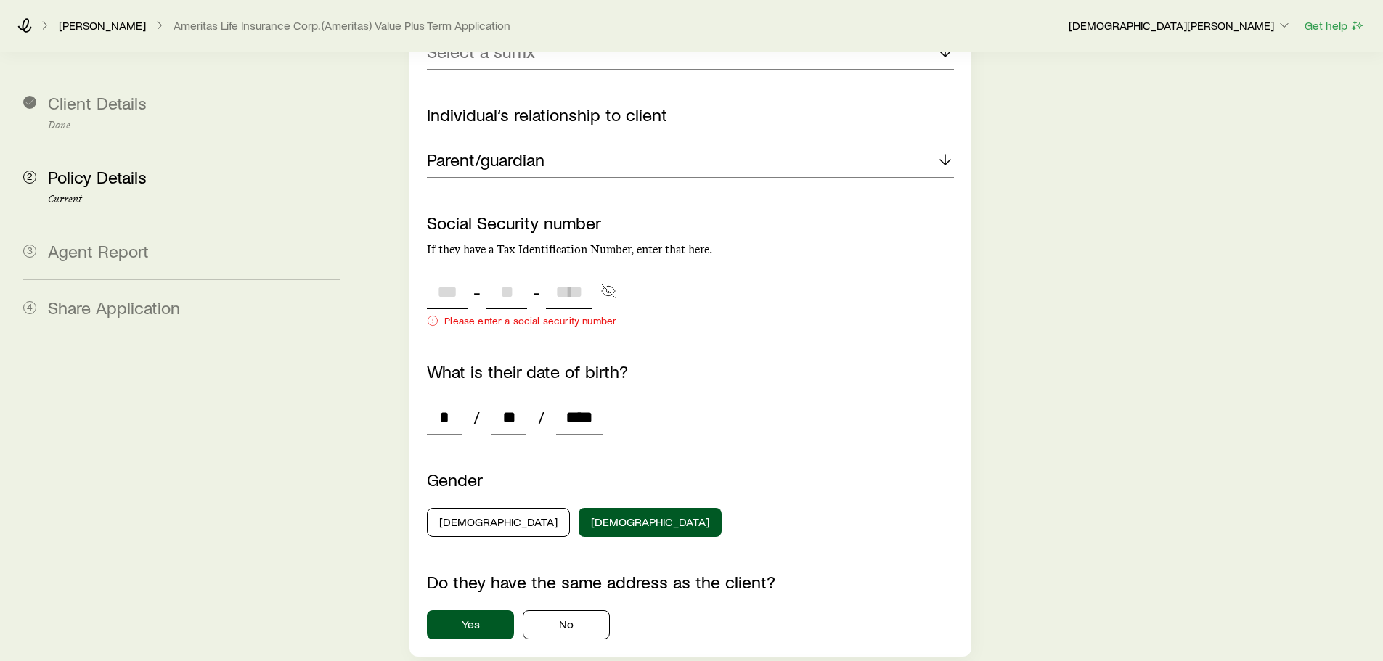
click at [451, 274] on input "tel" at bounding box center [447, 291] width 41 height 35
type input "***"
type input "**"
type input "****"
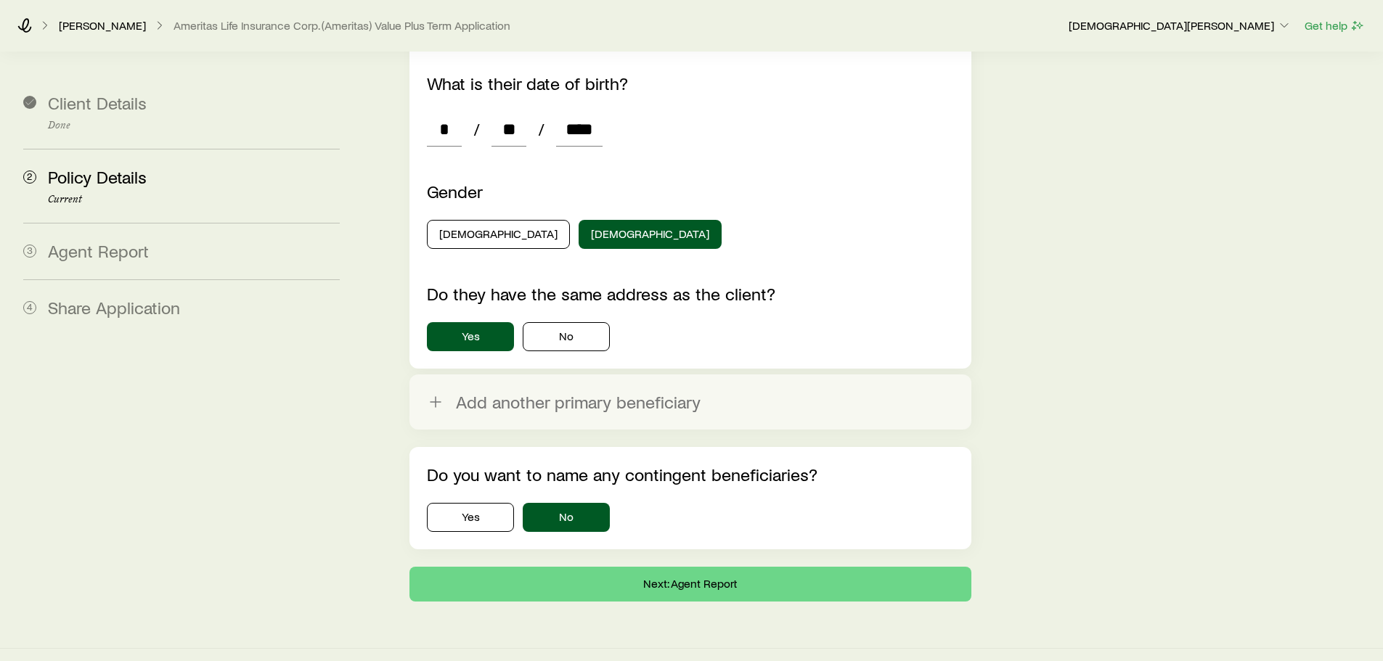
scroll to position [2283, 0]
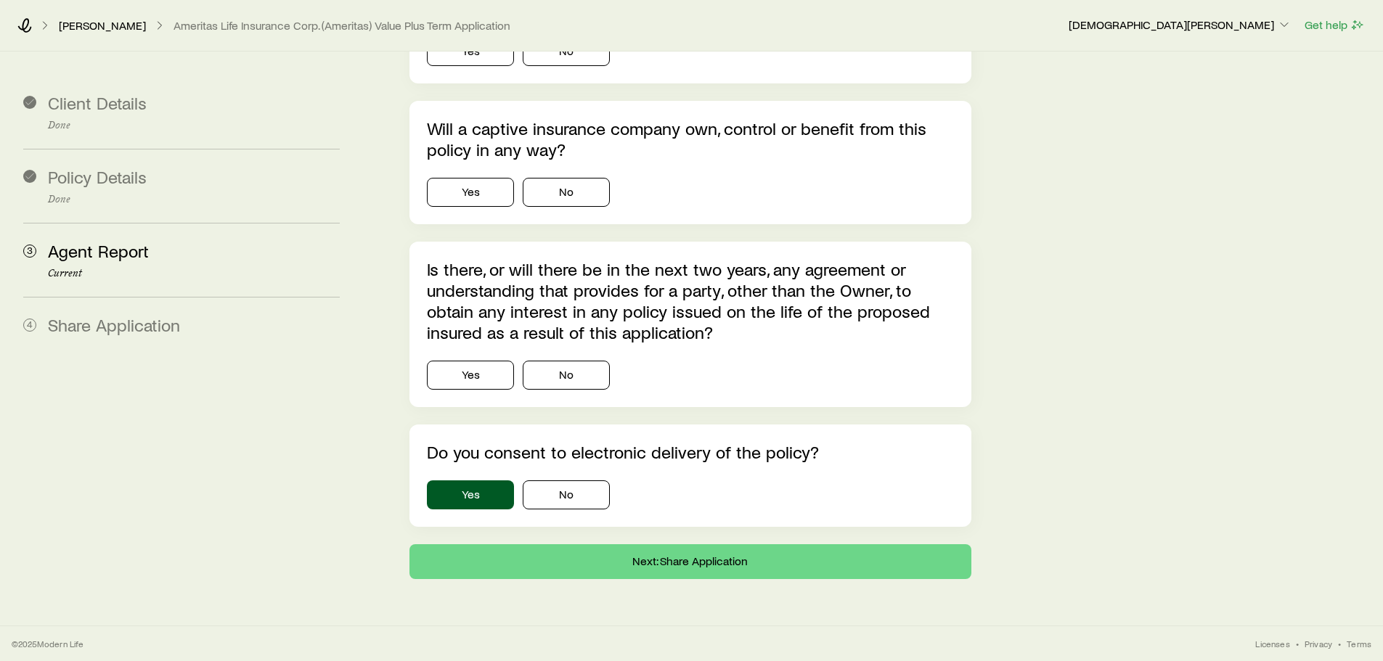
scroll to position [0, 0]
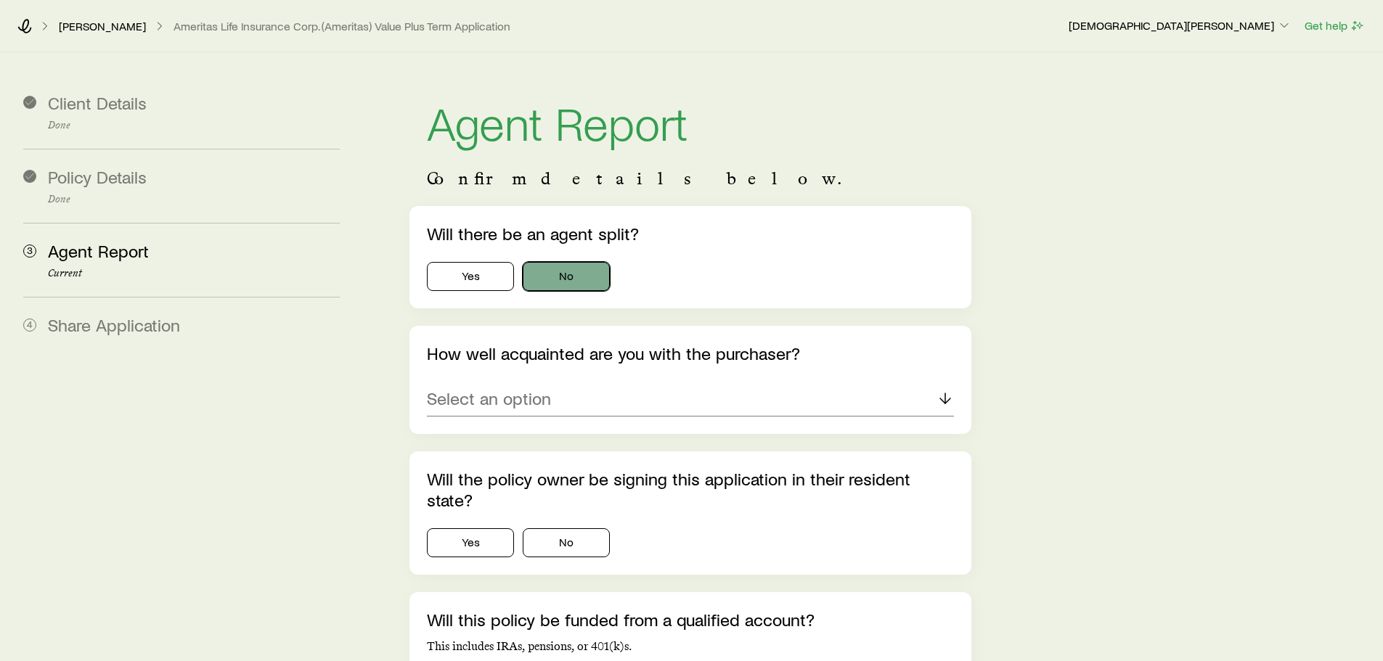
click at [556, 272] on button "No" at bounding box center [566, 276] width 87 height 29
click at [607, 403] on div "Select an option" at bounding box center [690, 399] width 526 height 35
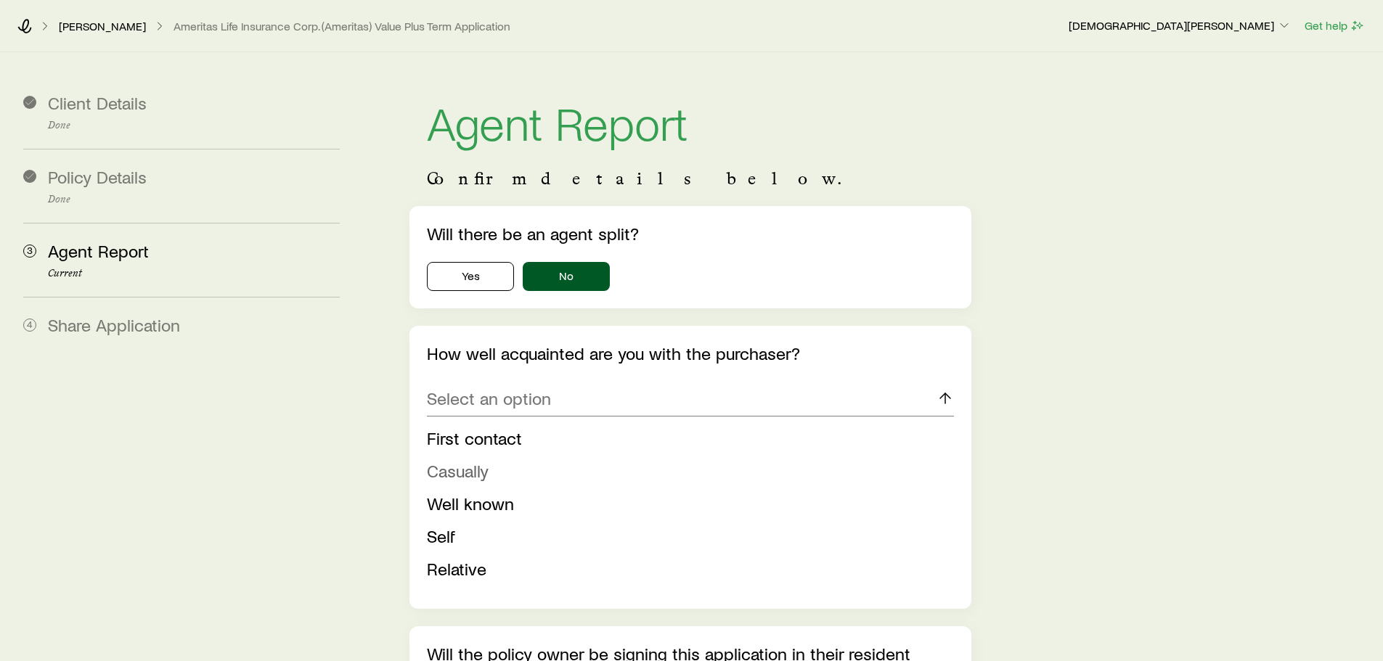
click at [560, 470] on li "Casually" at bounding box center [686, 471] width 518 height 33
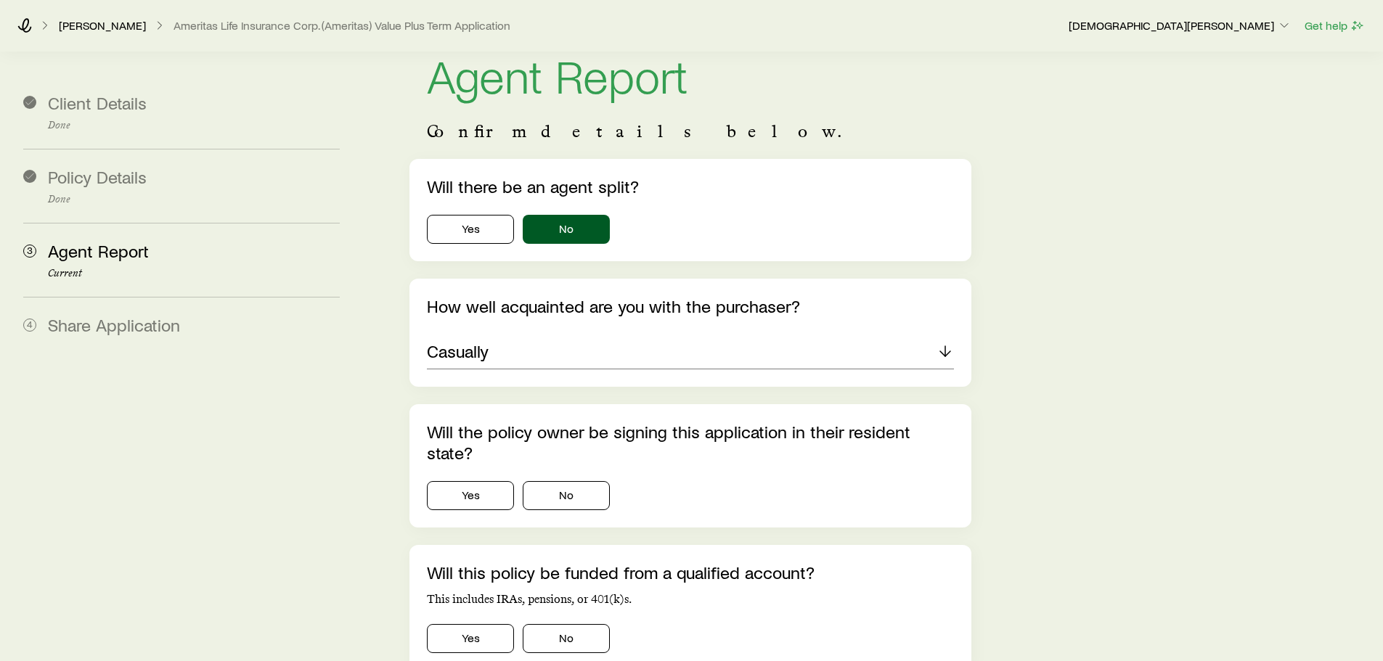
scroll to position [73, 0]
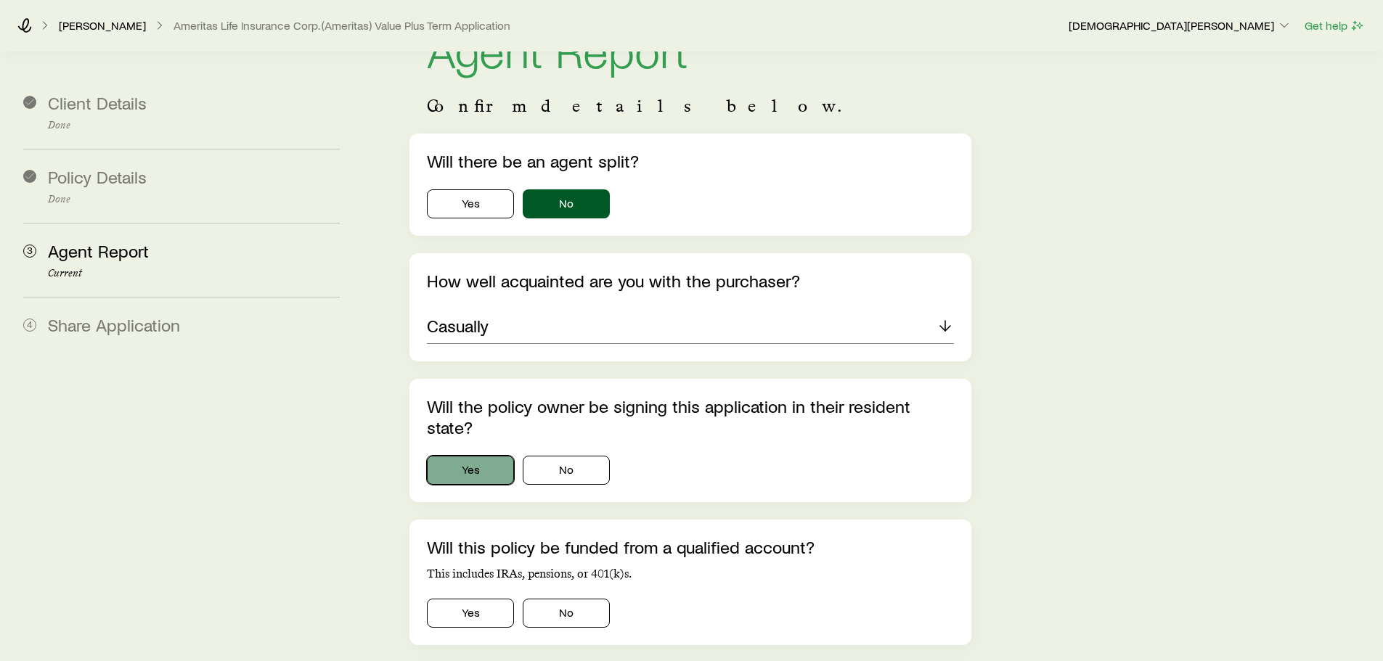
click at [488, 456] on button "Yes" at bounding box center [470, 470] width 87 height 29
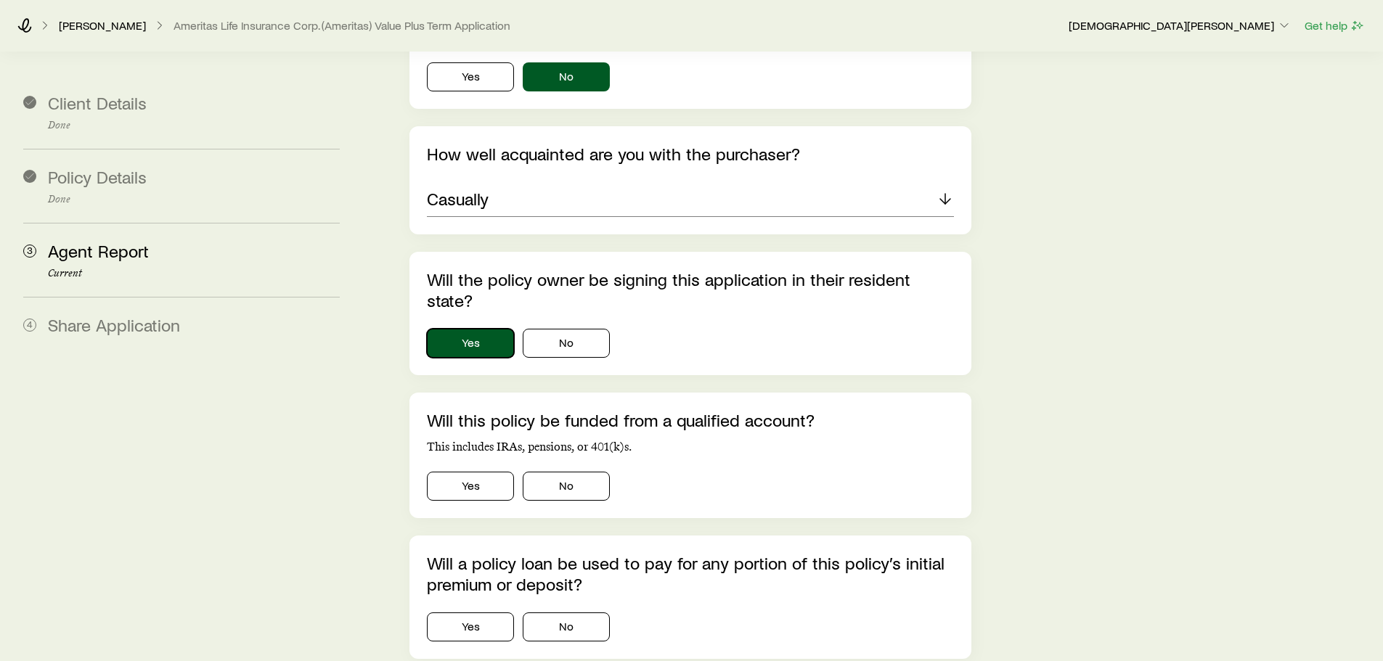
scroll to position [218, 0]
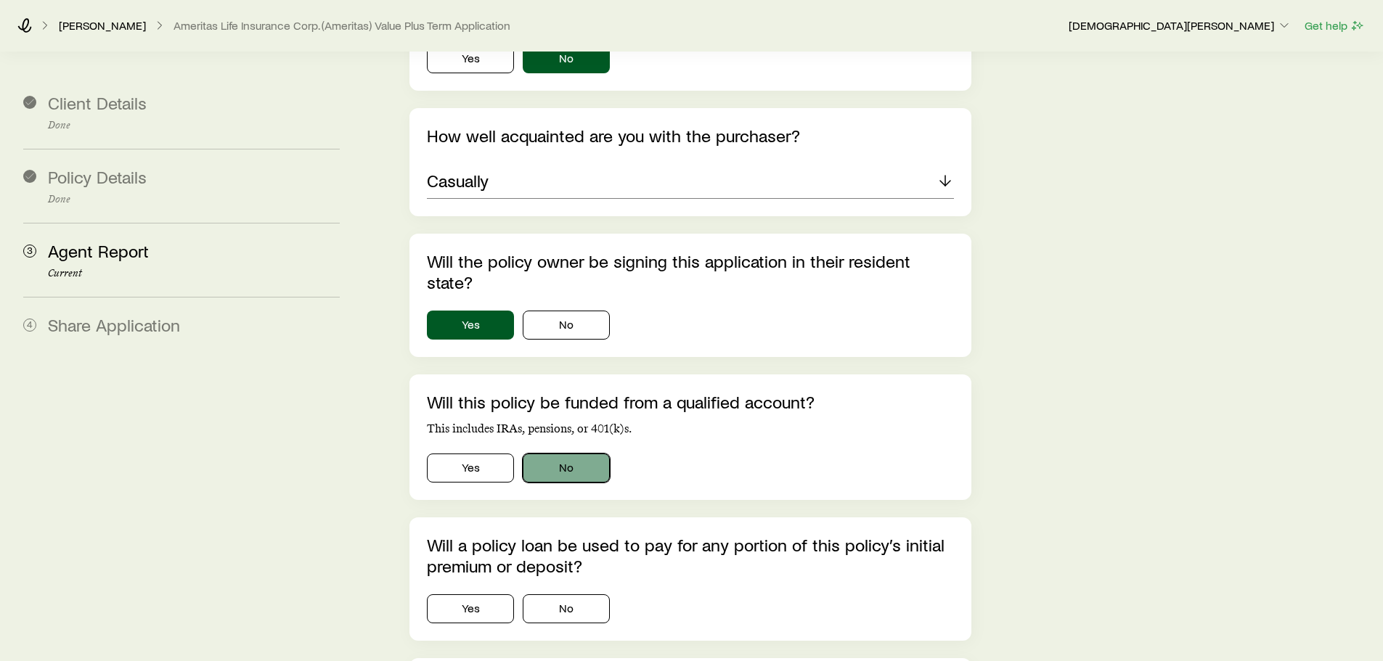
click at [584, 454] on button "No" at bounding box center [566, 468] width 87 height 29
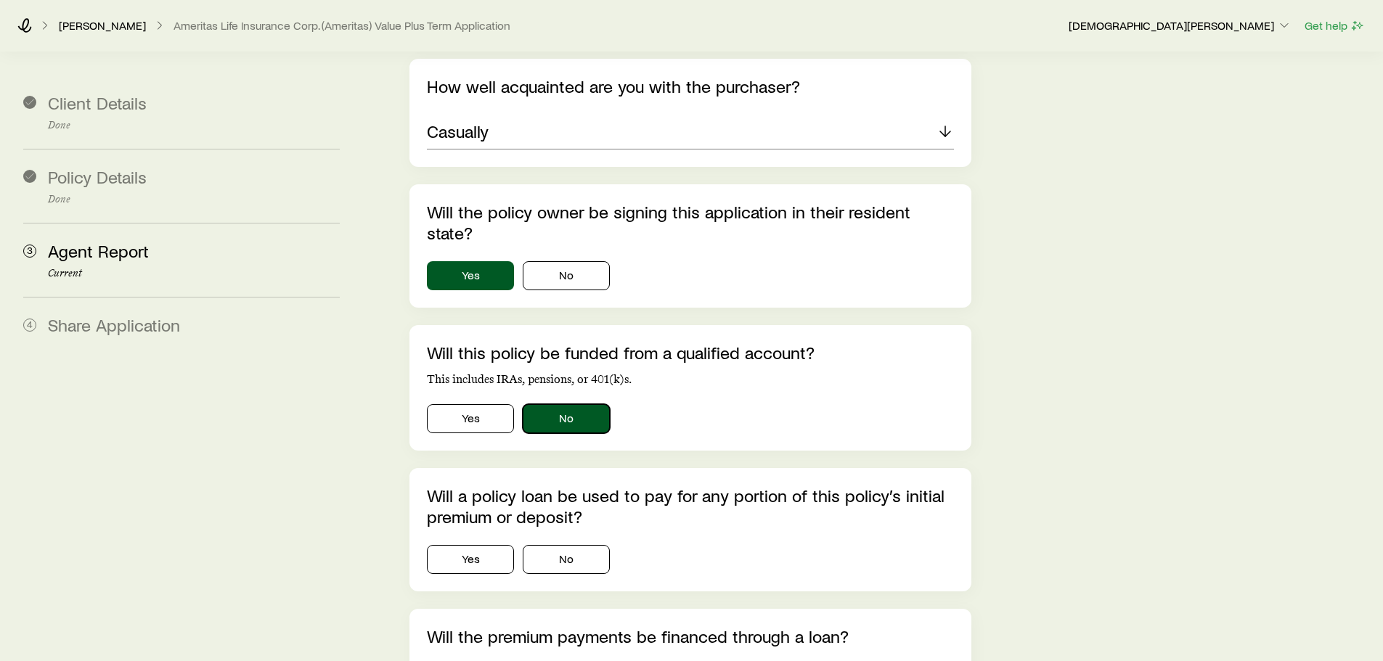
scroll to position [290, 0]
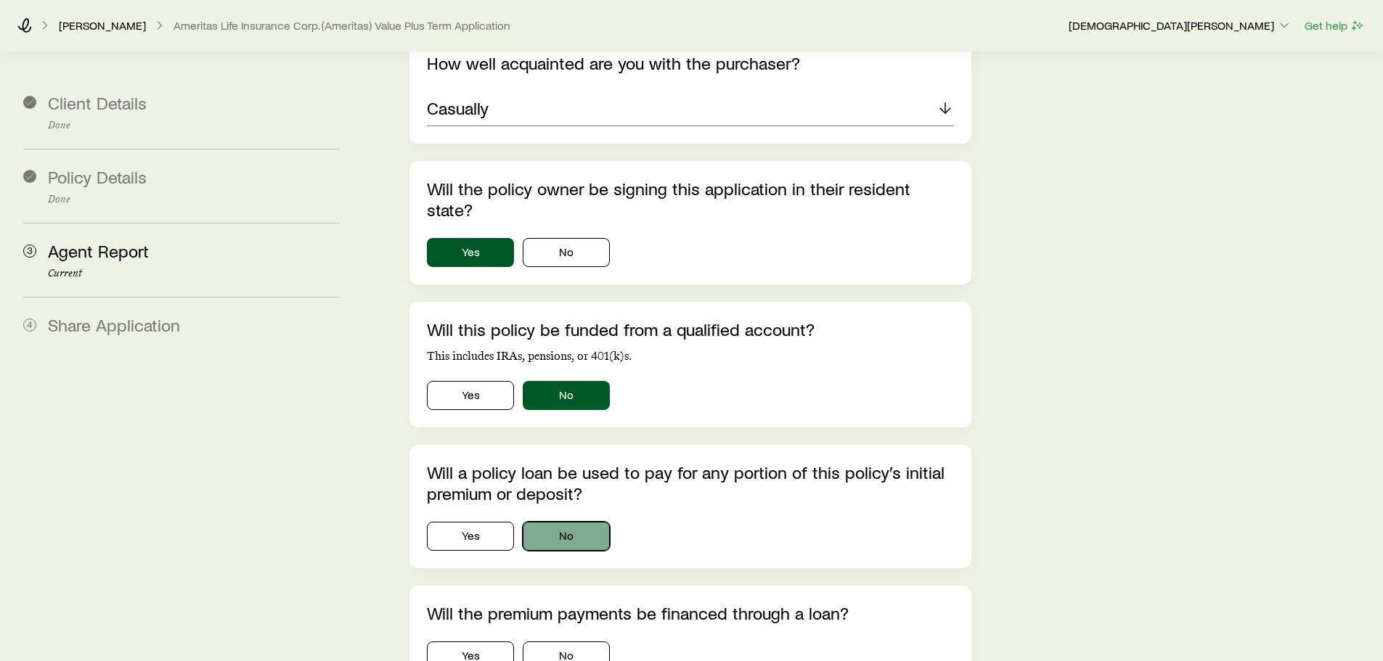
click at [584, 504] on button "No" at bounding box center [566, 536] width 87 height 29
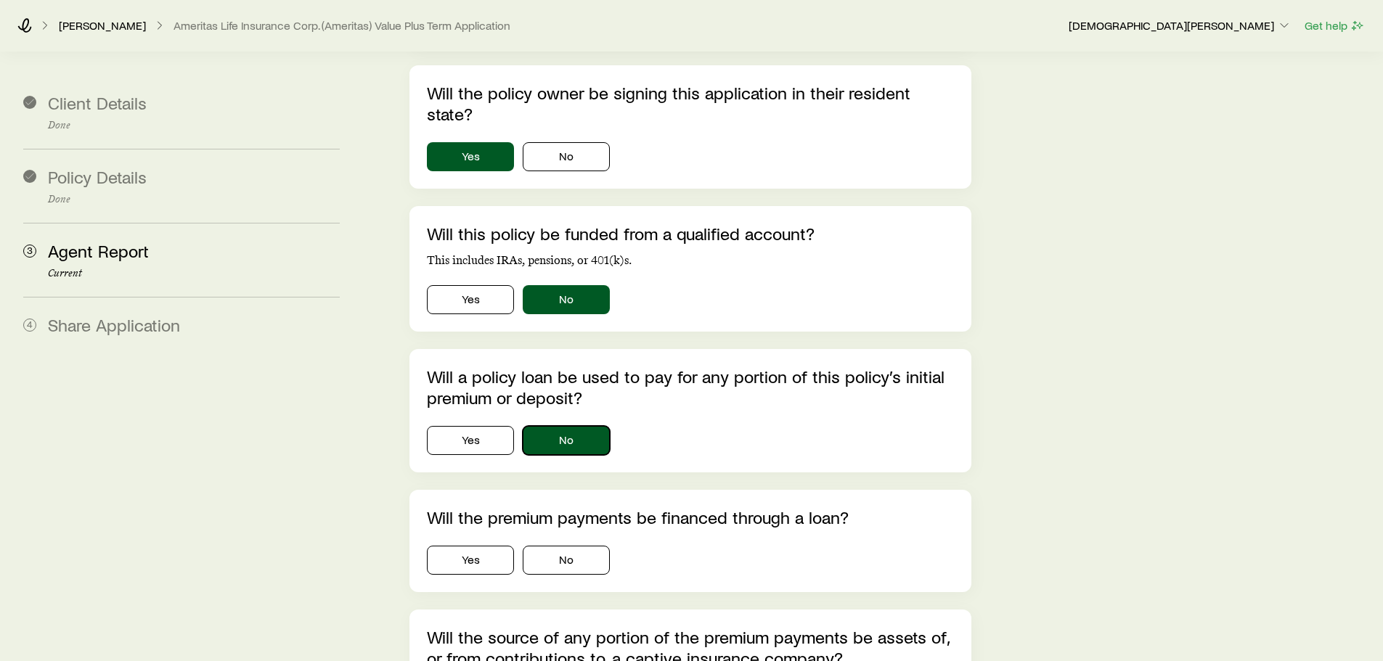
scroll to position [508, 0]
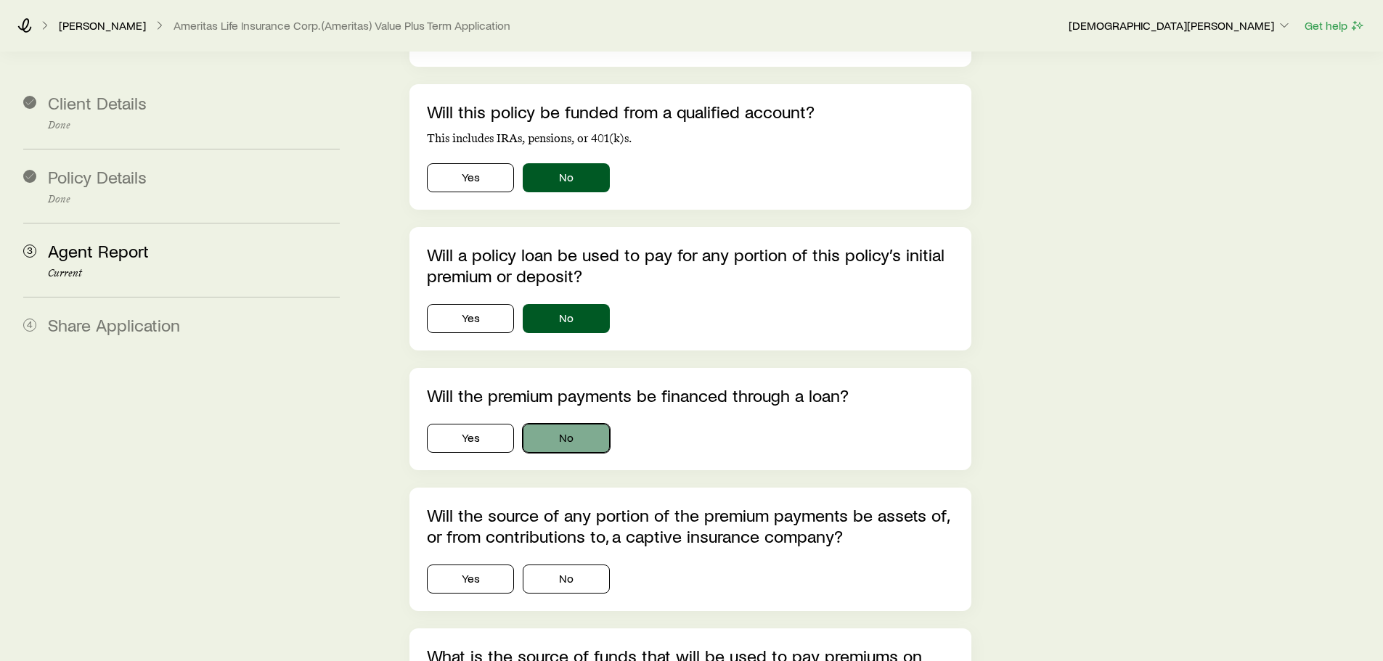
click at [582, 424] on button "No" at bounding box center [566, 438] width 87 height 29
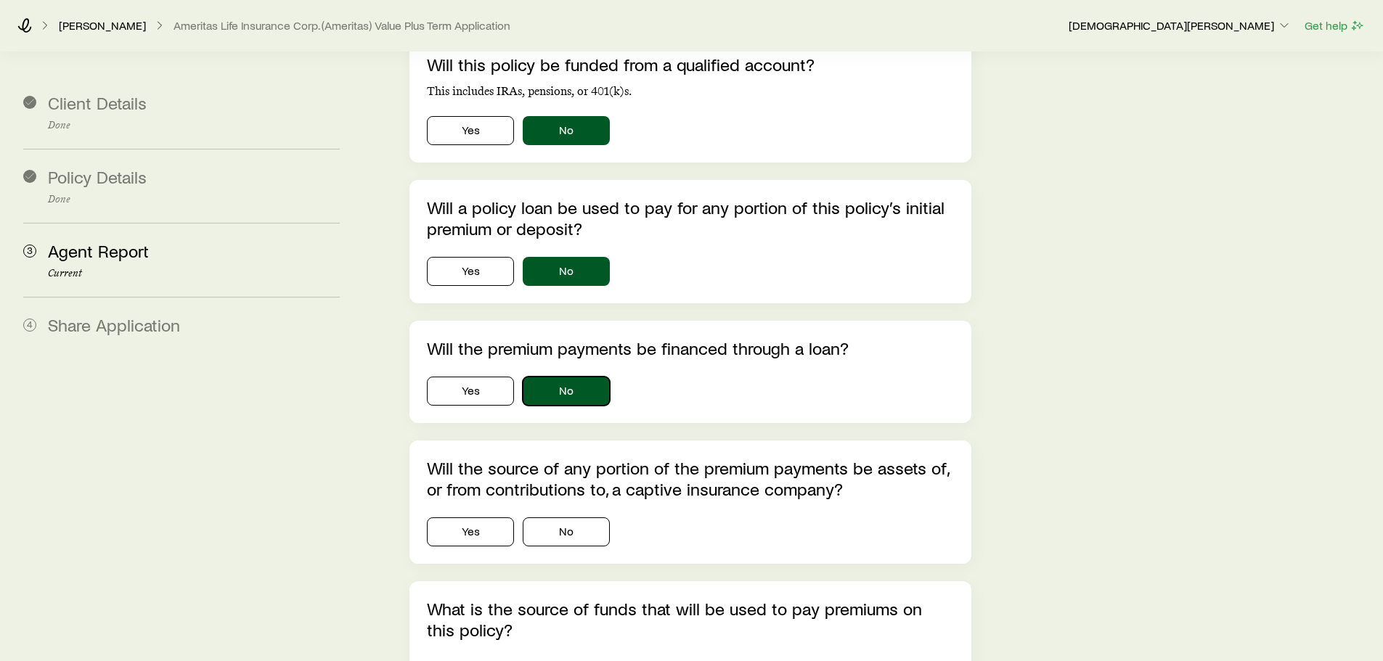
scroll to position [581, 0]
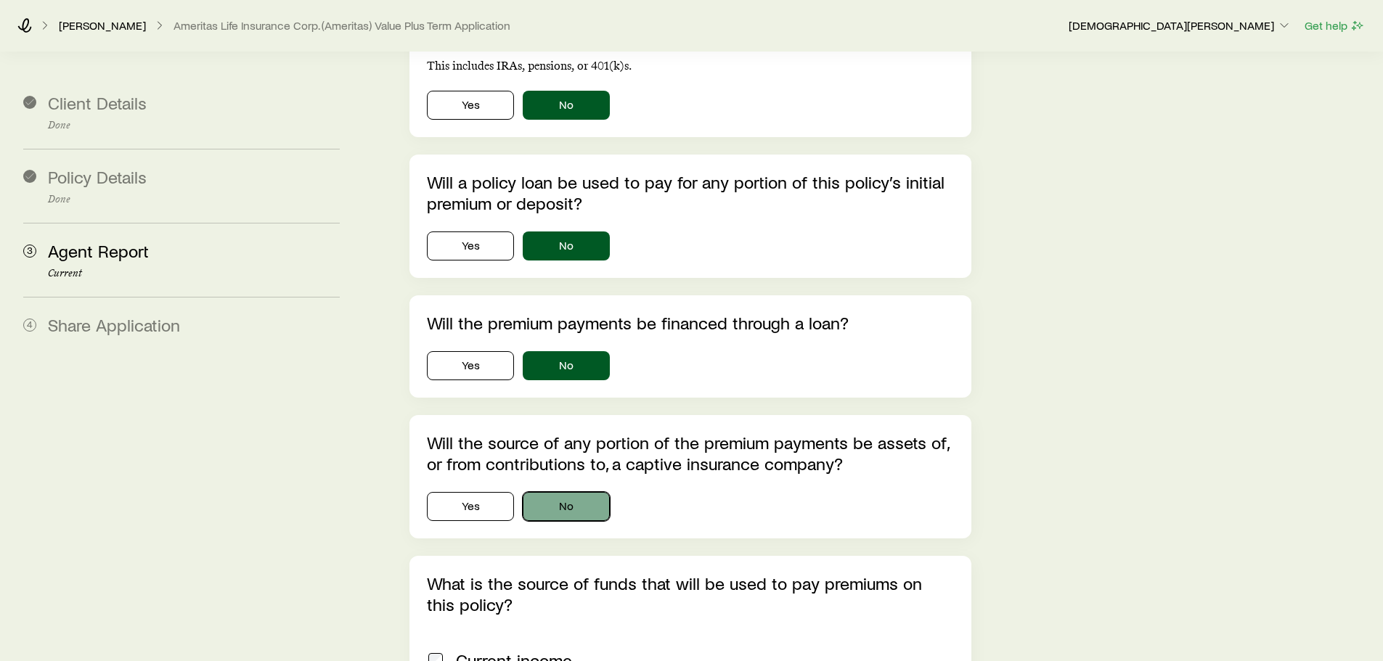
click at [557, 492] on button "No" at bounding box center [566, 506] width 87 height 29
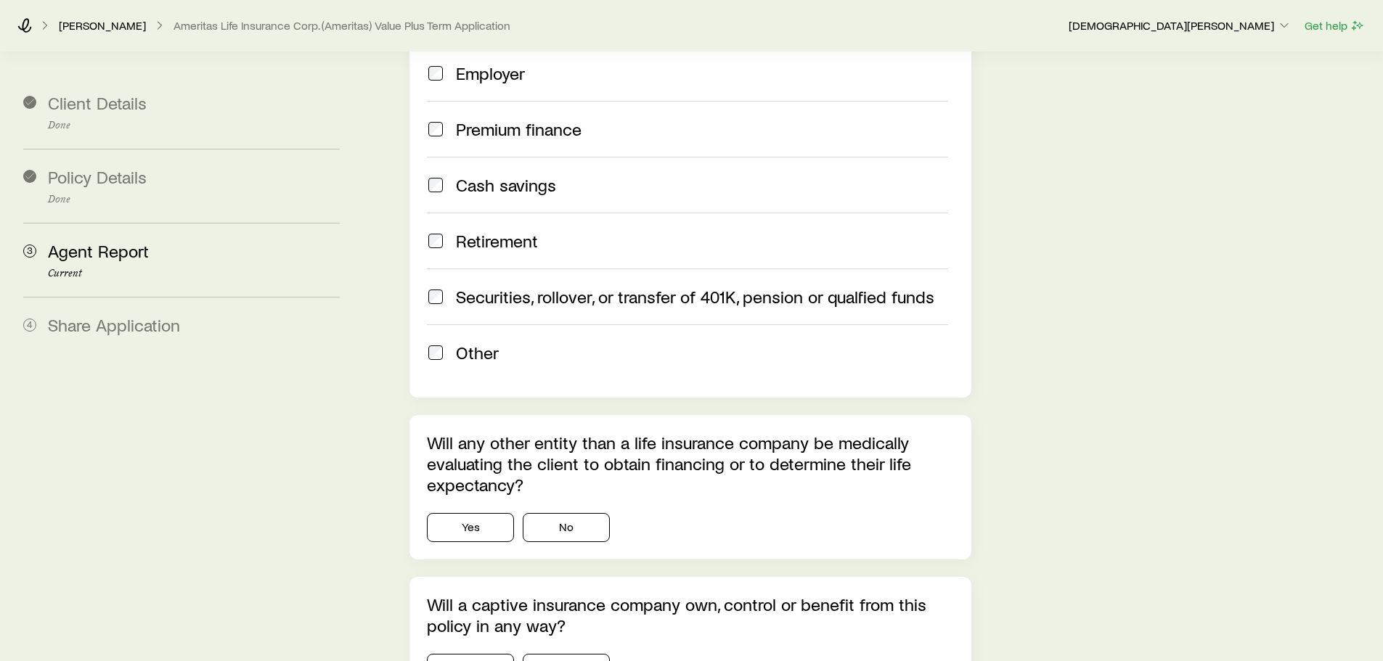
scroll to position [1815, 0]
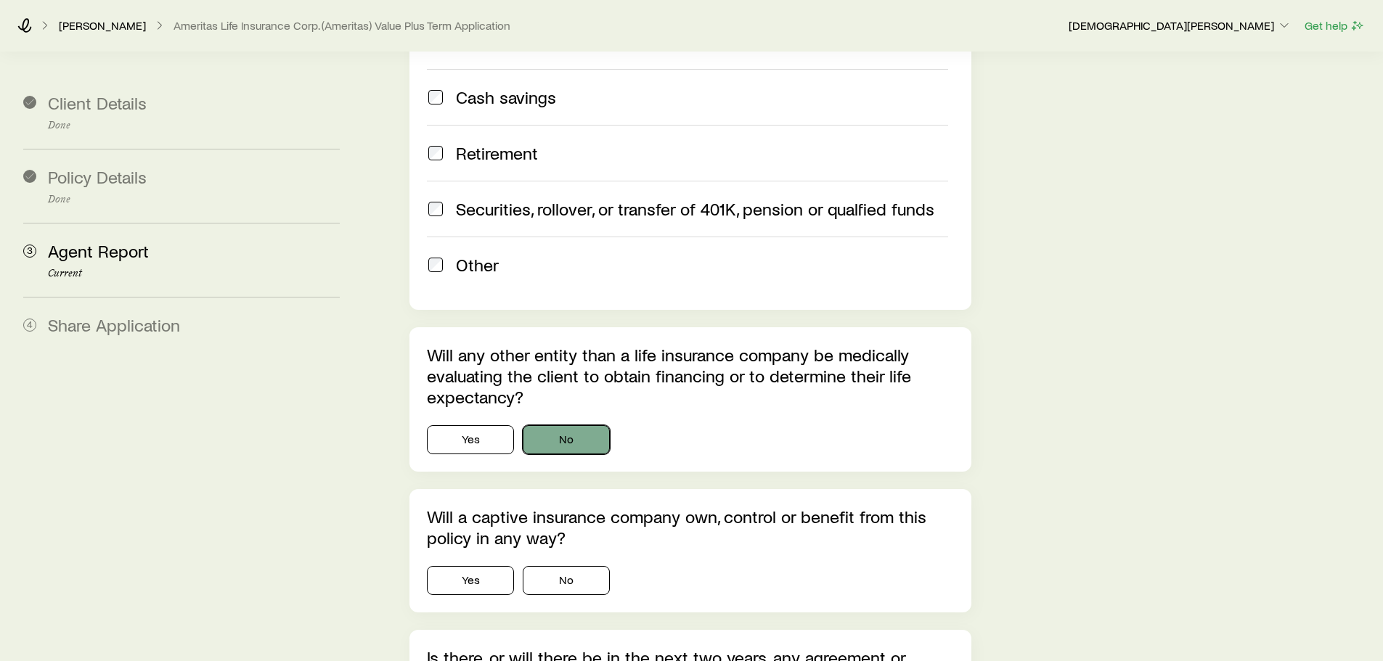
click at [587, 425] on button "No" at bounding box center [566, 439] width 87 height 29
click at [585, 504] on button "No" at bounding box center [566, 580] width 87 height 29
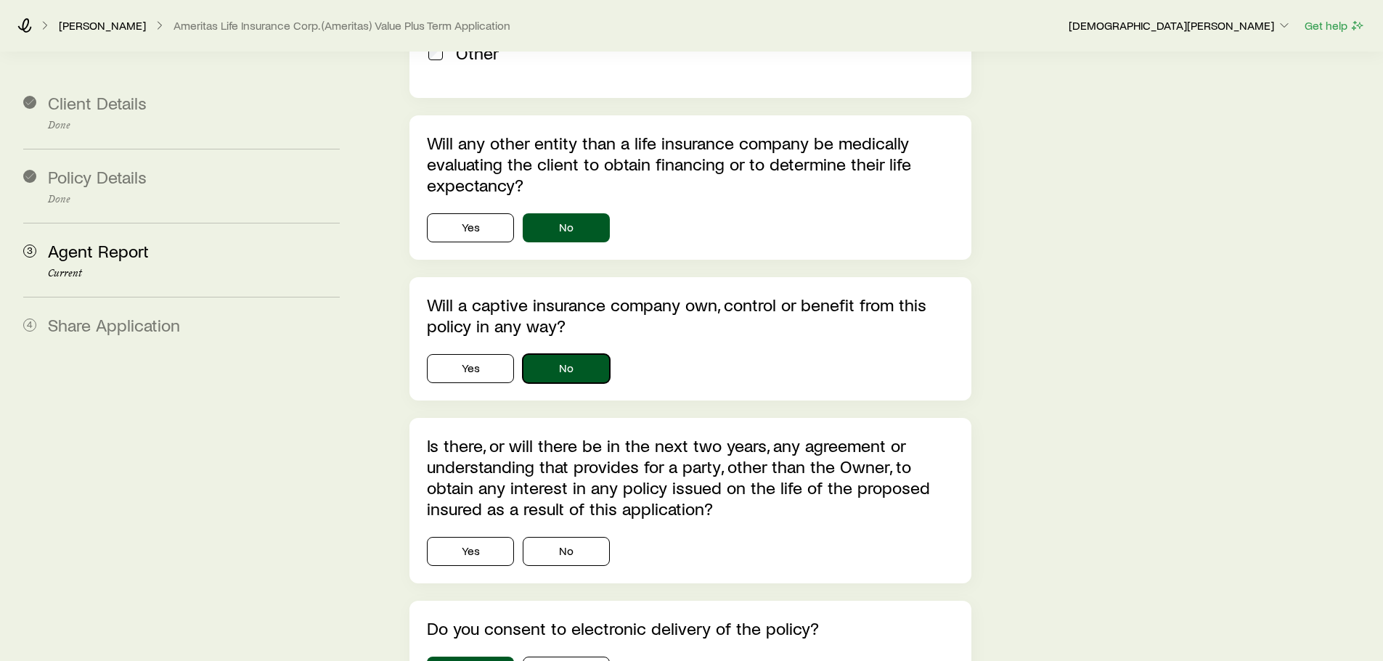
scroll to position [2033, 0]
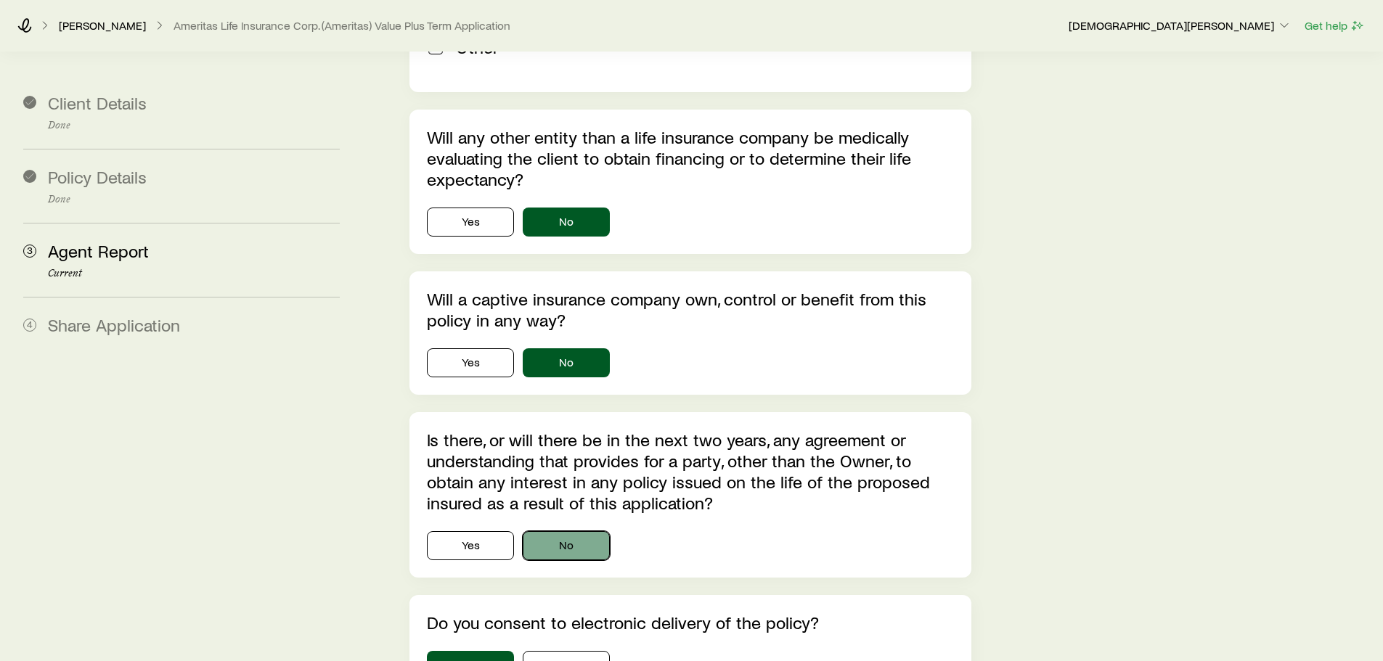
click at [578, 504] on button "No" at bounding box center [566, 545] width 87 height 29
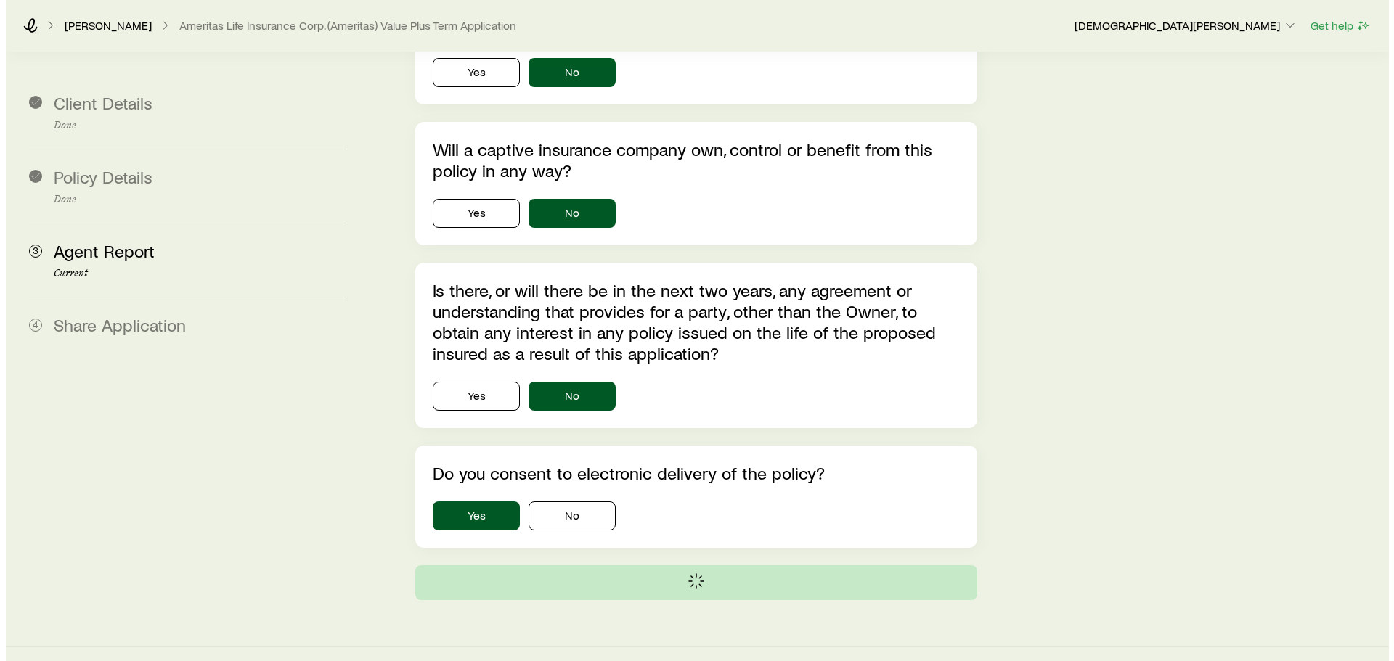
scroll to position [0, 0]
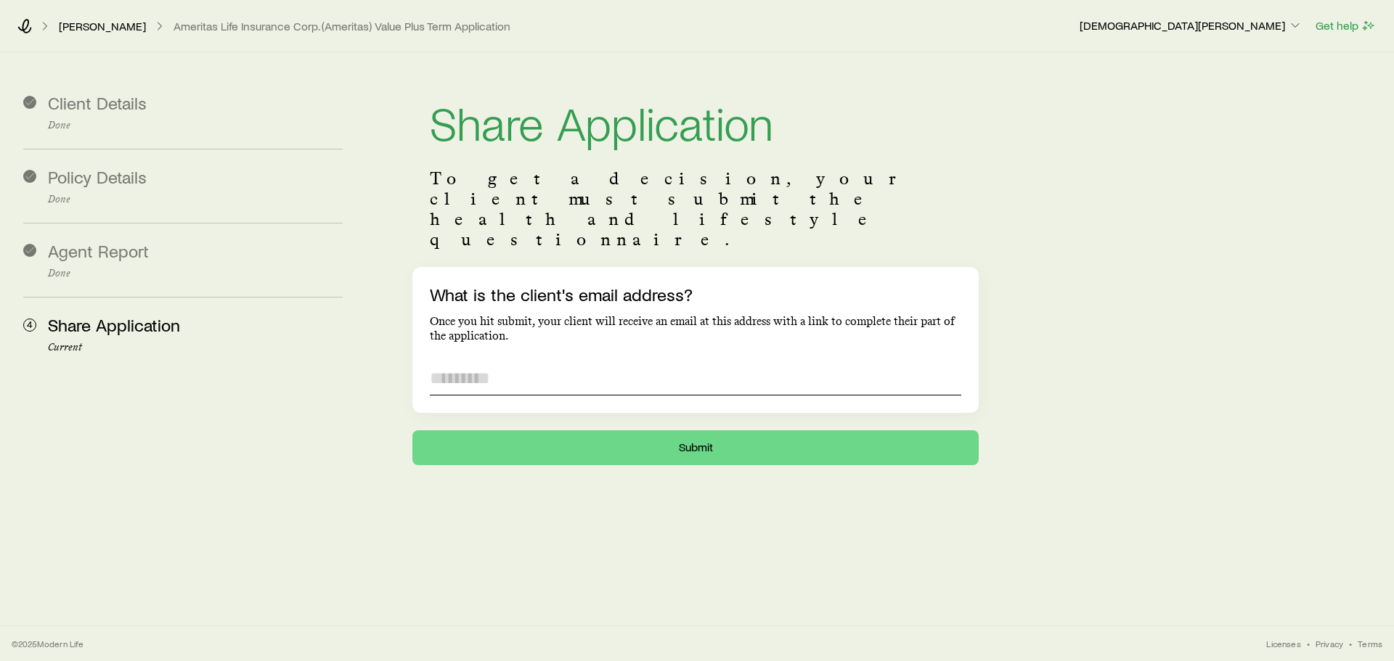
click at [508, 361] on input "What is the client's email address?" at bounding box center [695, 378] width 531 height 35
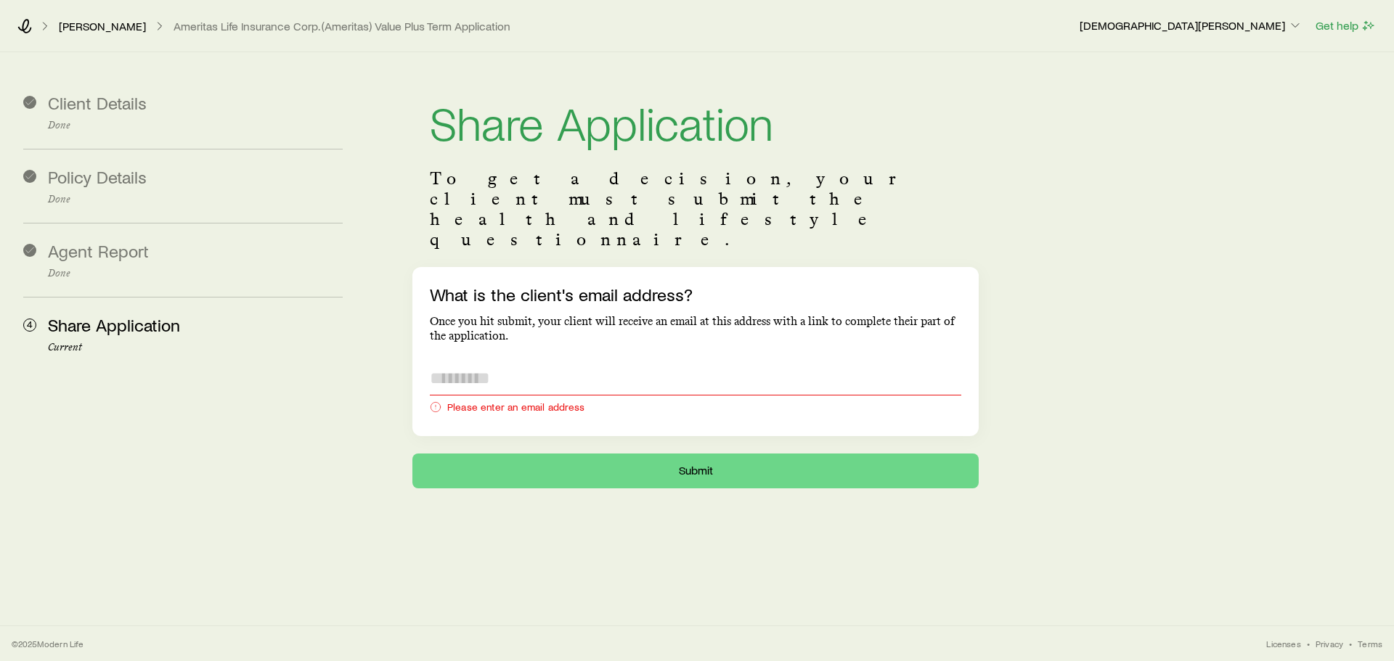
paste input "**********"
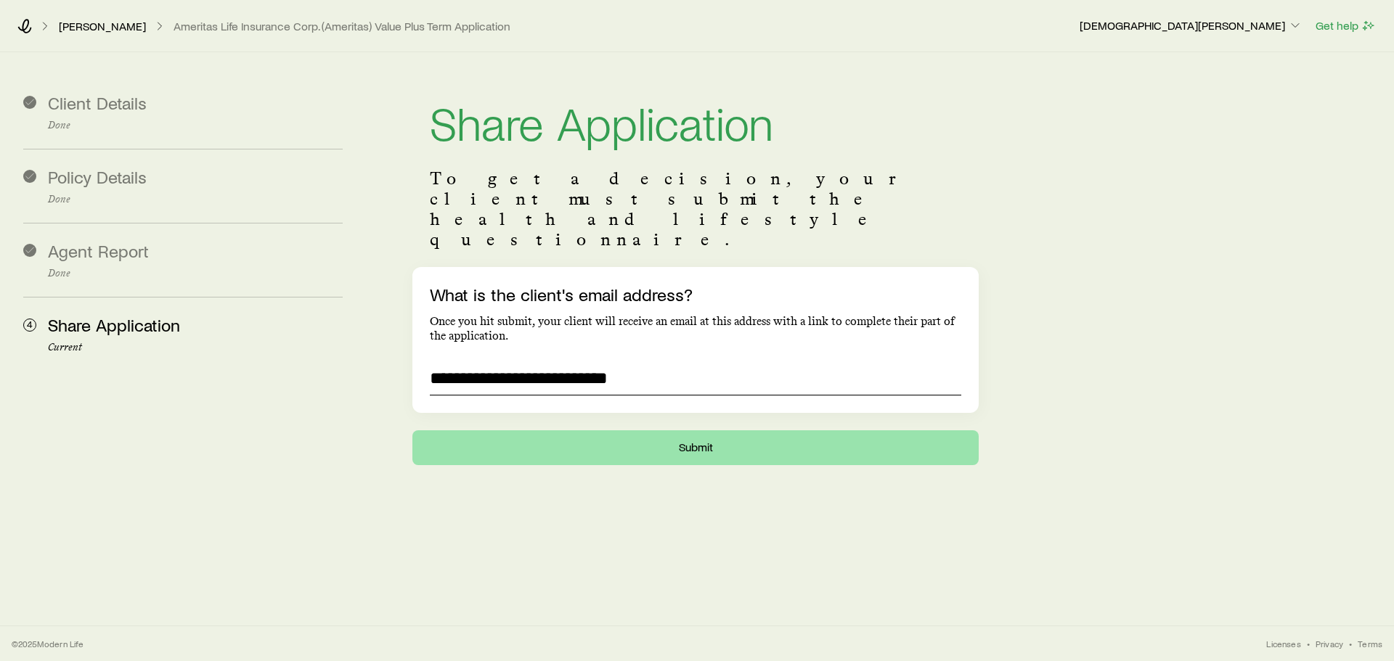
type input "**********"
